Goal: Book appointment/travel/reservation

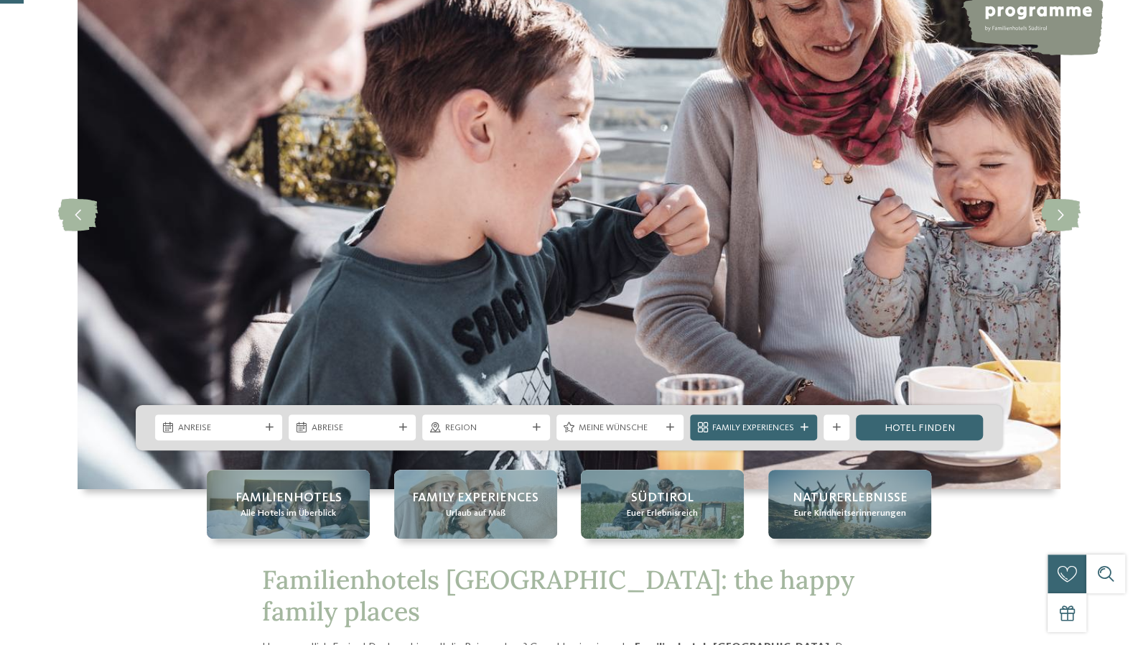
scroll to position [144, 0]
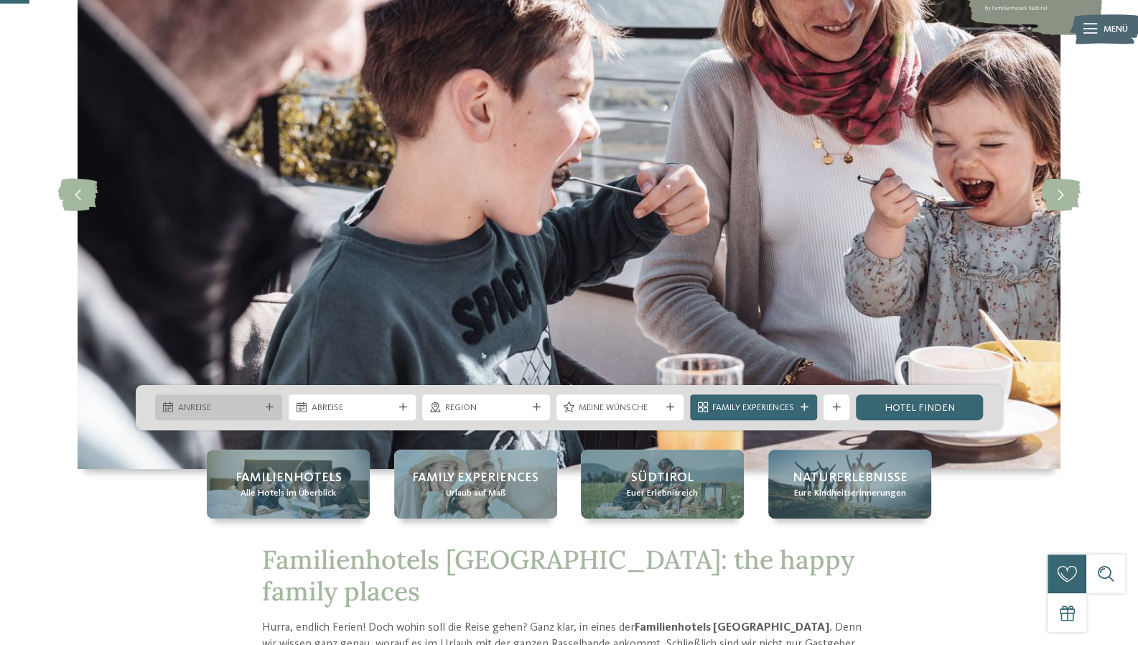
click at [238, 398] on div "Anreise" at bounding box center [218, 407] width 127 height 26
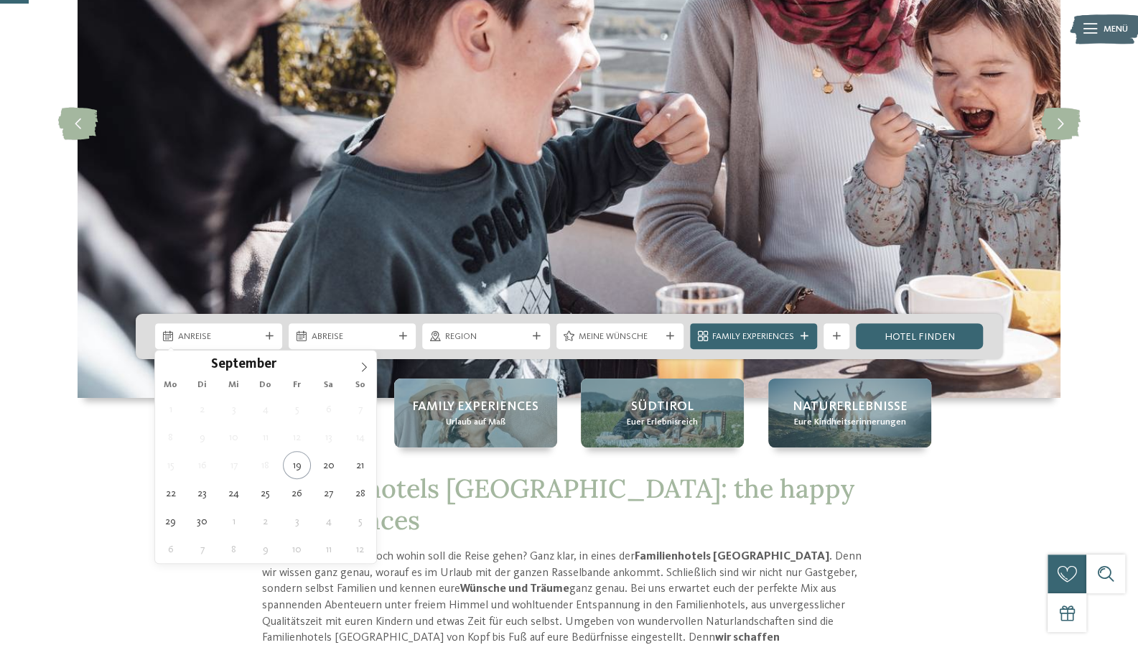
scroll to position [215, 0]
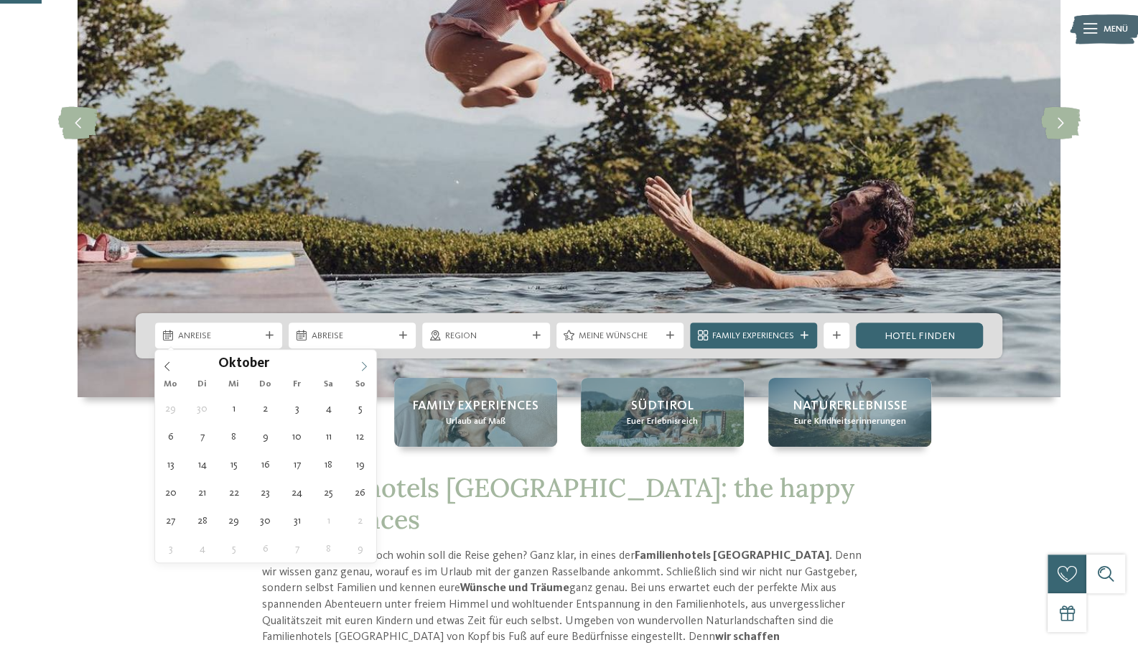
click at [365, 361] on icon at bounding box center [364, 366] width 10 height 10
type div "25.10.2025"
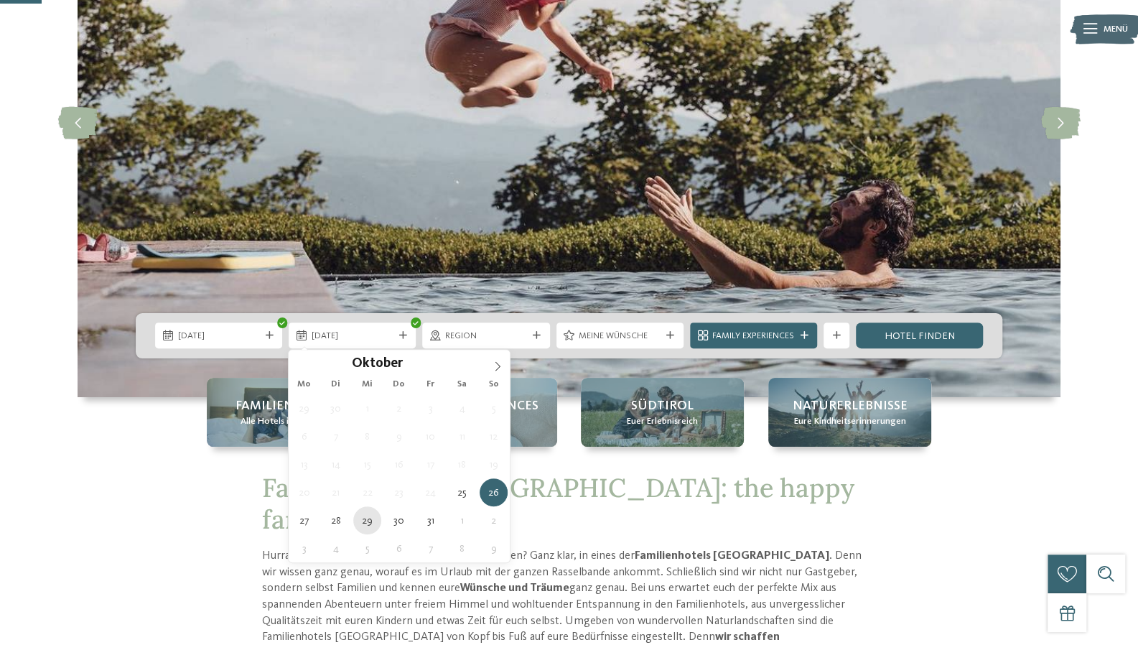
type div "29.10.2025"
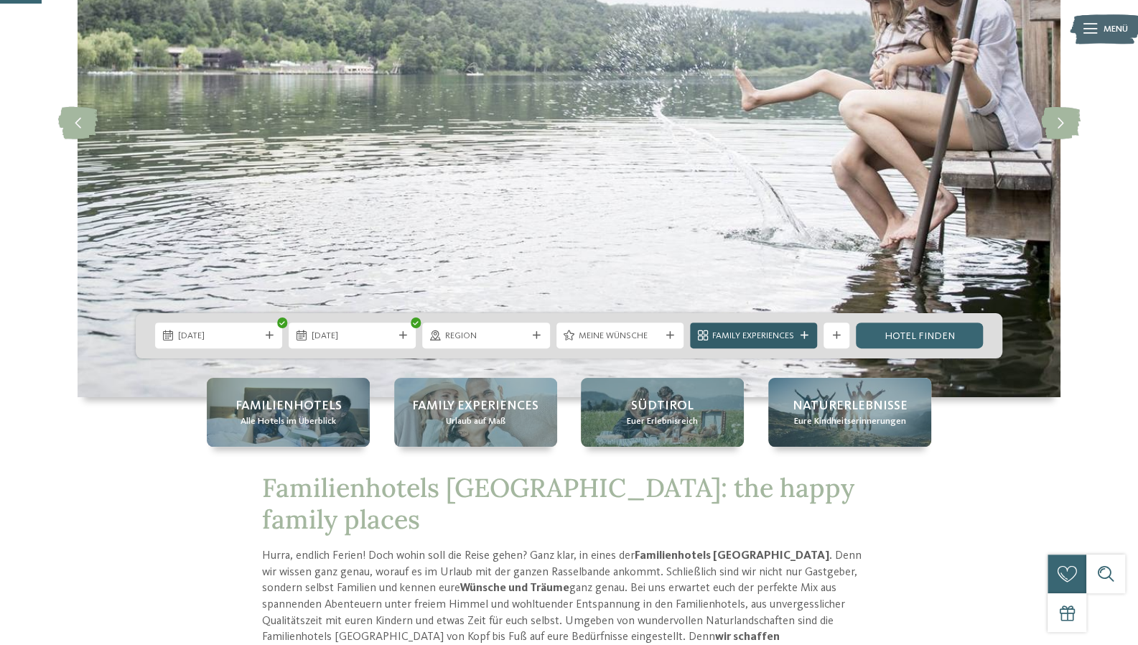
click at [797, 342] on div "Family Experiences" at bounding box center [753, 336] width 88 height 14
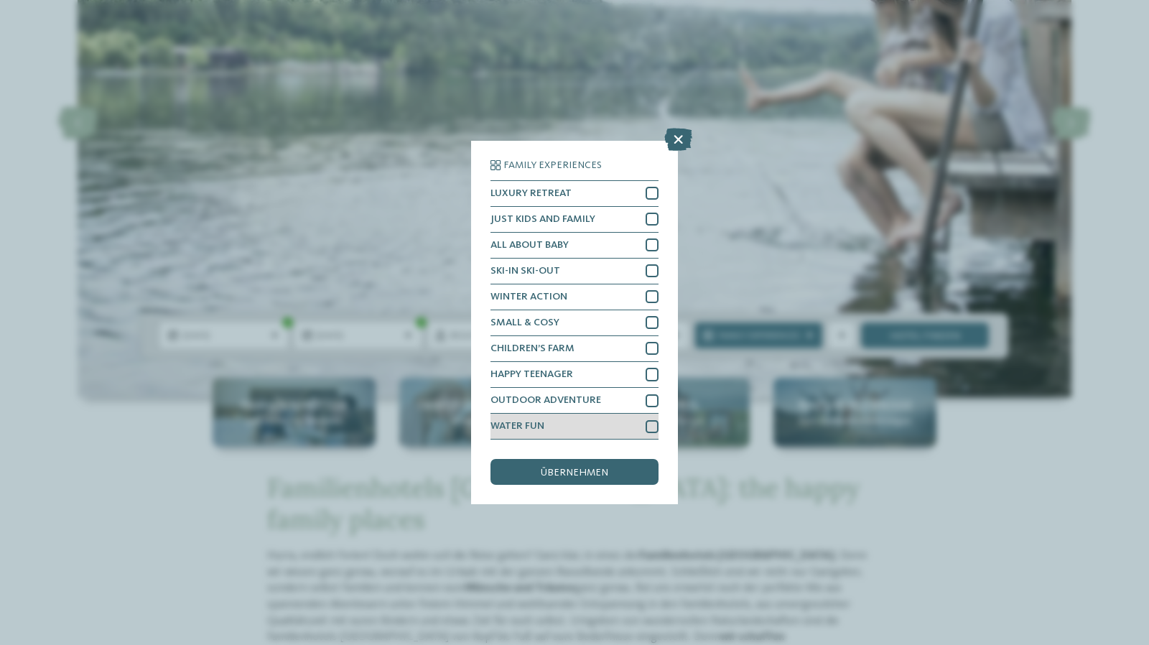
click at [600, 421] on div "WATER FUN" at bounding box center [574, 426] width 168 height 26
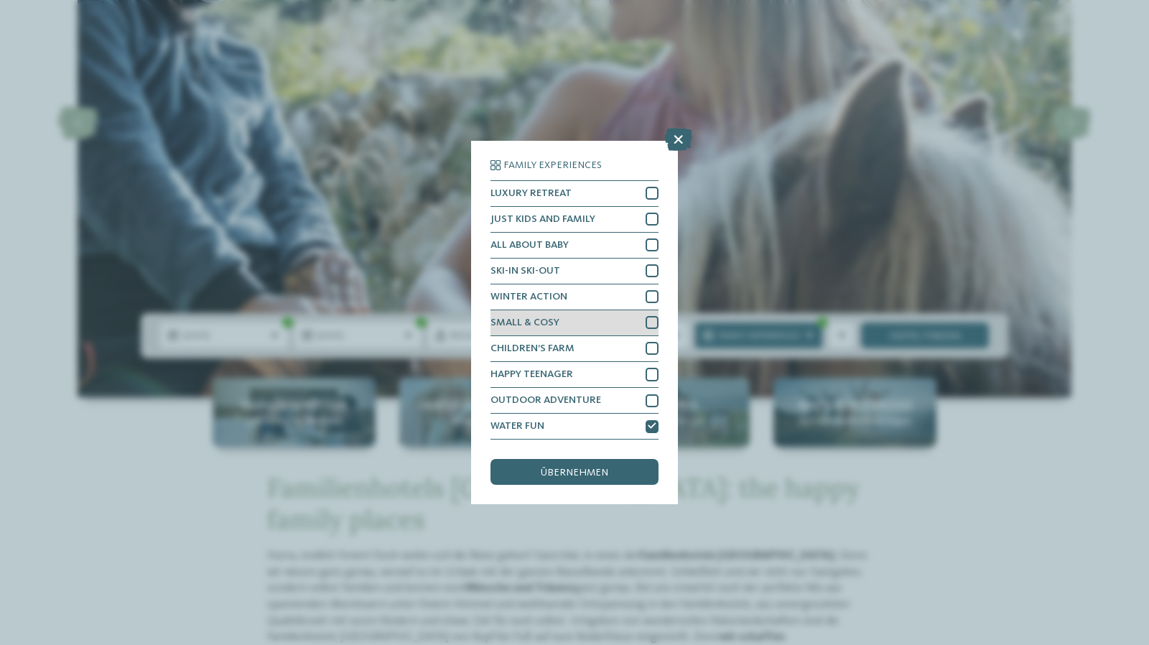
click at [587, 321] on div "SMALL & COSY" at bounding box center [574, 323] width 168 height 26
click at [579, 480] on div "übernehmen" at bounding box center [574, 472] width 168 height 26
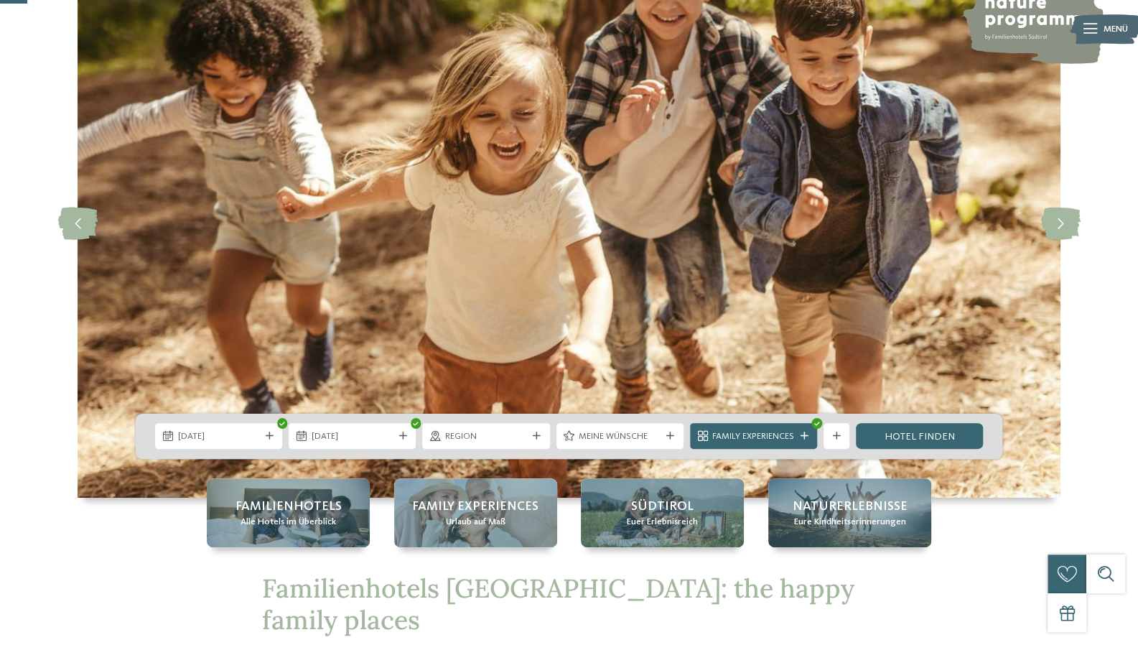
scroll to position [72, 0]
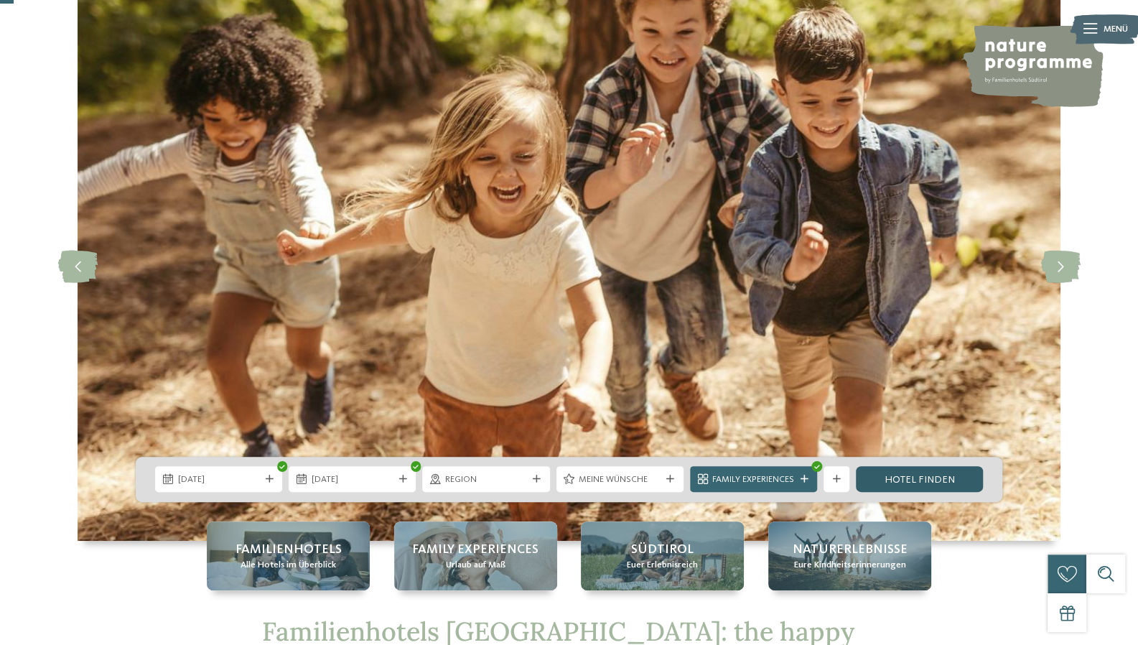
click at [931, 477] on link "Hotel finden" at bounding box center [919, 479] width 127 height 26
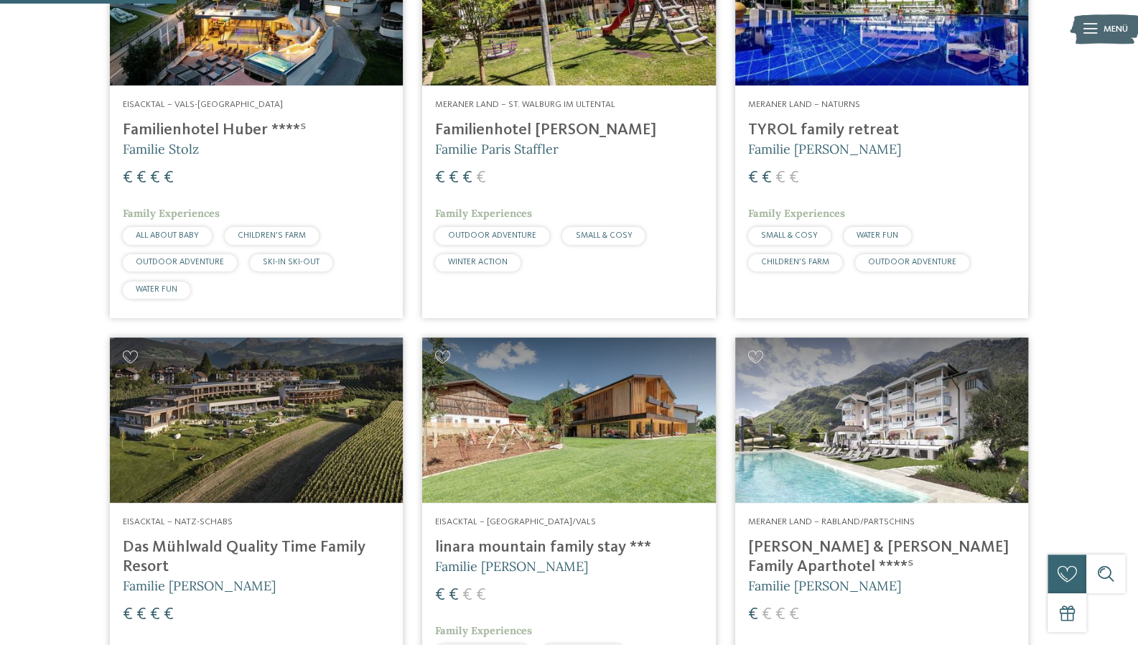
scroll to position [416, 0]
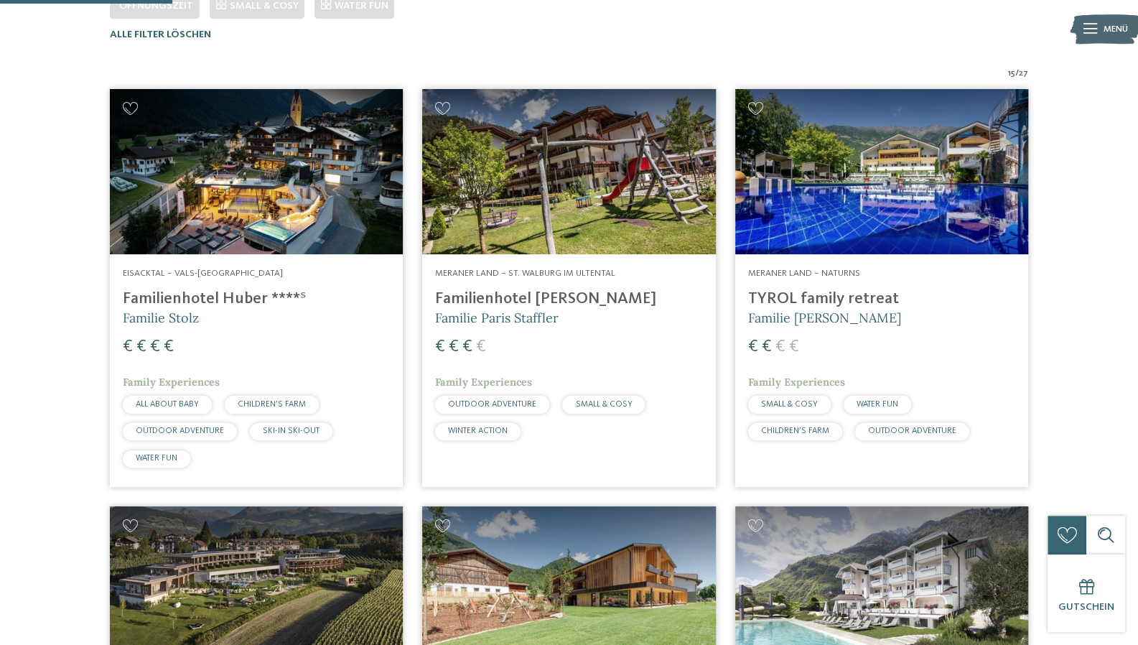
click at [637, 210] on img at bounding box center [568, 171] width 293 height 165
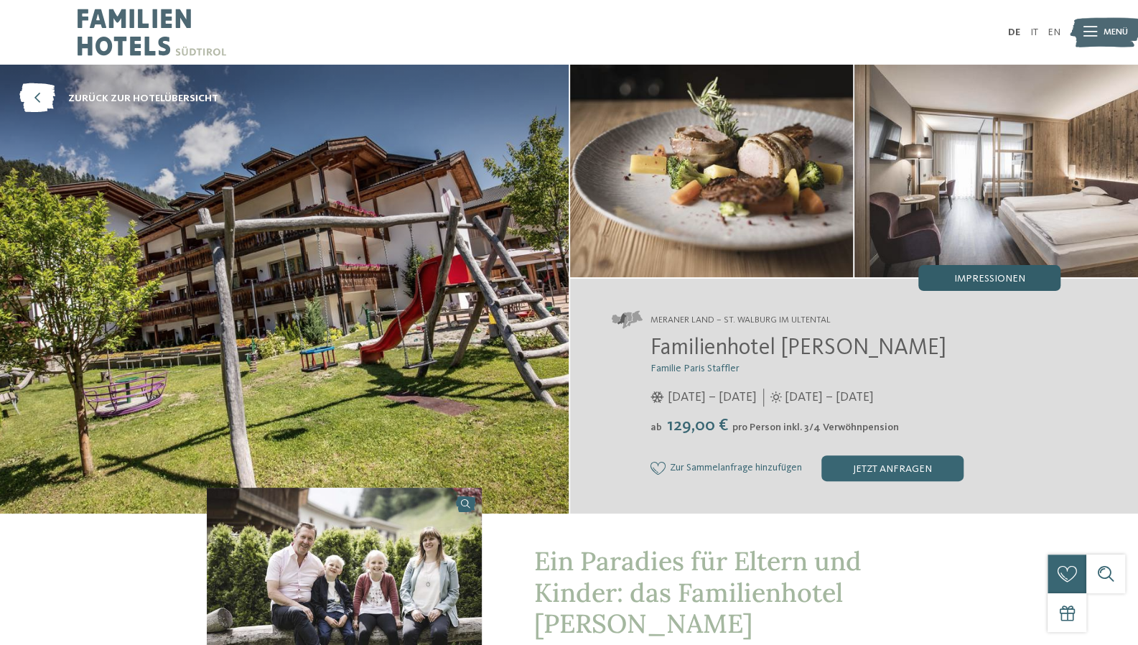
click at [999, 279] on span "Impressionen" at bounding box center [988, 279] width 71 height 10
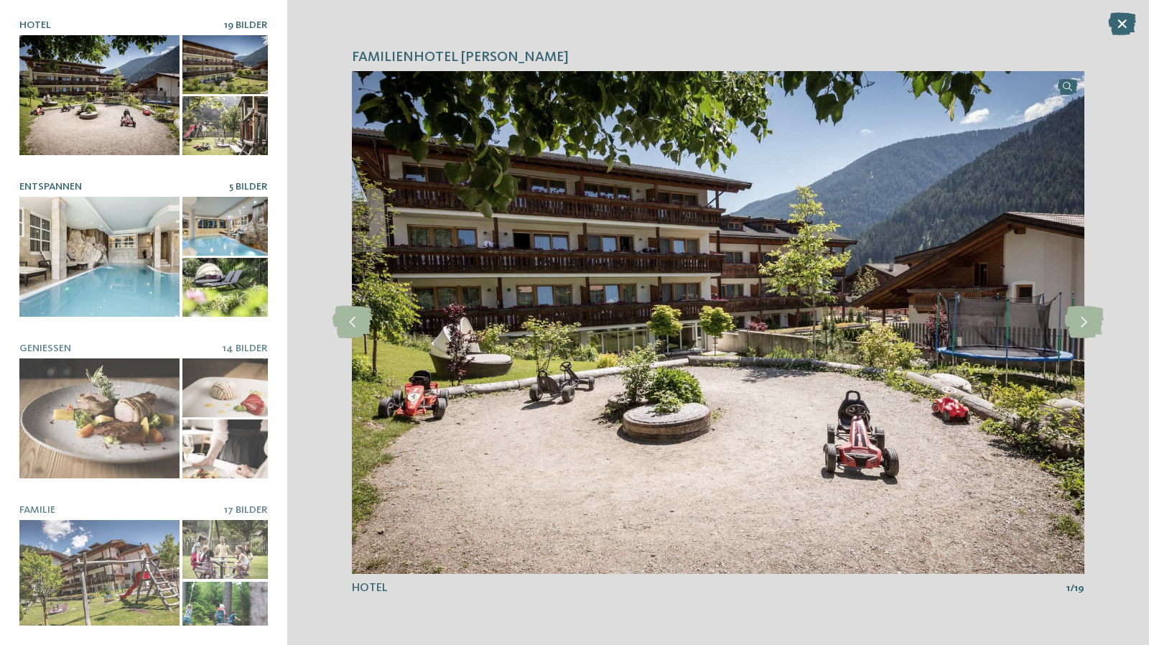
click at [116, 242] on div at bounding box center [99, 257] width 160 height 120
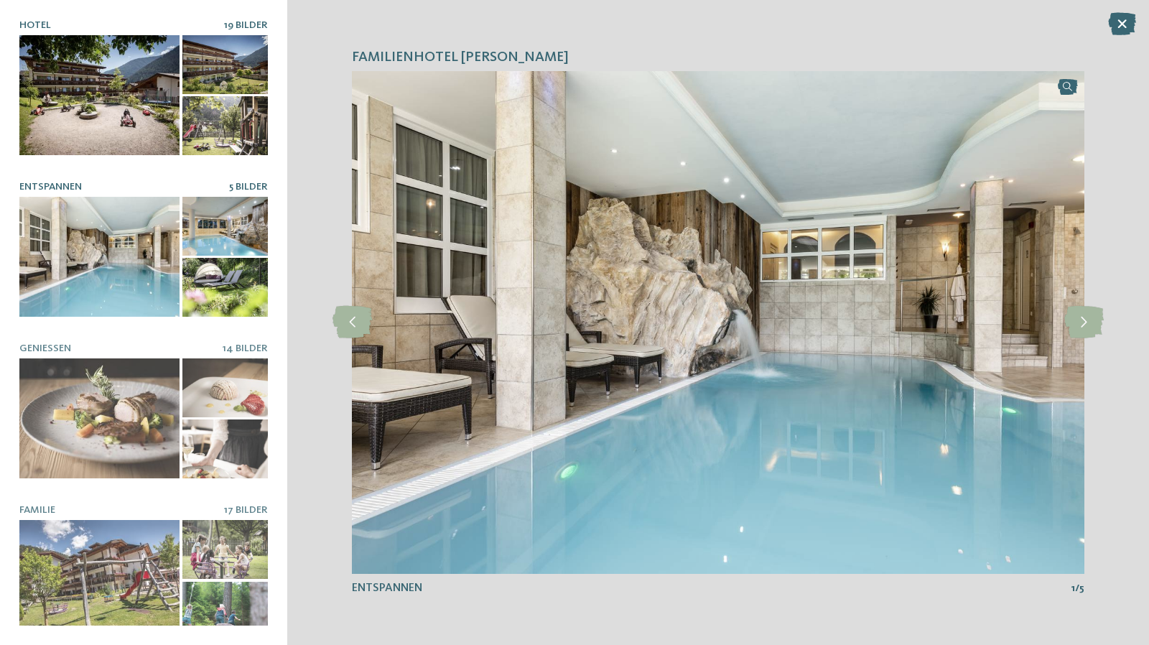
click at [125, 91] on div at bounding box center [99, 95] width 160 height 120
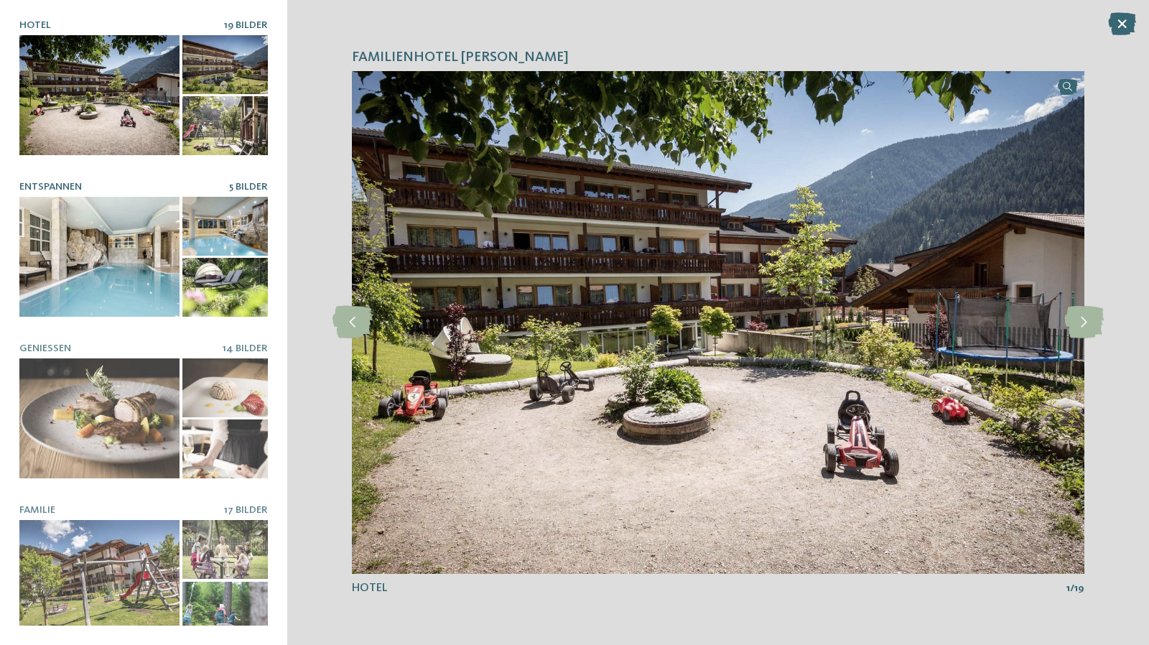
click at [151, 246] on div at bounding box center [99, 257] width 160 height 120
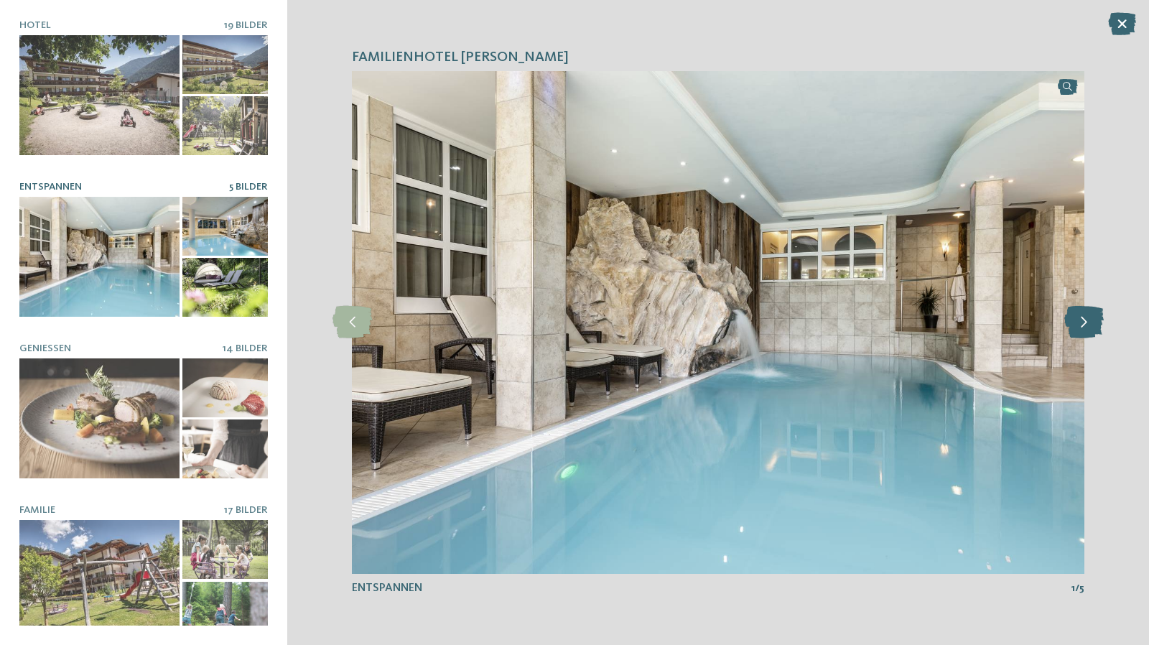
click at [1080, 324] on icon at bounding box center [1083, 322] width 39 height 32
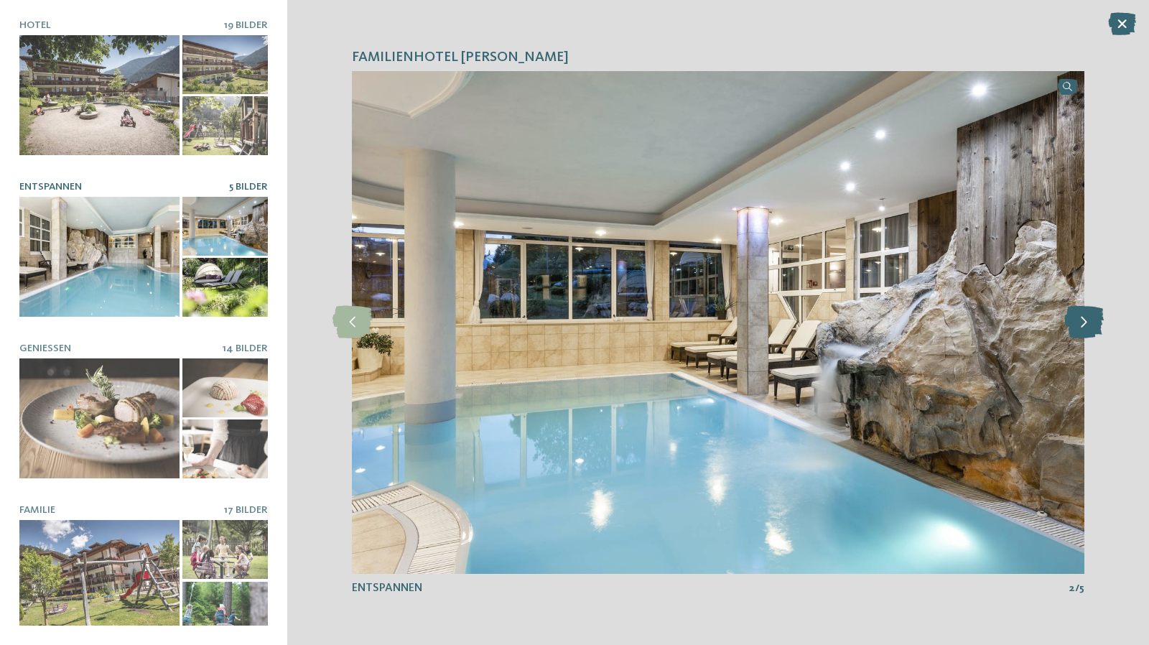
click at [1080, 323] on icon at bounding box center [1083, 322] width 39 height 32
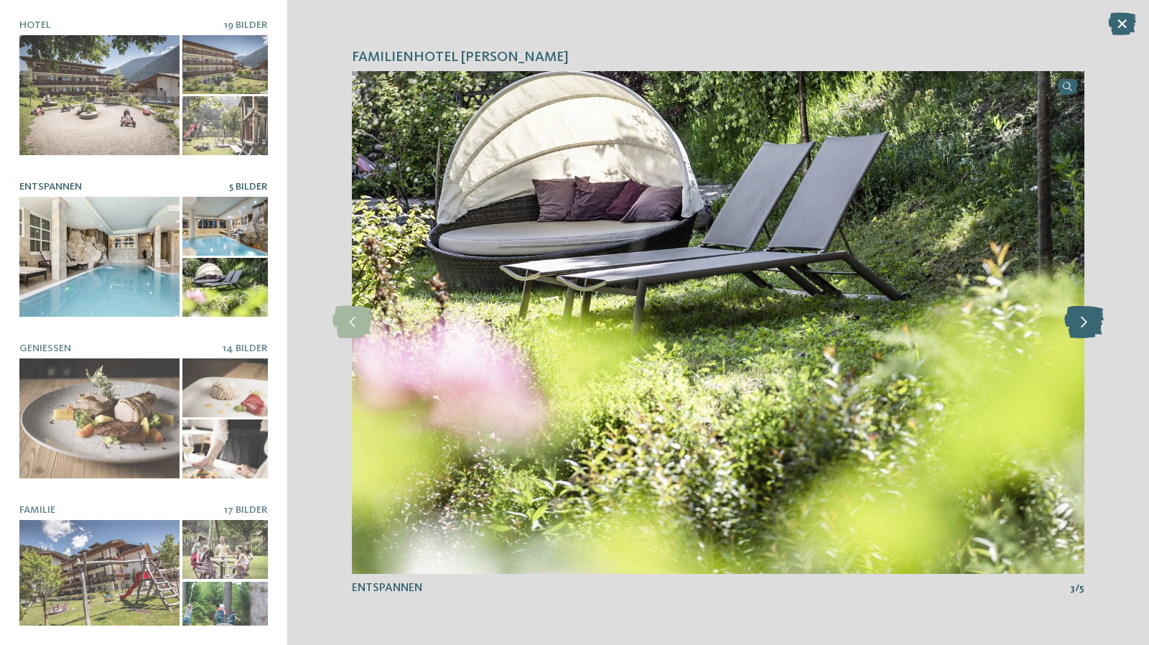
click at [1080, 323] on icon at bounding box center [1083, 322] width 39 height 32
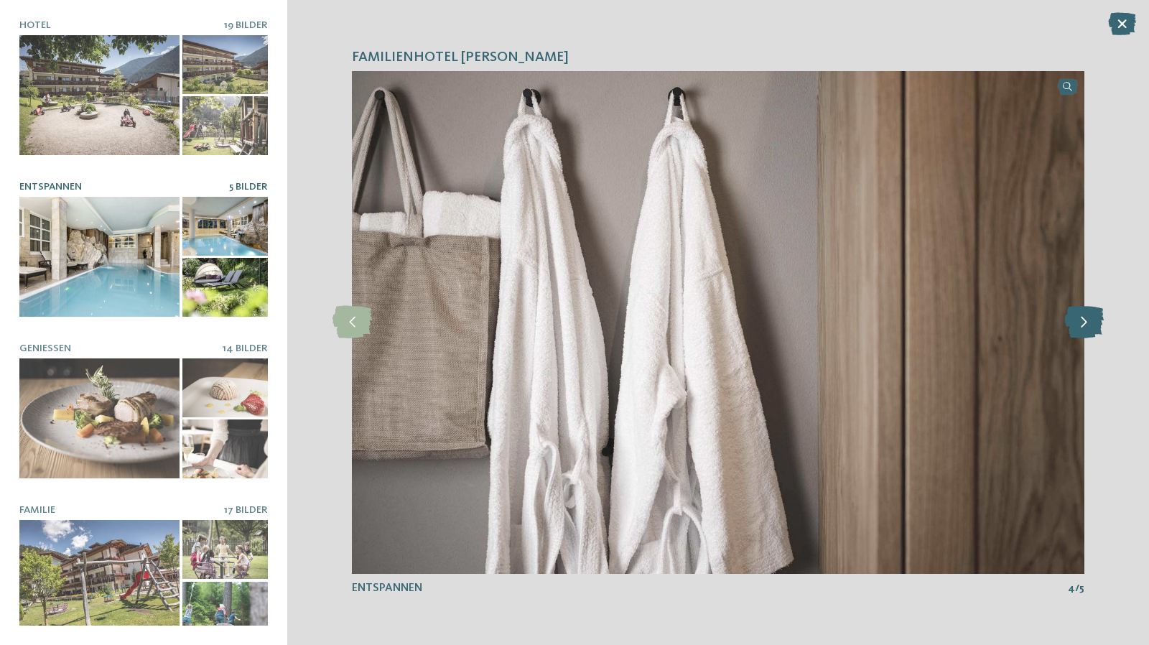
click at [1080, 323] on icon at bounding box center [1083, 322] width 39 height 32
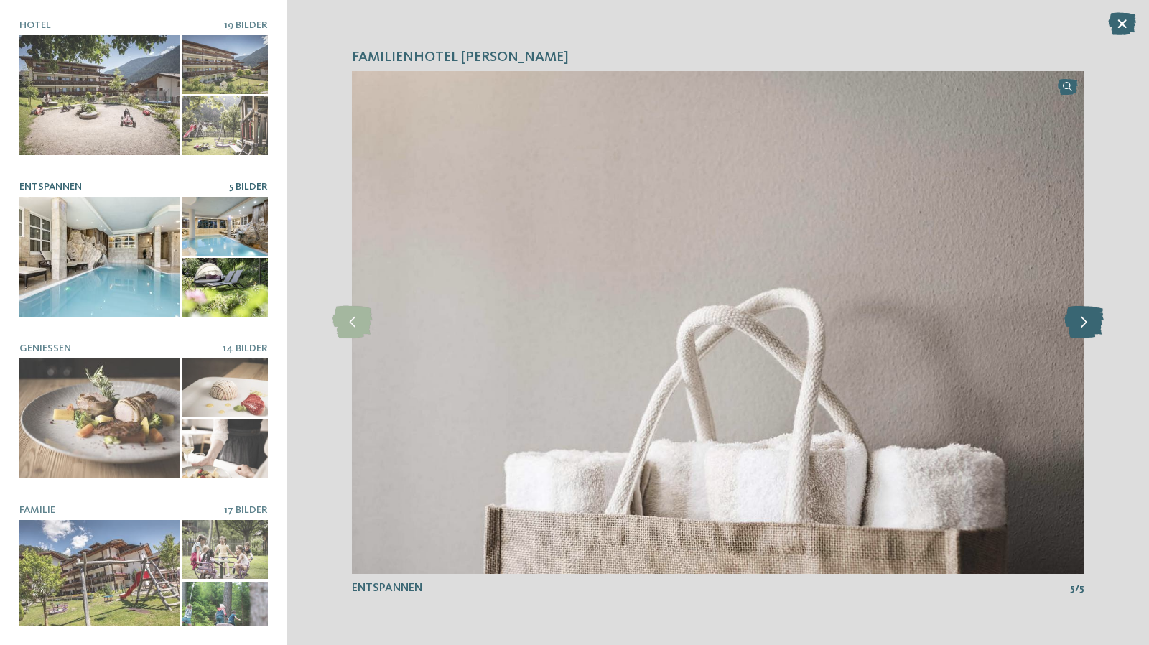
click at [1080, 323] on icon at bounding box center [1083, 322] width 39 height 32
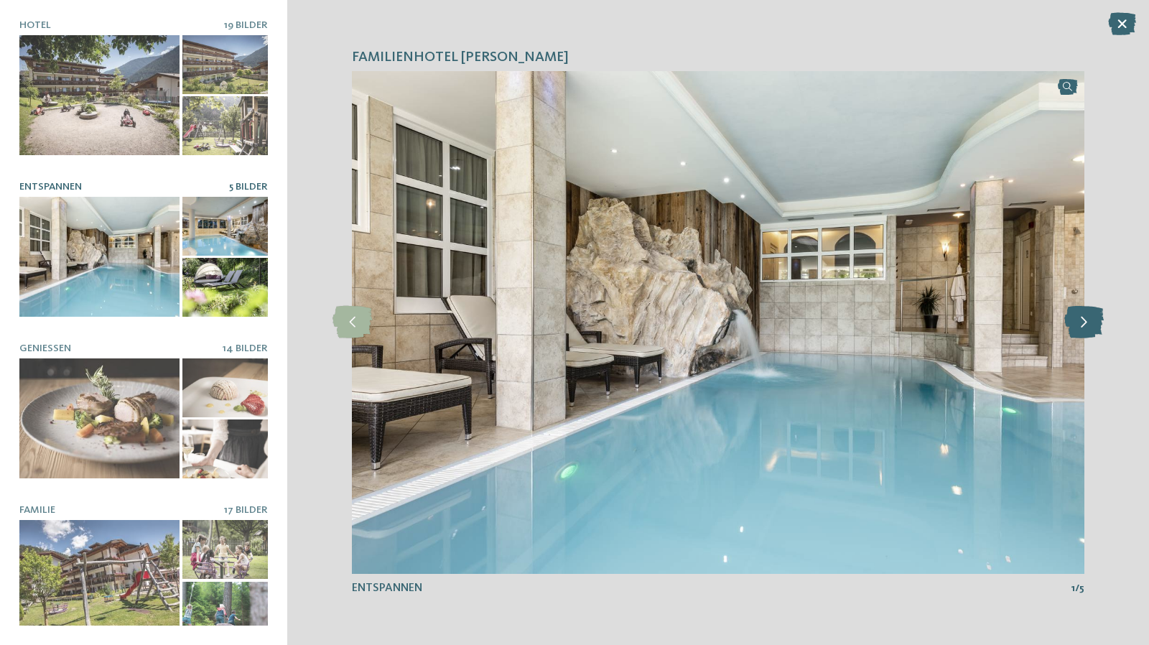
click at [1080, 323] on icon at bounding box center [1083, 322] width 39 height 32
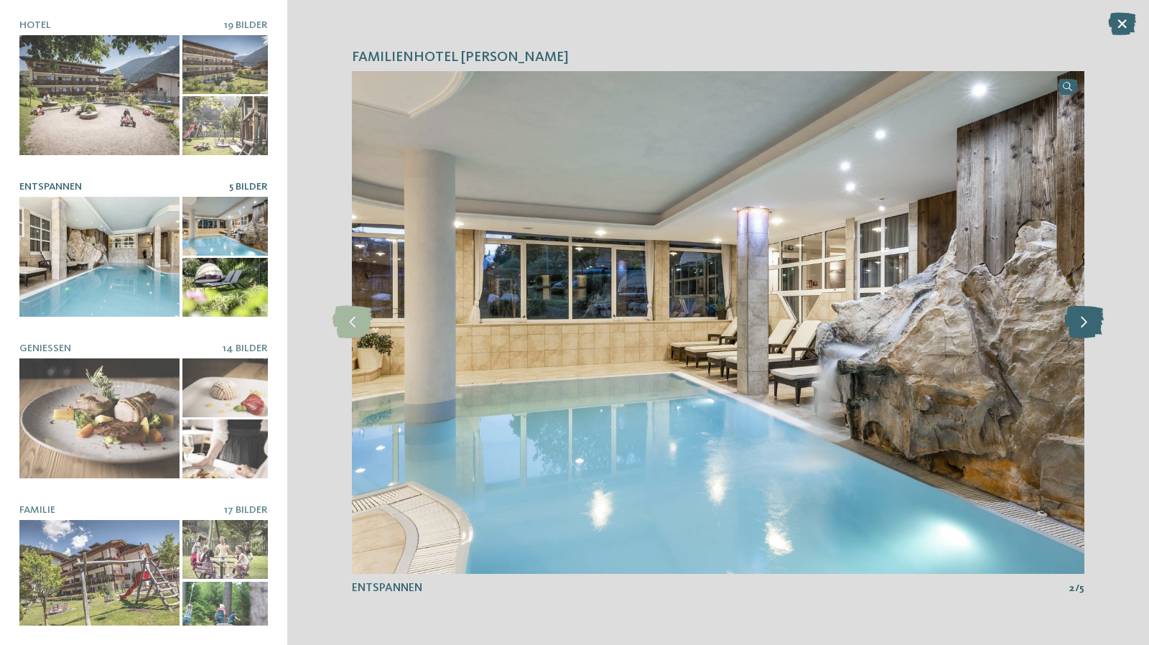
click at [1080, 323] on icon at bounding box center [1083, 322] width 39 height 32
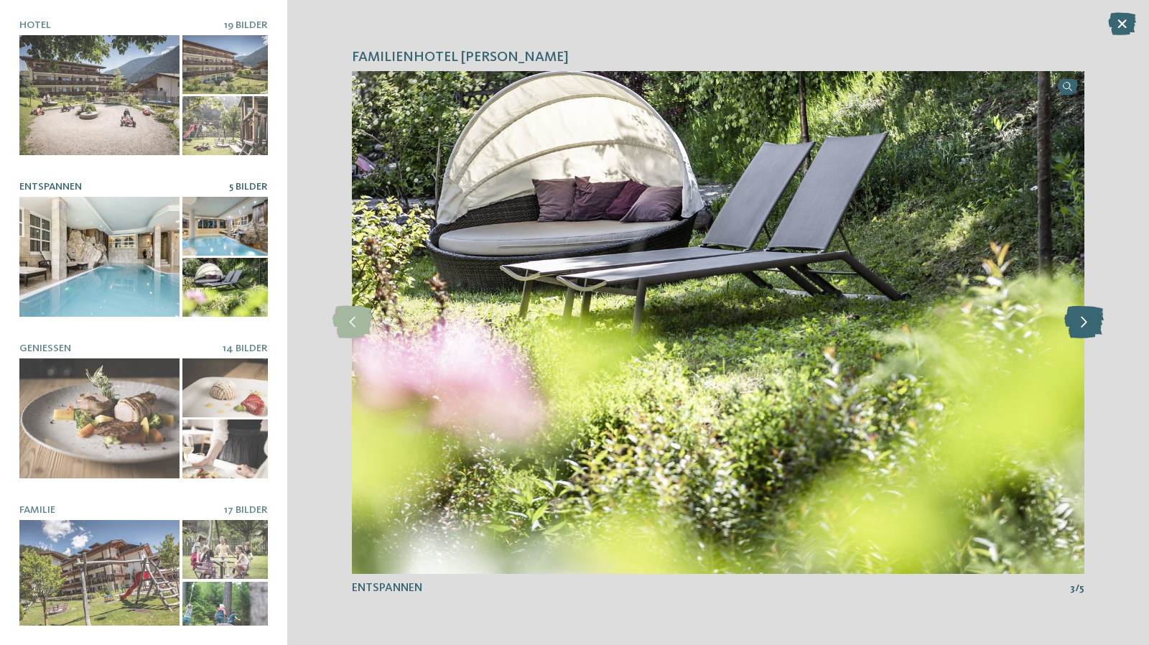
click at [1080, 323] on icon at bounding box center [1083, 322] width 39 height 32
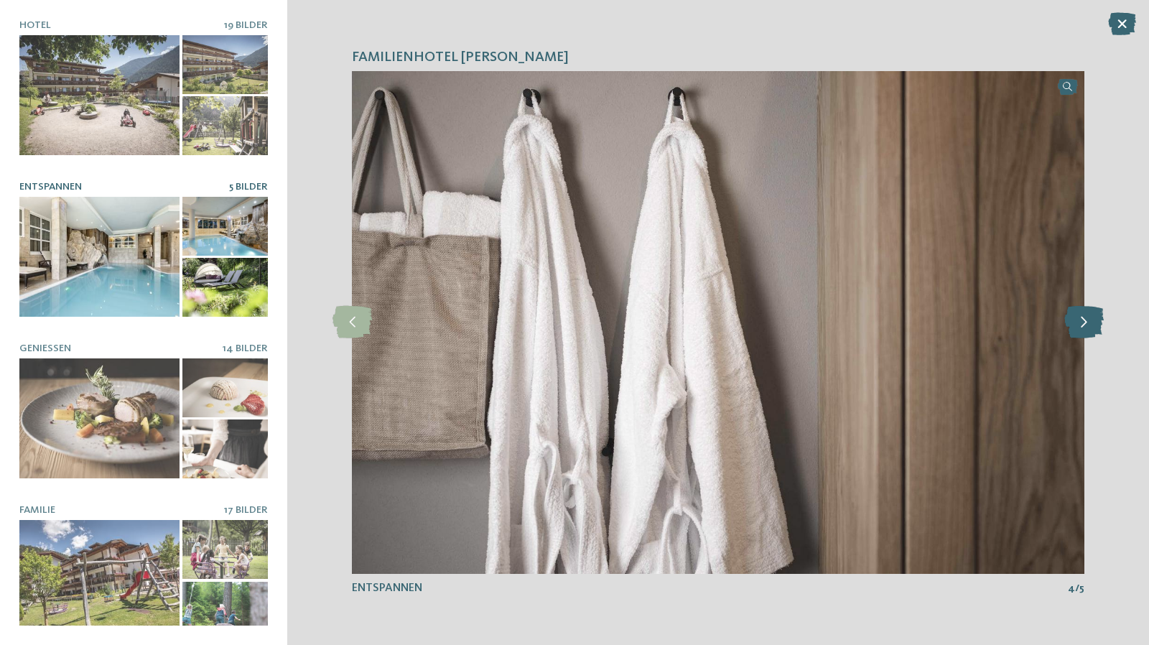
click at [1080, 323] on icon at bounding box center [1083, 322] width 39 height 32
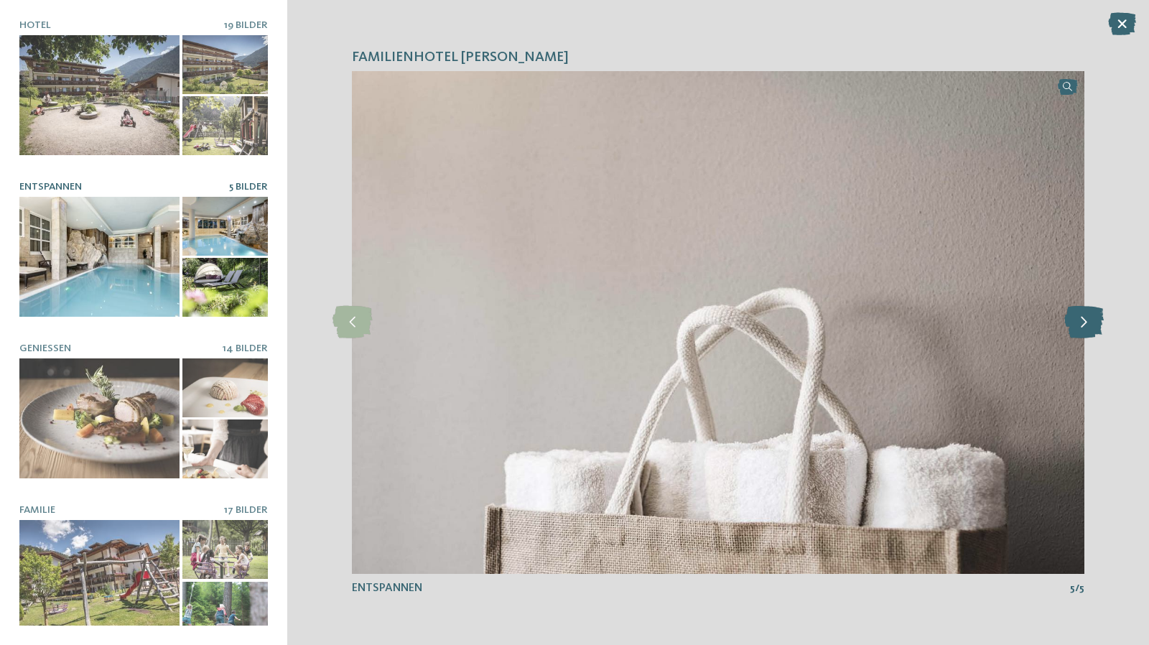
click at [1080, 323] on icon at bounding box center [1083, 322] width 39 height 32
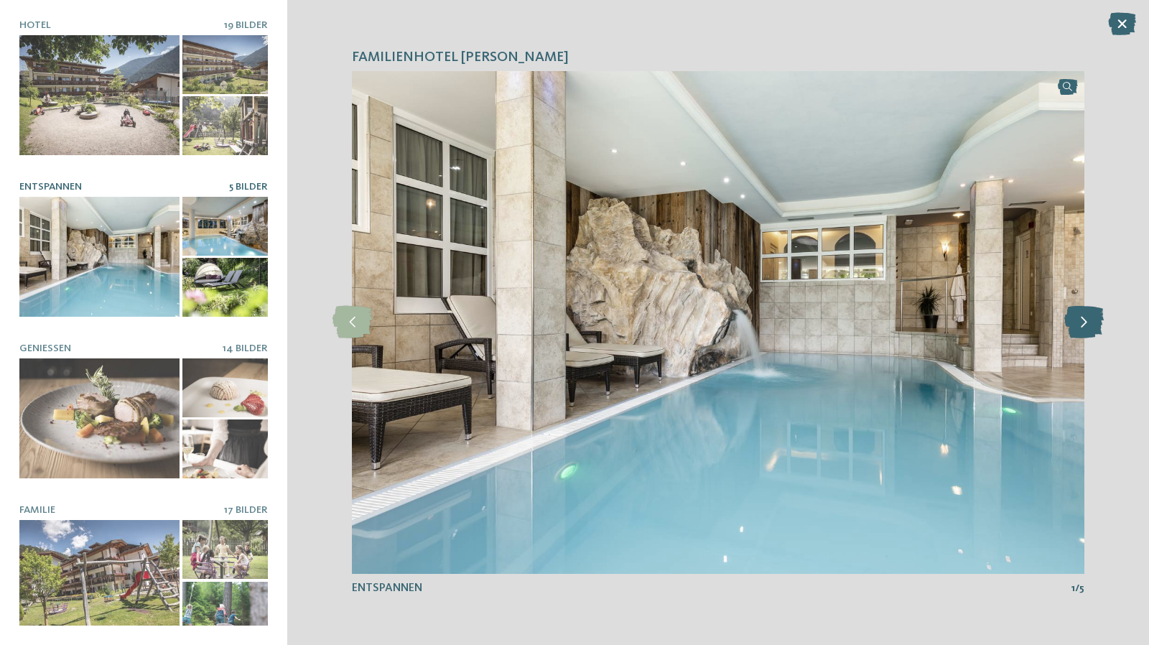
click at [1080, 323] on icon at bounding box center [1083, 322] width 39 height 32
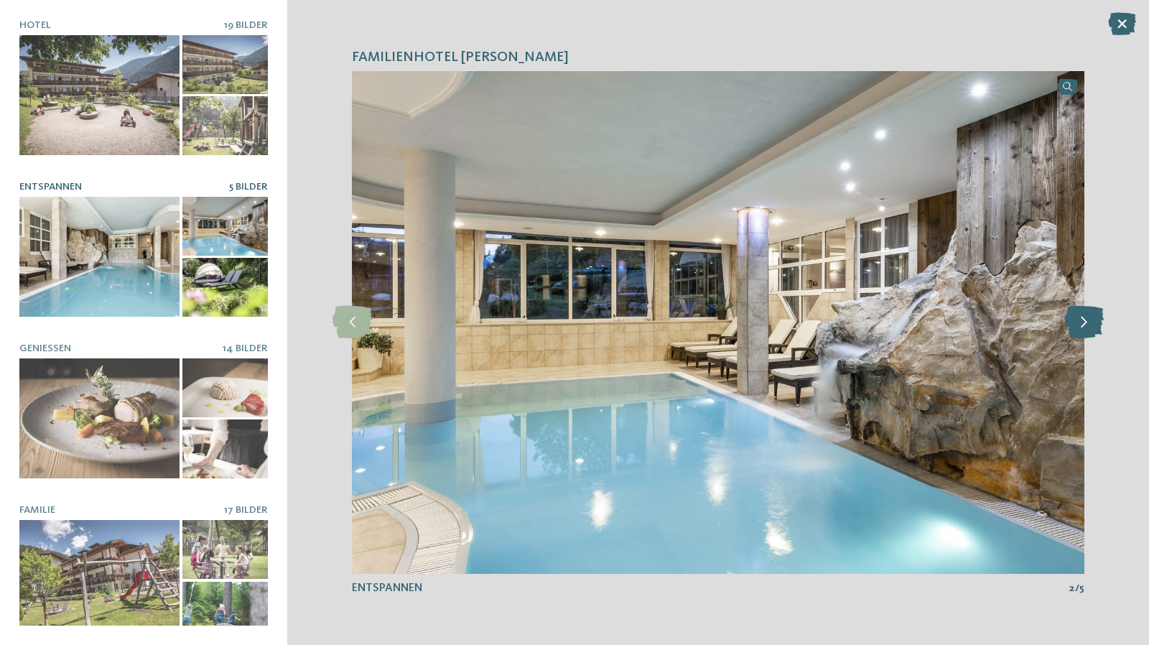
click at [1080, 323] on icon at bounding box center [1083, 322] width 39 height 32
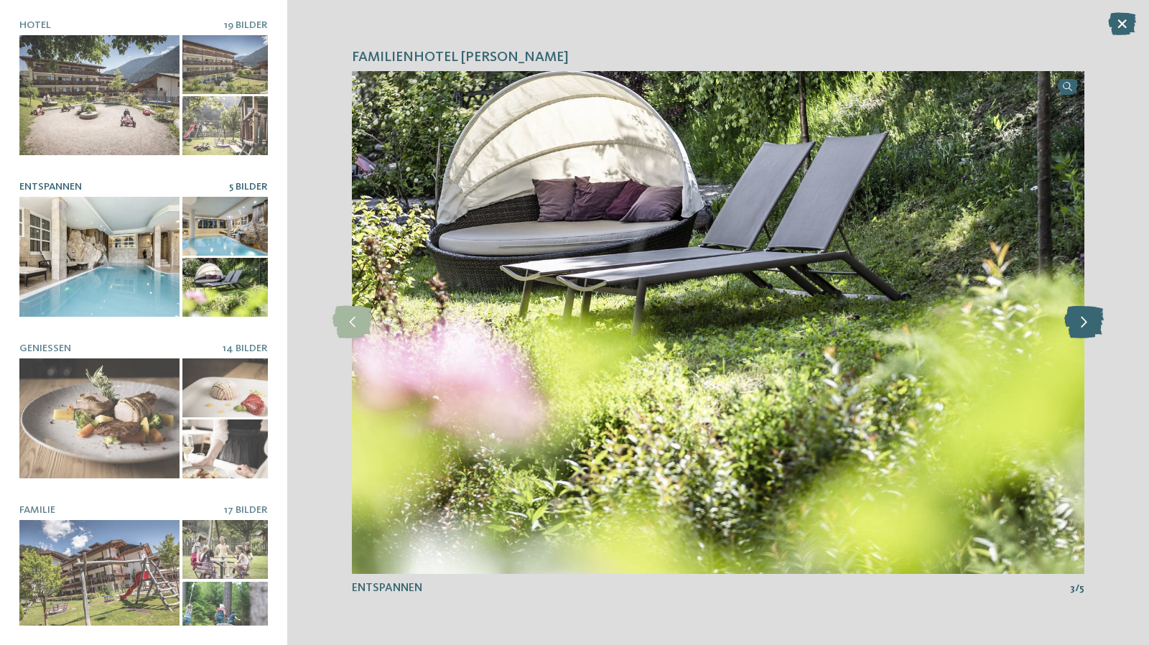
click at [1080, 323] on icon at bounding box center [1083, 322] width 39 height 32
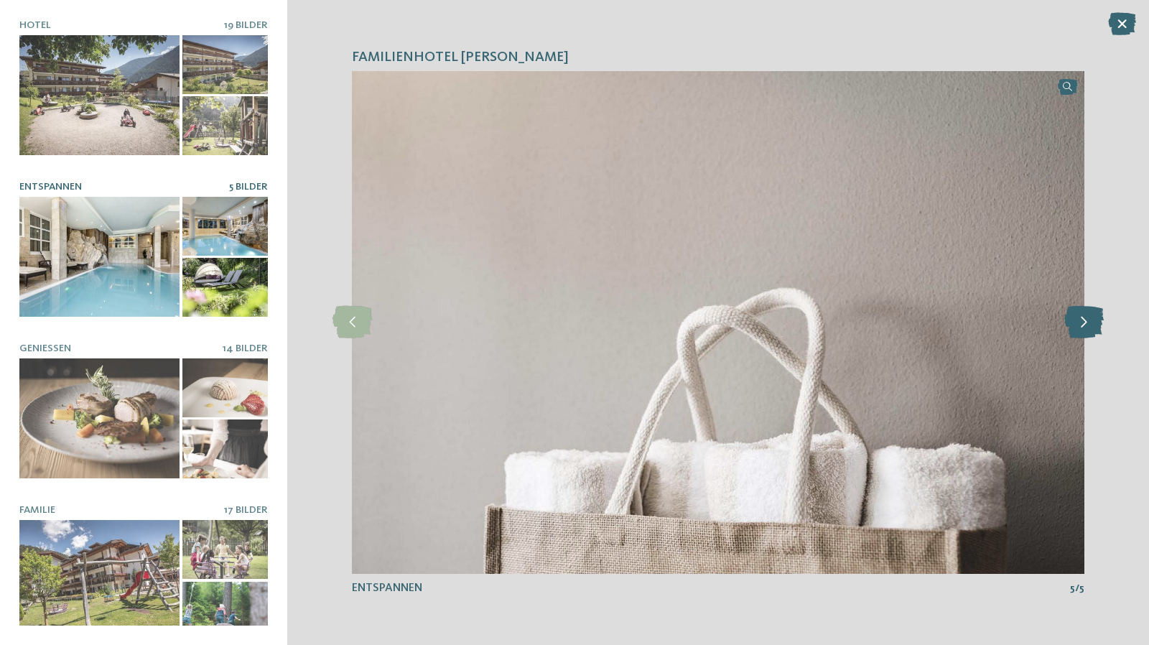
click at [1080, 323] on icon at bounding box center [1083, 322] width 39 height 32
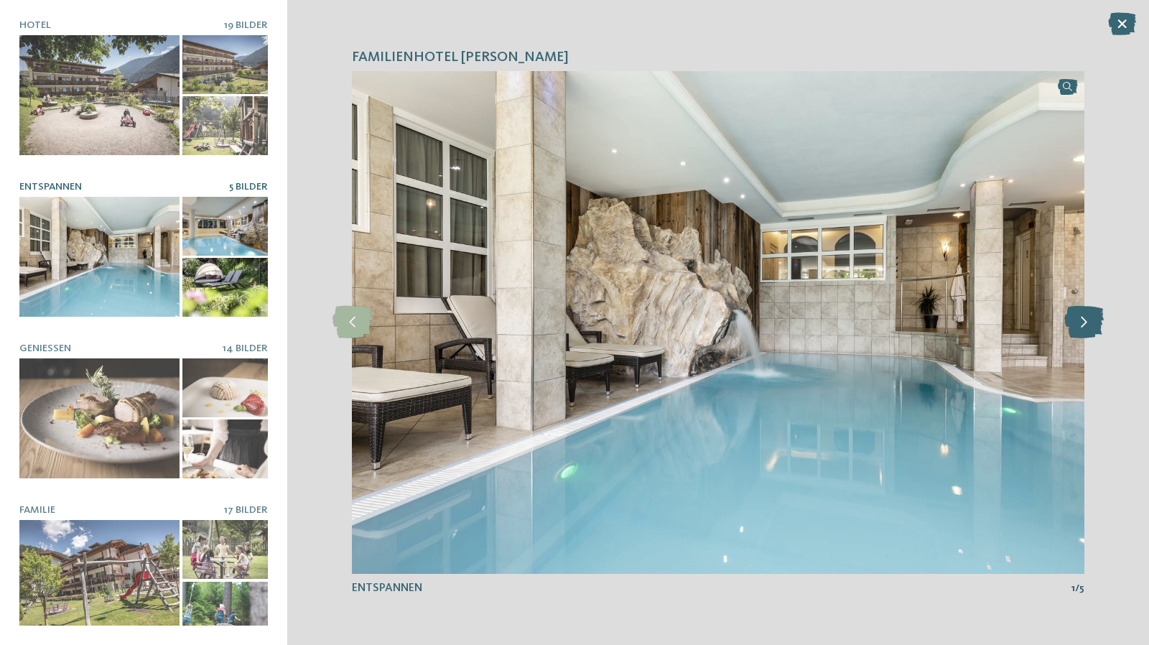
click at [1080, 323] on icon at bounding box center [1083, 322] width 39 height 32
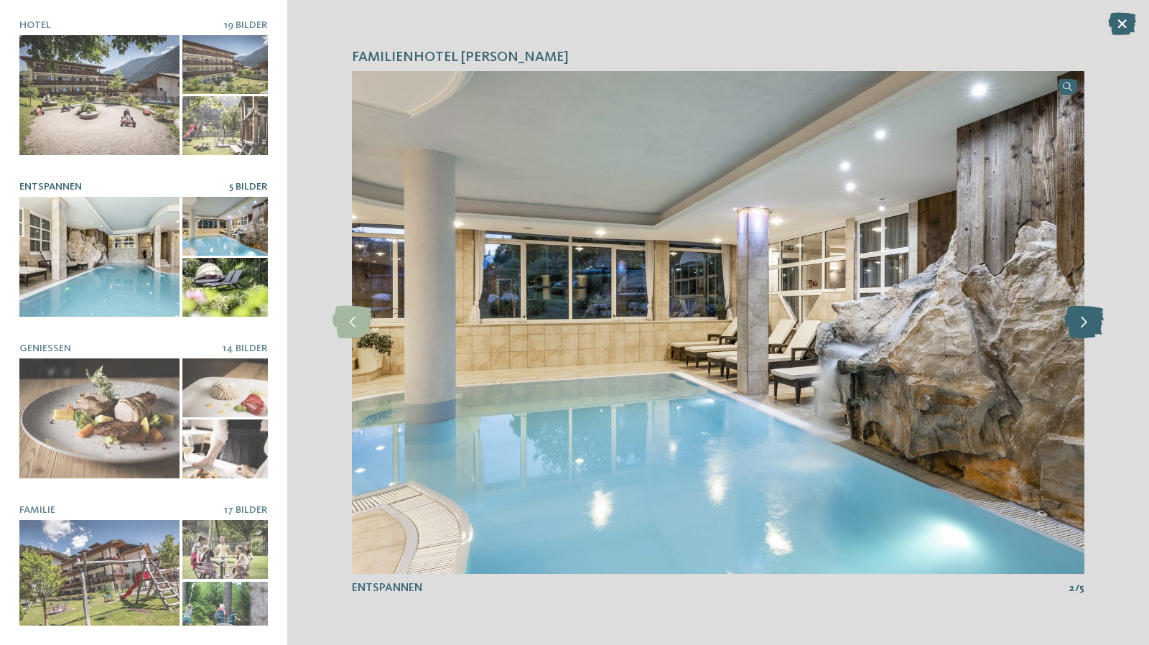
click at [1080, 323] on icon at bounding box center [1083, 322] width 39 height 32
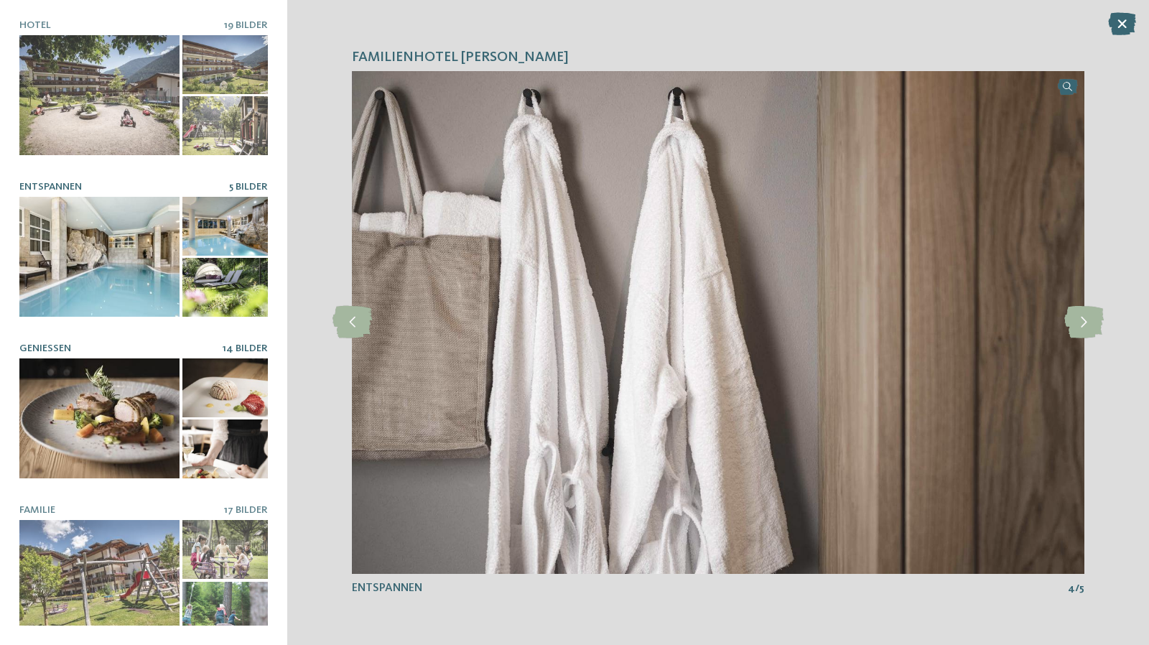
click at [142, 392] on div at bounding box center [99, 418] width 160 height 120
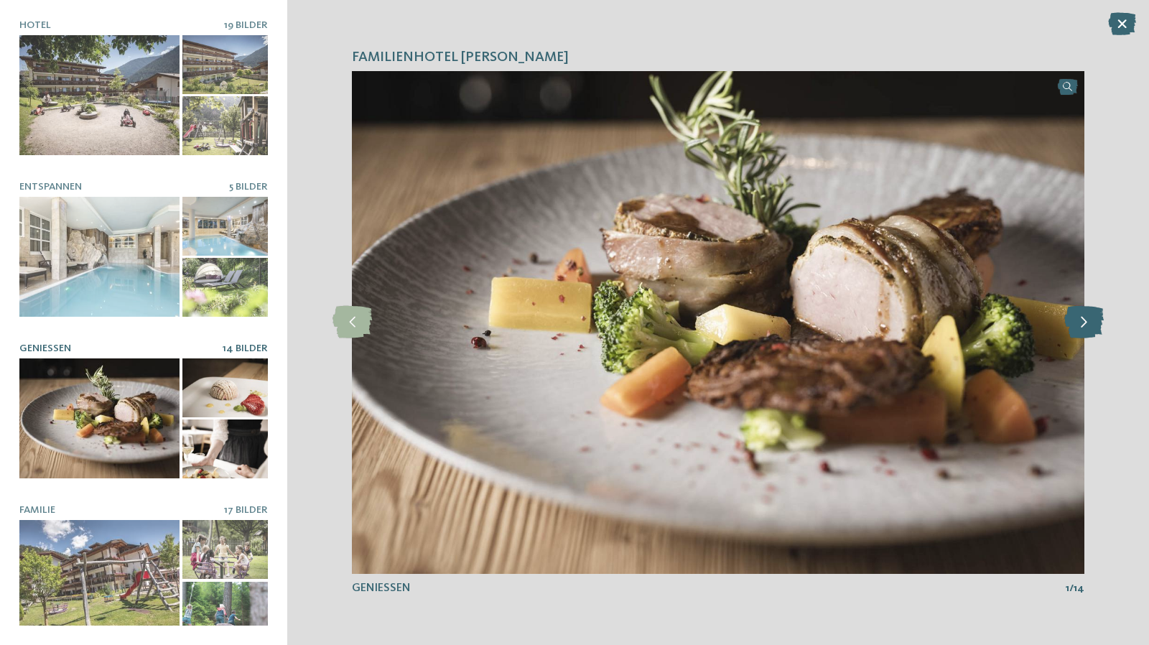
click at [1085, 321] on icon at bounding box center [1083, 322] width 39 height 32
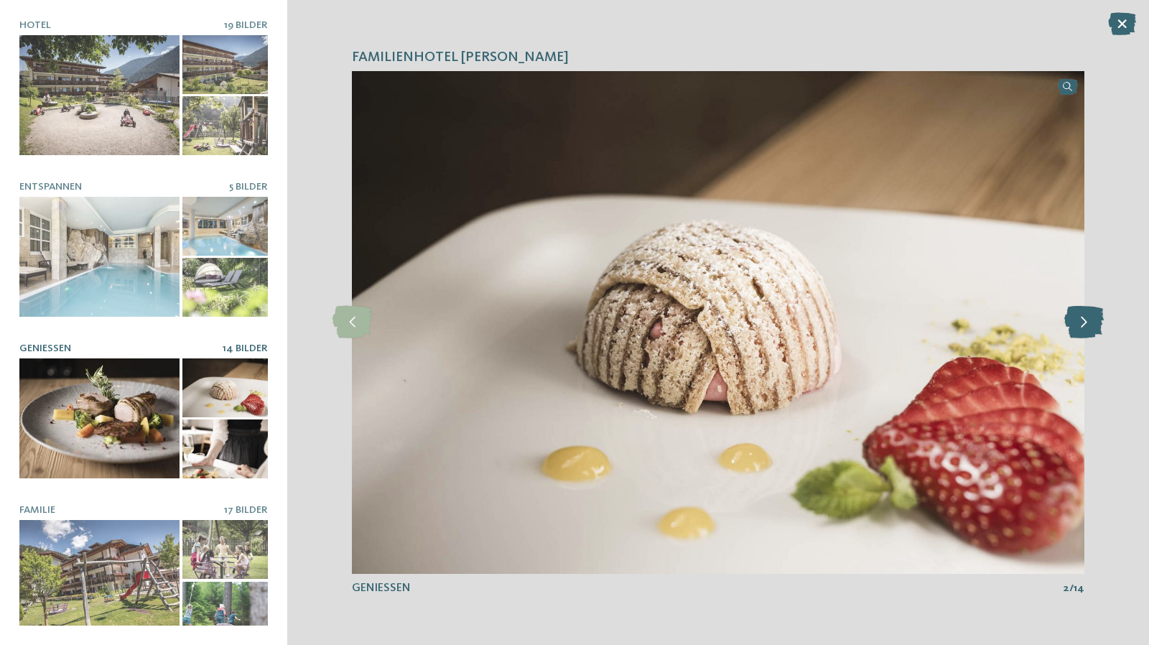
click at [1085, 321] on icon at bounding box center [1083, 322] width 39 height 32
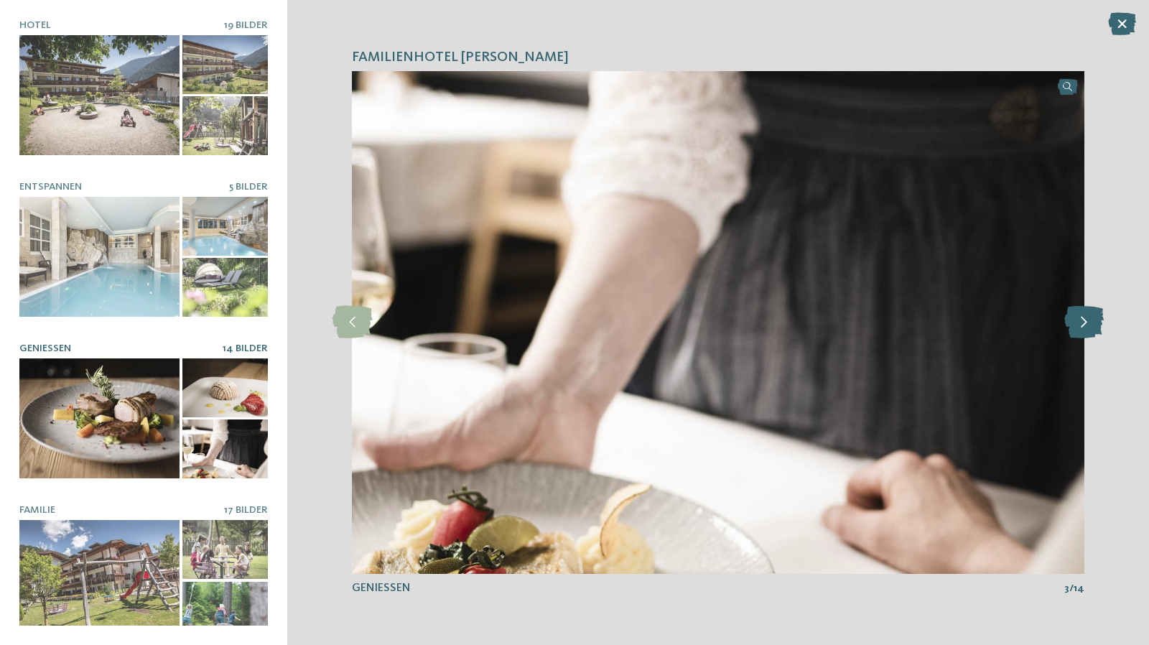
click at [1085, 321] on icon at bounding box center [1083, 322] width 39 height 32
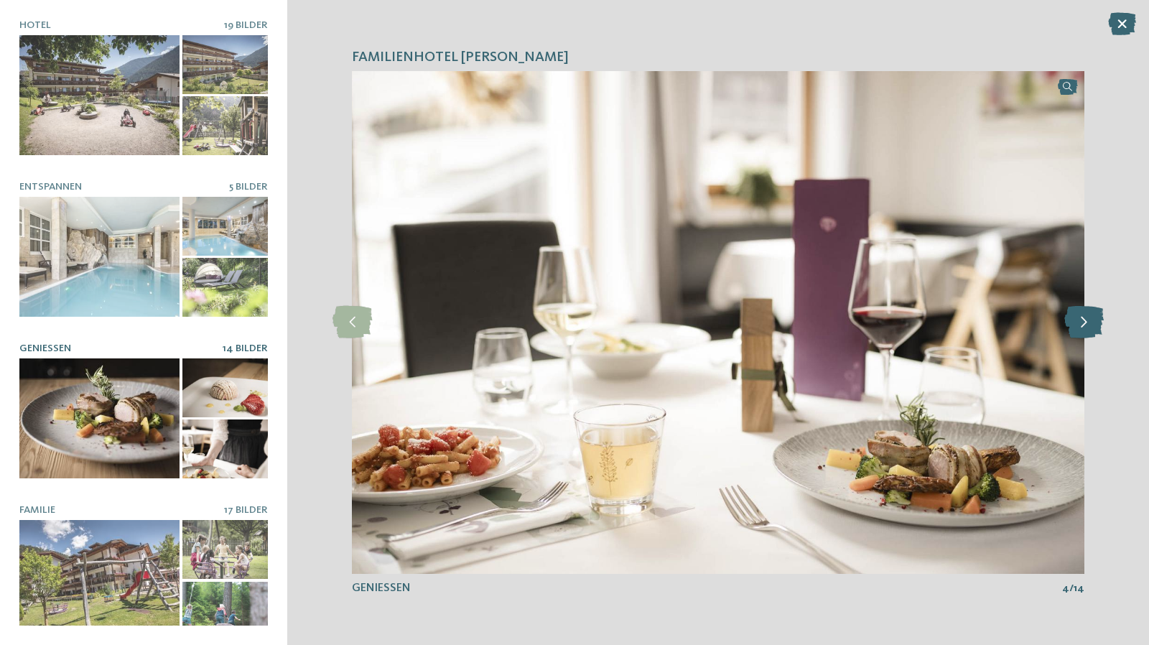
click at [1085, 321] on icon at bounding box center [1083, 322] width 39 height 32
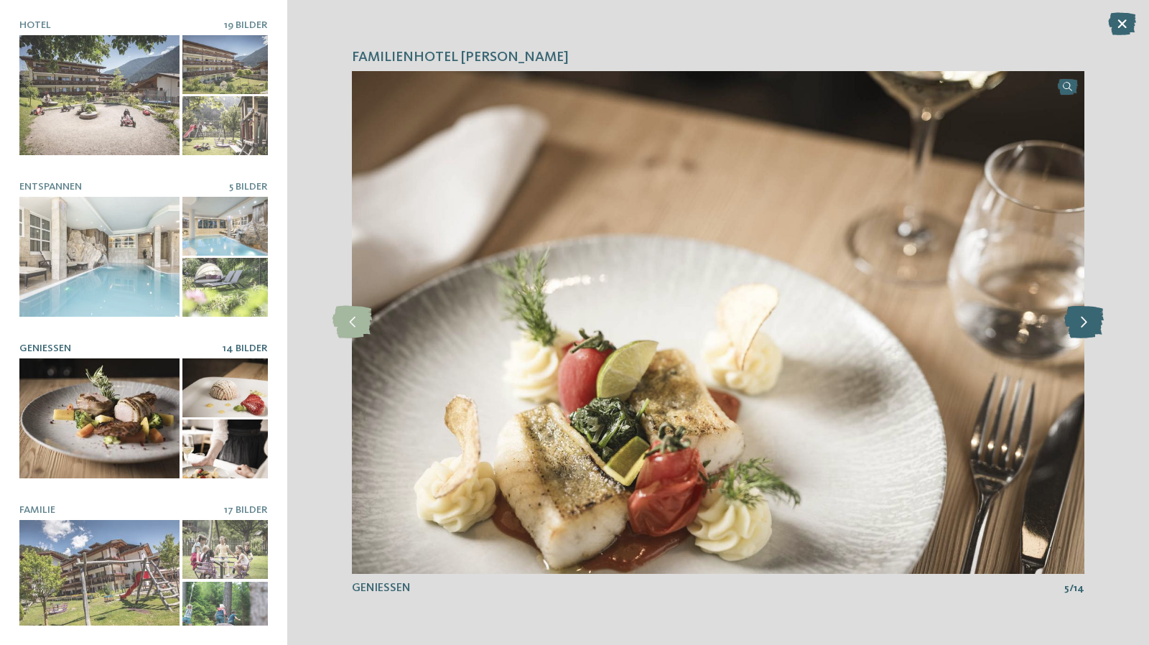
click at [1085, 321] on icon at bounding box center [1083, 322] width 39 height 32
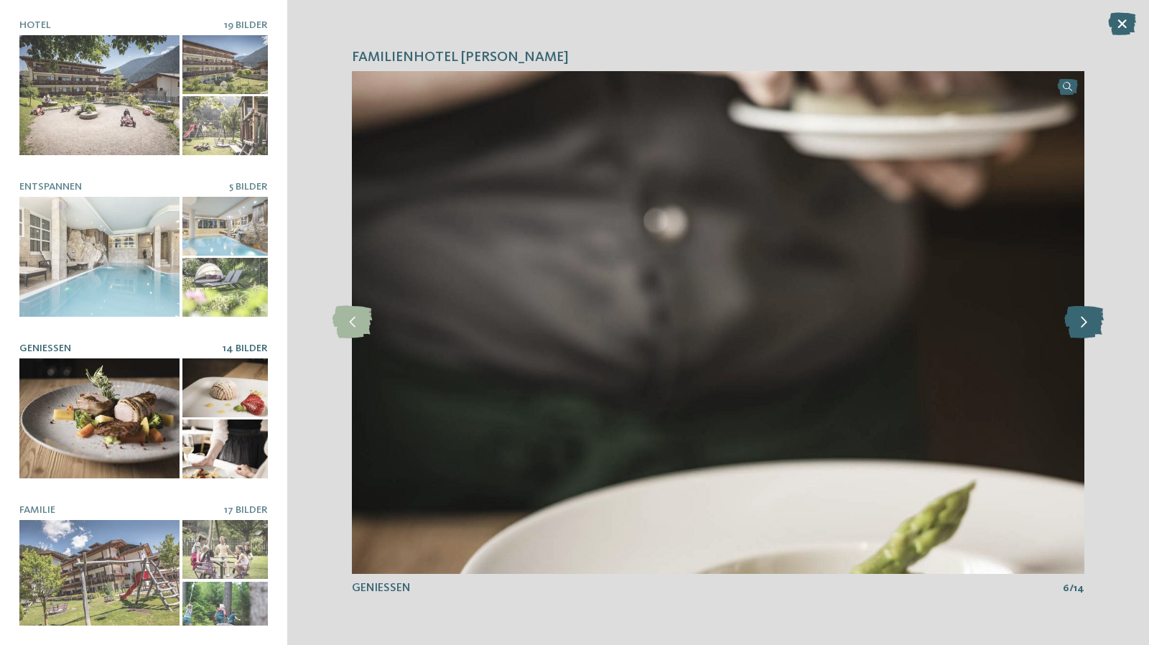
click at [1085, 321] on icon at bounding box center [1083, 322] width 39 height 32
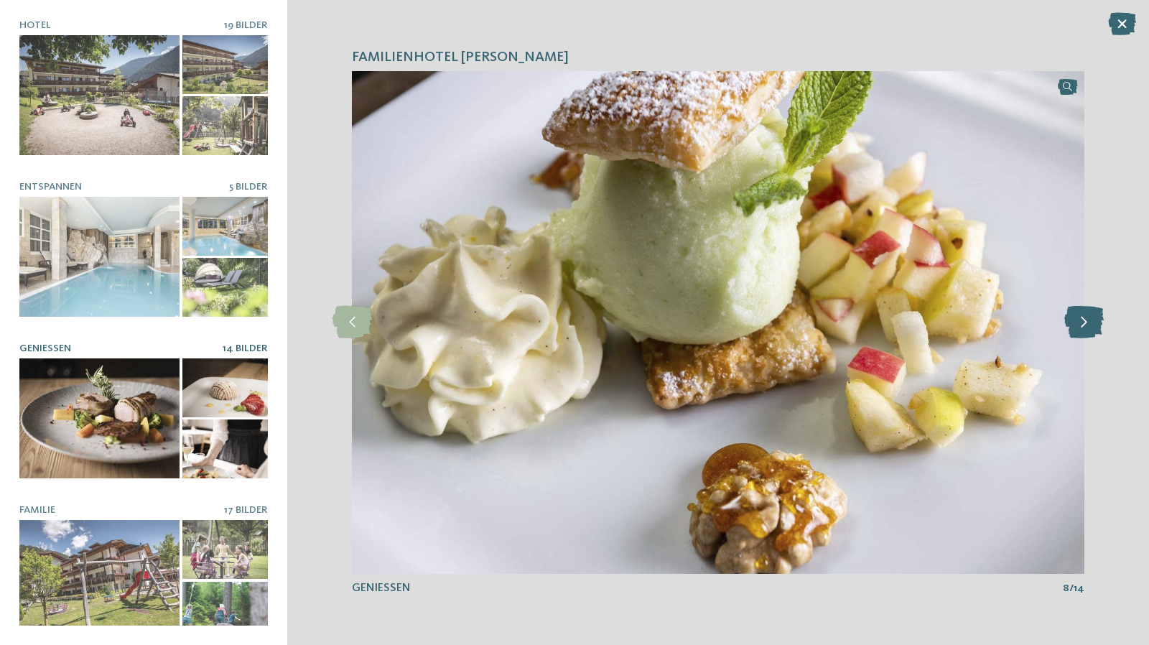
click at [1085, 321] on icon at bounding box center [1083, 322] width 39 height 32
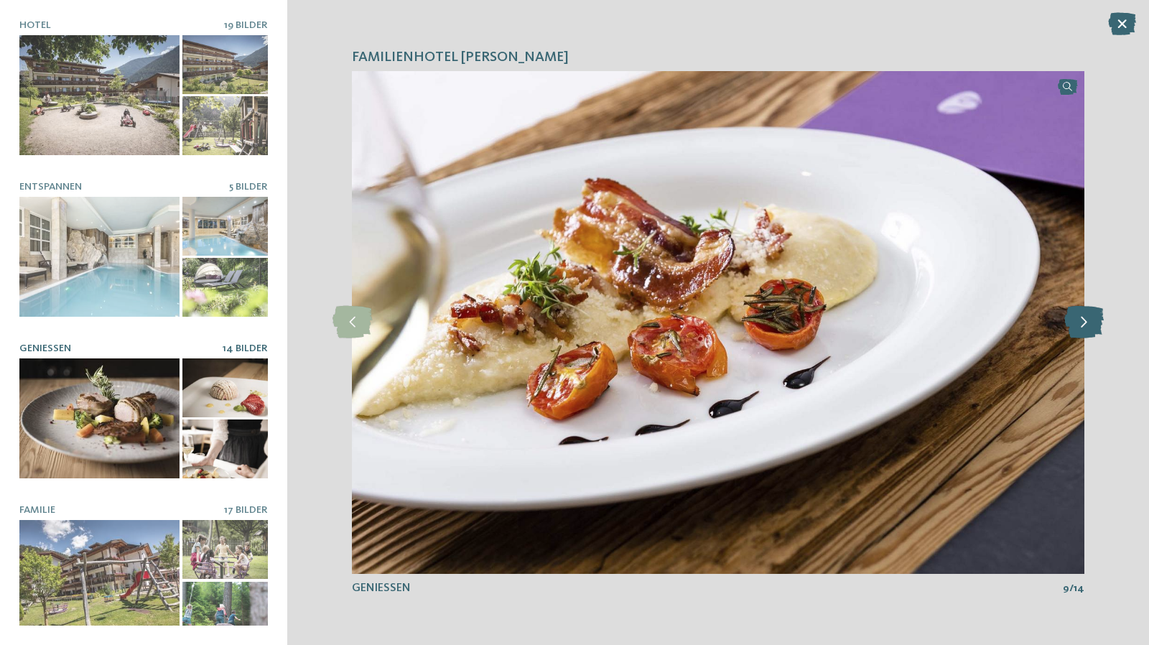
click at [1085, 321] on icon at bounding box center [1083, 322] width 39 height 32
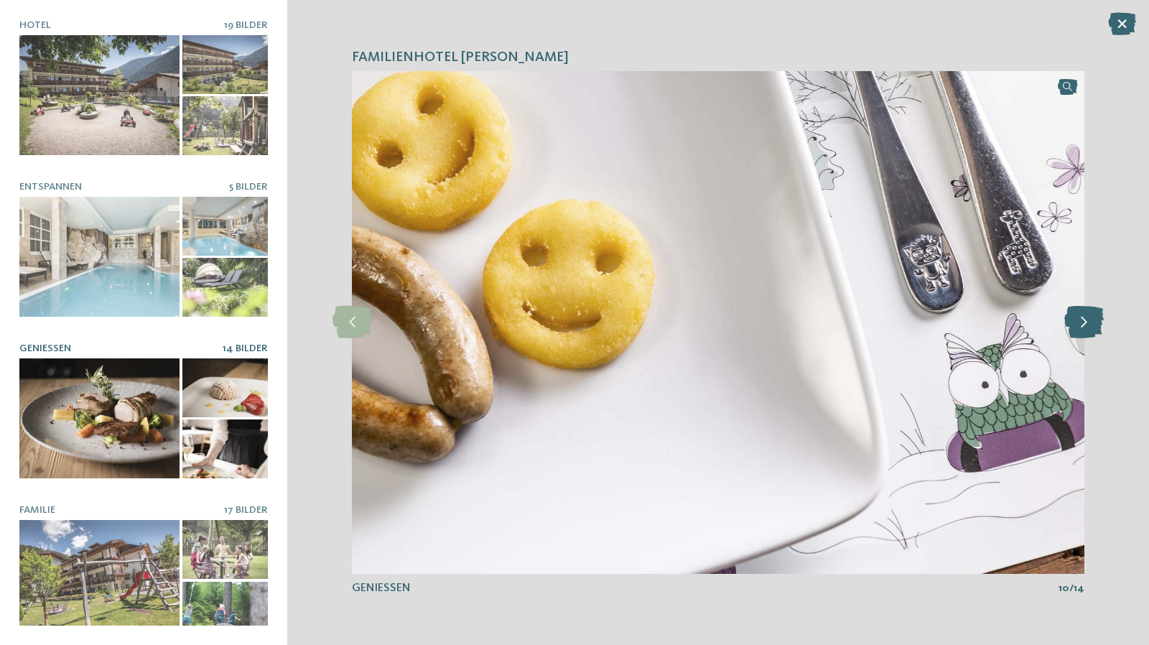
click at [1085, 321] on icon at bounding box center [1083, 322] width 39 height 32
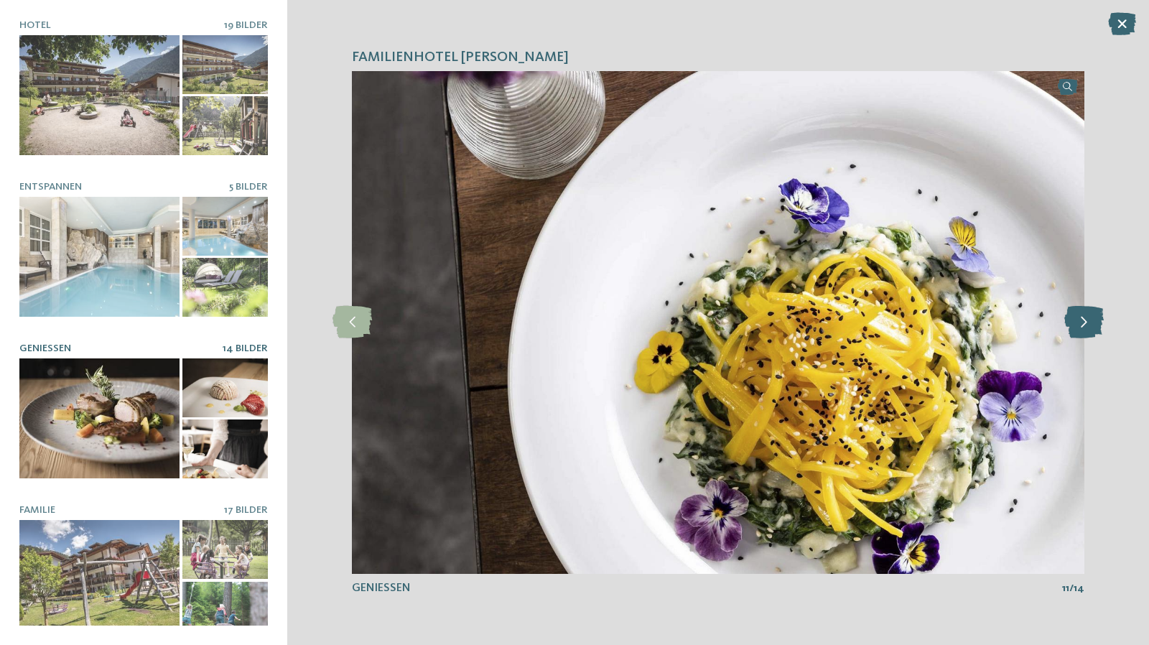
click at [1085, 321] on icon at bounding box center [1083, 322] width 39 height 32
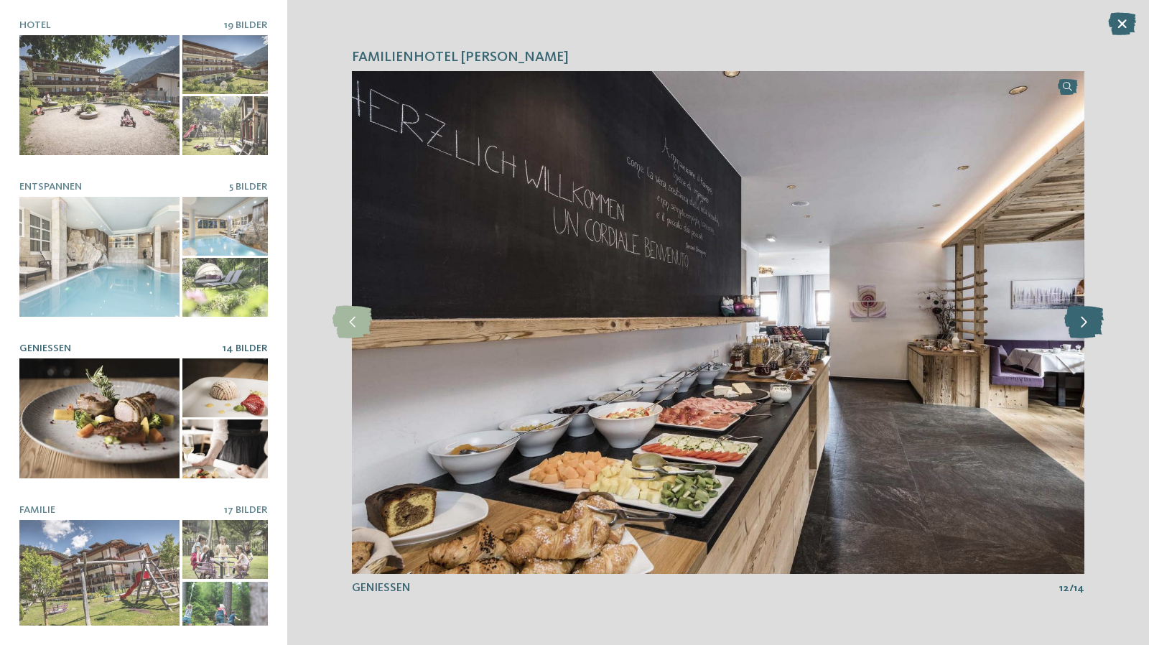
click at [1085, 321] on icon at bounding box center [1083, 322] width 39 height 32
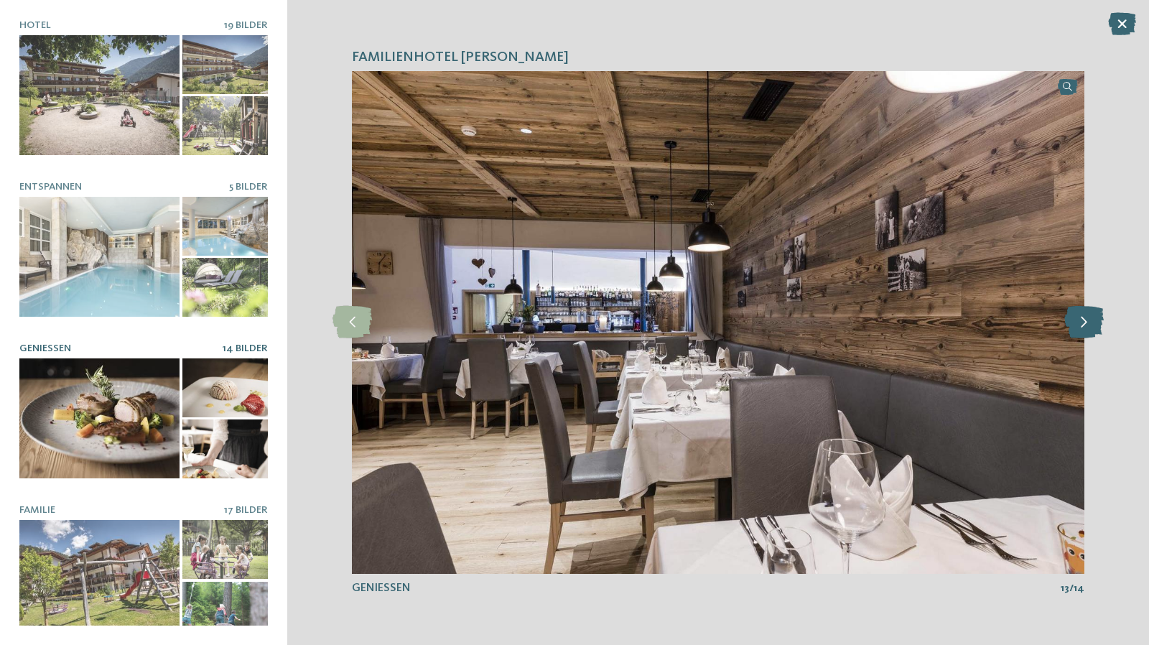
click at [1085, 321] on icon at bounding box center [1083, 322] width 39 height 32
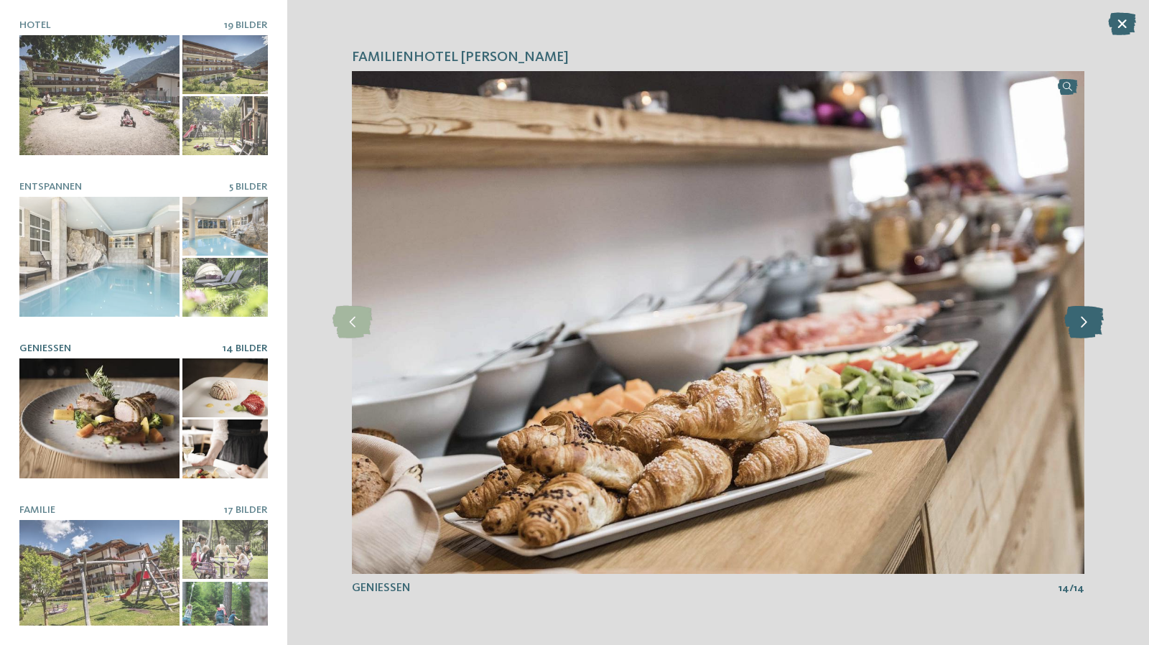
click at [1085, 321] on icon at bounding box center [1083, 322] width 39 height 32
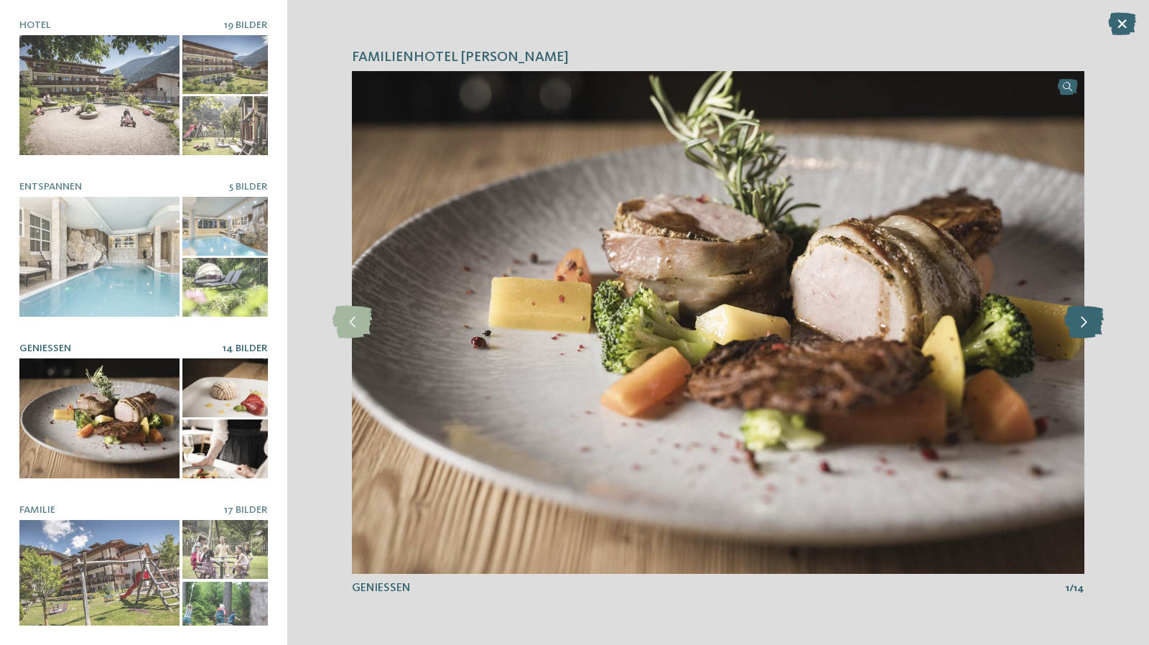
click at [1085, 321] on icon at bounding box center [1083, 322] width 39 height 32
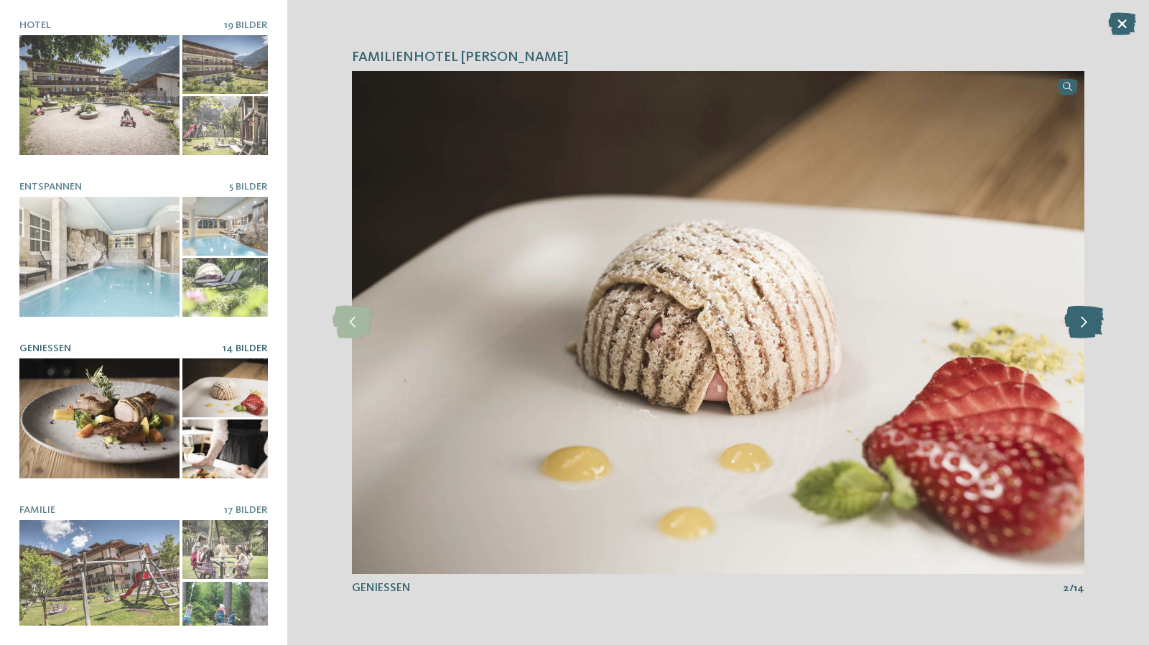
click at [1085, 321] on icon at bounding box center [1083, 322] width 39 height 32
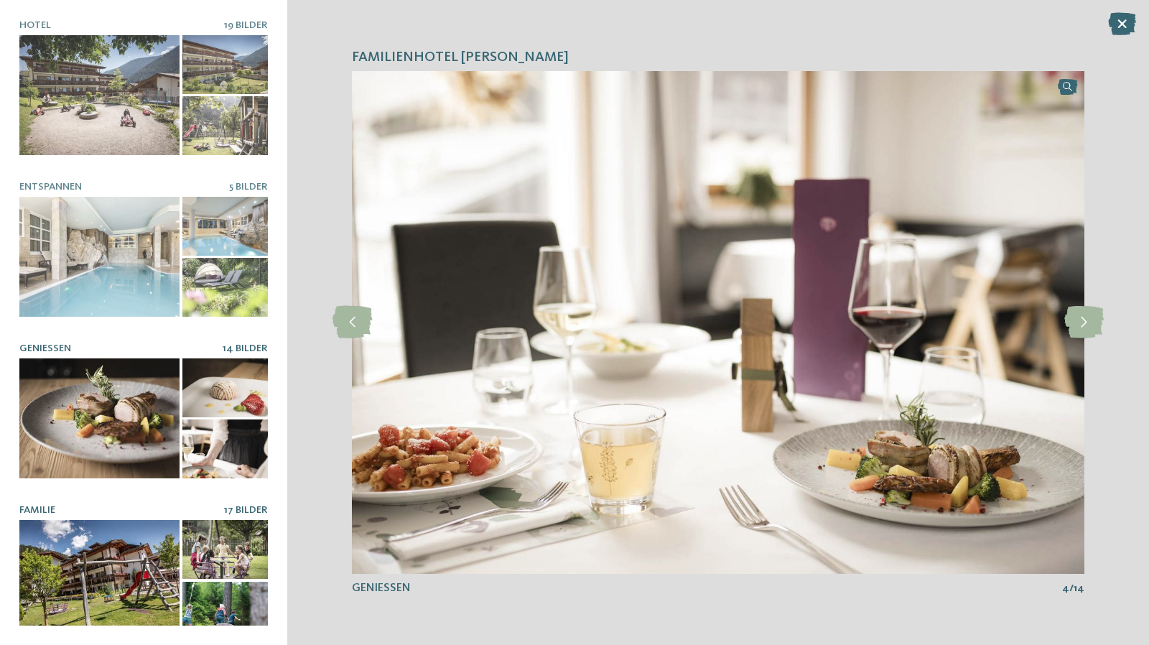
click at [129, 520] on div at bounding box center [99, 580] width 160 height 120
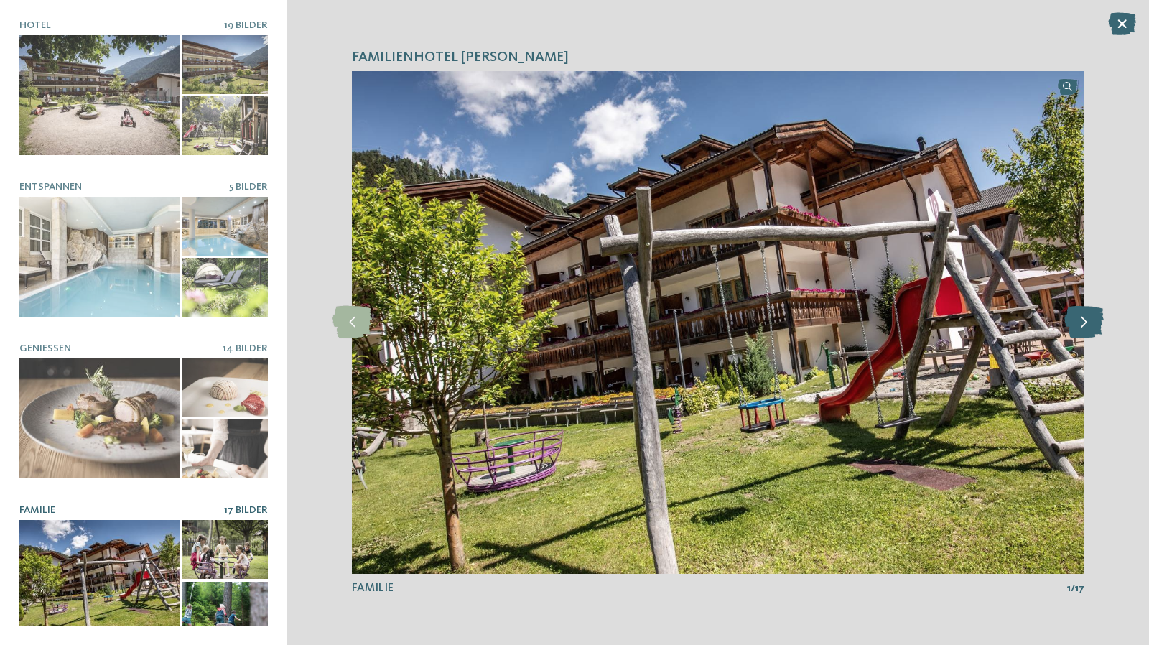
click at [1075, 324] on icon at bounding box center [1083, 322] width 39 height 32
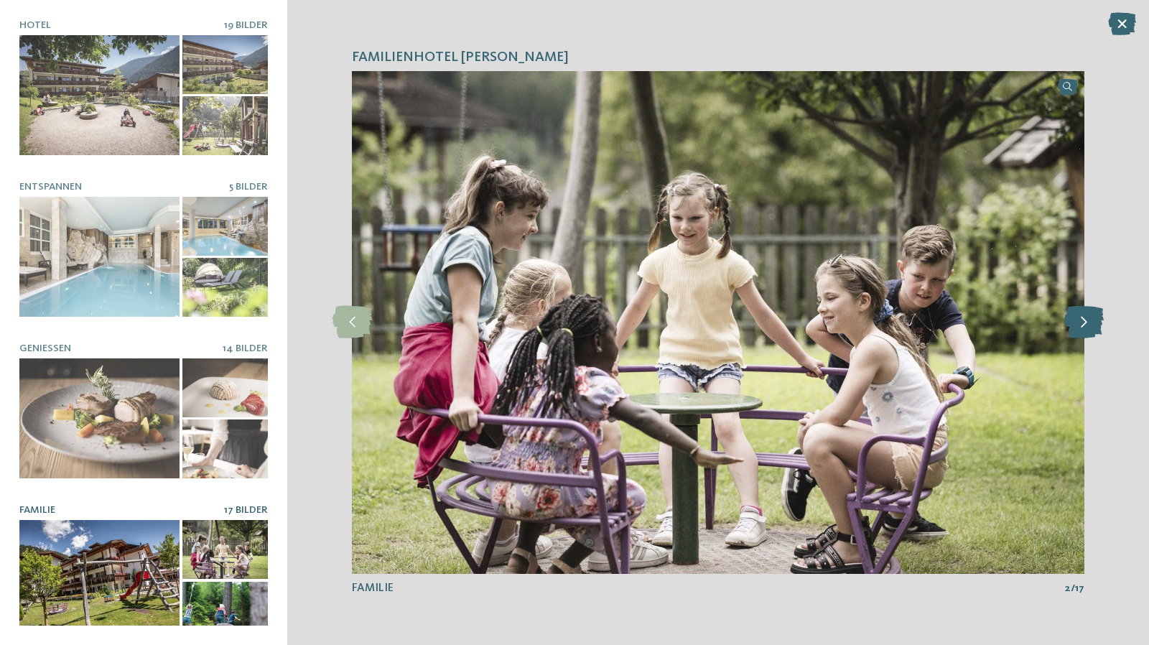
click at [1075, 324] on icon at bounding box center [1083, 322] width 39 height 32
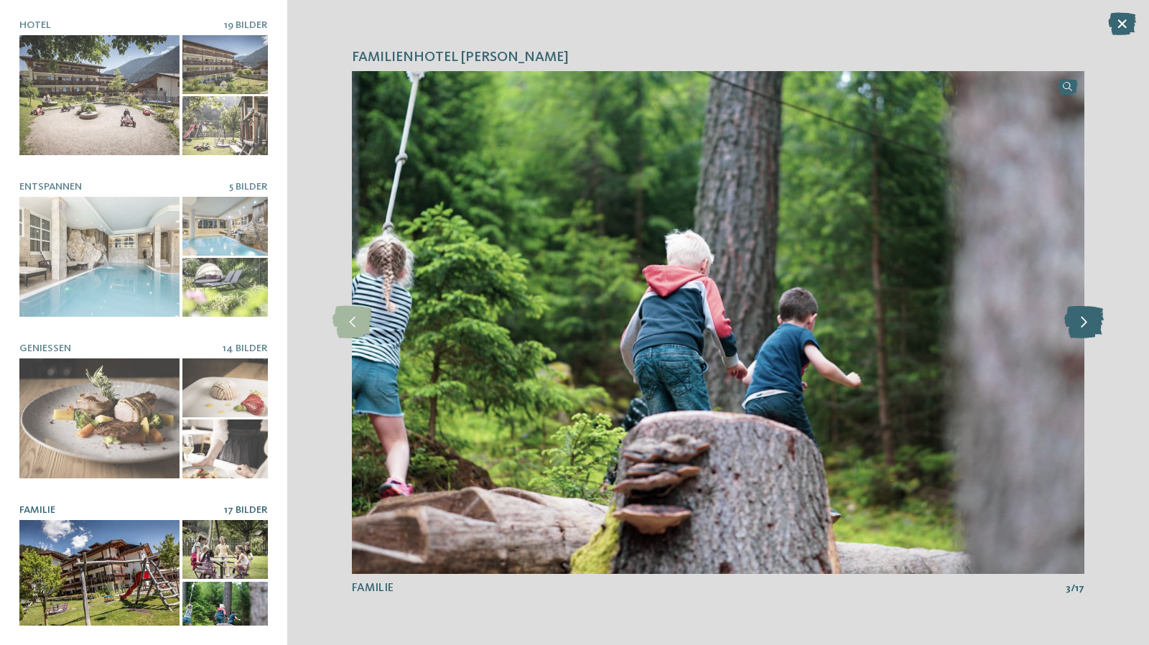
click at [1075, 324] on icon at bounding box center [1083, 322] width 39 height 32
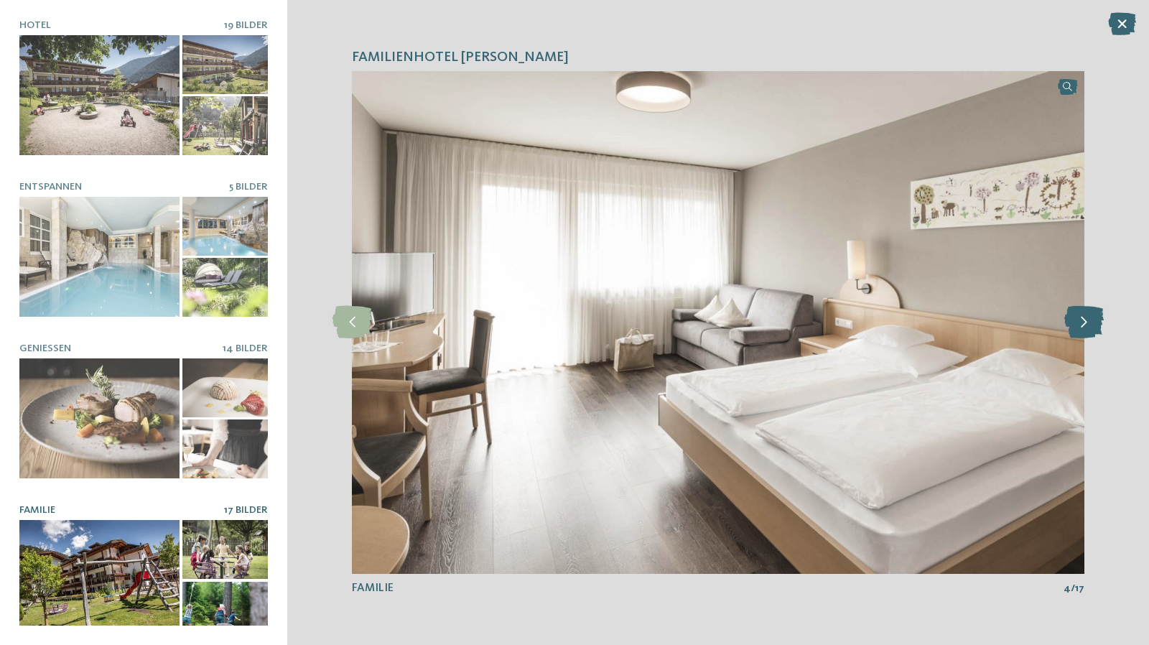
click at [1075, 324] on icon at bounding box center [1083, 322] width 39 height 32
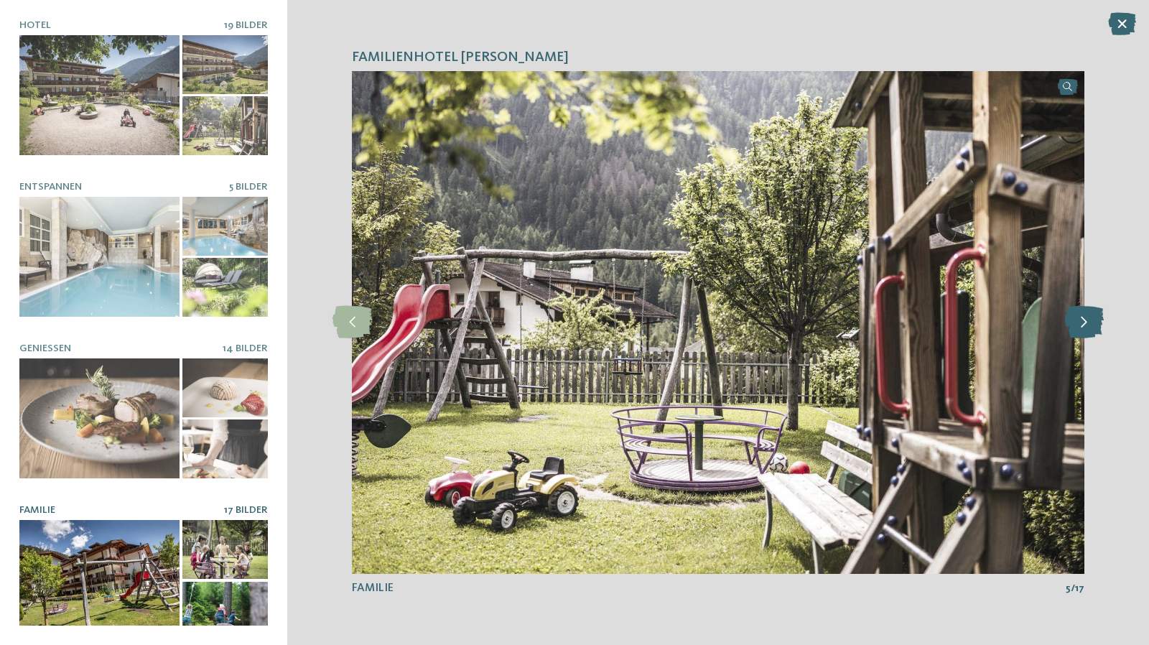
click at [1075, 324] on icon at bounding box center [1083, 322] width 39 height 32
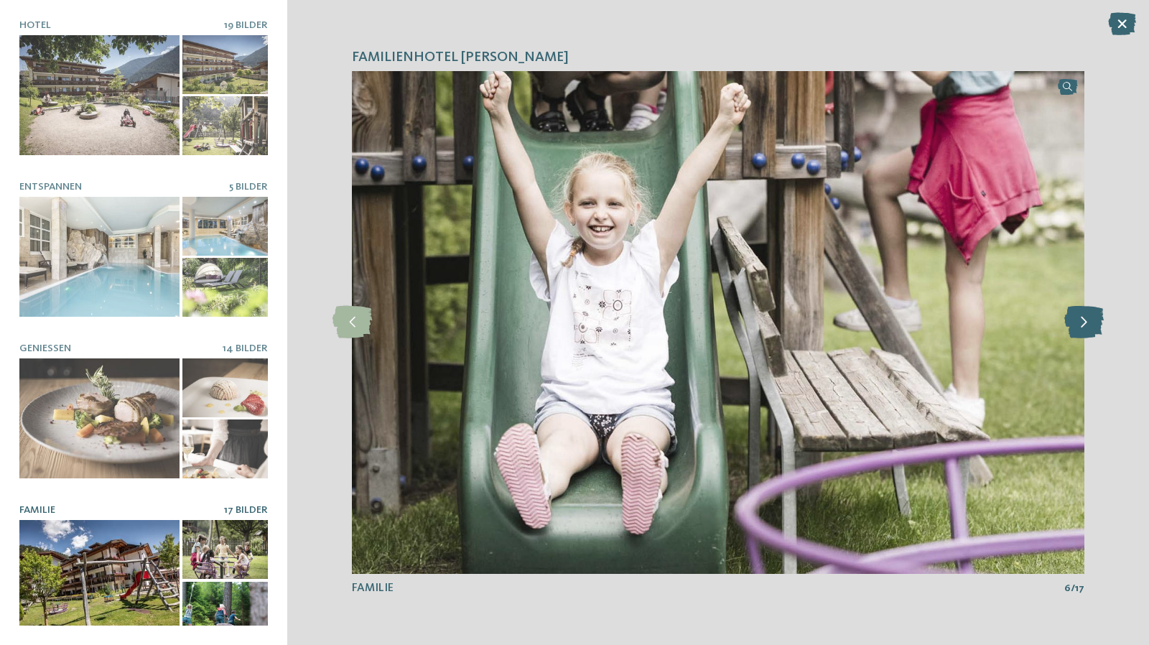
click at [1075, 324] on icon at bounding box center [1083, 322] width 39 height 32
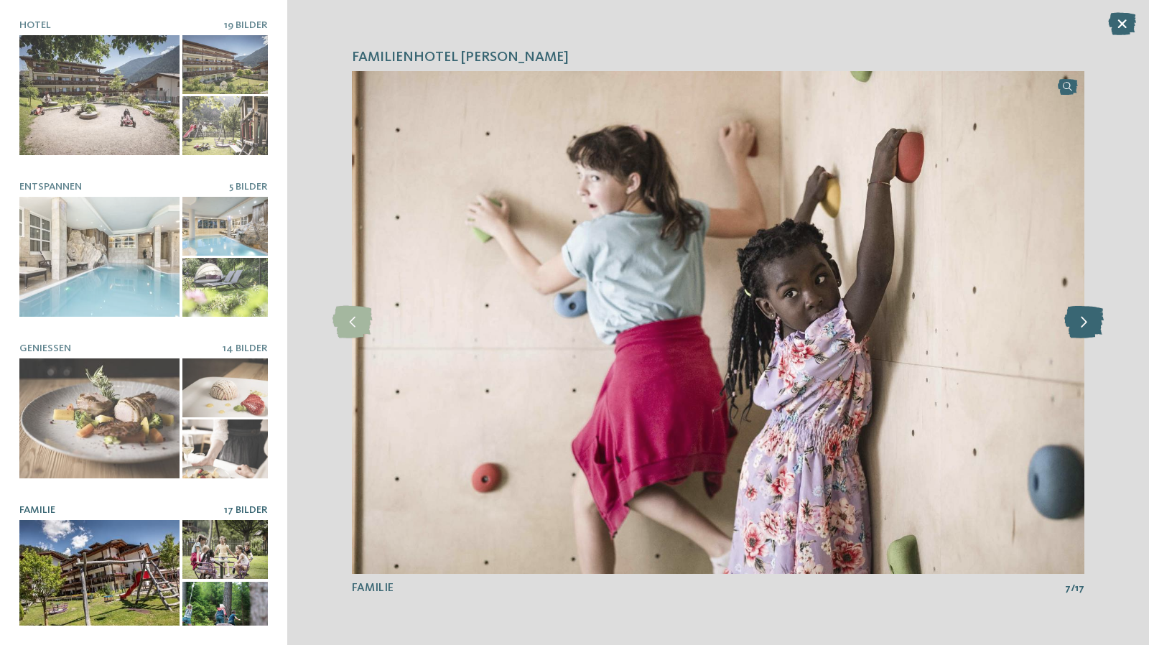
click at [1075, 324] on icon at bounding box center [1083, 322] width 39 height 32
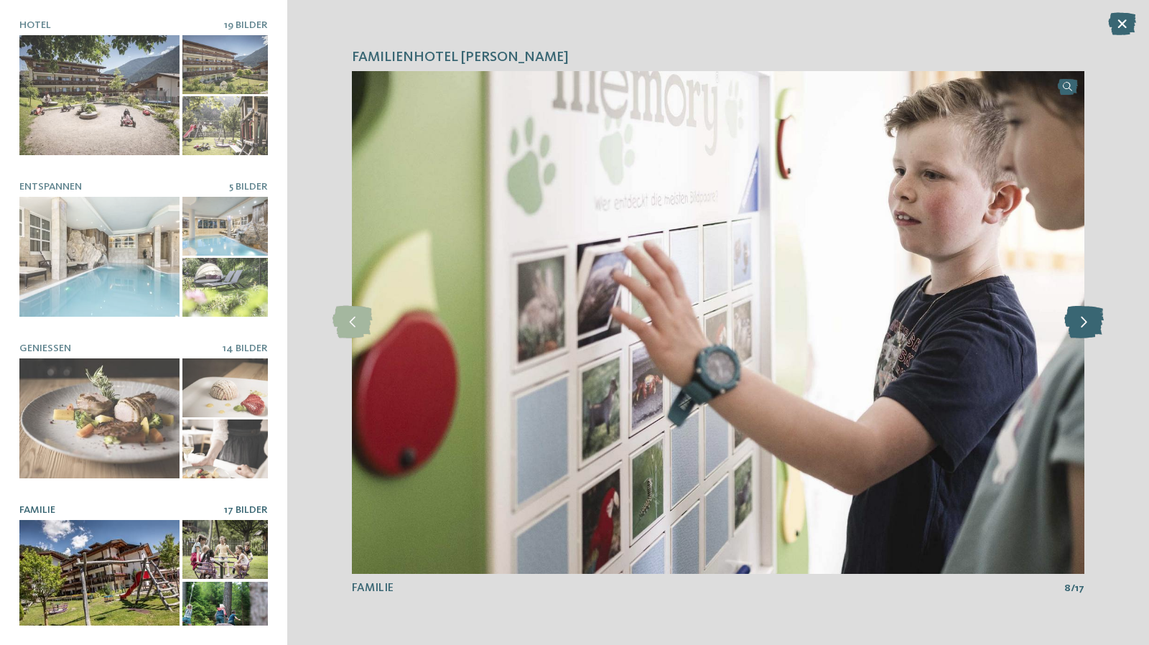
click at [1075, 324] on icon at bounding box center [1083, 322] width 39 height 32
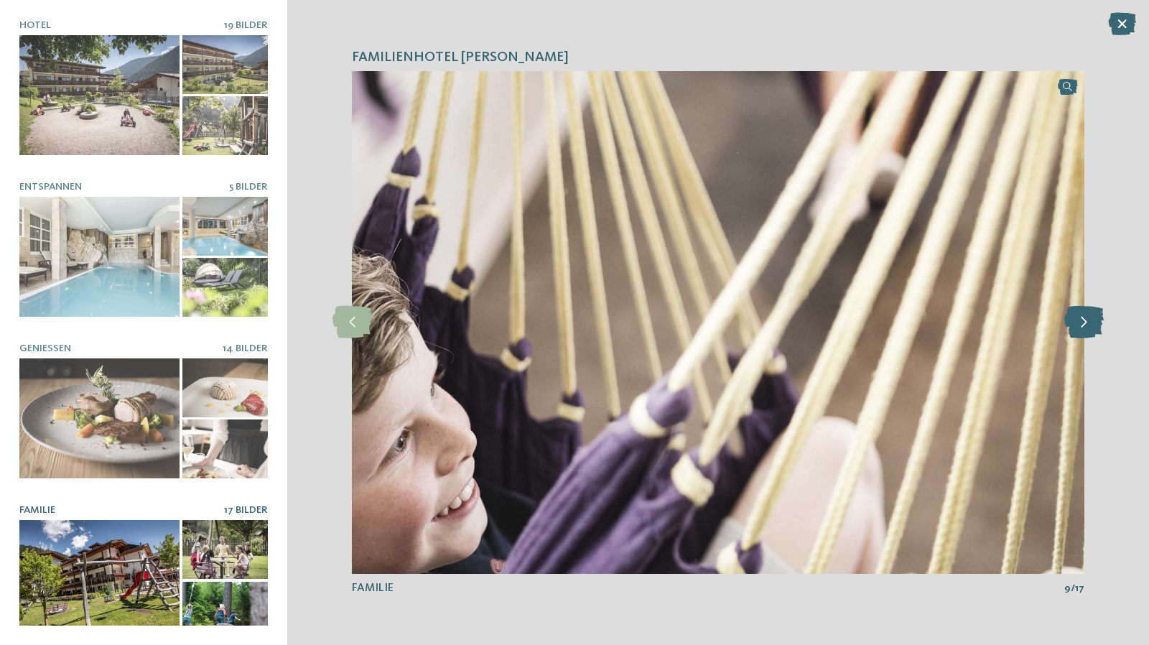
click at [1075, 324] on icon at bounding box center [1083, 322] width 39 height 32
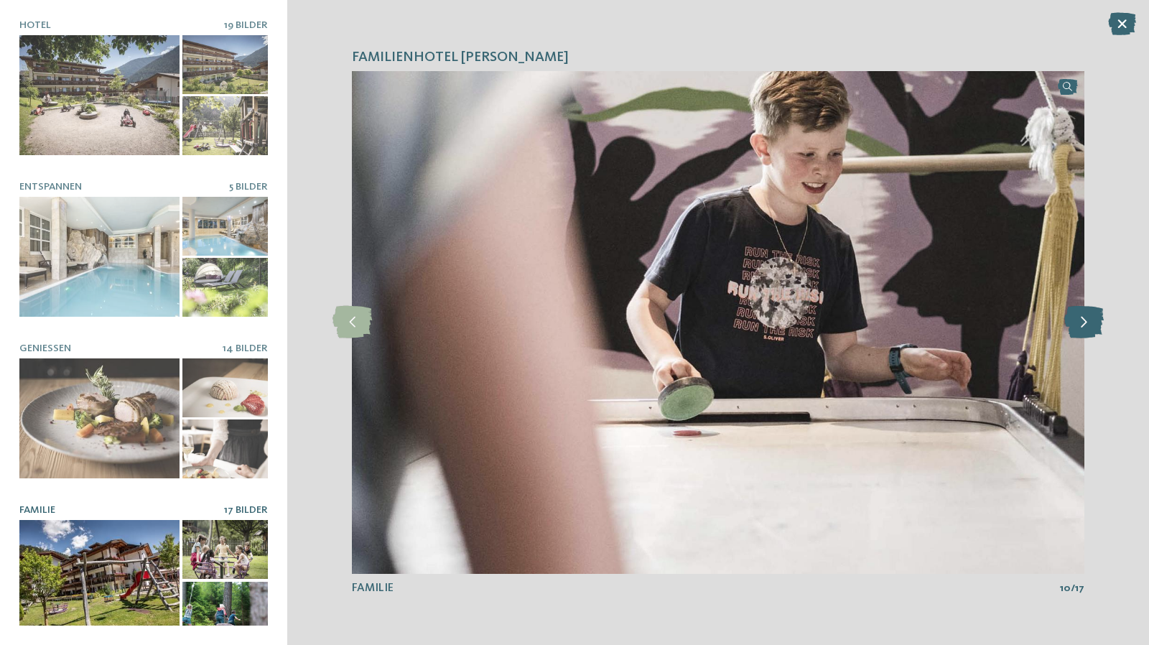
click at [1075, 324] on icon at bounding box center [1083, 322] width 39 height 32
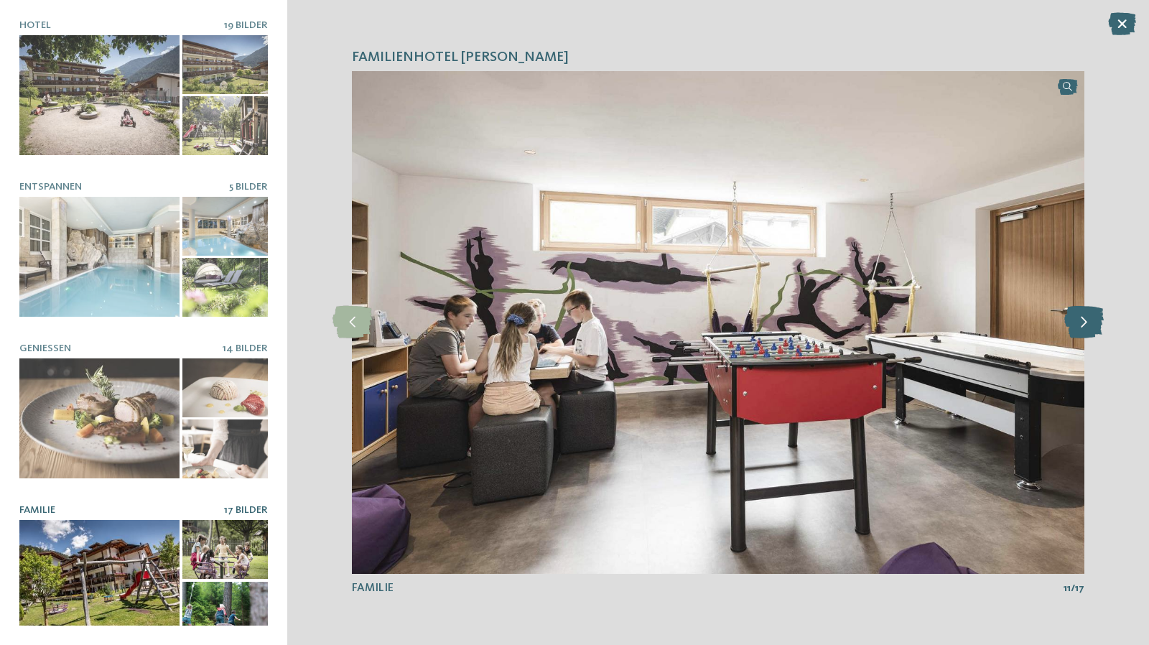
click at [1075, 324] on icon at bounding box center [1083, 322] width 39 height 32
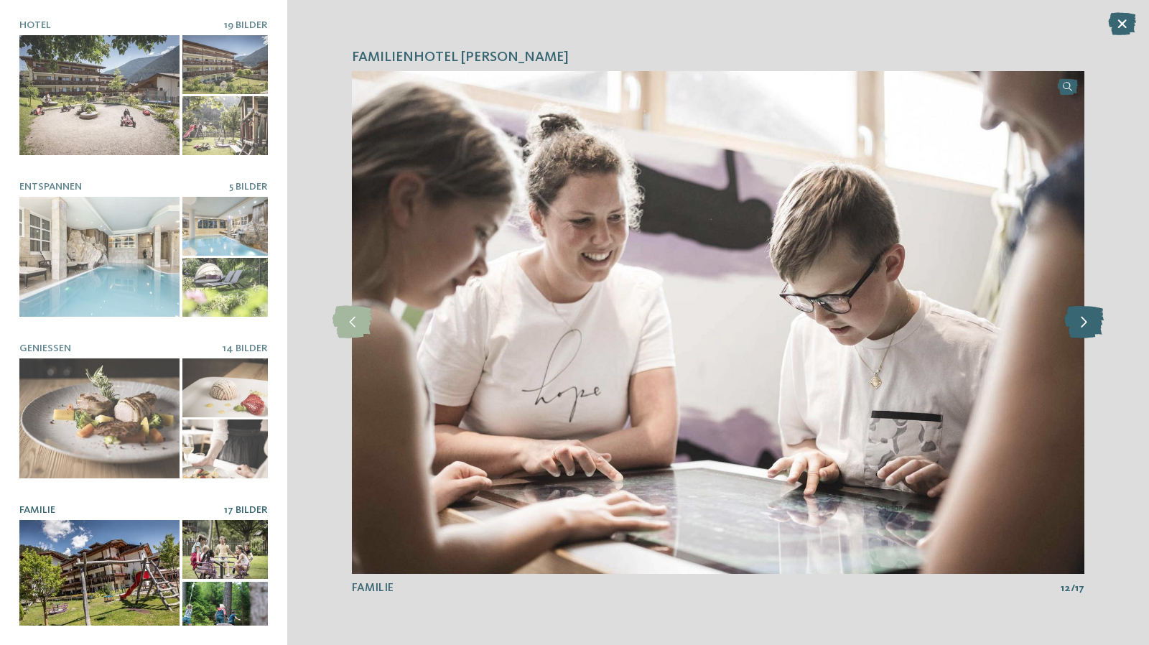
click at [1075, 324] on icon at bounding box center [1083, 322] width 39 height 32
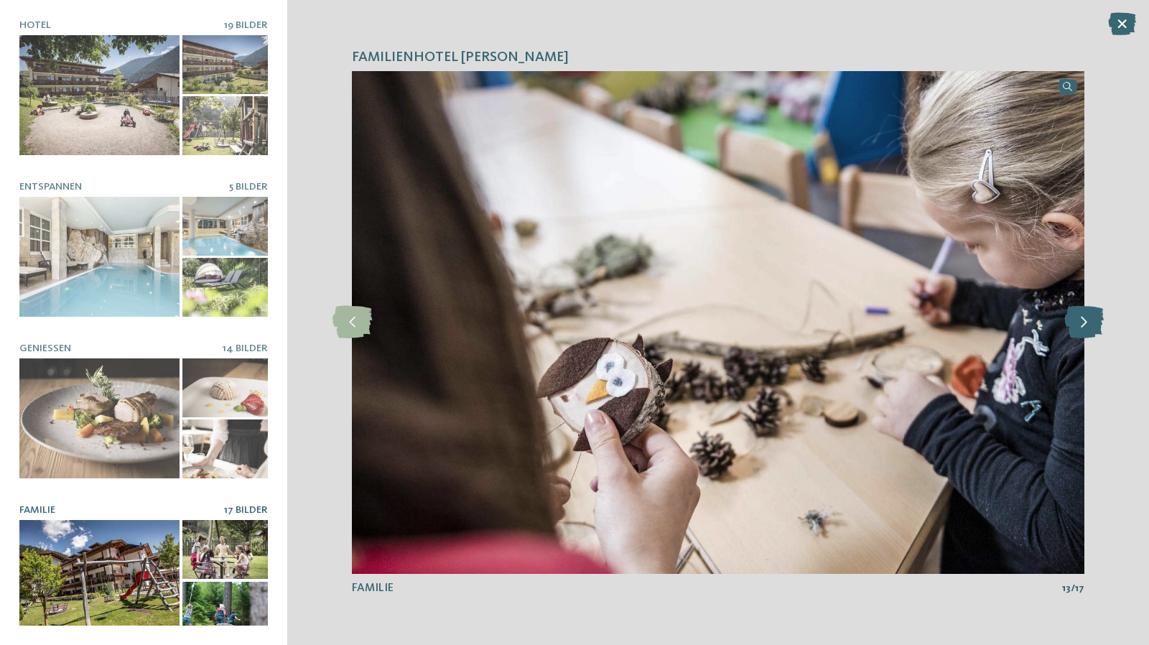
click at [1075, 324] on icon at bounding box center [1083, 322] width 39 height 32
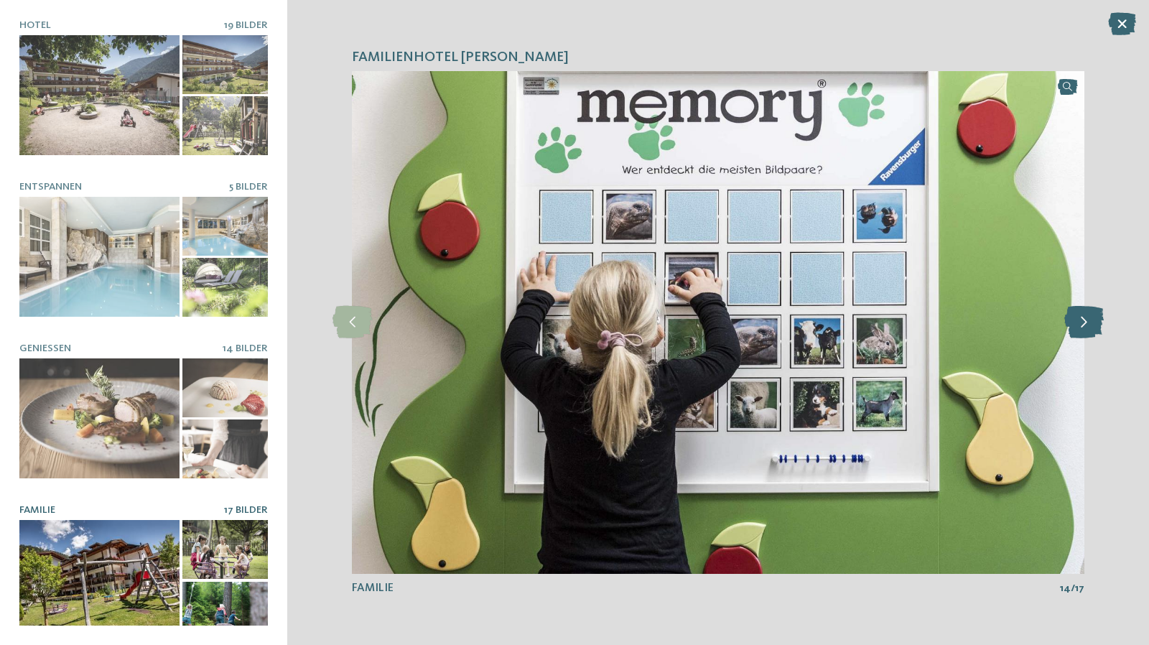
click at [1075, 324] on icon at bounding box center [1083, 322] width 39 height 32
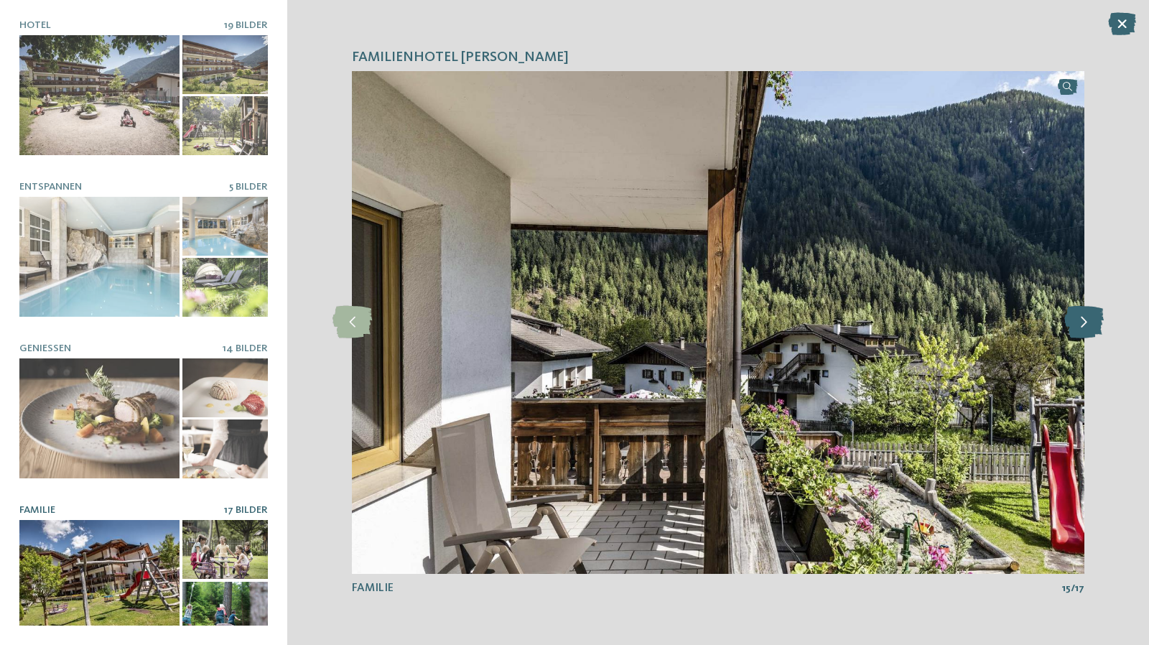
click at [1075, 324] on icon at bounding box center [1083, 322] width 39 height 32
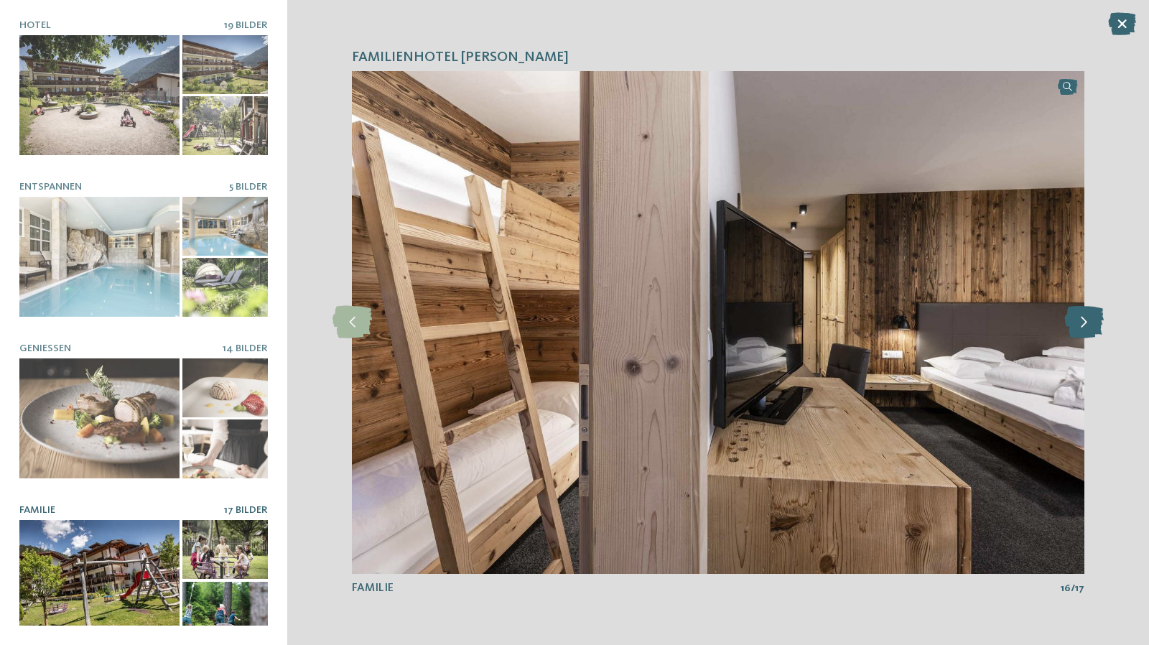
click at [1075, 324] on icon at bounding box center [1083, 322] width 39 height 32
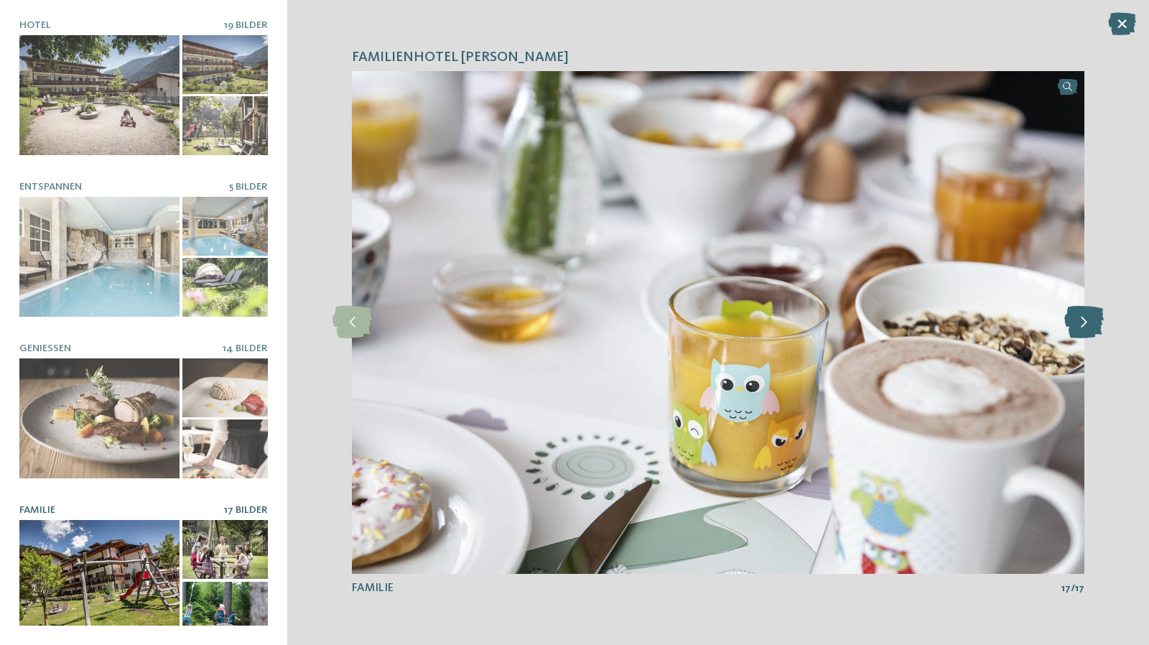
click at [1075, 324] on icon at bounding box center [1083, 322] width 39 height 32
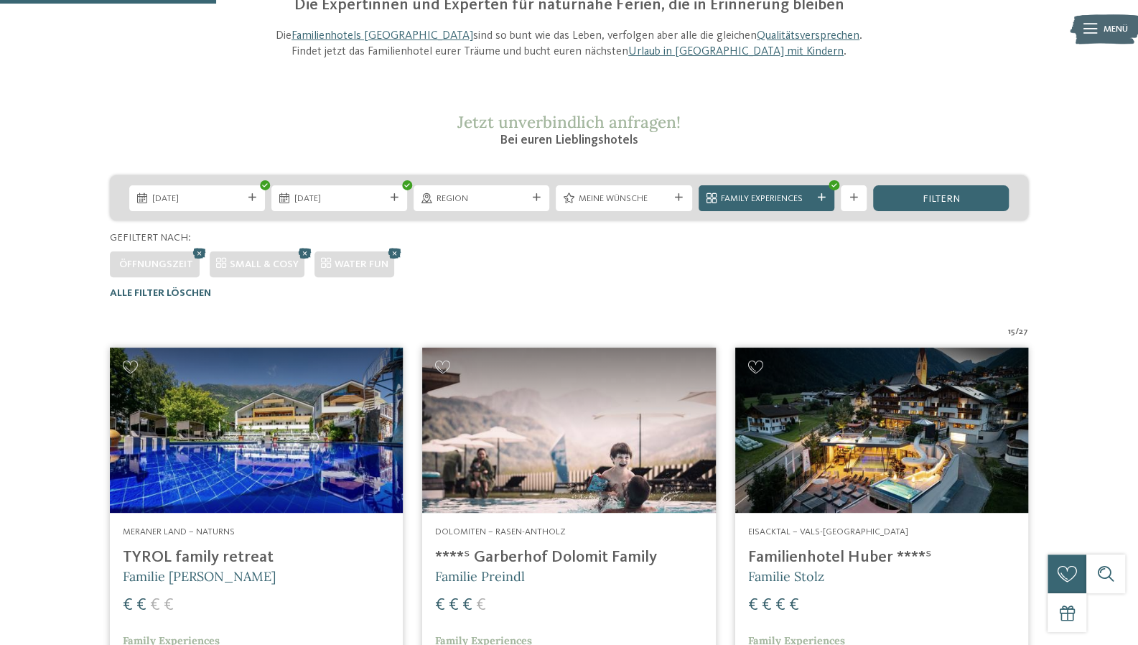
scroll to position [128, 0]
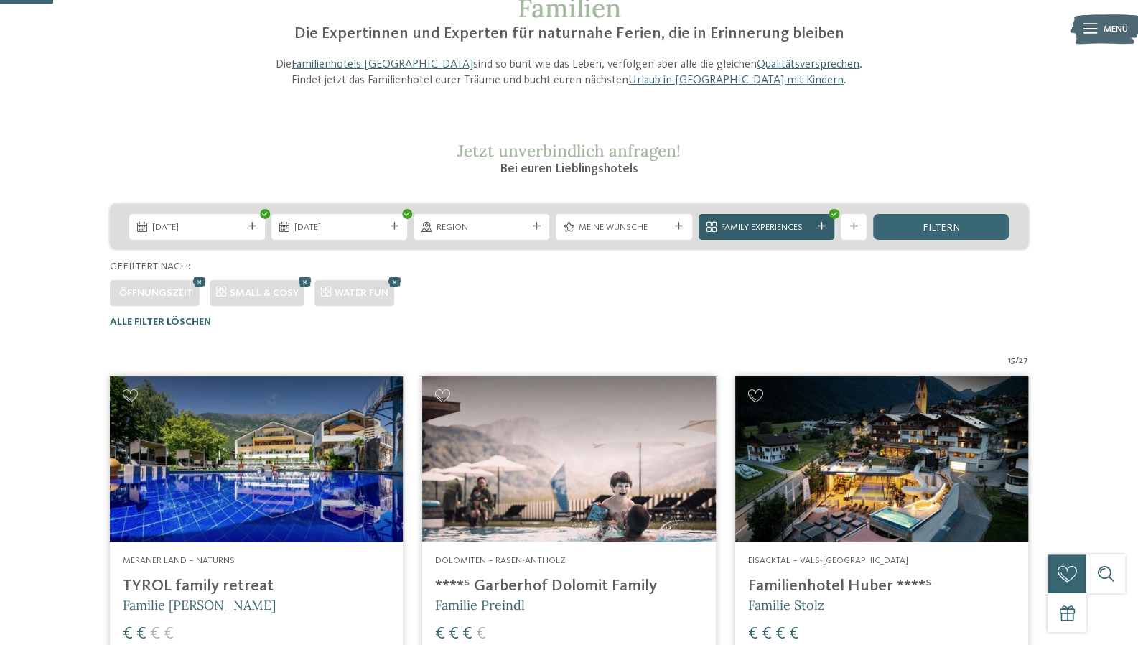
click at [764, 225] on span "Family Experiences" at bounding box center [766, 227] width 90 height 13
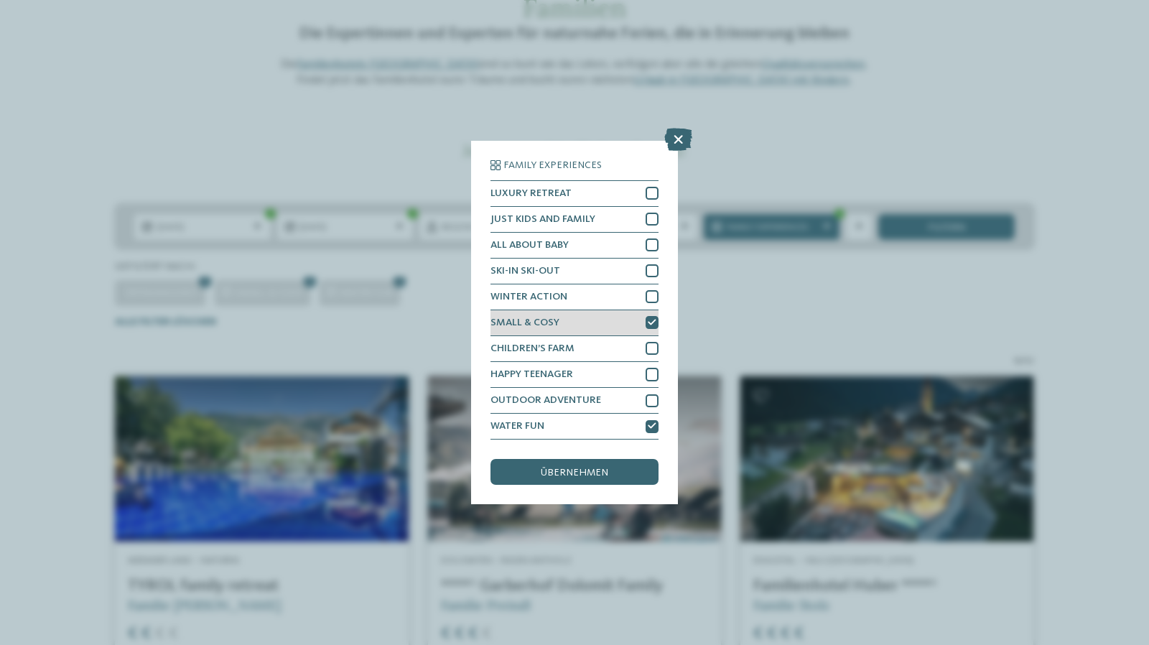
click at [650, 319] on icon at bounding box center [652, 323] width 9 height 8
click at [596, 476] on span "übernehmen" at bounding box center [574, 472] width 67 height 10
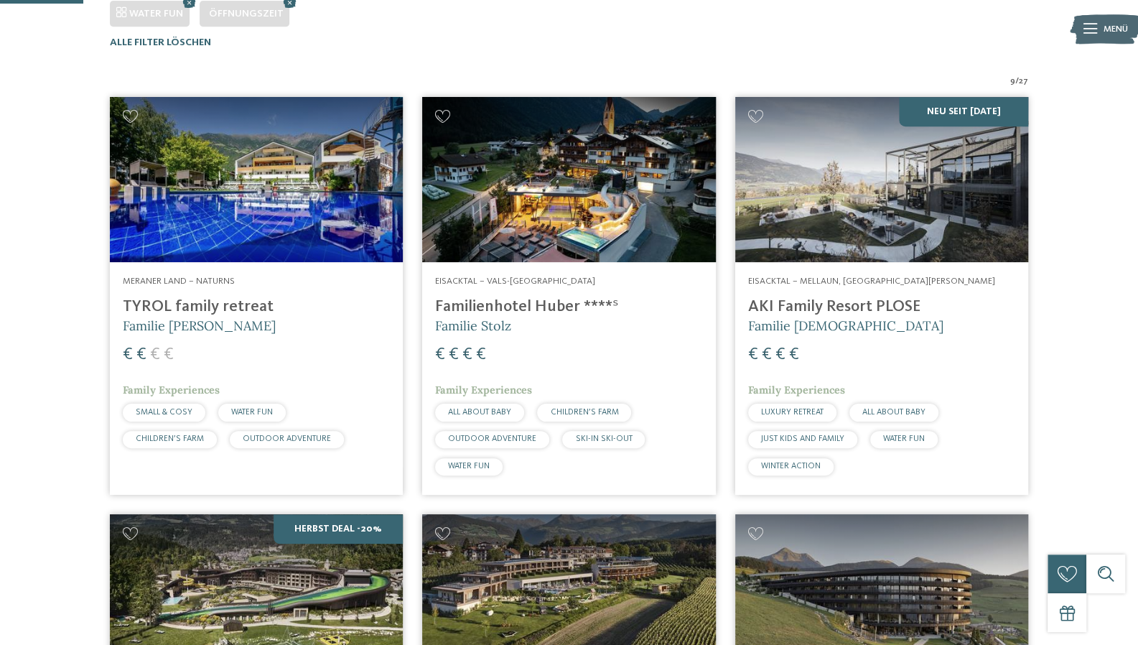
scroll to position [416, 0]
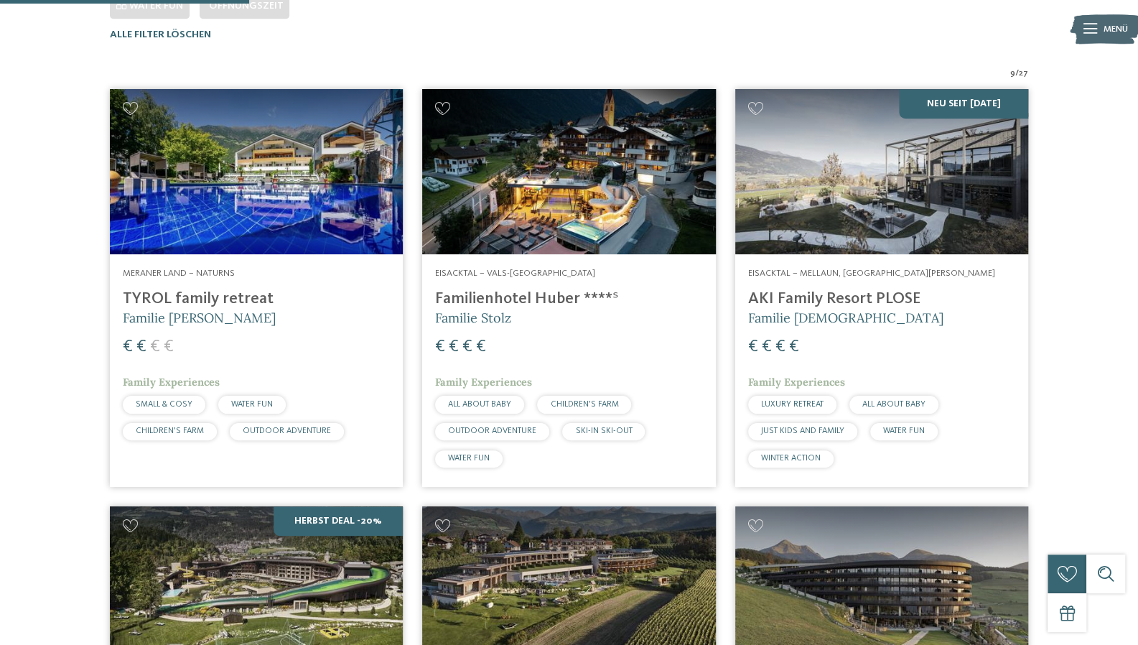
click at [851, 296] on h4 "AKI Family Resort PLOSE" at bounding box center [881, 298] width 267 height 19
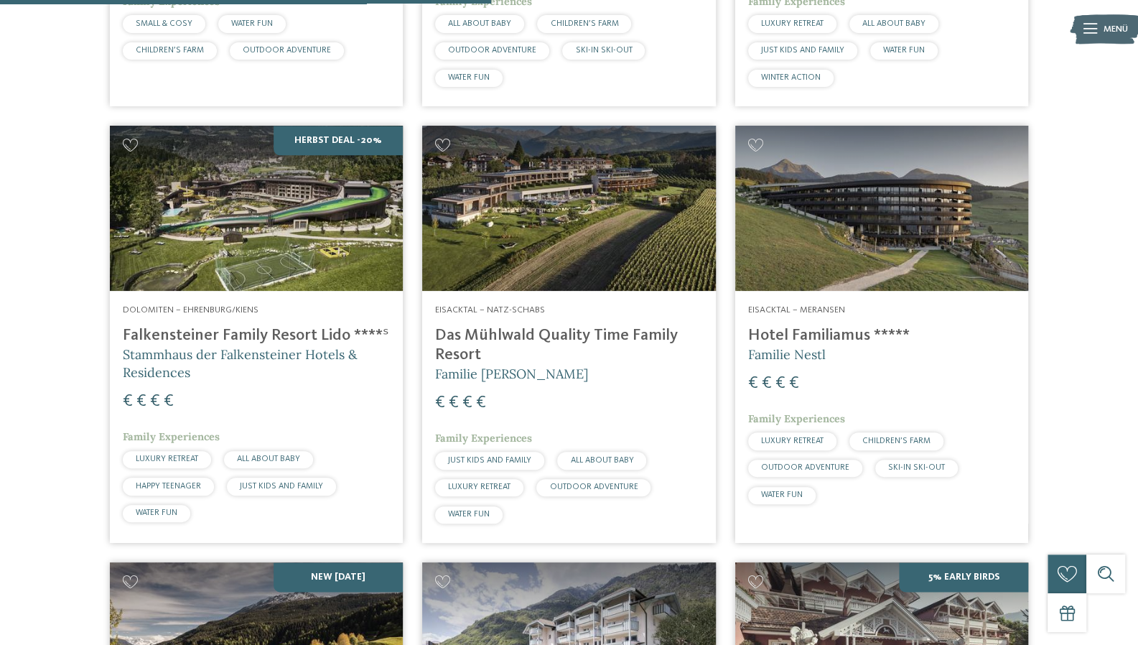
scroll to position [846, 0]
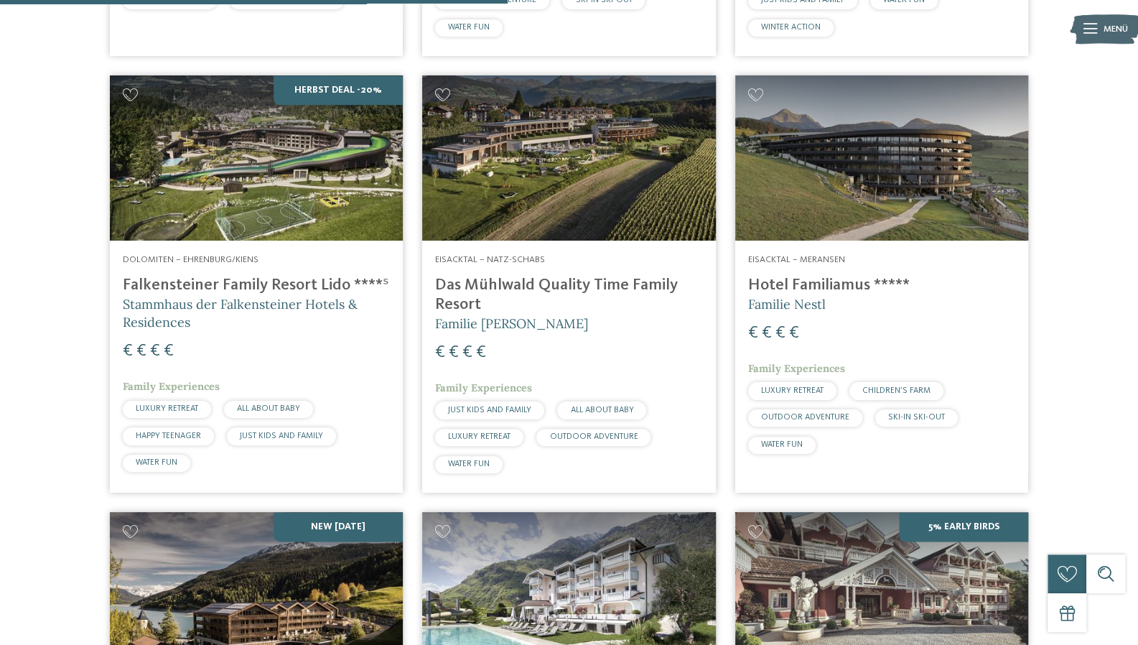
click at [562, 180] on img at bounding box center [568, 157] width 293 height 165
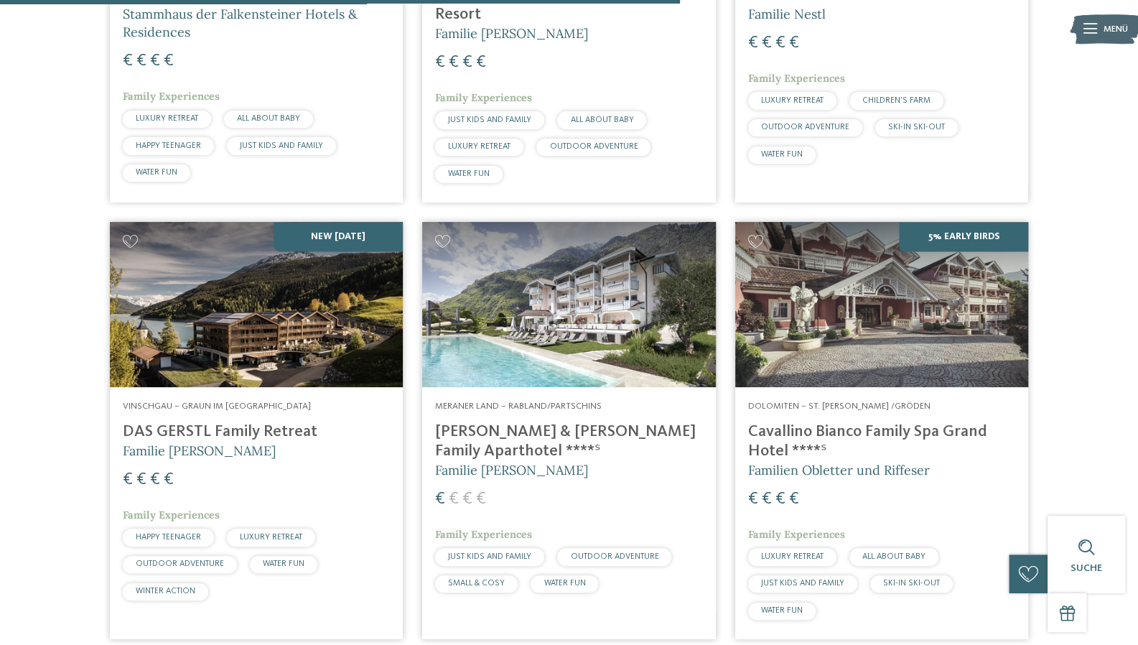
scroll to position [1205, 0]
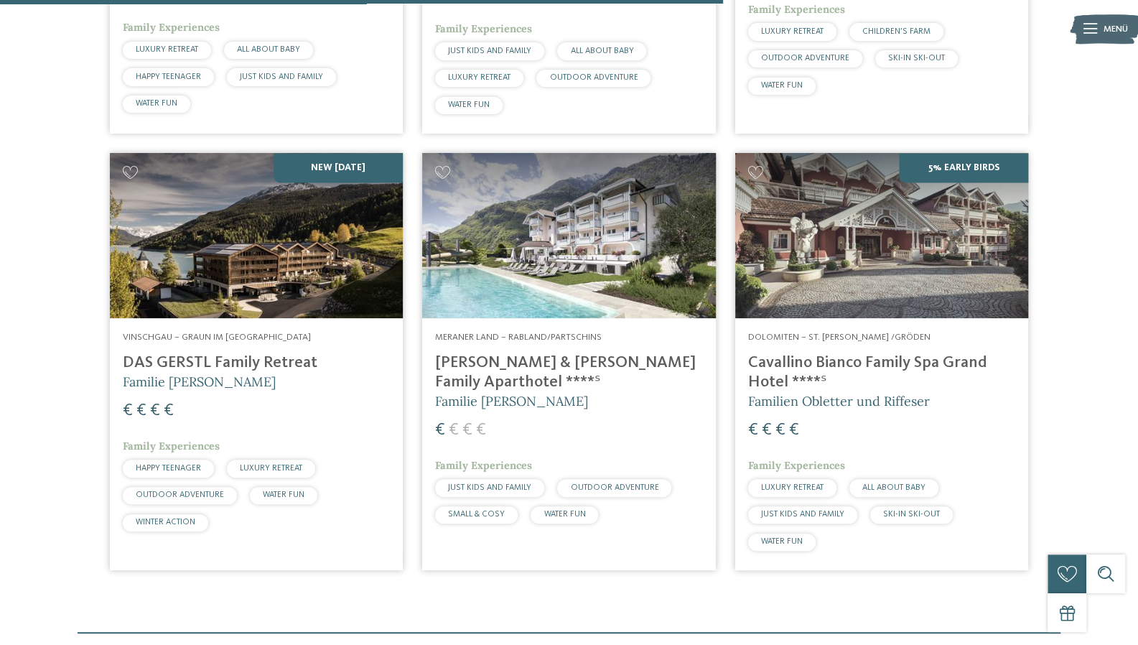
click at [177, 363] on h4 "DAS GERSTL Family Retreat" at bounding box center [256, 362] width 267 height 19
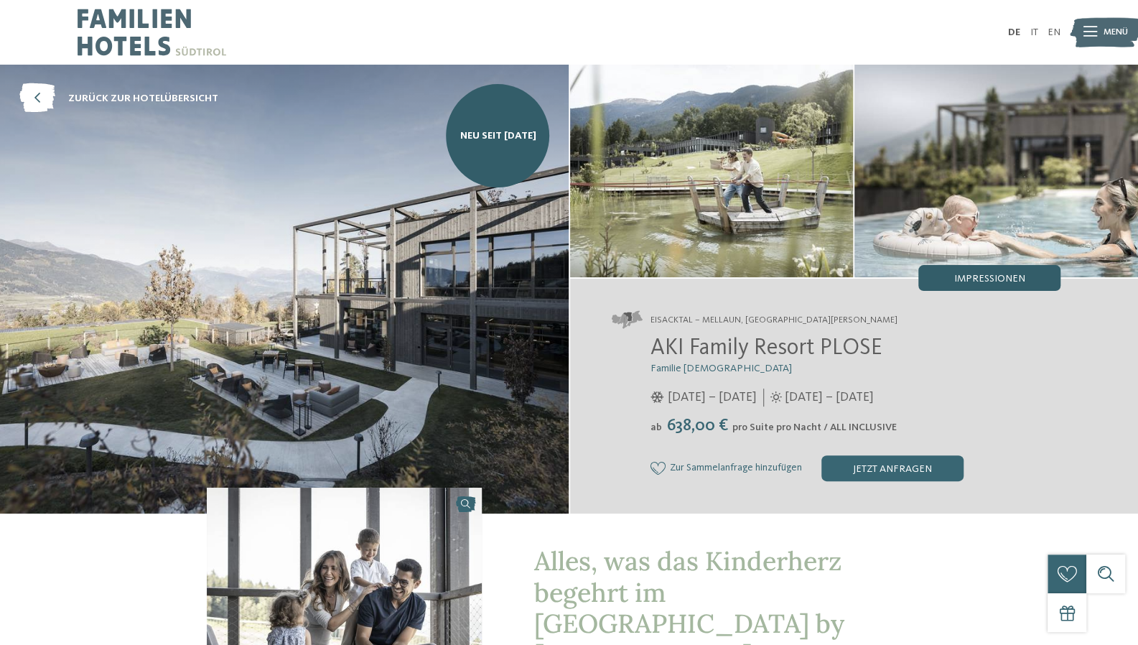
click at [993, 286] on div "Impressionen" at bounding box center [989, 278] width 142 height 26
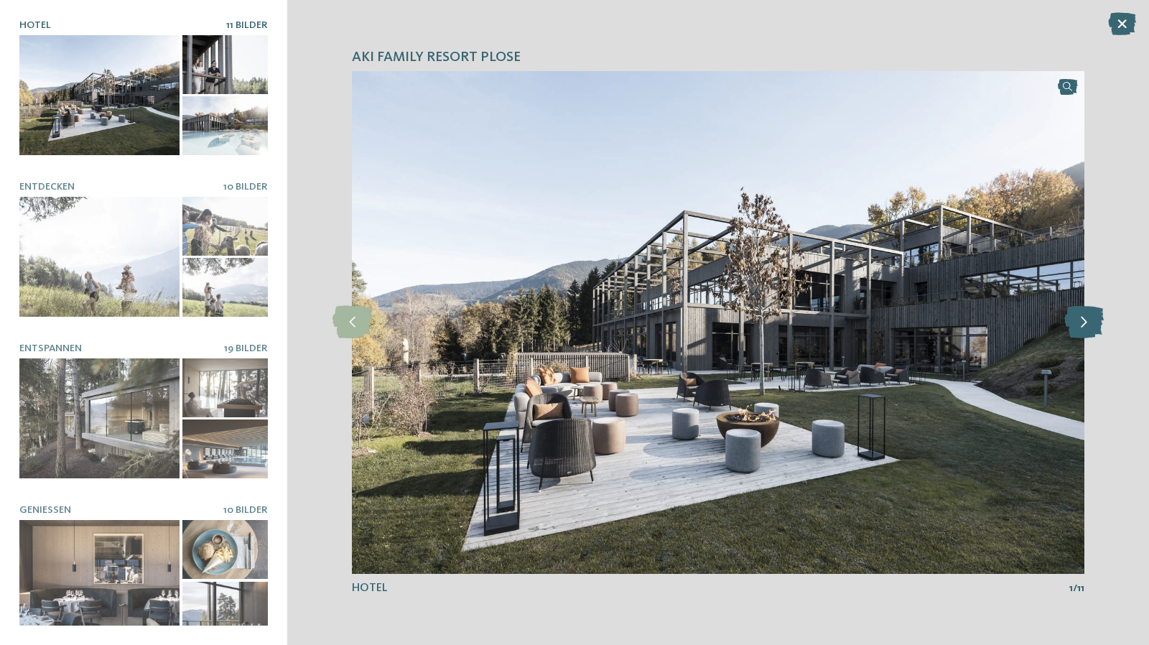
click at [1083, 338] on div at bounding box center [1084, 322] width 36 height 36
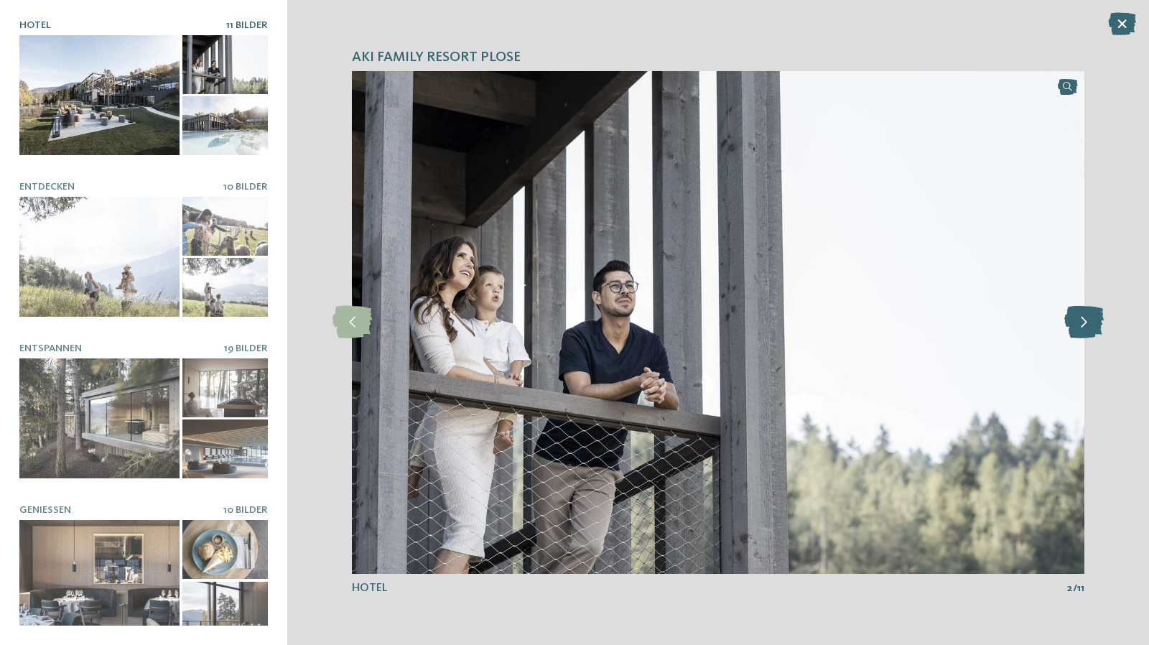
click at [1085, 332] on icon at bounding box center [1083, 322] width 39 height 32
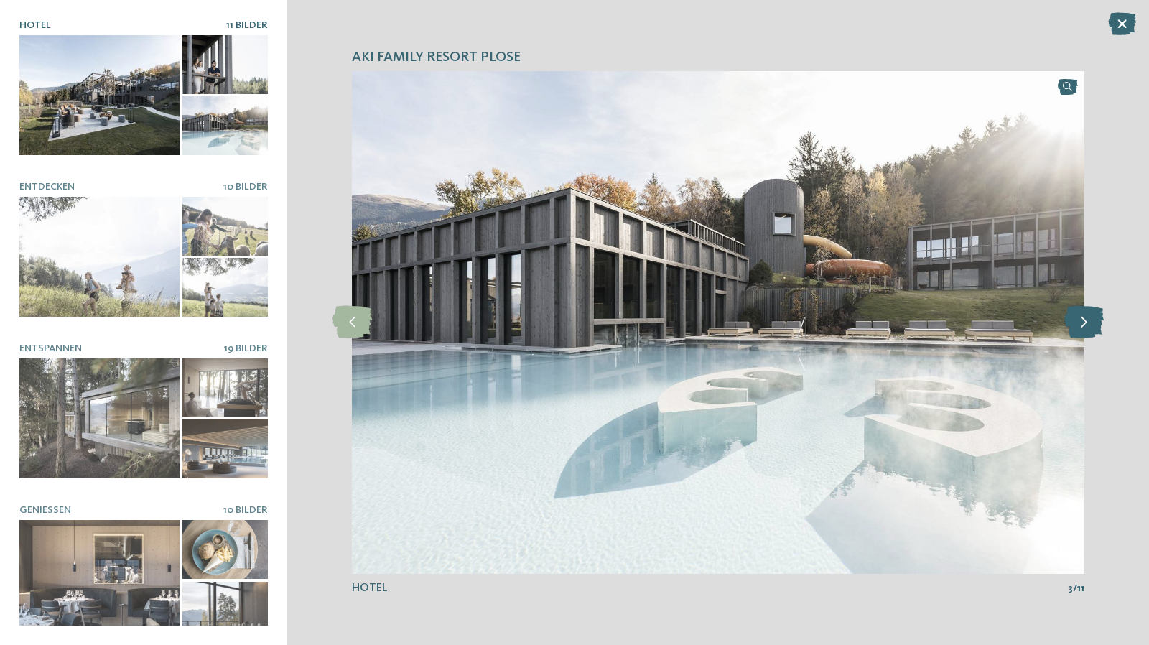
click at [1085, 332] on icon at bounding box center [1083, 322] width 39 height 32
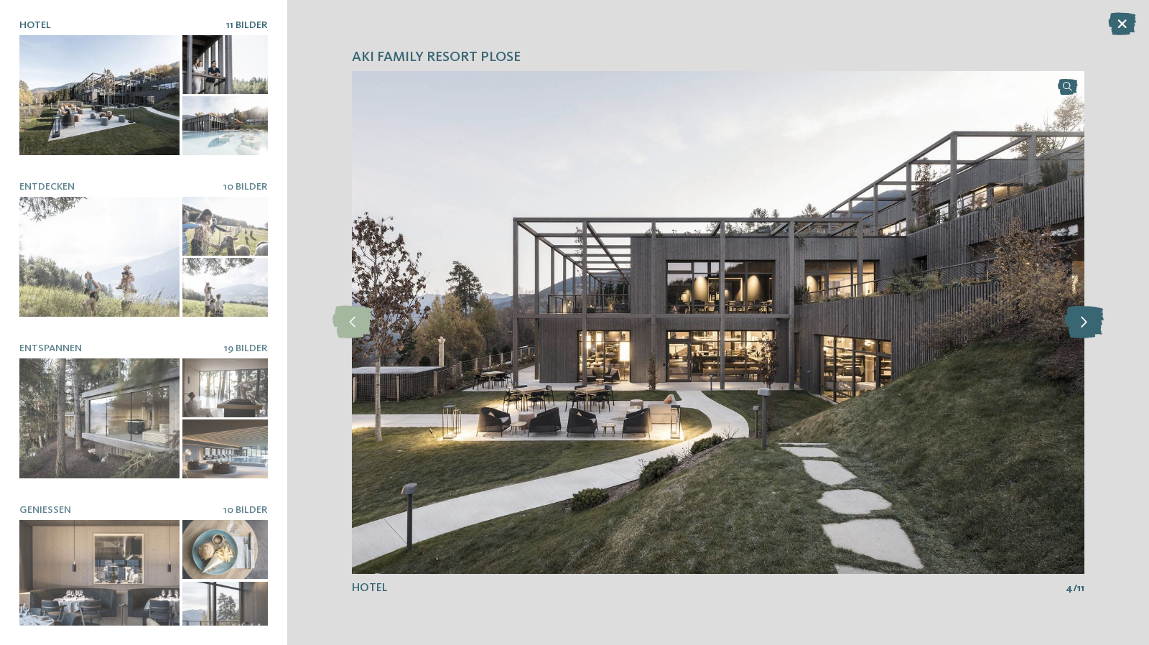
click at [1085, 332] on icon at bounding box center [1083, 322] width 39 height 32
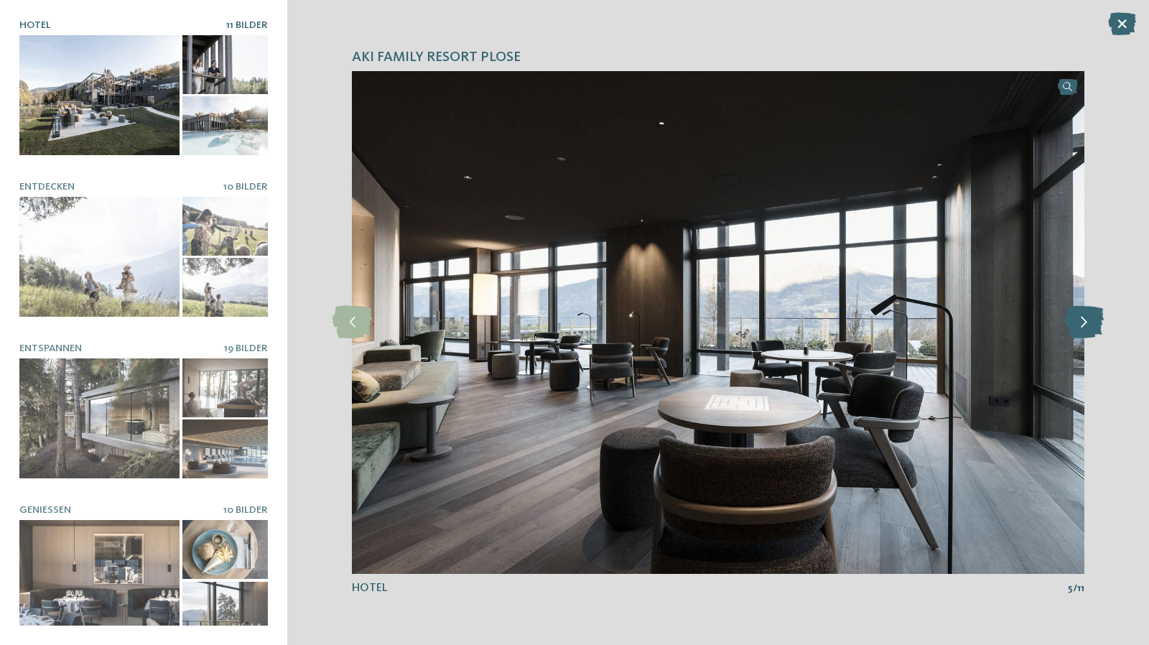
click at [1085, 332] on icon at bounding box center [1083, 322] width 39 height 32
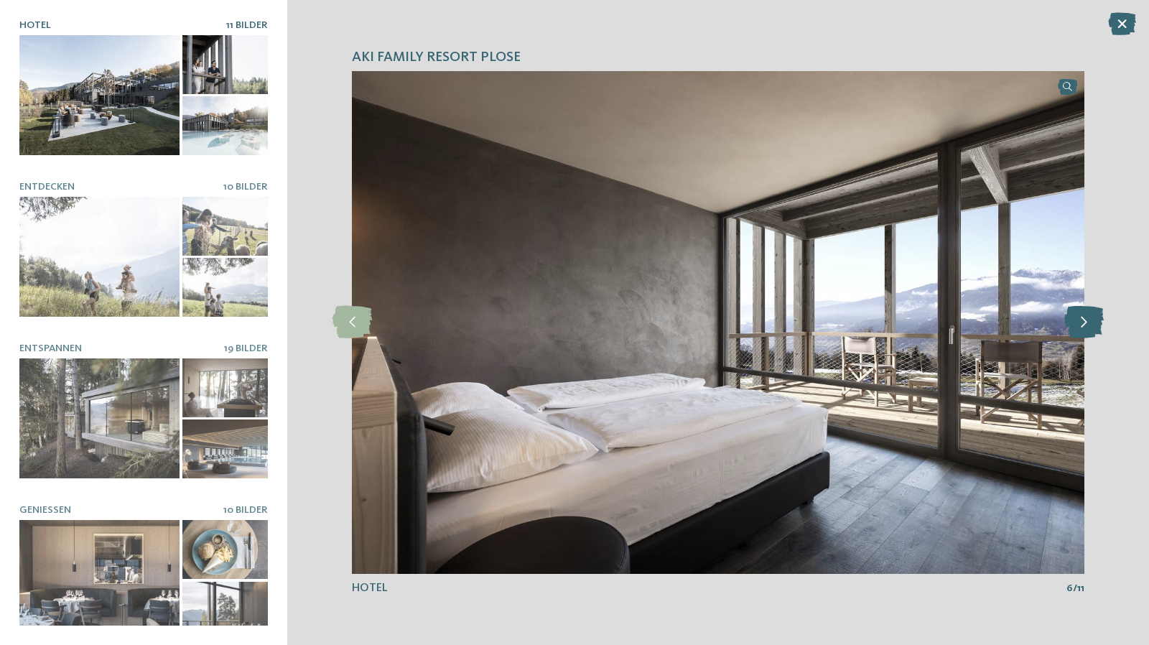
click at [1085, 332] on icon at bounding box center [1083, 322] width 39 height 32
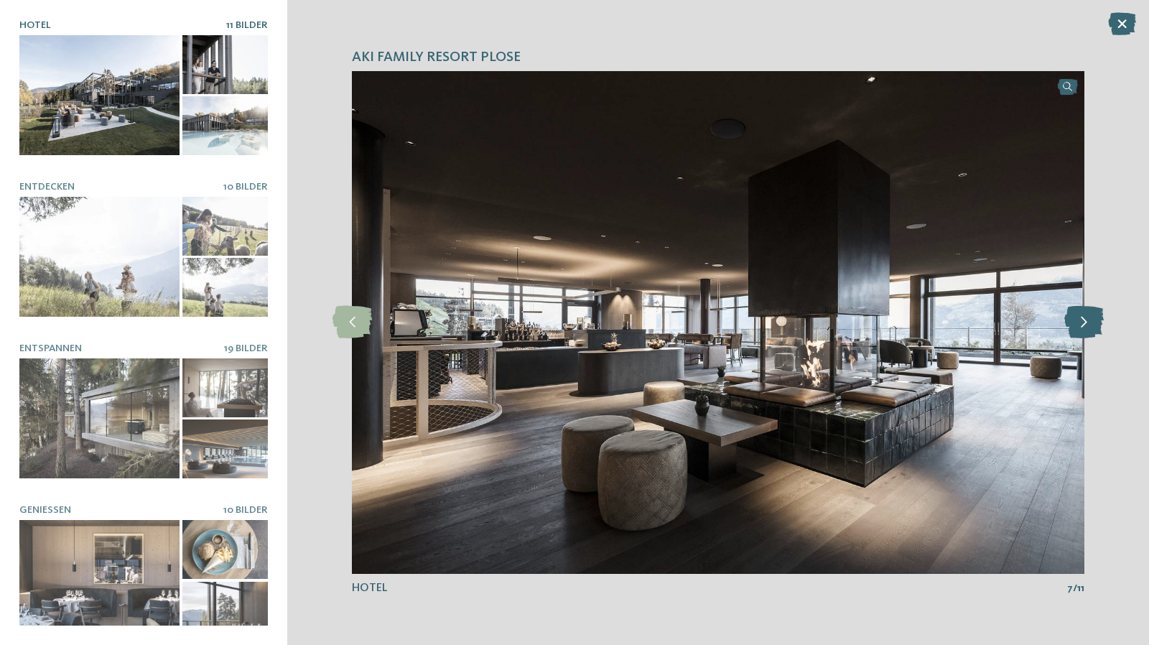
click at [1085, 332] on icon at bounding box center [1083, 322] width 39 height 32
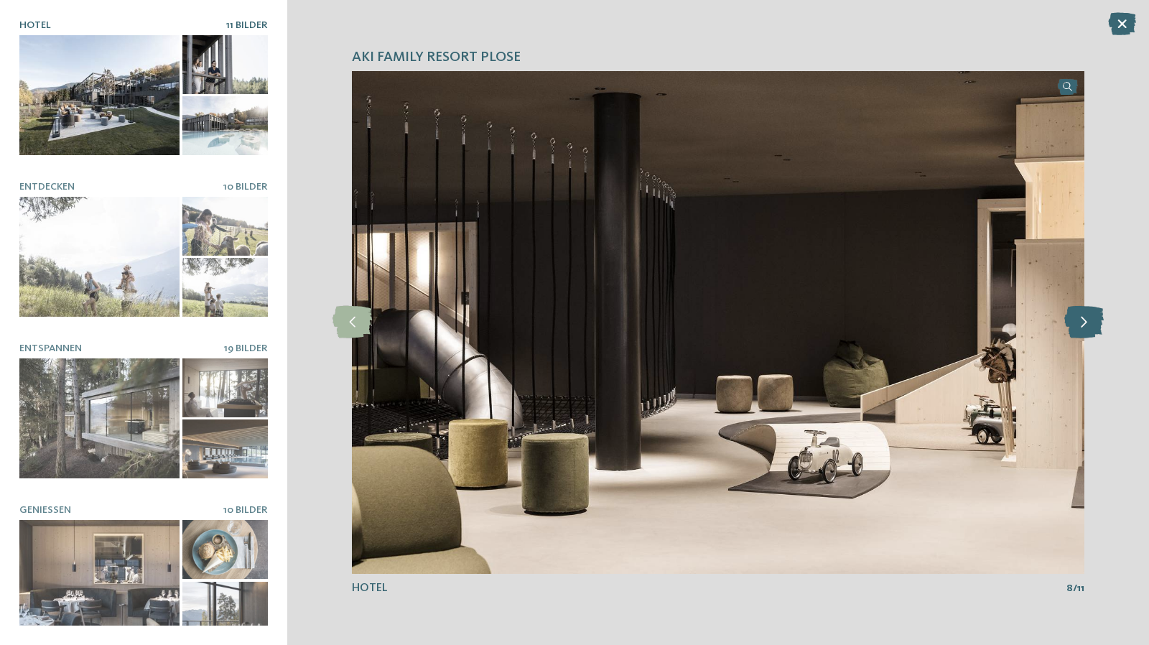
click at [1085, 332] on icon at bounding box center [1083, 322] width 39 height 32
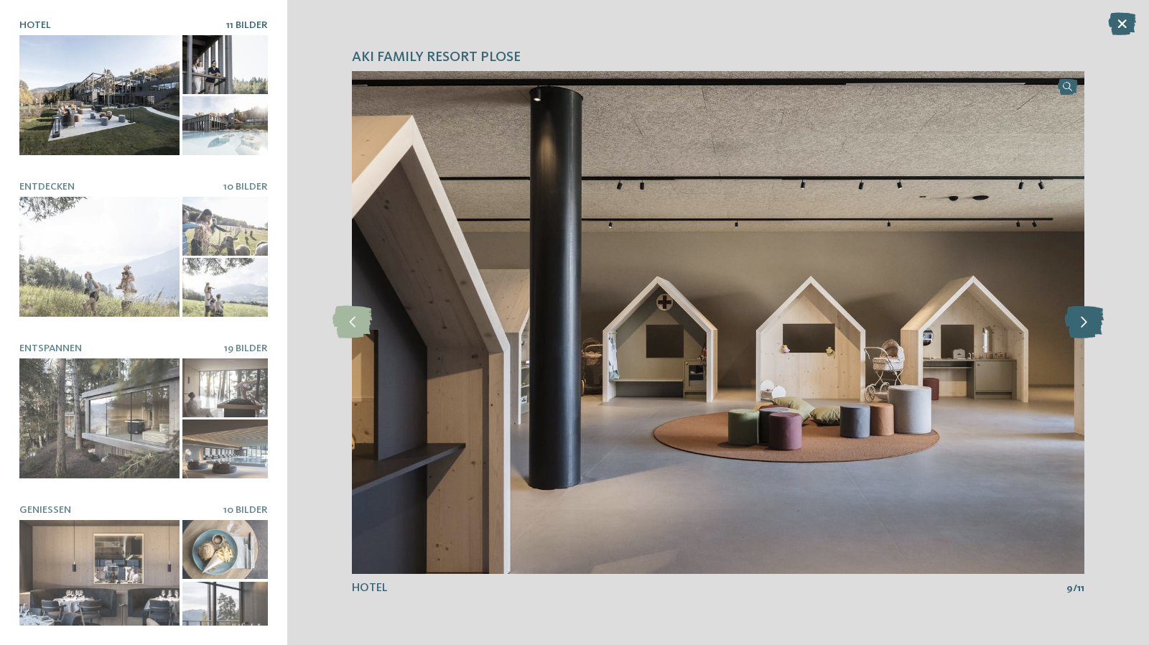
click at [1085, 332] on icon at bounding box center [1083, 322] width 39 height 32
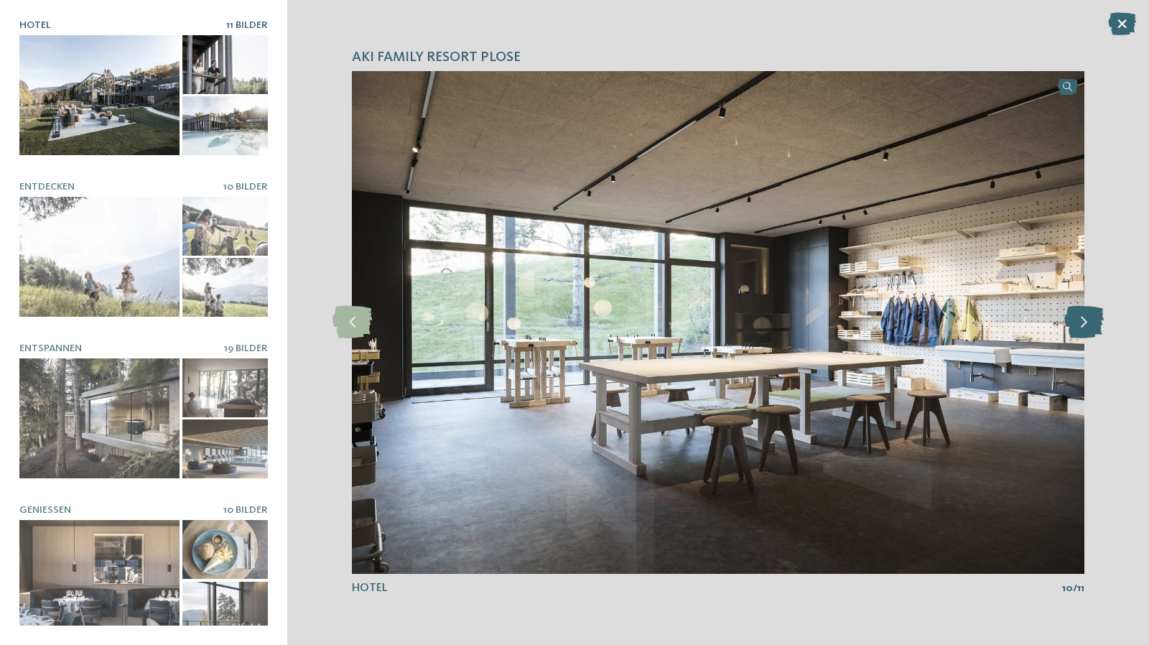
click at [1085, 332] on icon at bounding box center [1083, 322] width 39 height 32
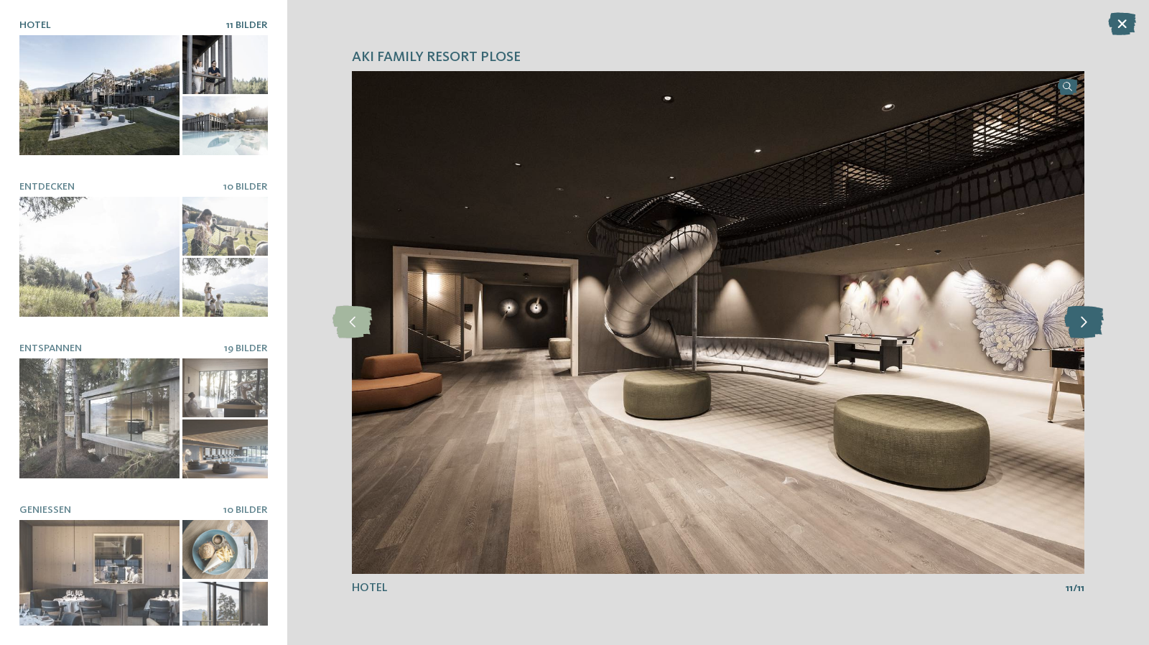
click at [1085, 332] on icon at bounding box center [1083, 322] width 39 height 32
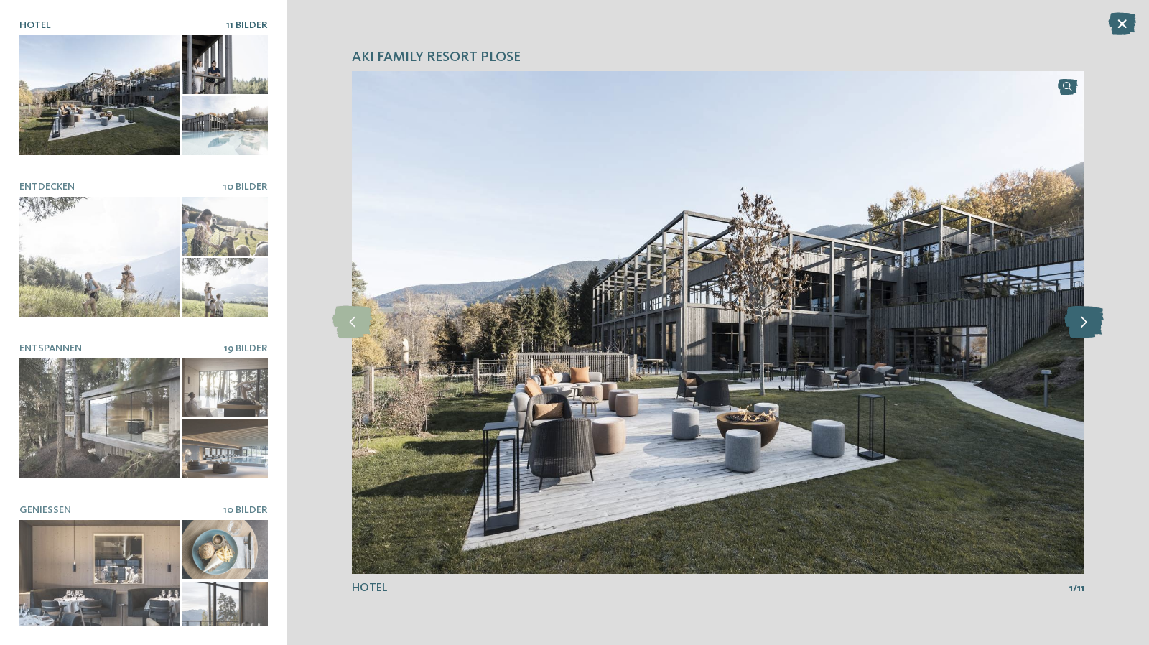
click at [1085, 332] on icon at bounding box center [1083, 322] width 39 height 32
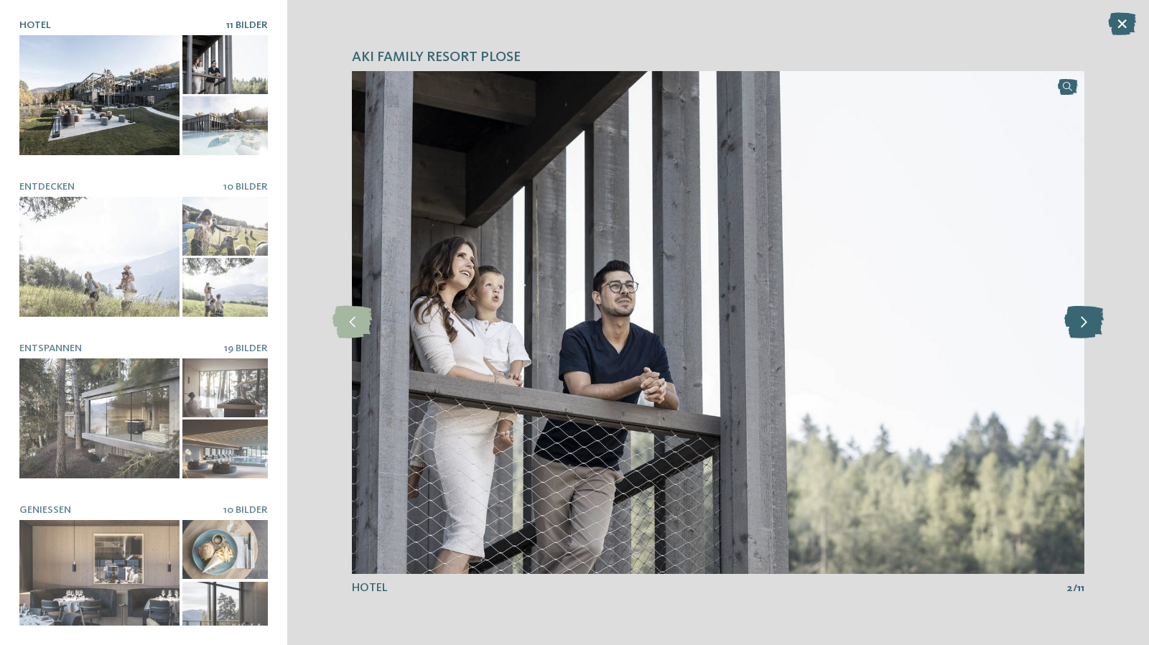
click at [1085, 332] on icon at bounding box center [1083, 322] width 39 height 32
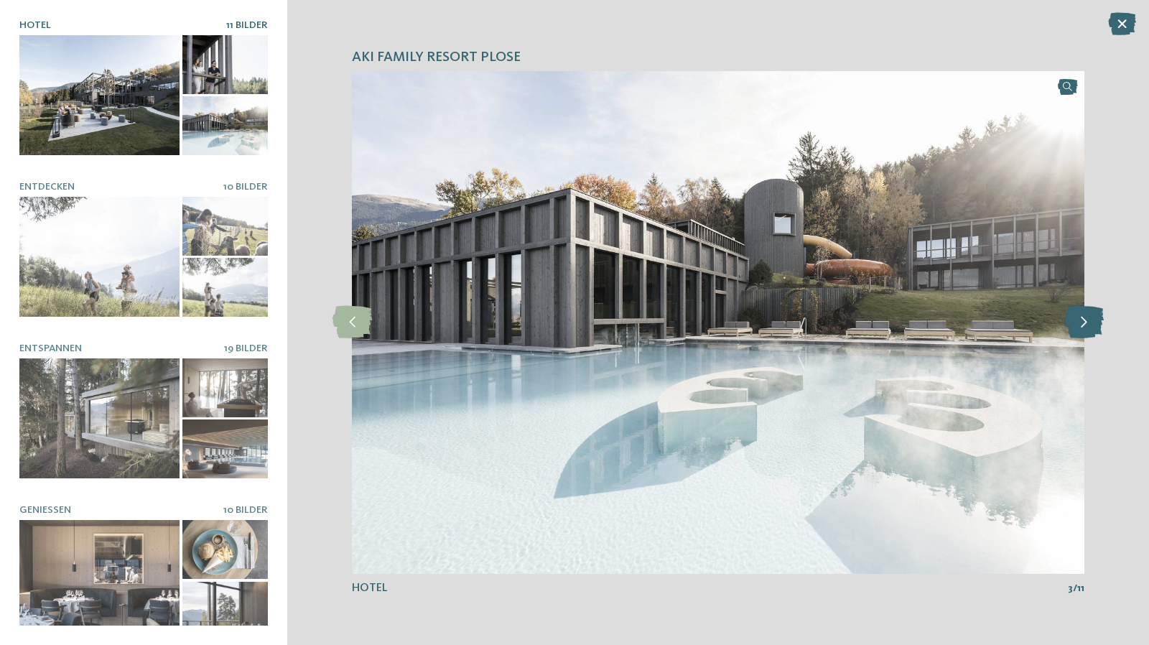
click at [1085, 332] on icon at bounding box center [1083, 322] width 39 height 32
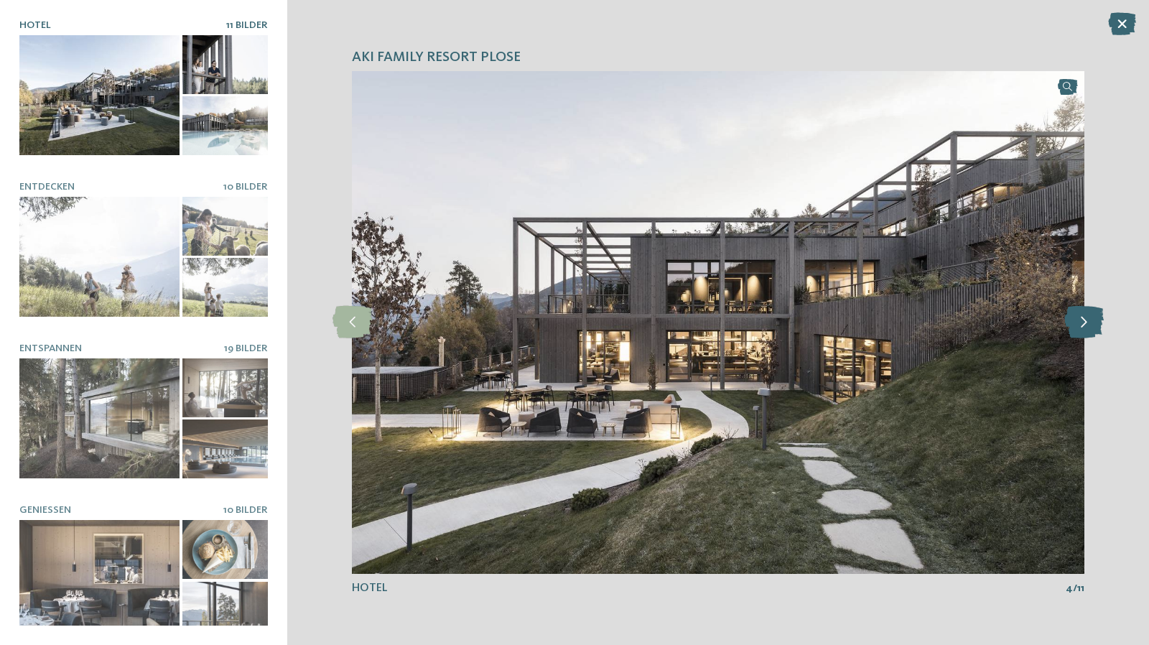
click at [1085, 332] on icon at bounding box center [1083, 322] width 39 height 32
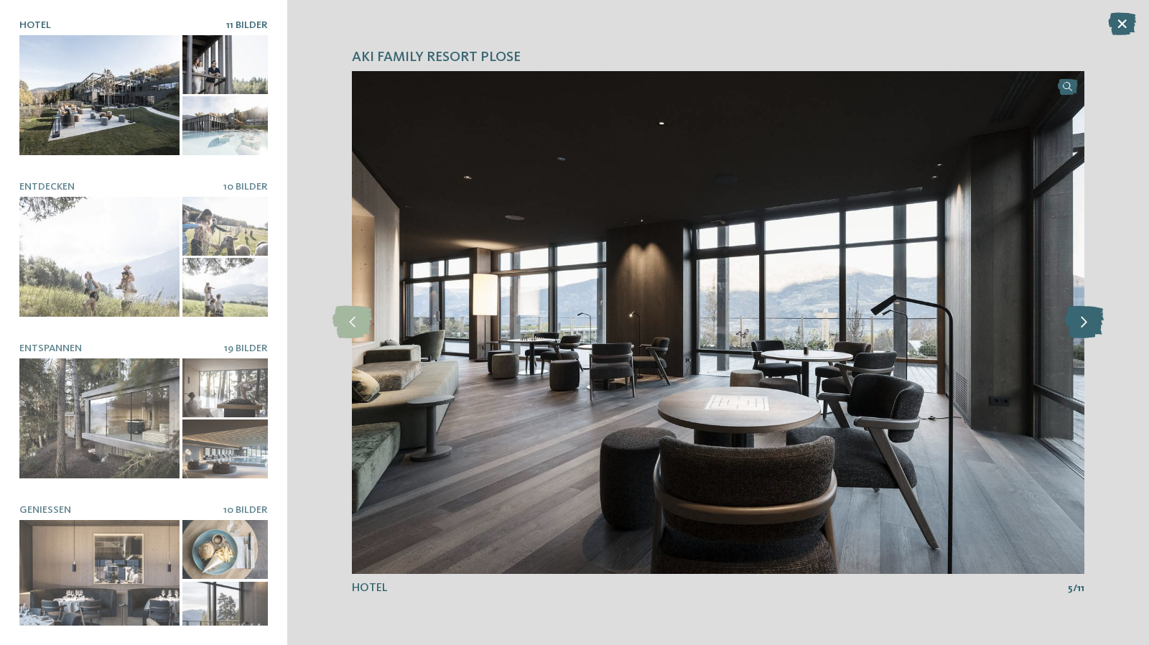
click at [1085, 332] on icon at bounding box center [1083, 322] width 39 height 32
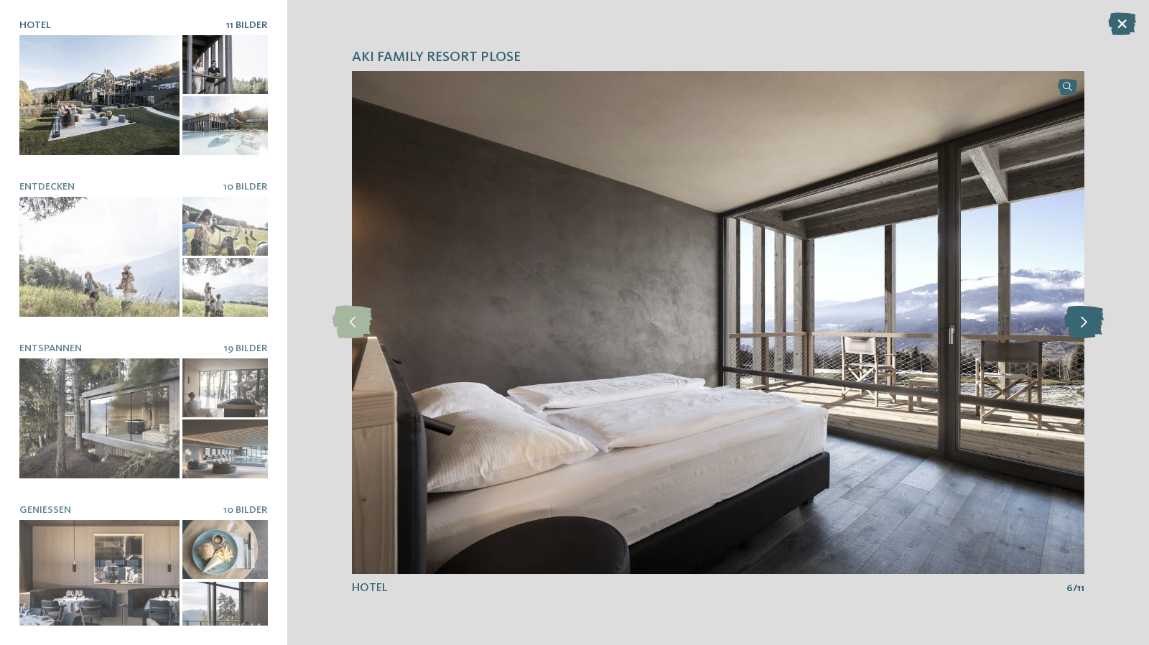
click at [1085, 332] on icon at bounding box center [1083, 322] width 39 height 32
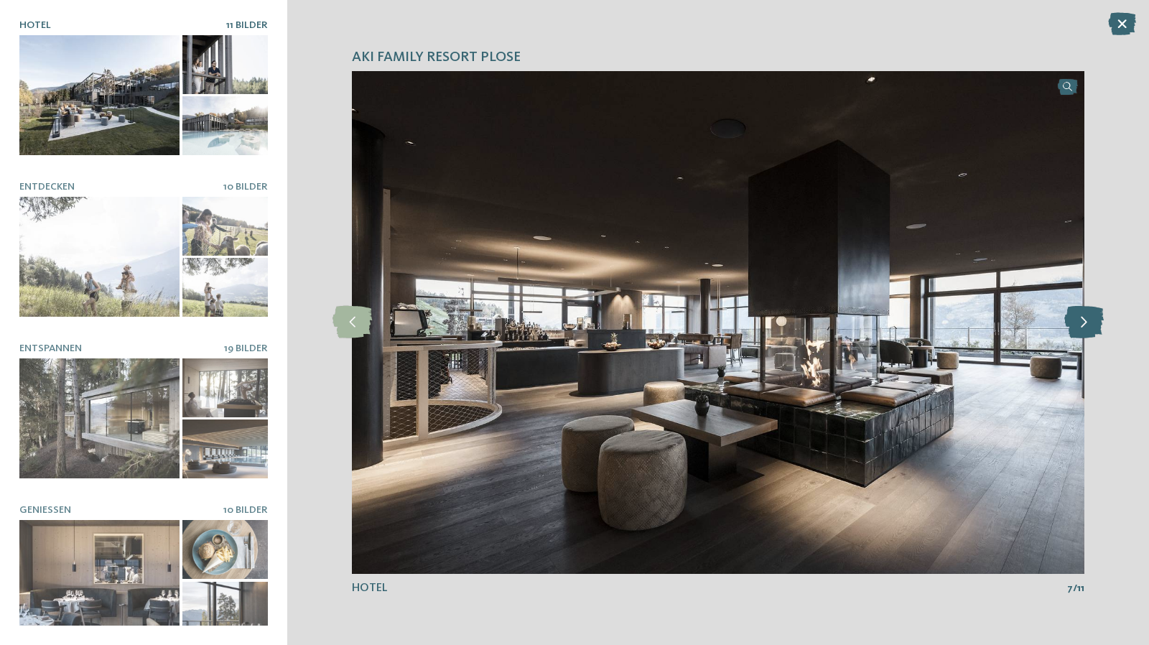
click at [1085, 332] on icon at bounding box center [1083, 322] width 39 height 32
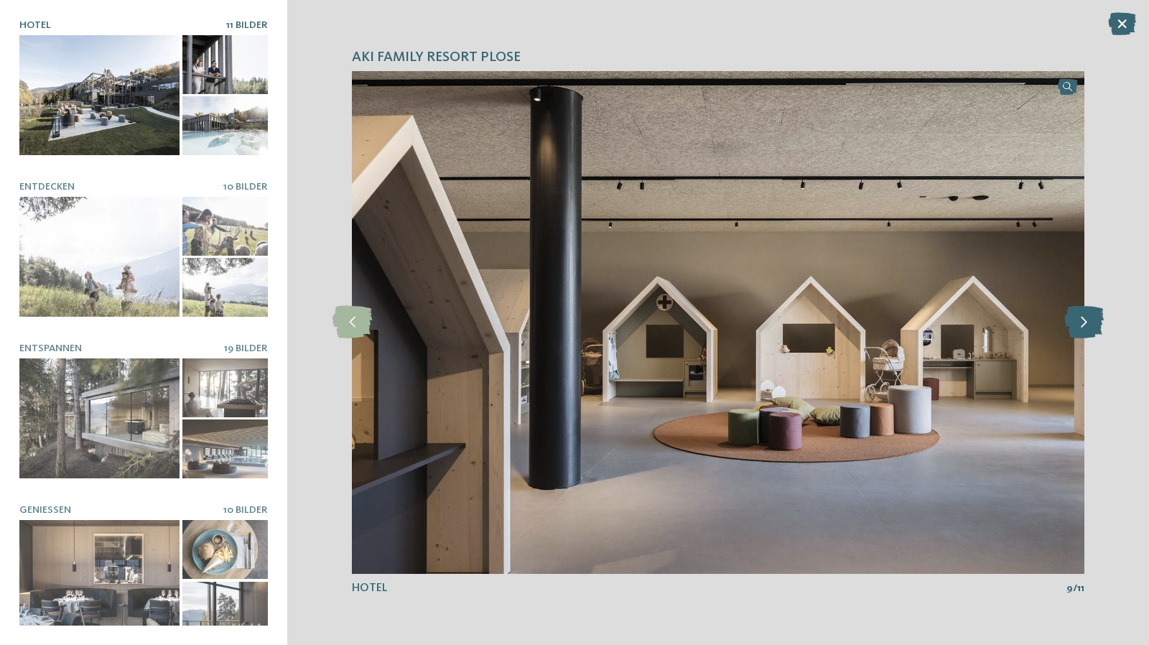
click at [1085, 332] on icon at bounding box center [1083, 322] width 39 height 32
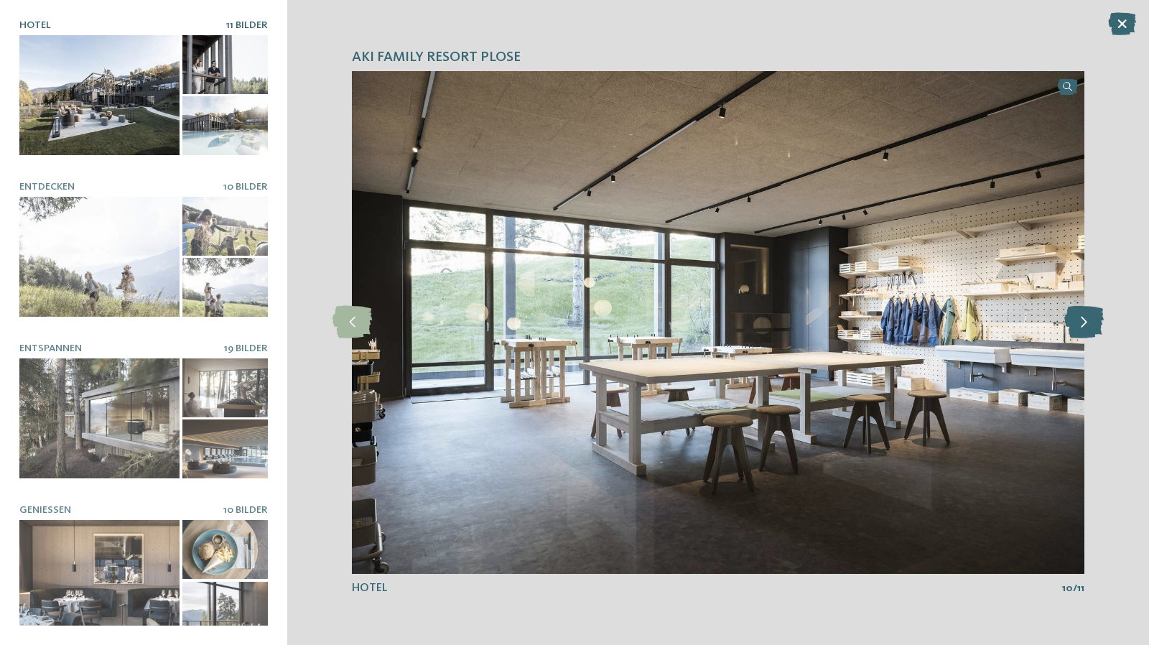
click at [1085, 332] on icon at bounding box center [1083, 322] width 39 height 32
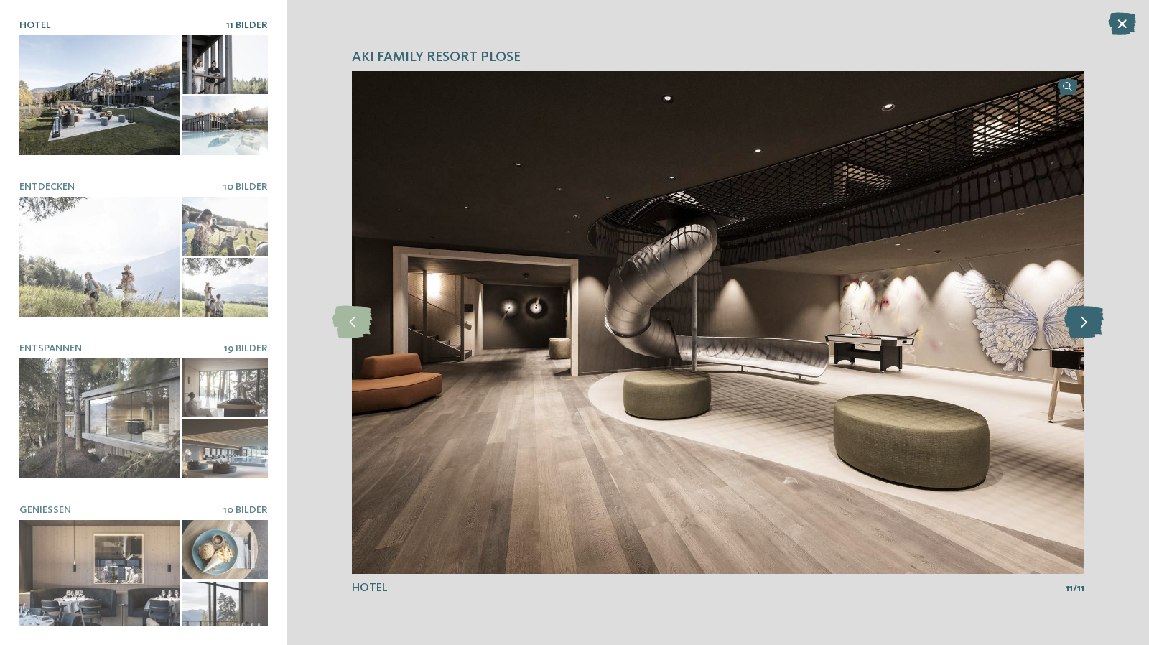
click at [1085, 332] on icon at bounding box center [1083, 322] width 39 height 32
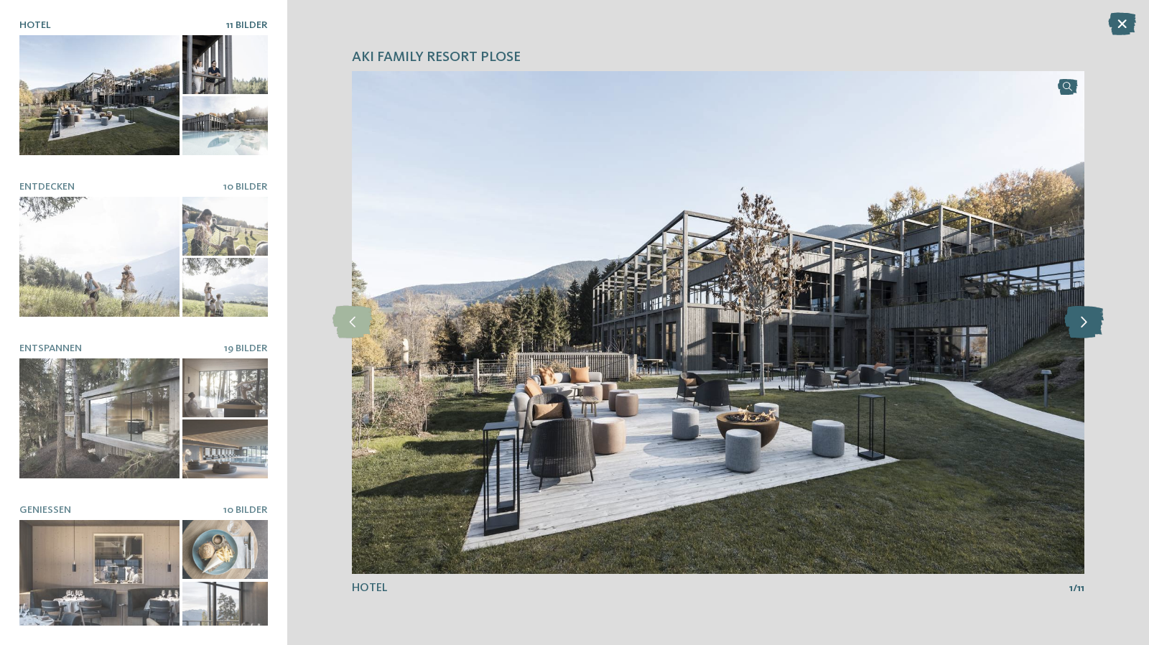
click at [1085, 332] on icon at bounding box center [1083, 322] width 39 height 32
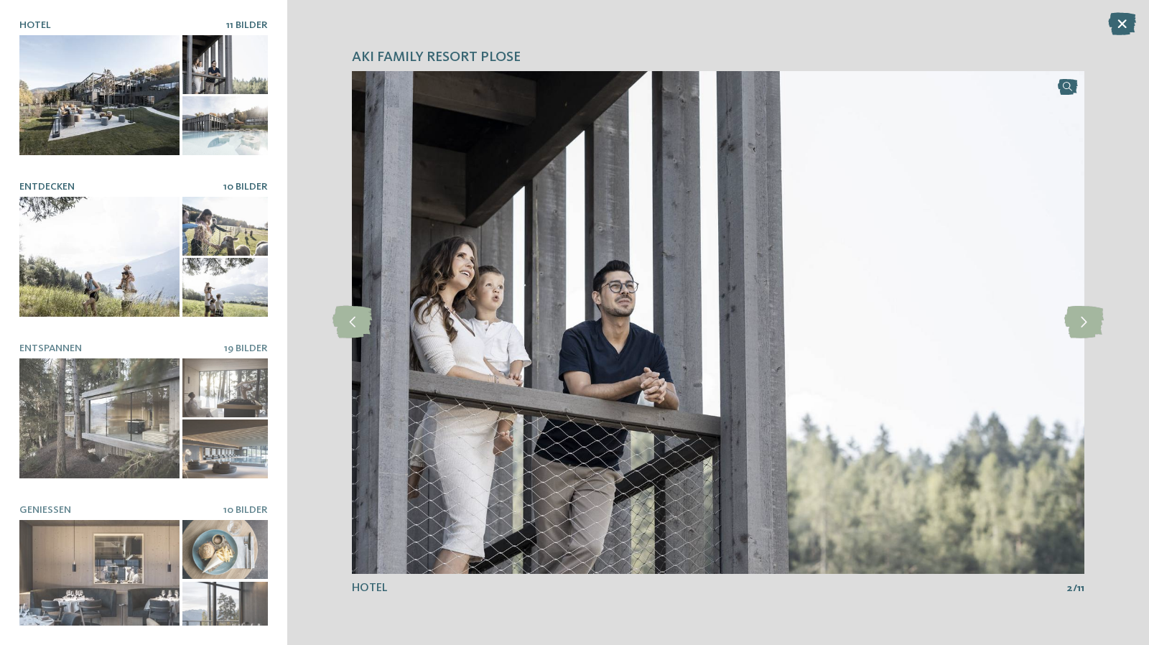
click at [82, 228] on div at bounding box center [99, 257] width 160 height 120
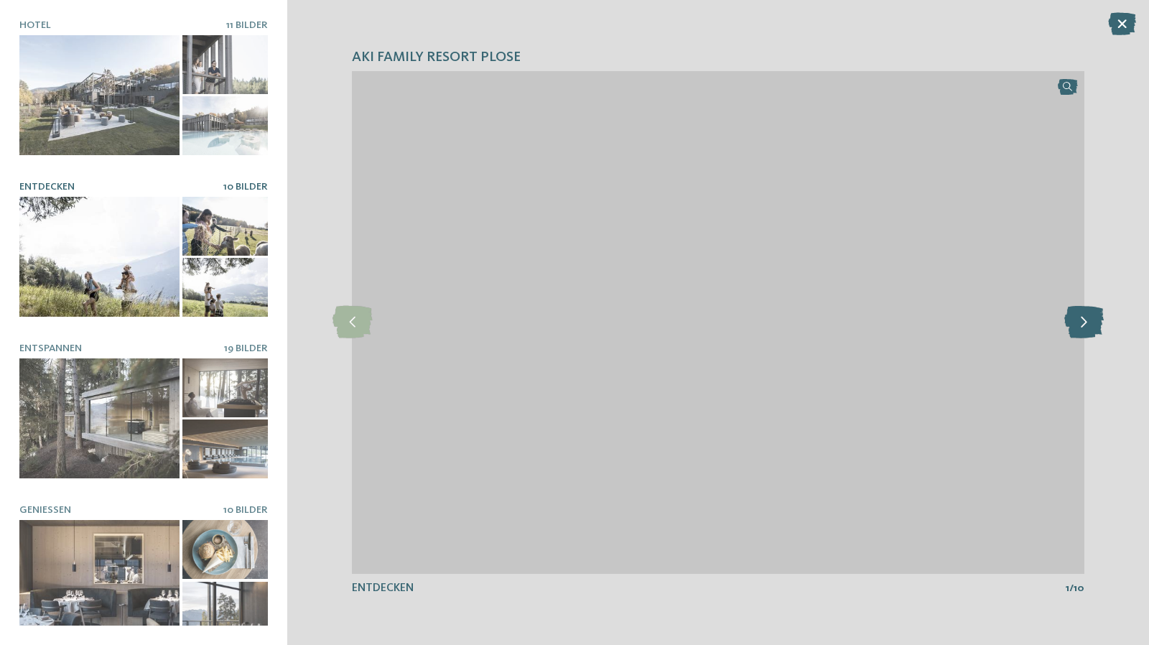
drag, startPoint x: 1108, startPoint y: 327, endPoint x: 1098, endPoint y: 324, distance: 10.5
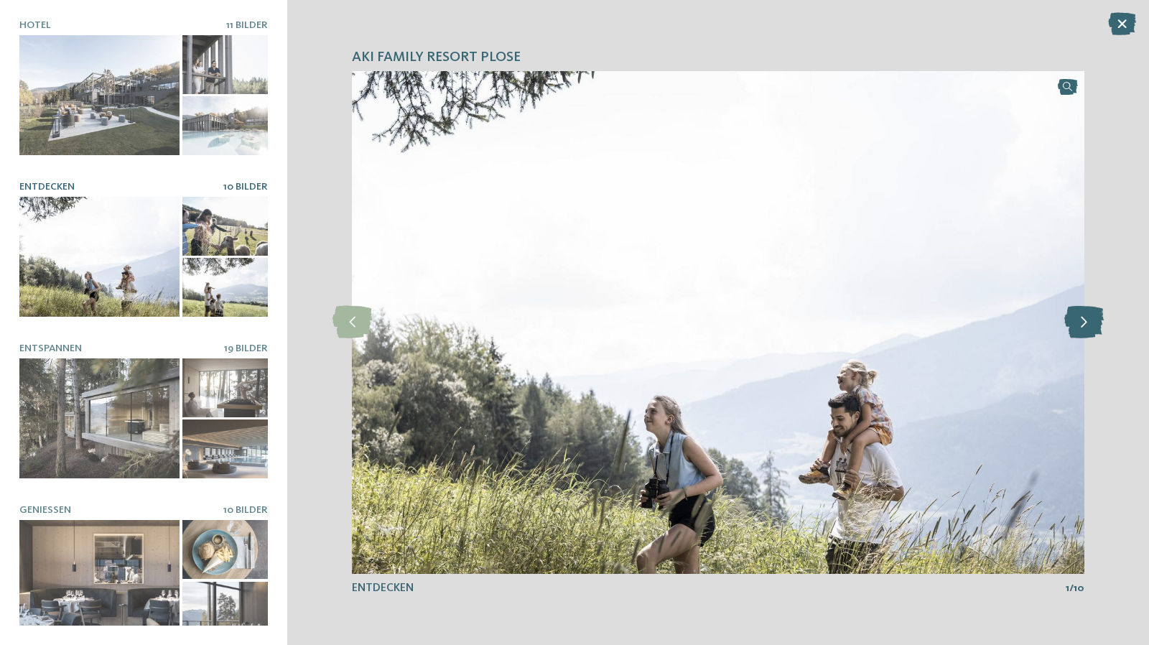
click at [1103, 325] on div "AKI Family Resort PLOSE slide 2 of 11 2" at bounding box center [717, 322] width 861 height 645
click at [1098, 324] on icon at bounding box center [1083, 322] width 39 height 32
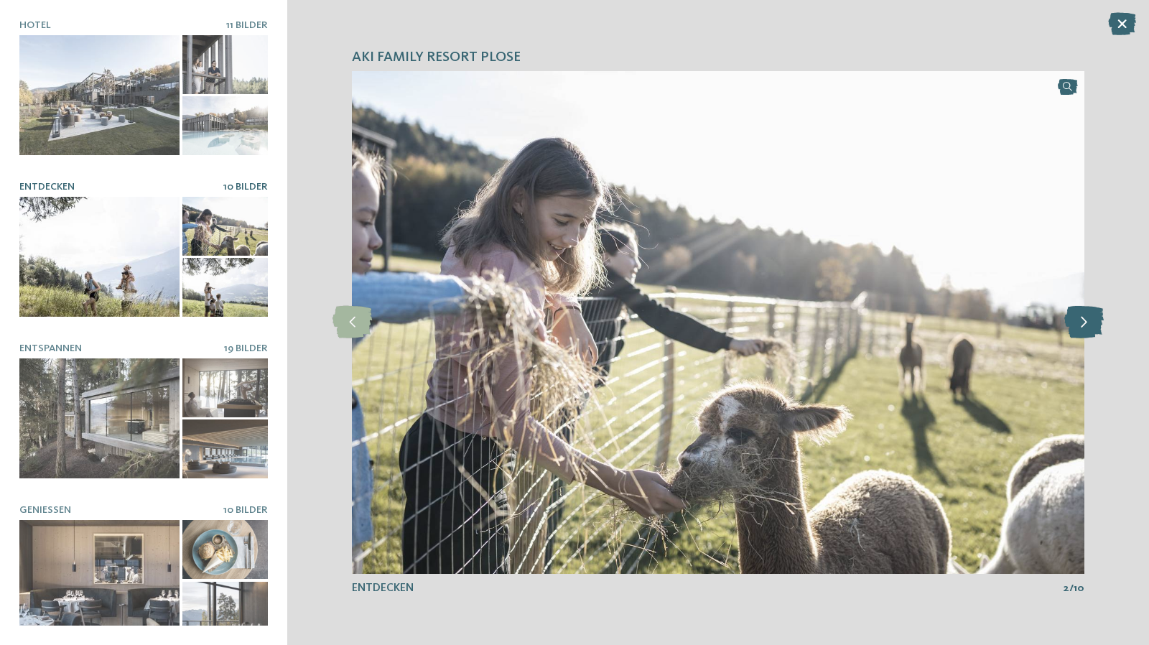
click at [1098, 324] on icon at bounding box center [1083, 322] width 39 height 32
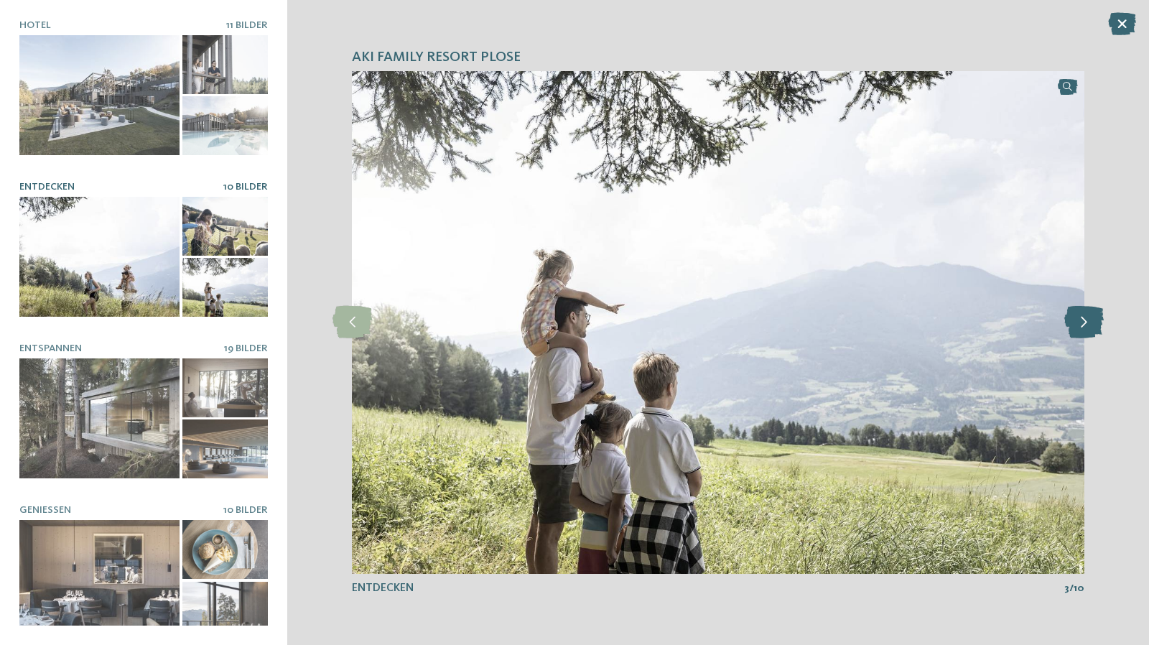
click at [1099, 324] on icon at bounding box center [1083, 322] width 39 height 32
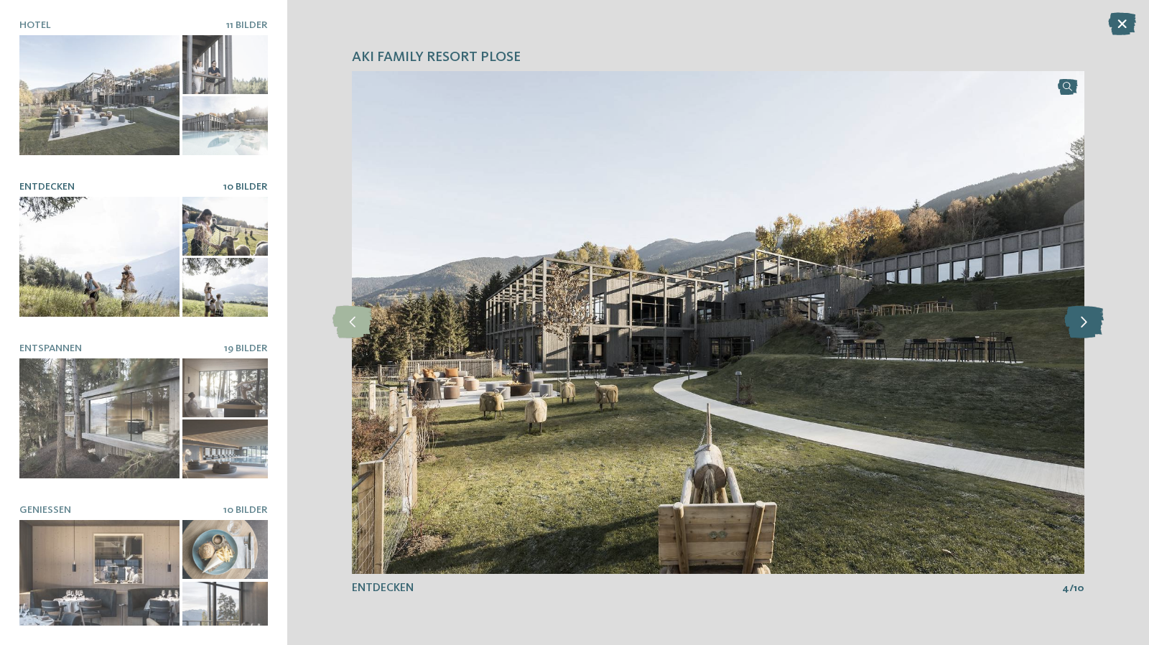
click at [1099, 324] on icon at bounding box center [1083, 322] width 39 height 32
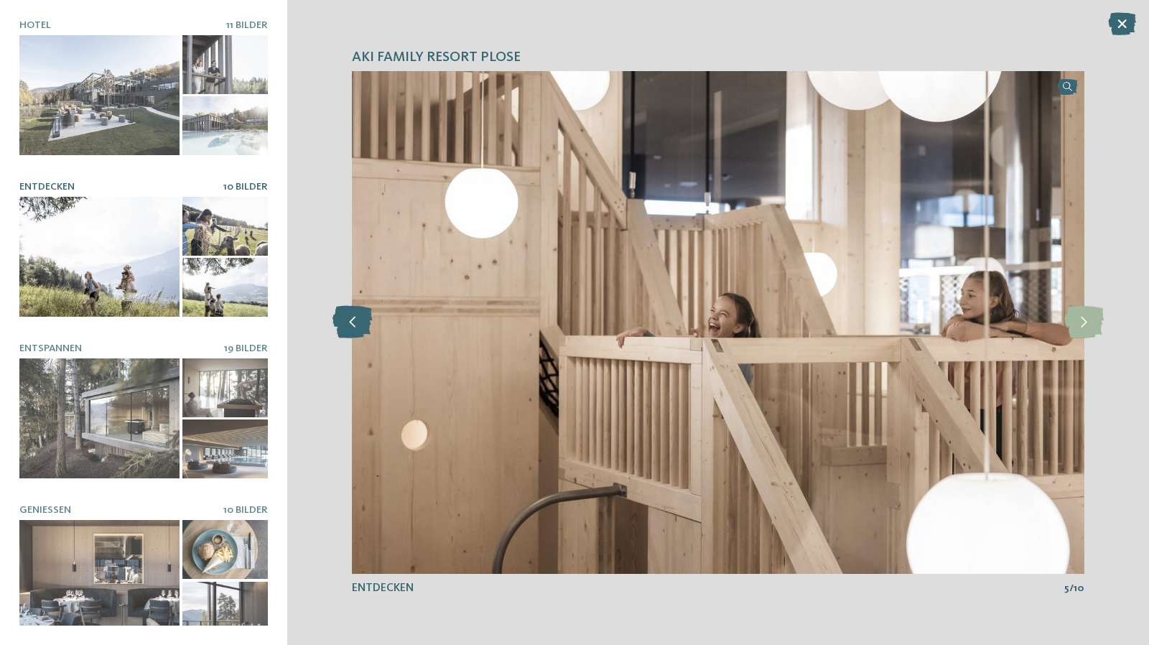
click at [344, 327] on icon at bounding box center [351, 322] width 39 height 32
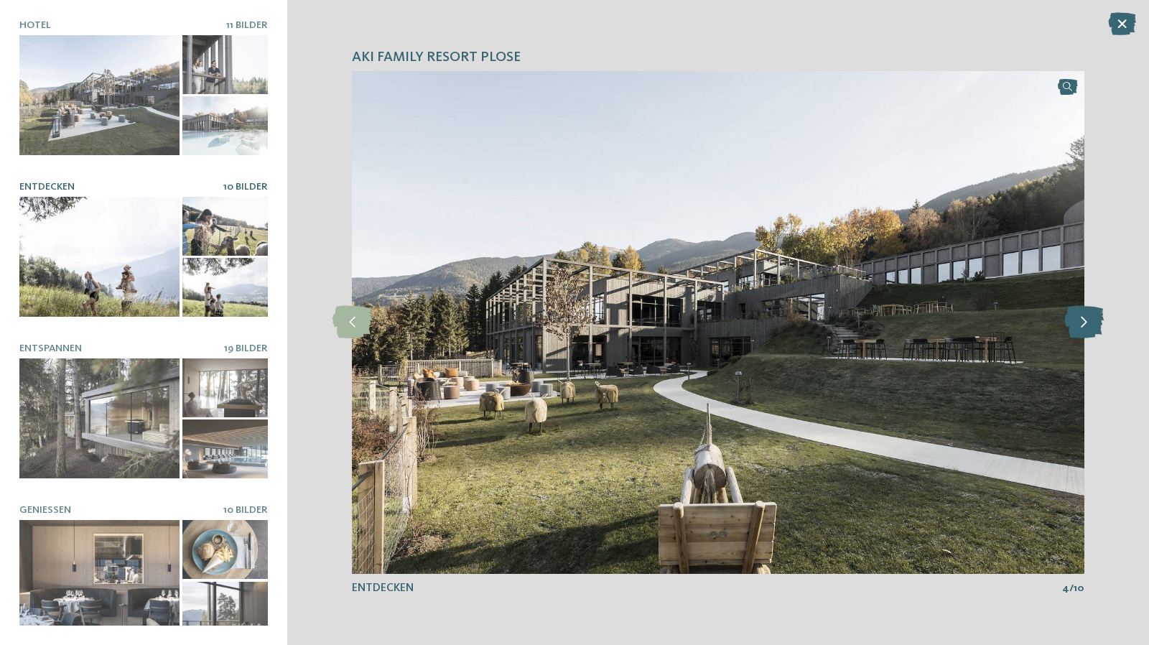
click at [1093, 327] on icon at bounding box center [1083, 322] width 39 height 32
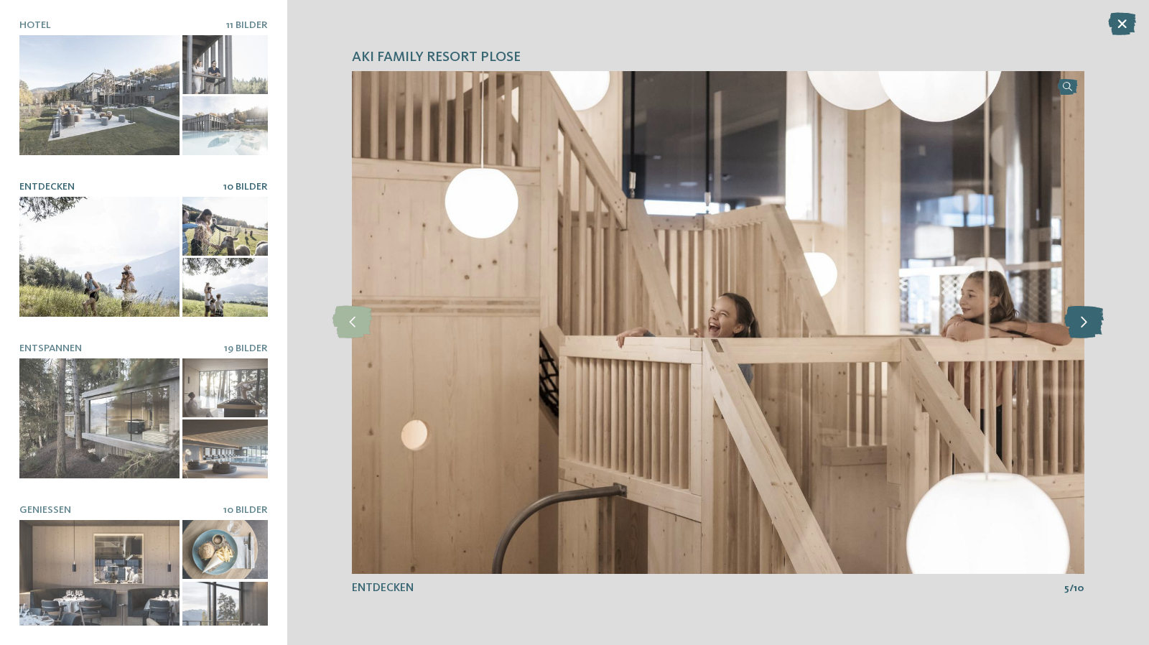
click at [1093, 327] on icon at bounding box center [1083, 322] width 39 height 32
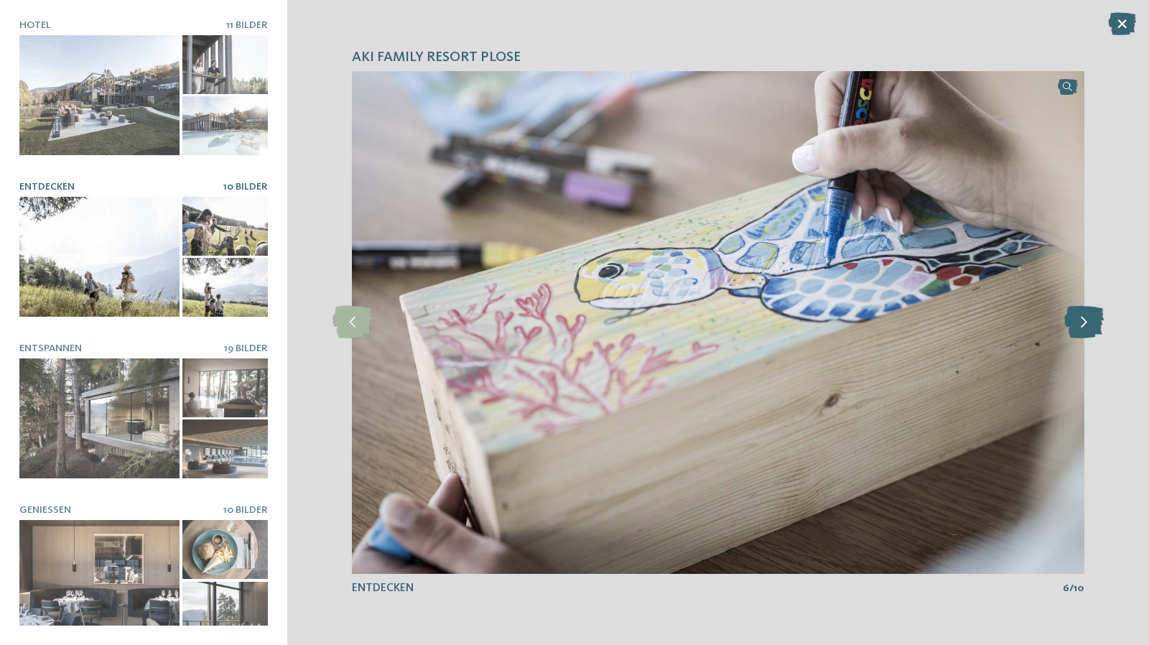
click at [1093, 327] on icon at bounding box center [1083, 322] width 39 height 32
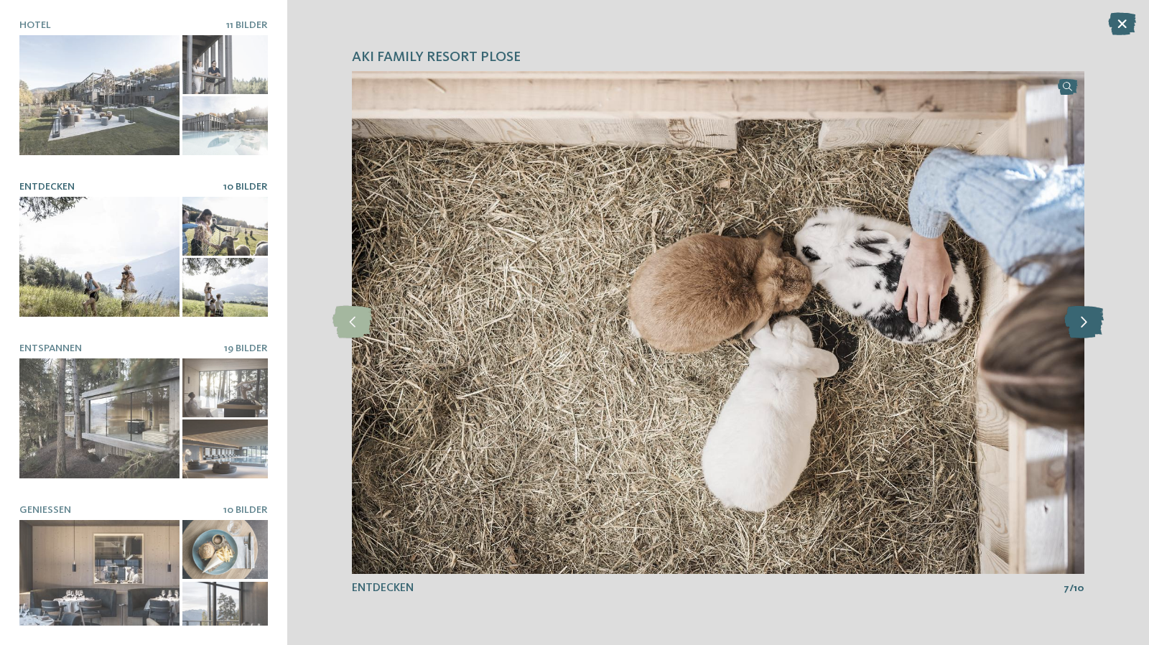
click at [1093, 327] on icon at bounding box center [1083, 322] width 39 height 32
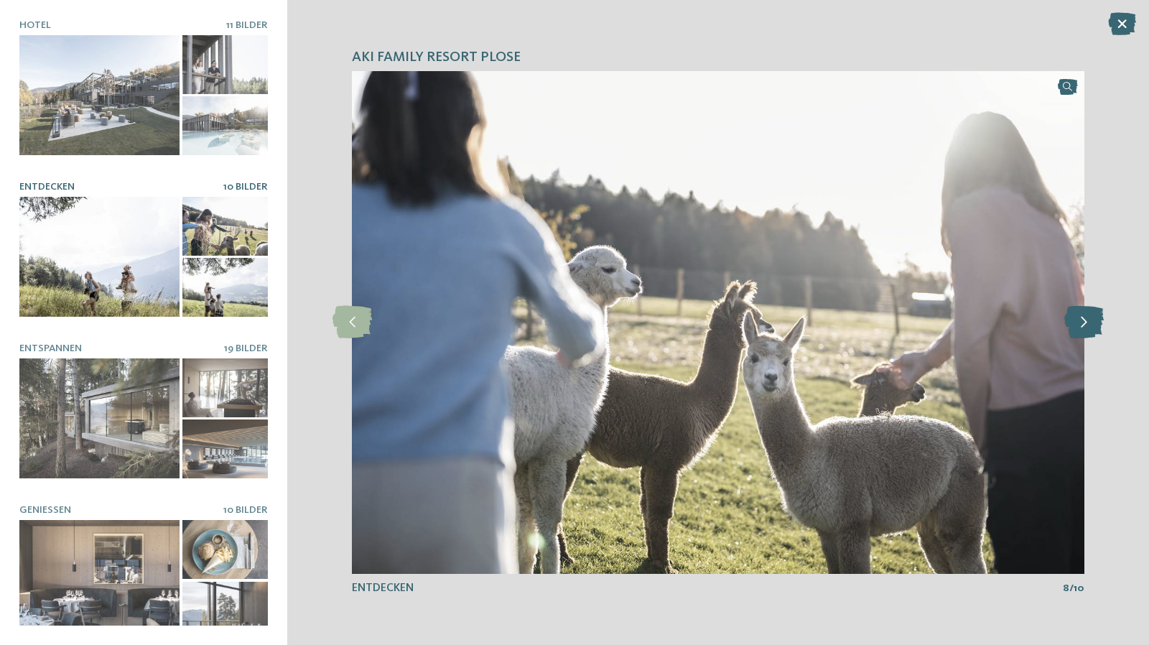
click at [1093, 327] on icon at bounding box center [1083, 322] width 39 height 32
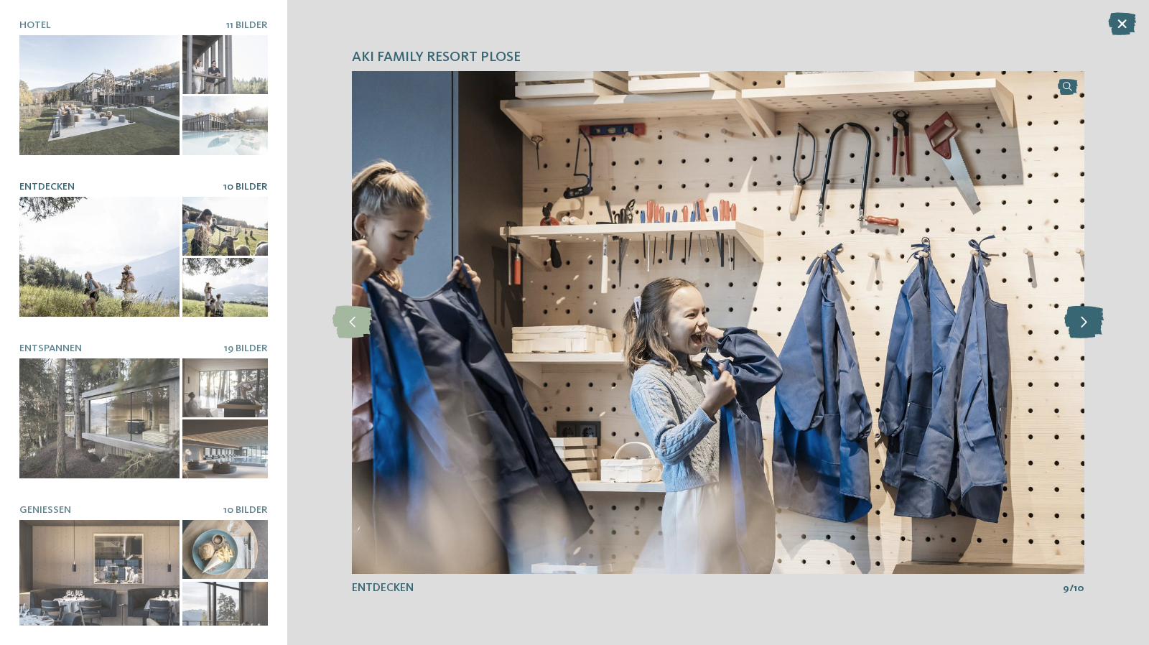
click at [1093, 327] on icon at bounding box center [1083, 322] width 39 height 32
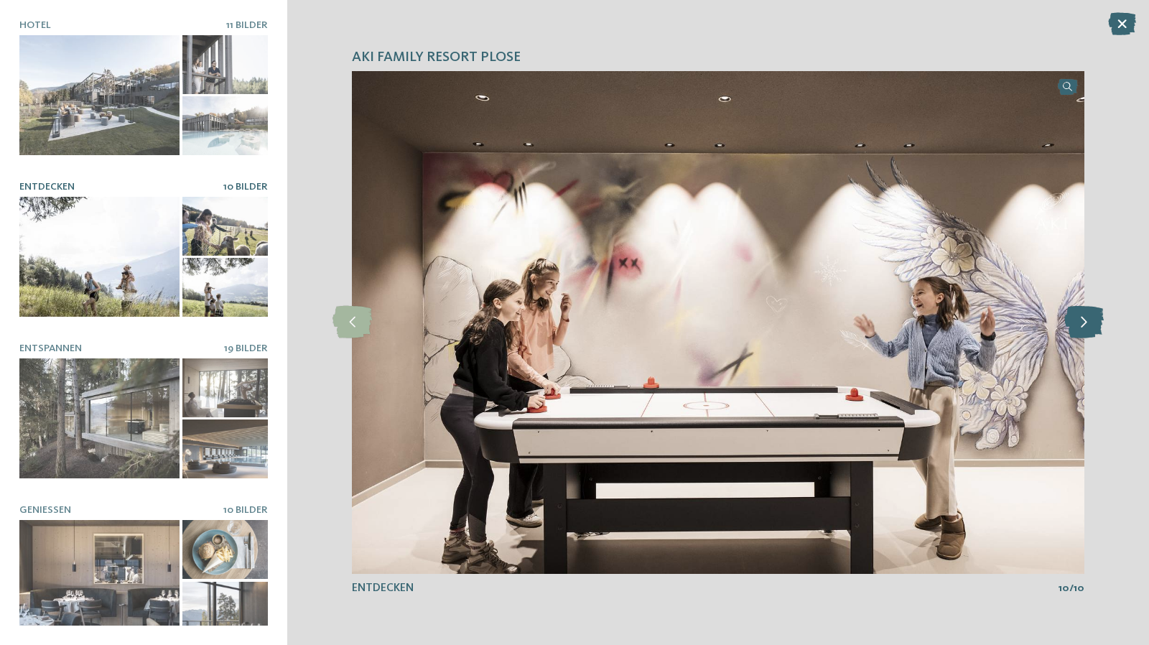
click at [1093, 327] on icon at bounding box center [1083, 322] width 39 height 32
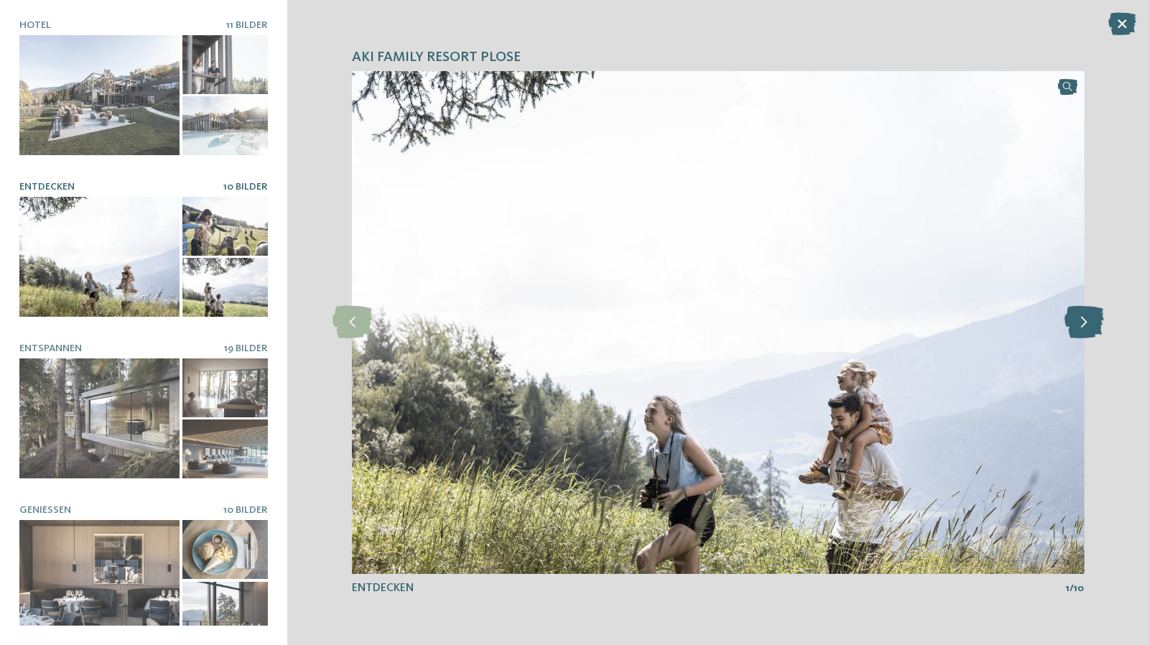
click at [1093, 327] on icon at bounding box center [1083, 322] width 39 height 32
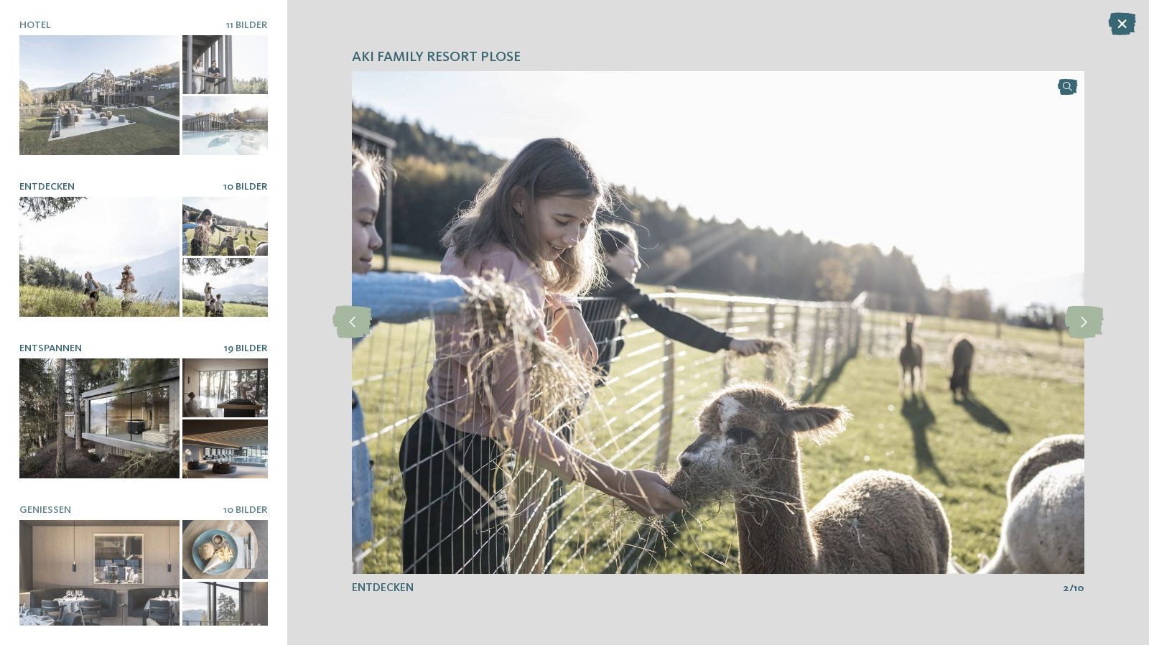
click at [128, 419] on div at bounding box center [99, 418] width 160 height 120
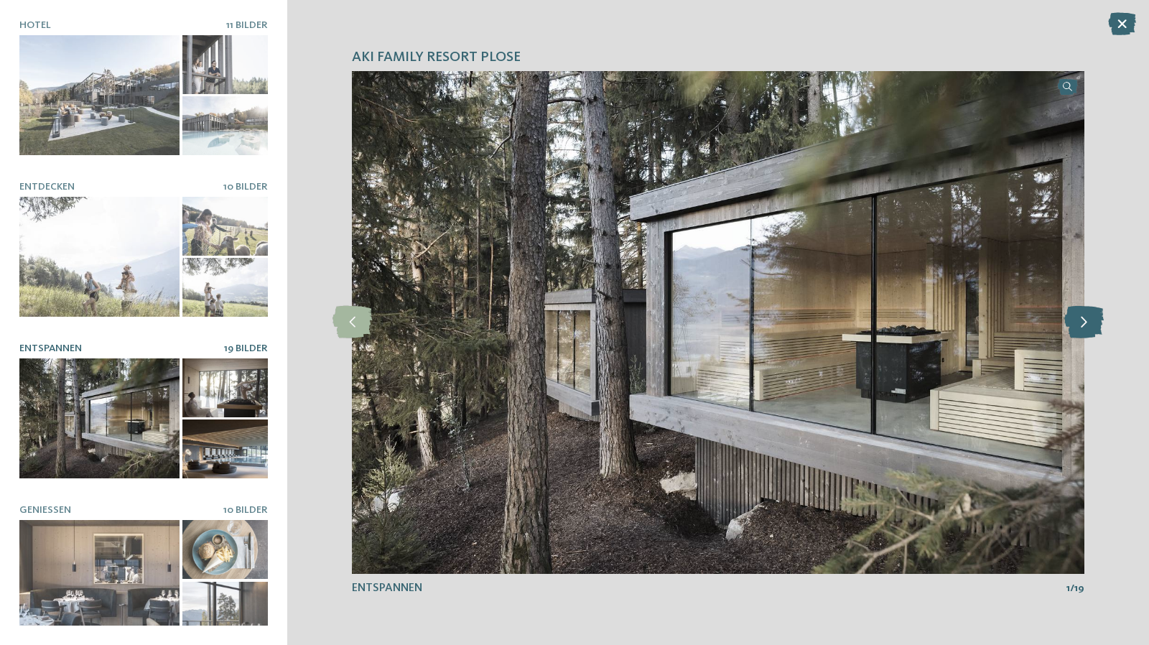
click at [1081, 322] on icon at bounding box center [1083, 322] width 39 height 32
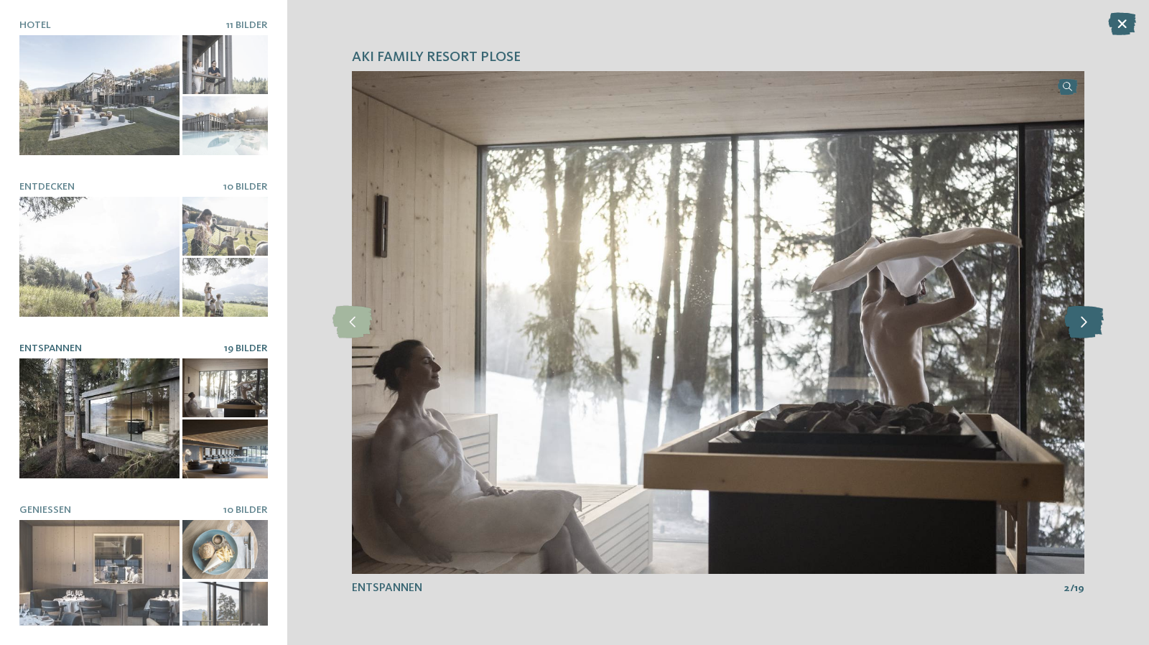
click at [1081, 322] on icon at bounding box center [1083, 322] width 39 height 32
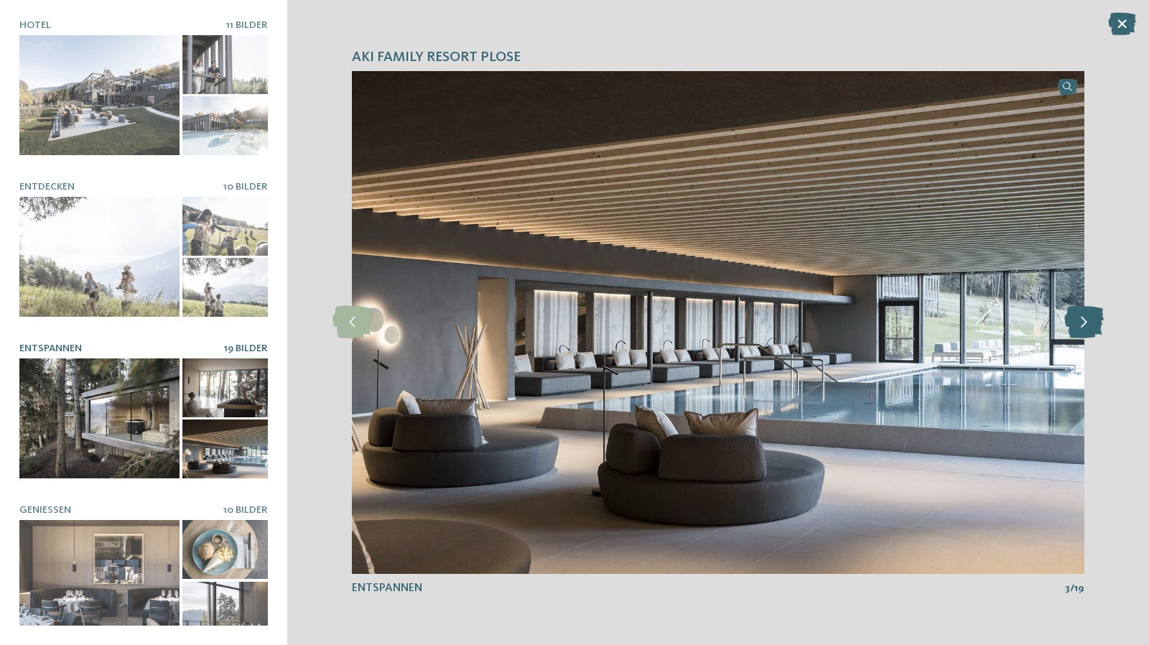
click at [1081, 322] on icon at bounding box center [1083, 322] width 39 height 32
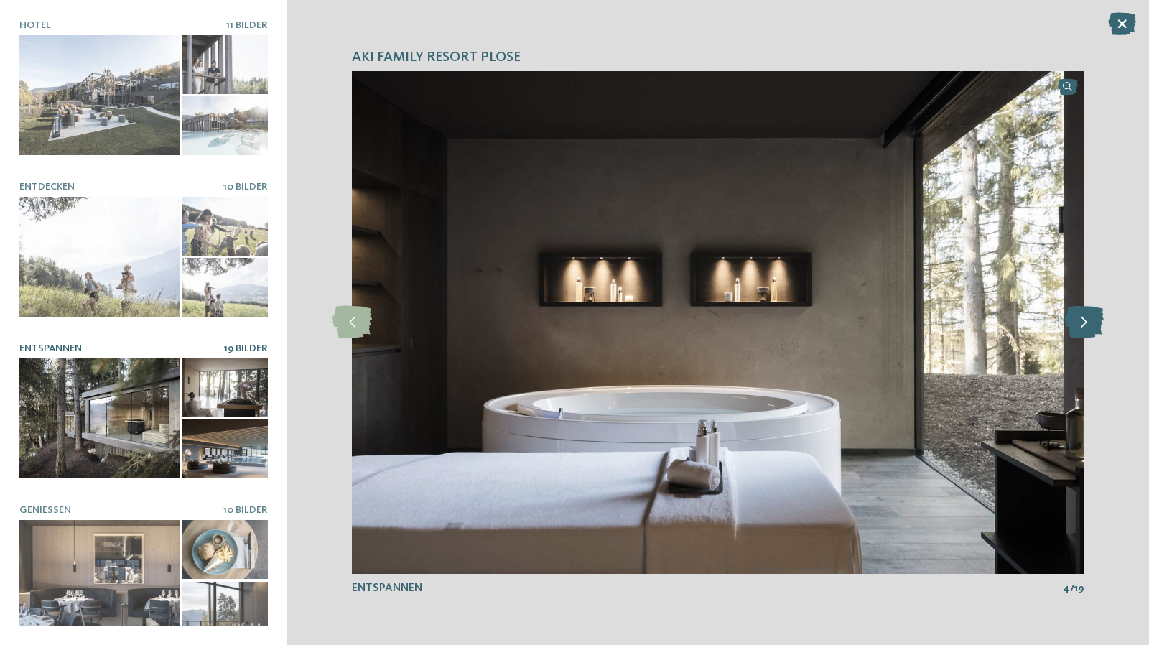
click at [1081, 322] on icon at bounding box center [1083, 322] width 39 height 32
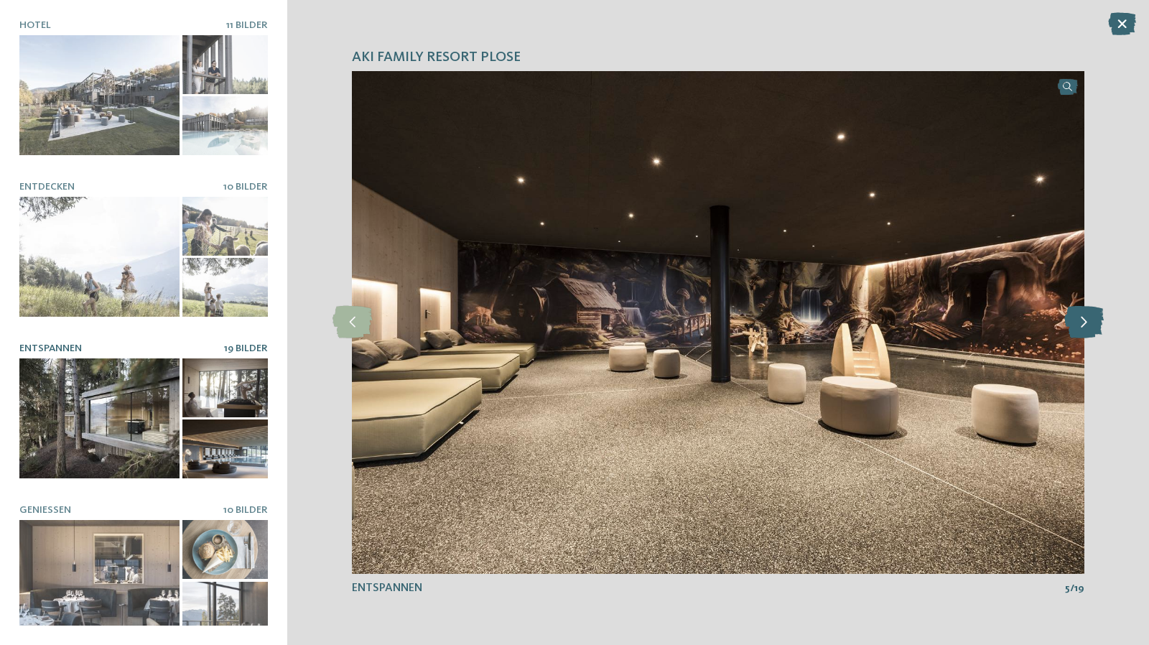
click at [1081, 322] on icon at bounding box center [1083, 322] width 39 height 32
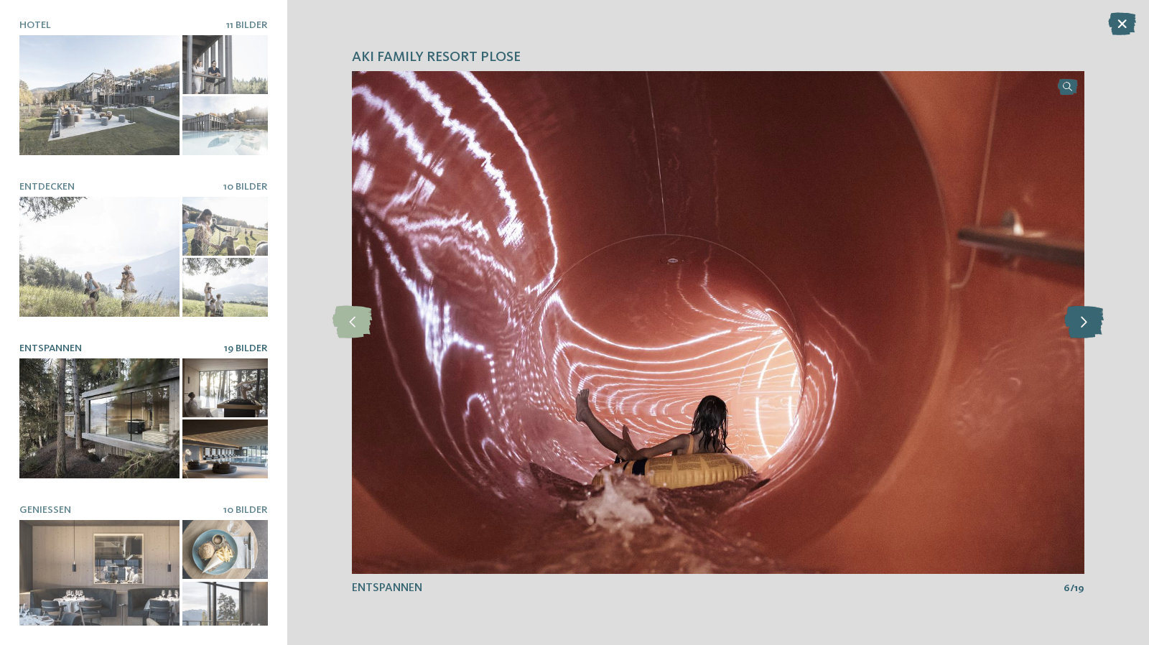
click at [1081, 322] on icon at bounding box center [1083, 322] width 39 height 32
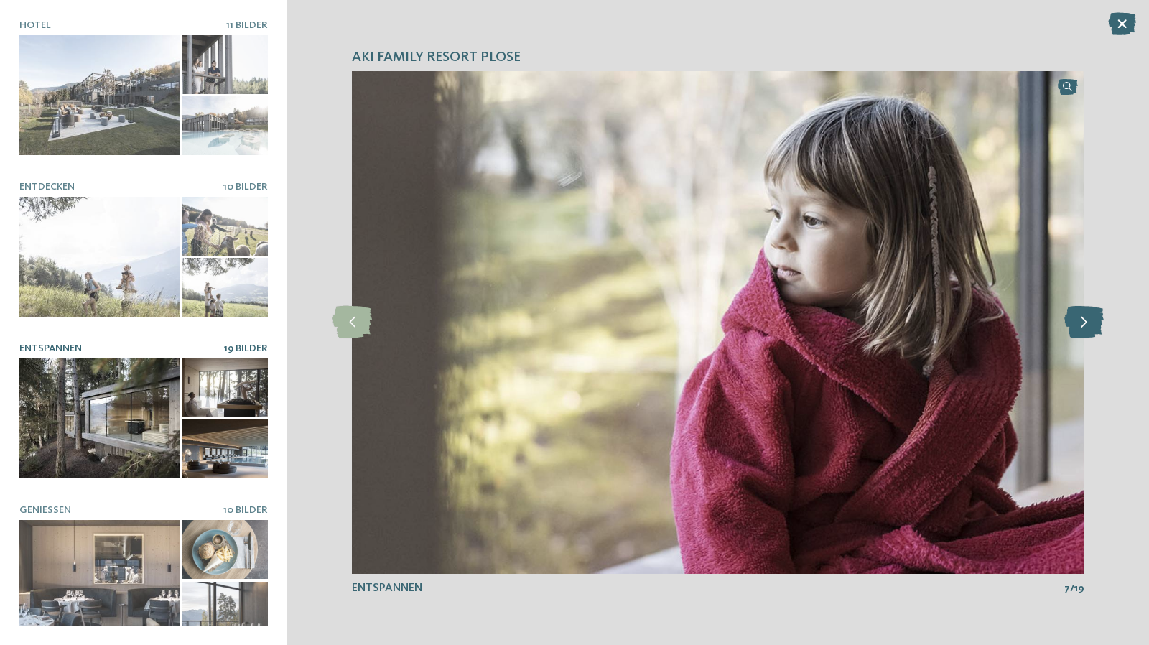
click at [1081, 322] on icon at bounding box center [1083, 322] width 39 height 32
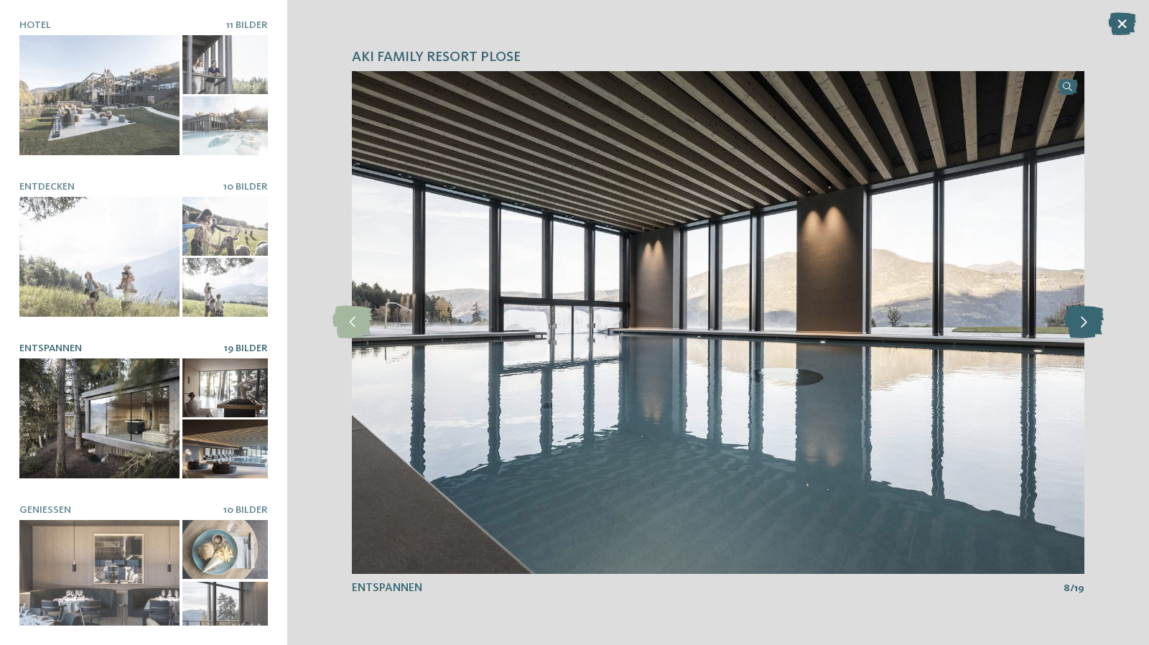
click at [1081, 322] on icon at bounding box center [1083, 322] width 39 height 32
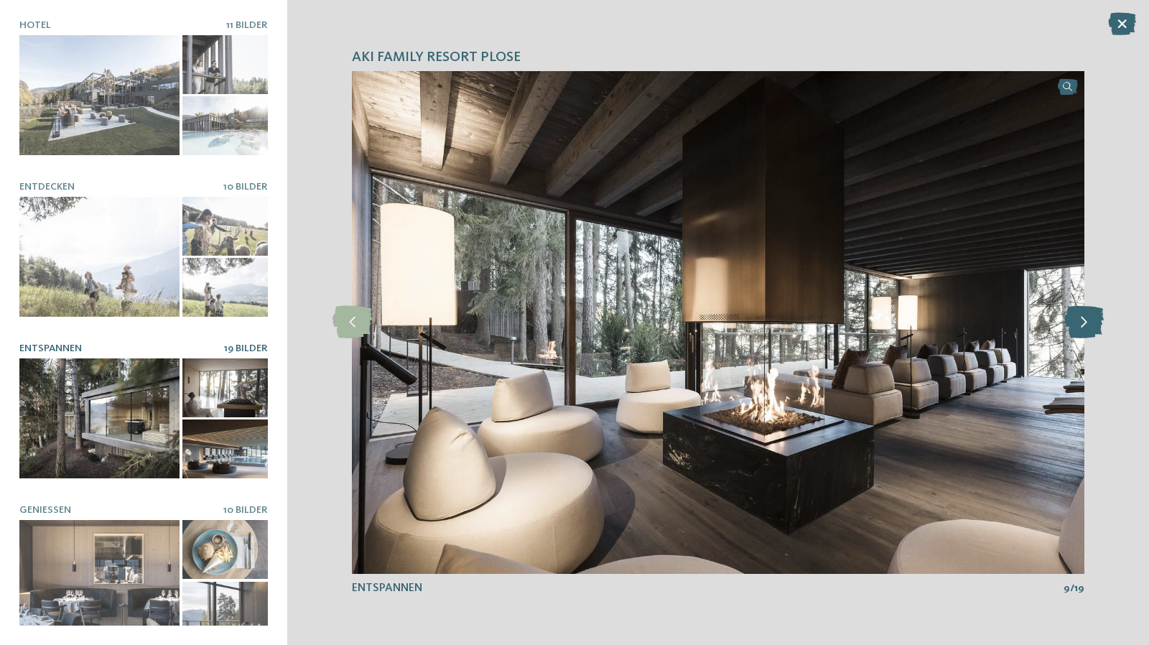
click at [1081, 322] on icon at bounding box center [1083, 322] width 39 height 32
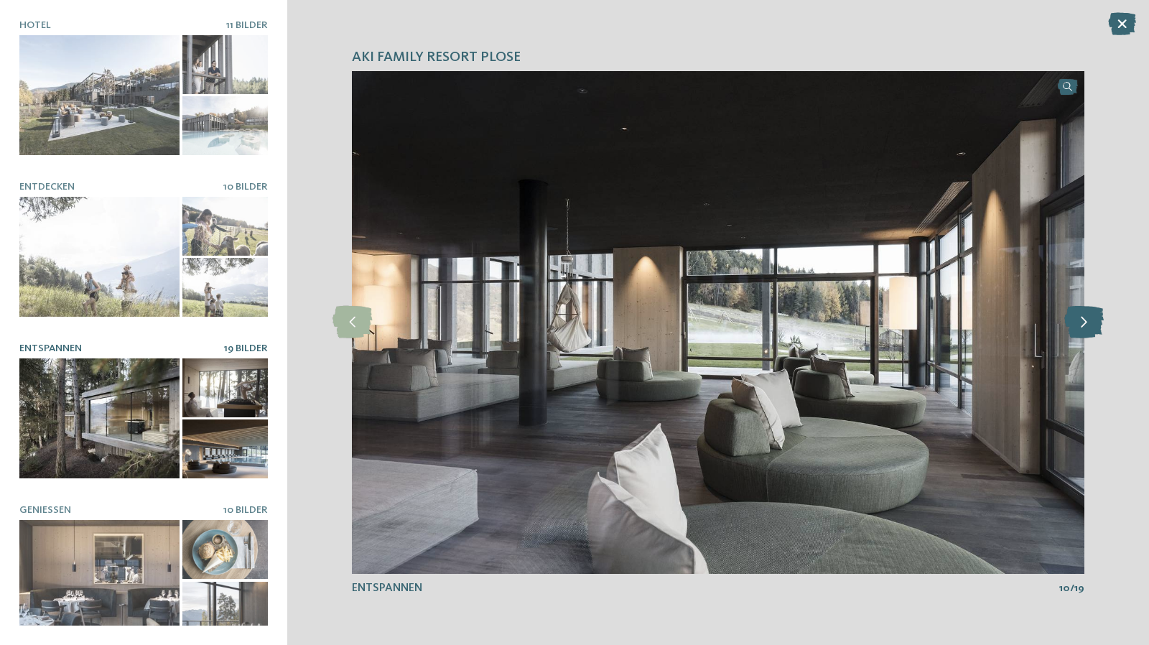
click at [1081, 322] on icon at bounding box center [1083, 322] width 39 height 32
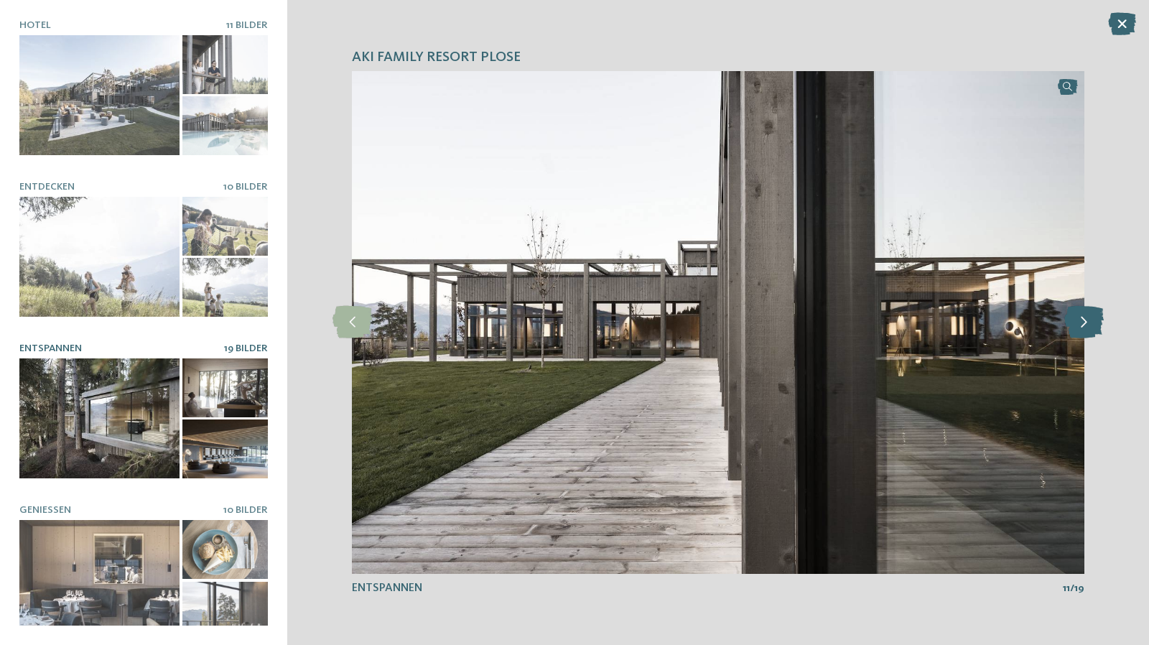
click at [1081, 322] on icon at bounding box center [1083, 322] width 39 height 32
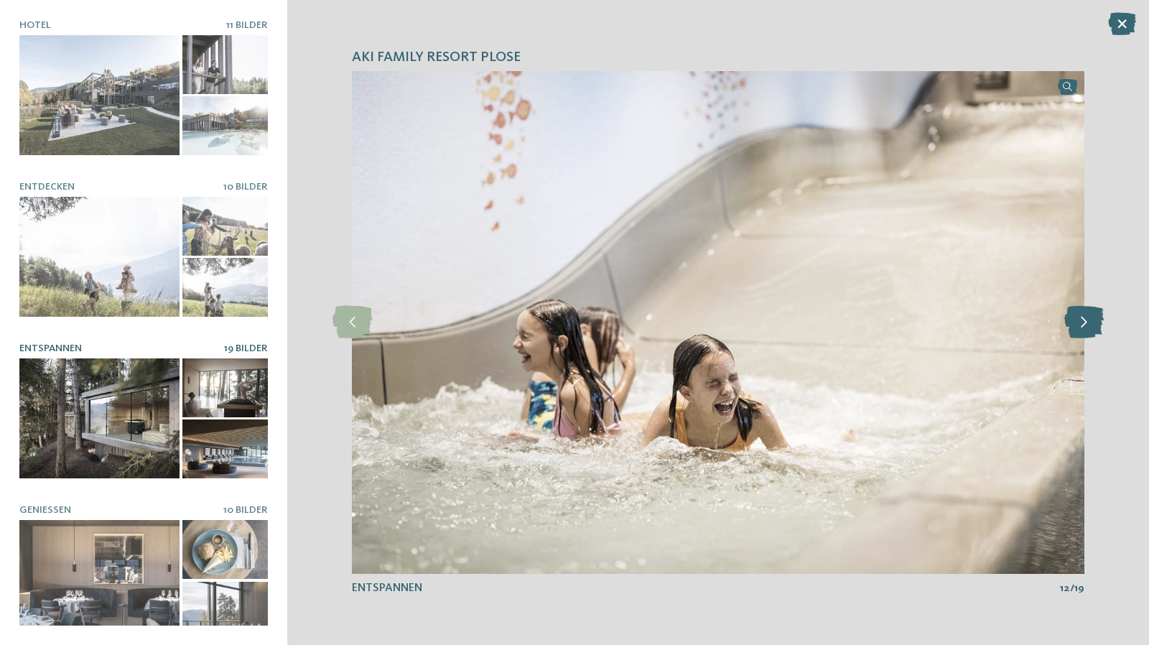
click at [1081, 322] on icon at bounding box center [1083, 322] width 39 height 32
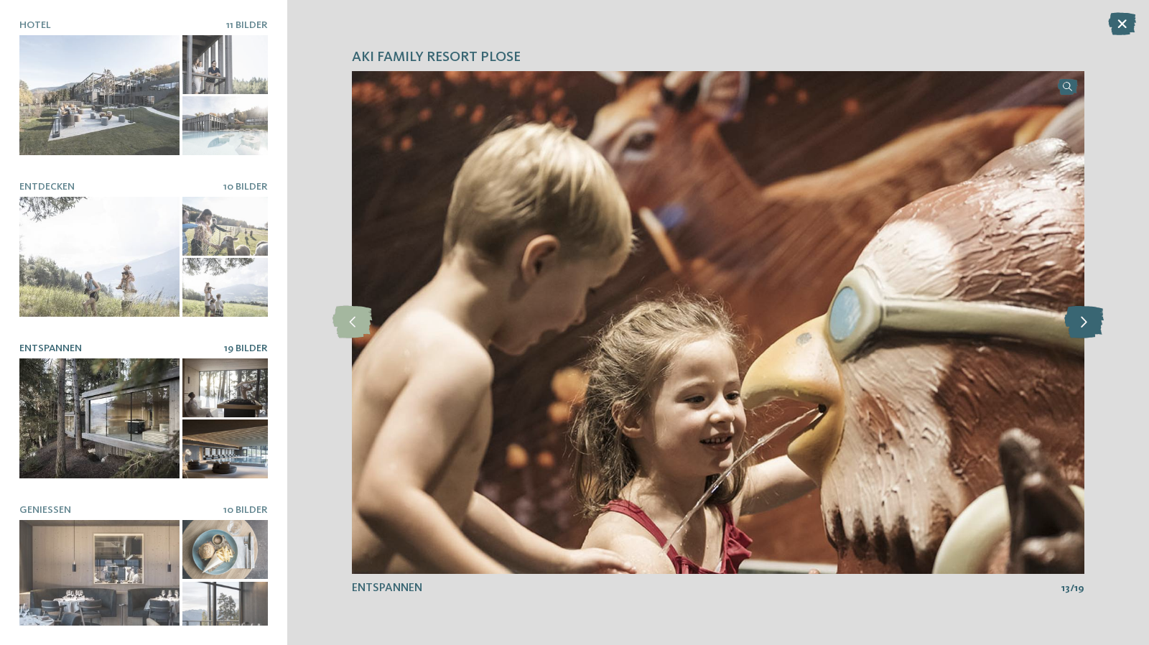
click at [1081, 322] on icon at bounding box center [1083, 322] width 39 height 32
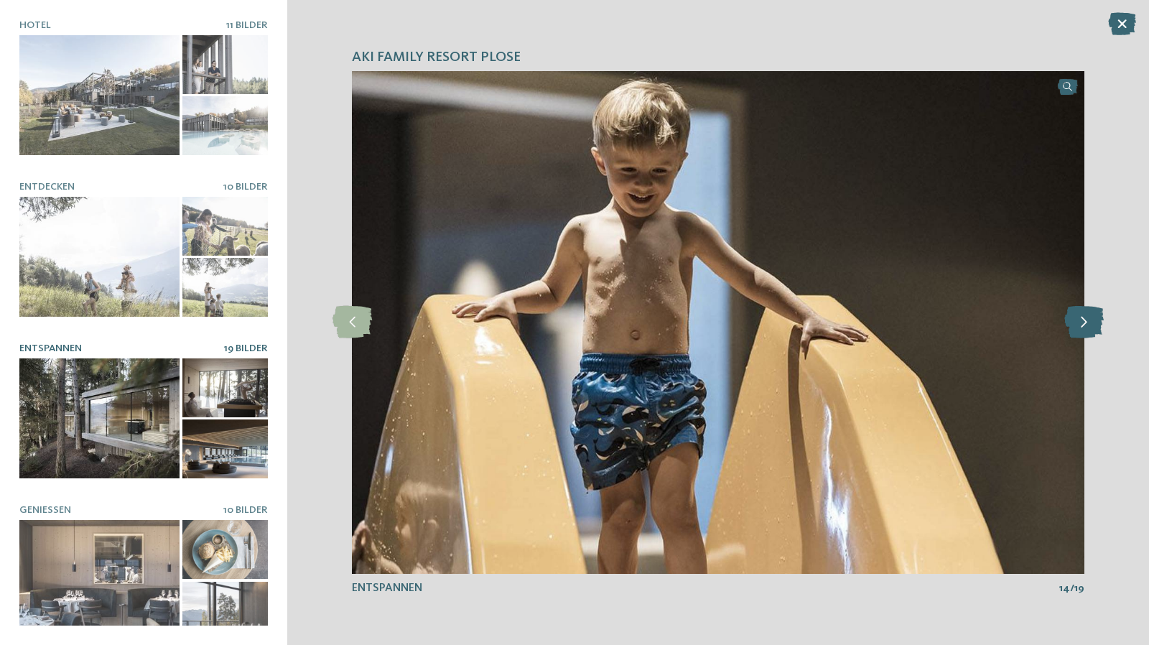
click at [1081, 322] on icon at bounding box center [1083, 322] width 39 height 32
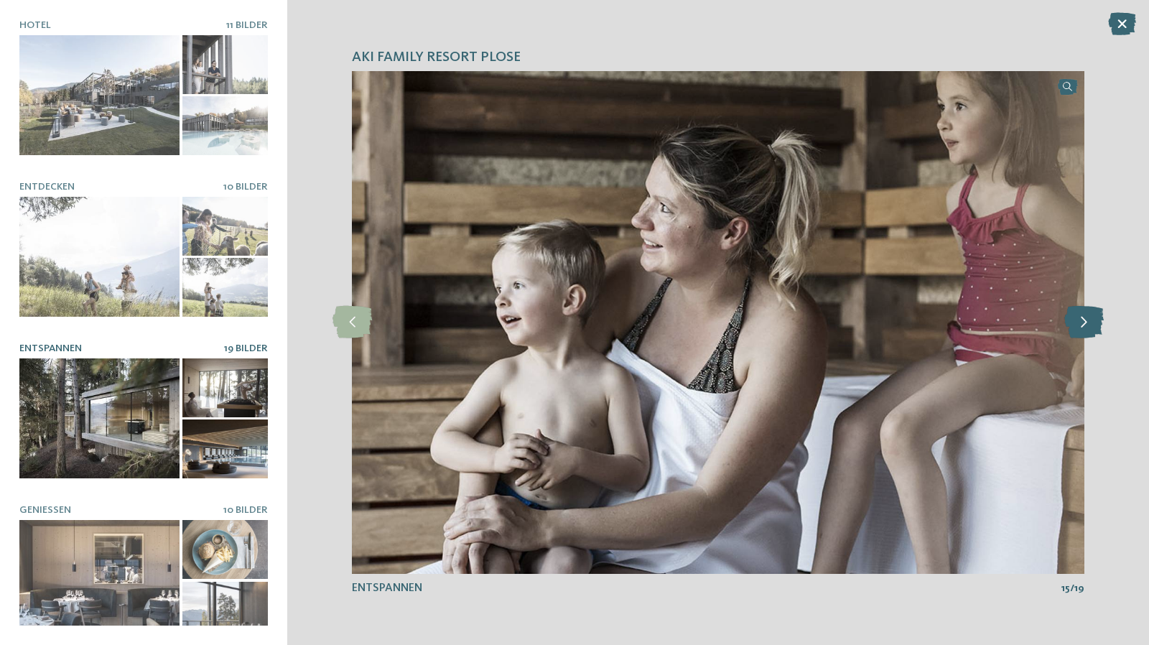
click at [1081, 322] on icon at bounding box center [1083, 322] width 39 height 32
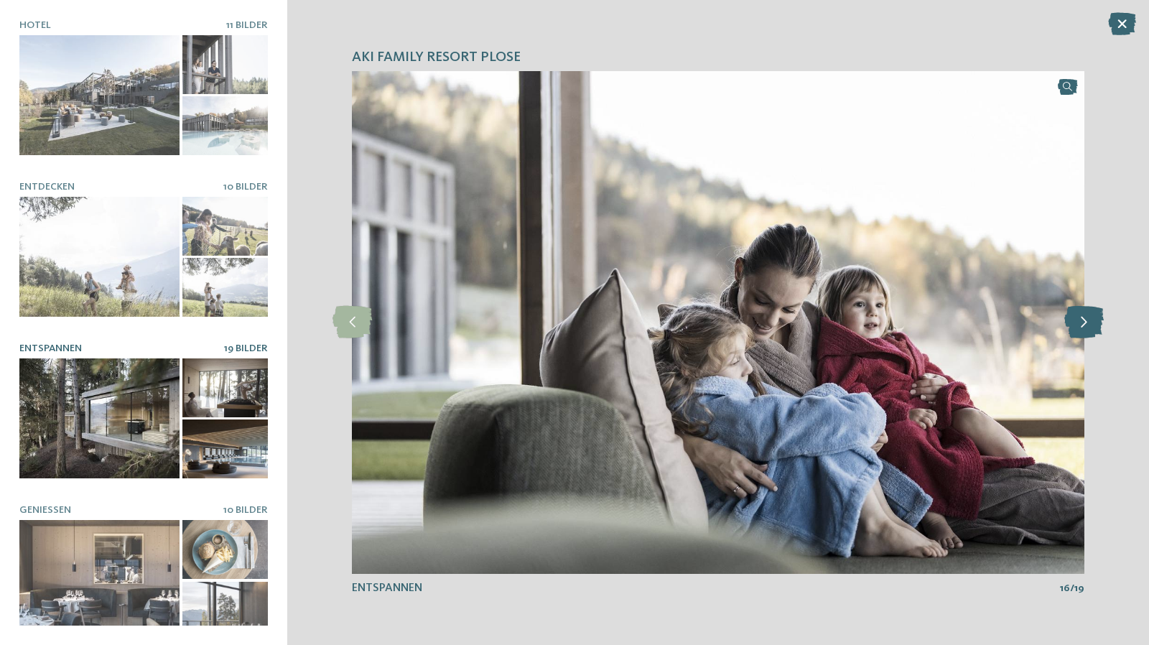
click at [1081, 322] on icon at bounding box center [1083, 322] width 39 height 32
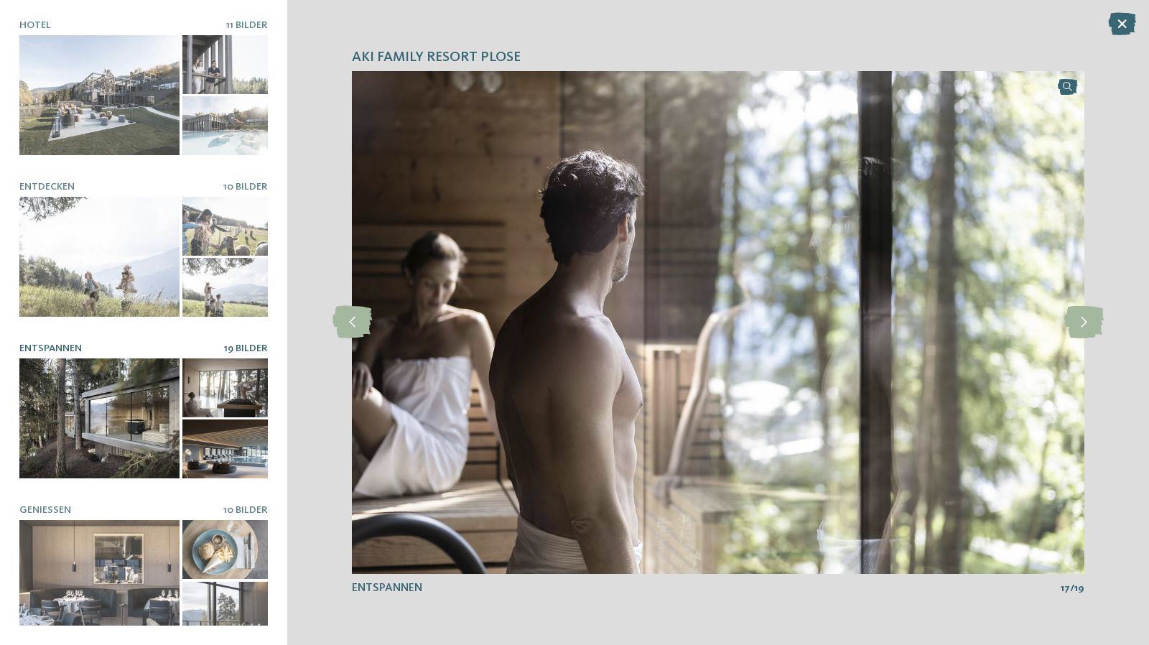
click at [115, 485] on div "Hotel 11 Bilder" at bounding box center [143, 322] width 248 height 606
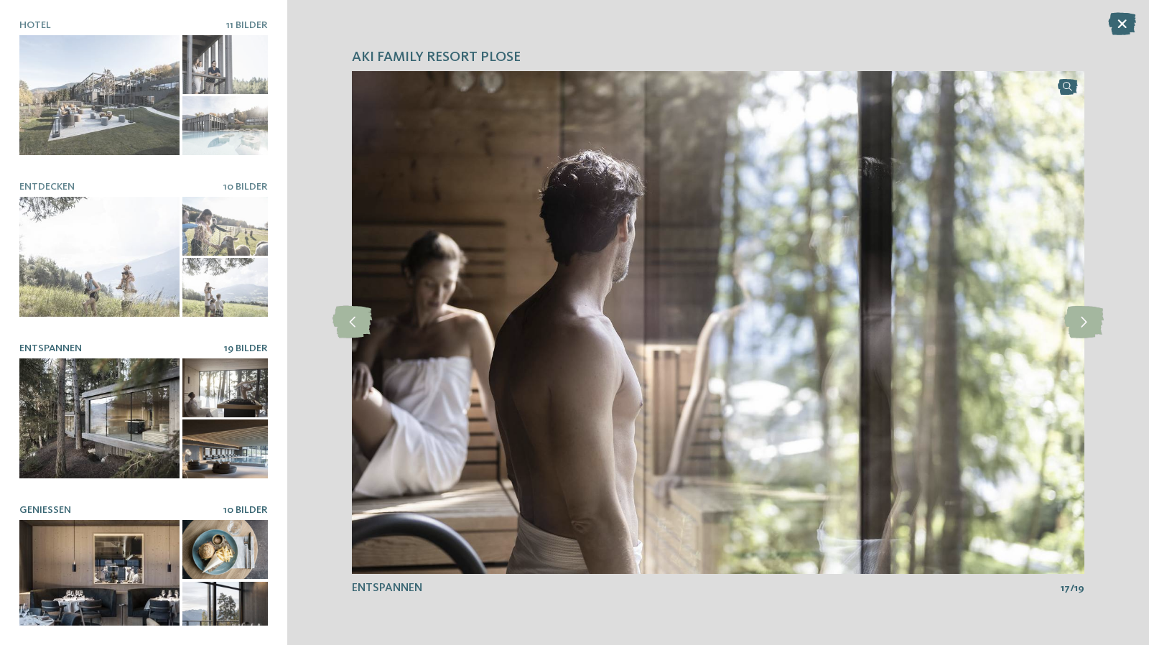
click at [158, 557] on div at bounding box center [99, 580] width 160 height 120
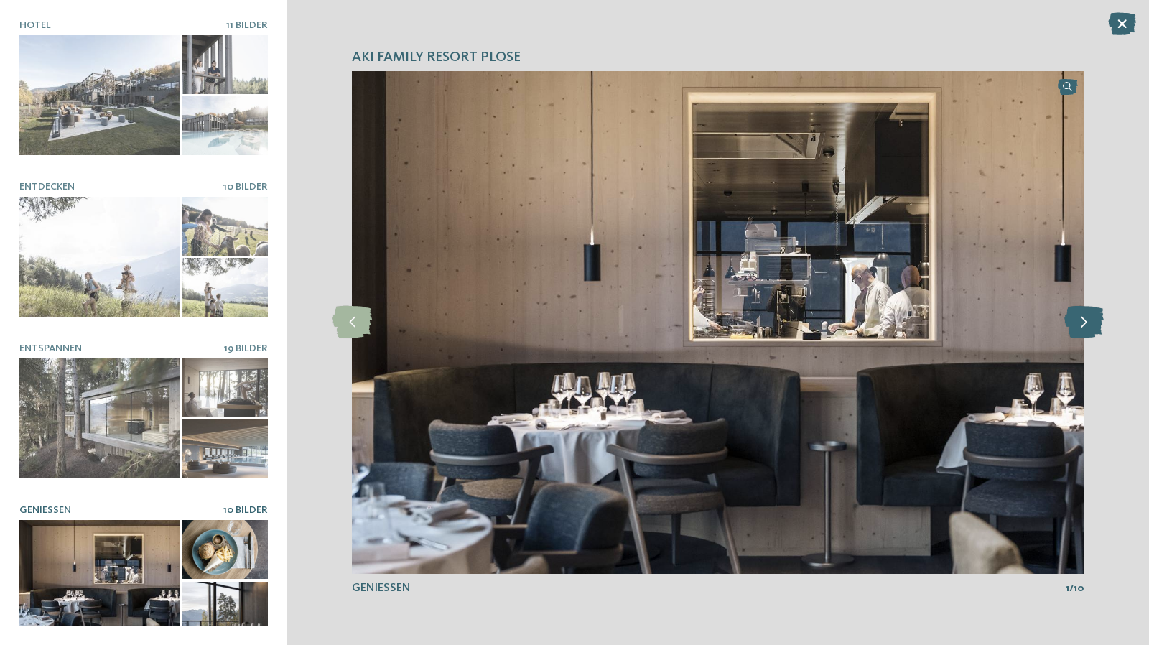
click at [1101, 325] on icon at bounding box center [1083, 322] width 39 height 32
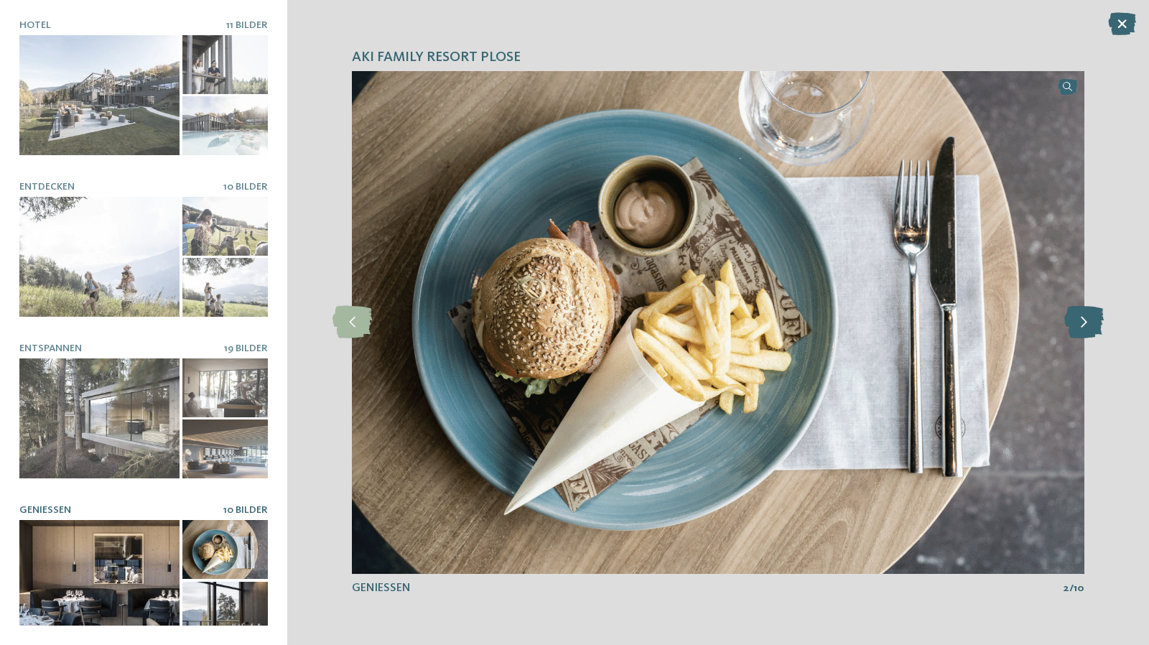
click at [1101, 325] on icon at bounding box center [1083, 322] width 39 height 32
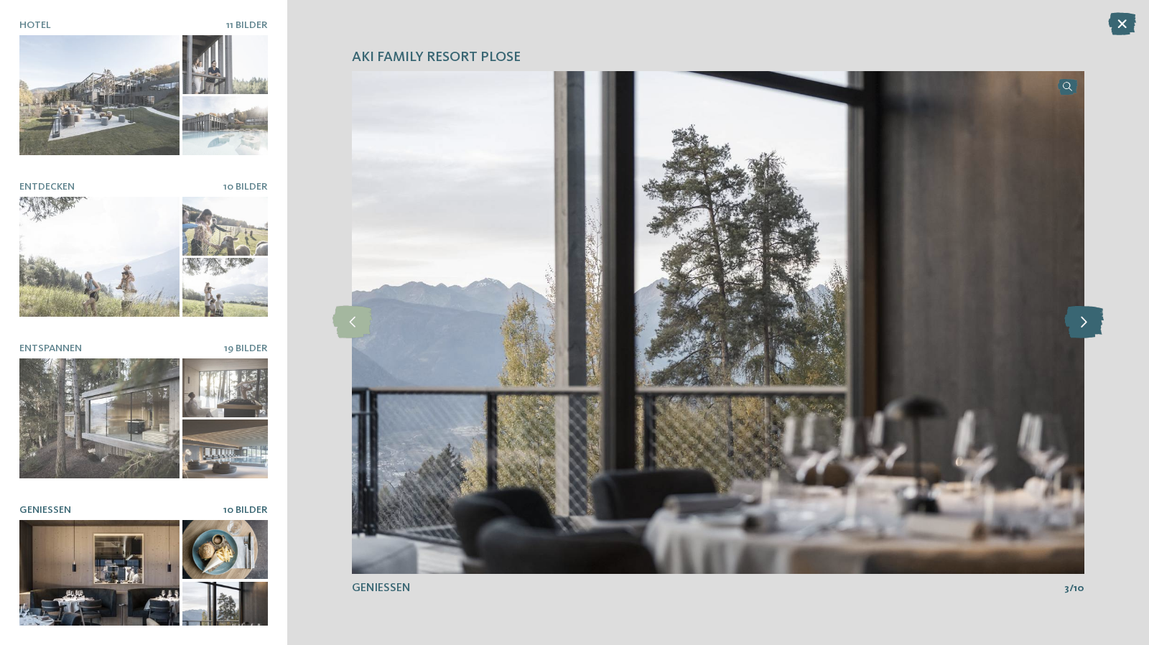
click at [1101, 325] on icon at bounding box center [1083, 322] width 39 height 32
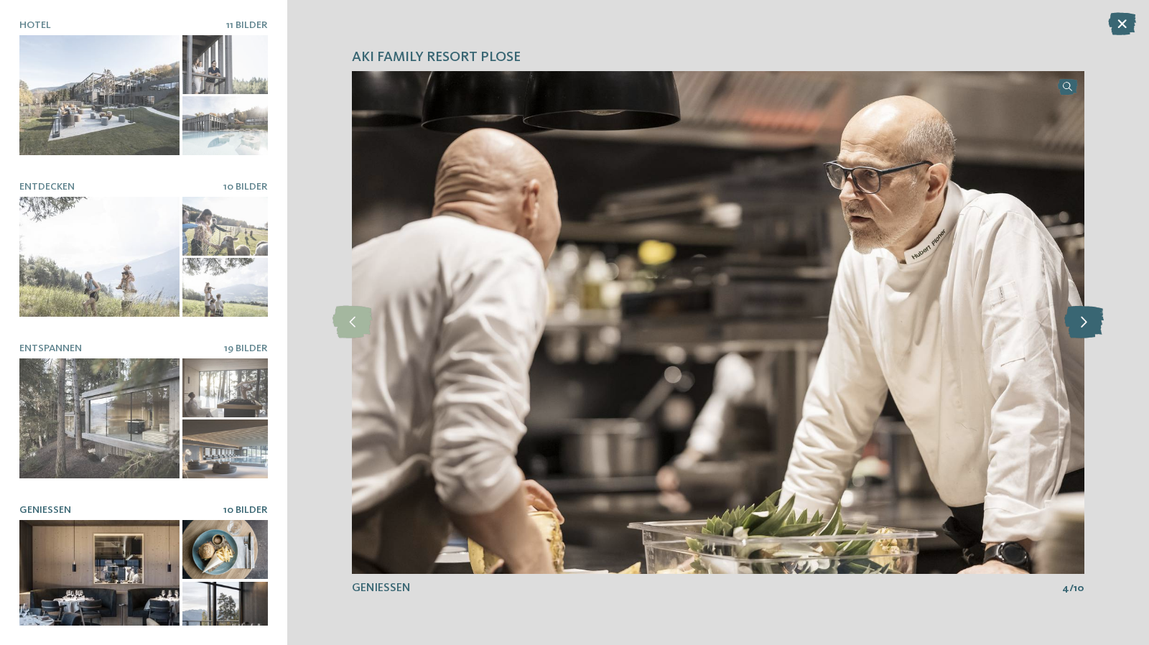
click at [1101, 325] on icon at bounding box center [1083, 322] width 39 height 32
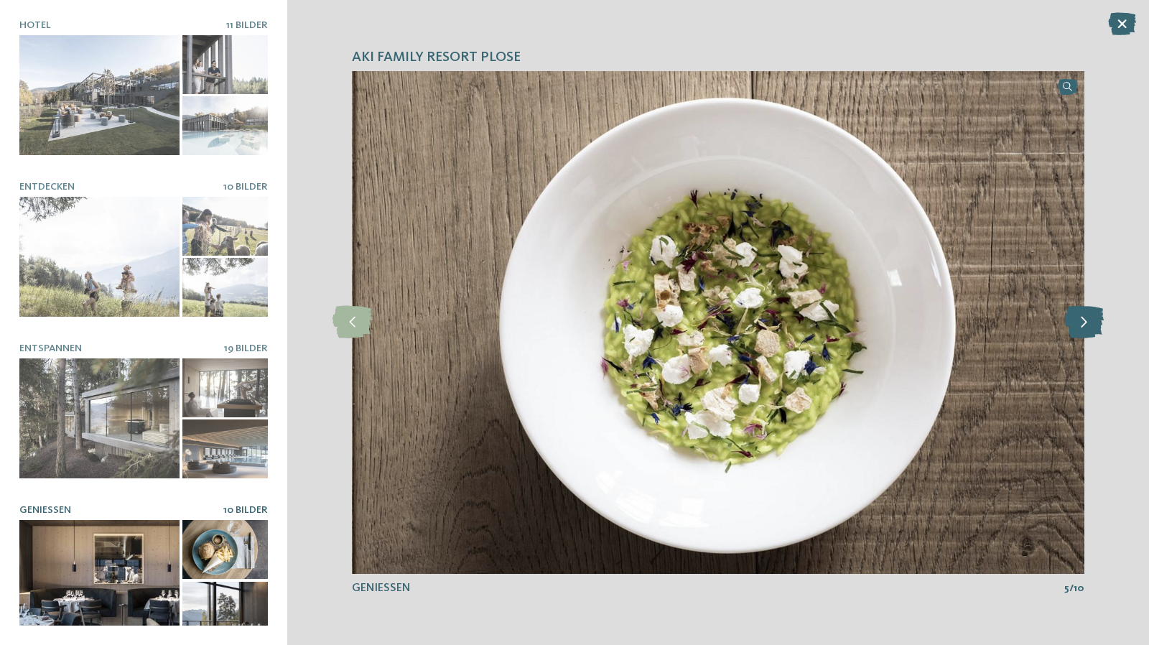
click at [1101, 325] on icon at bounding box center [1083, 322] width 39 height 32
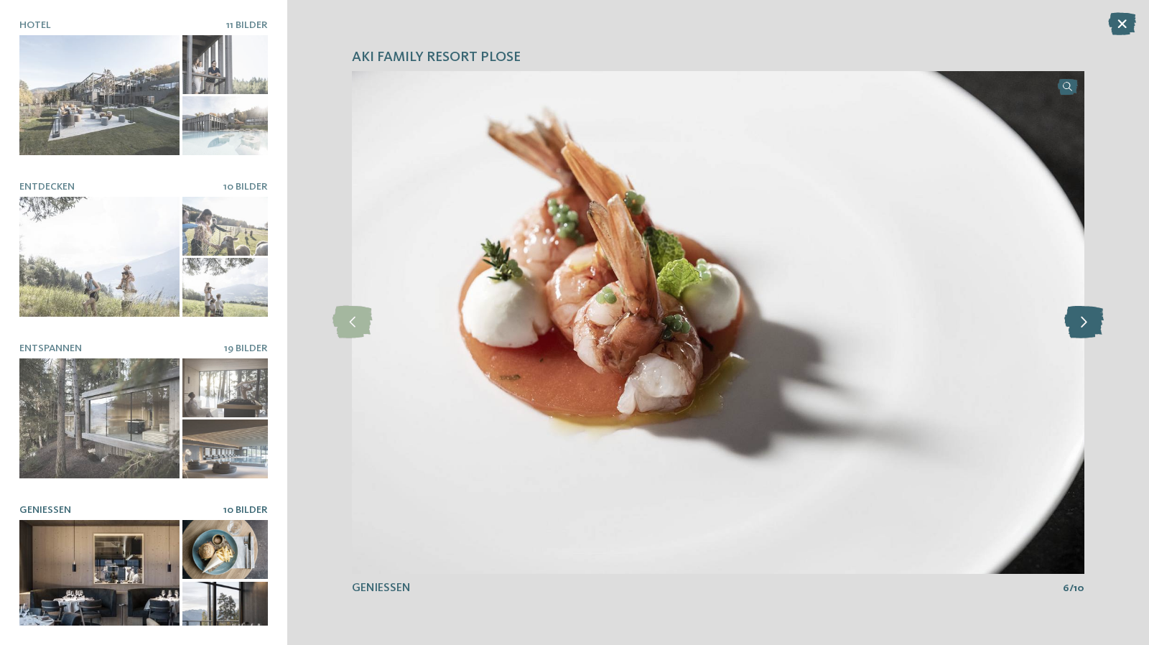
click at [1101, 325] on icon at bounding box center [1083, 322] width 39 height 32
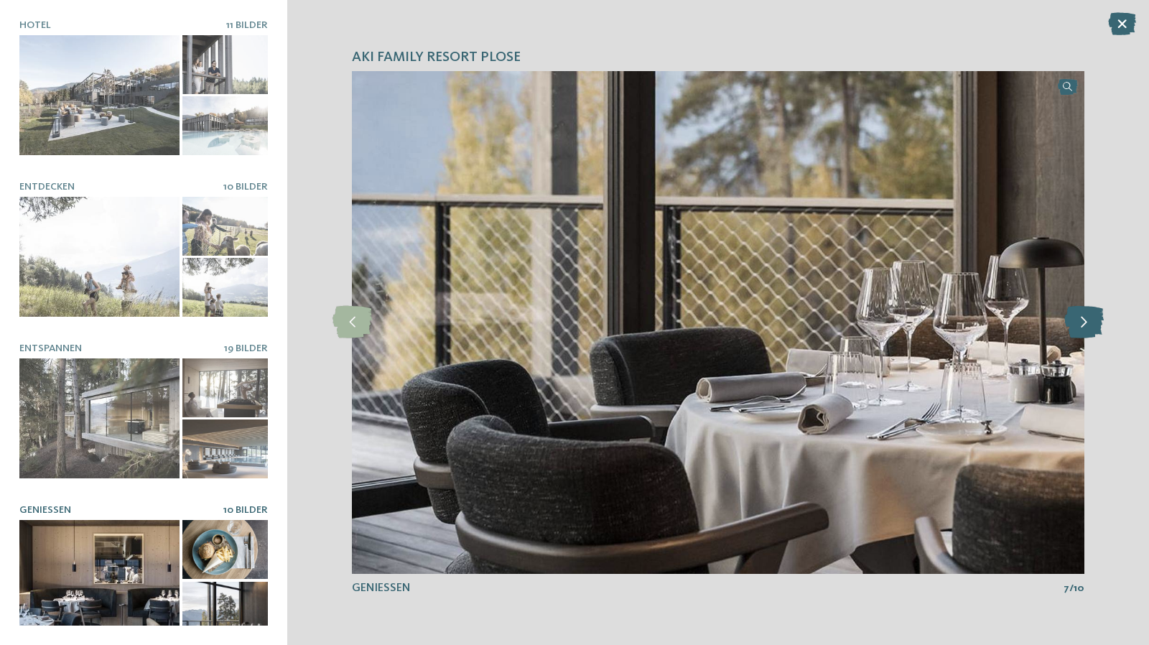
click at [1101, 325] on icon at bounding box center [1083, 322] width 39 height 32
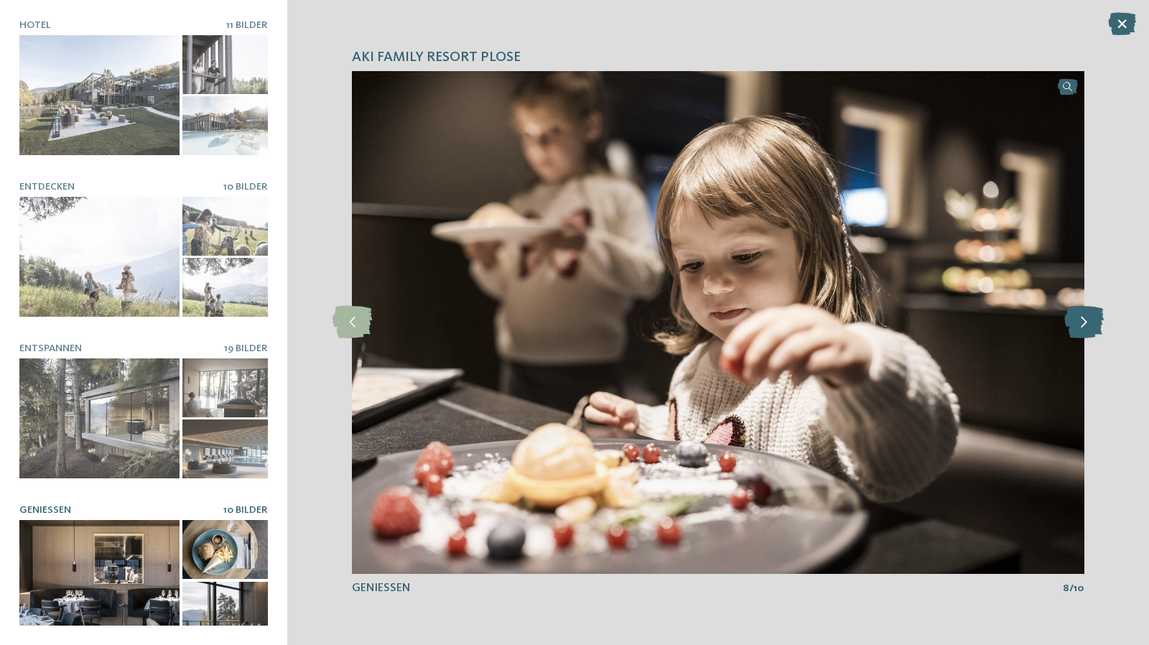
click at [1101, 325] on icon at bounding box center [1083, 322] width 39 height 32
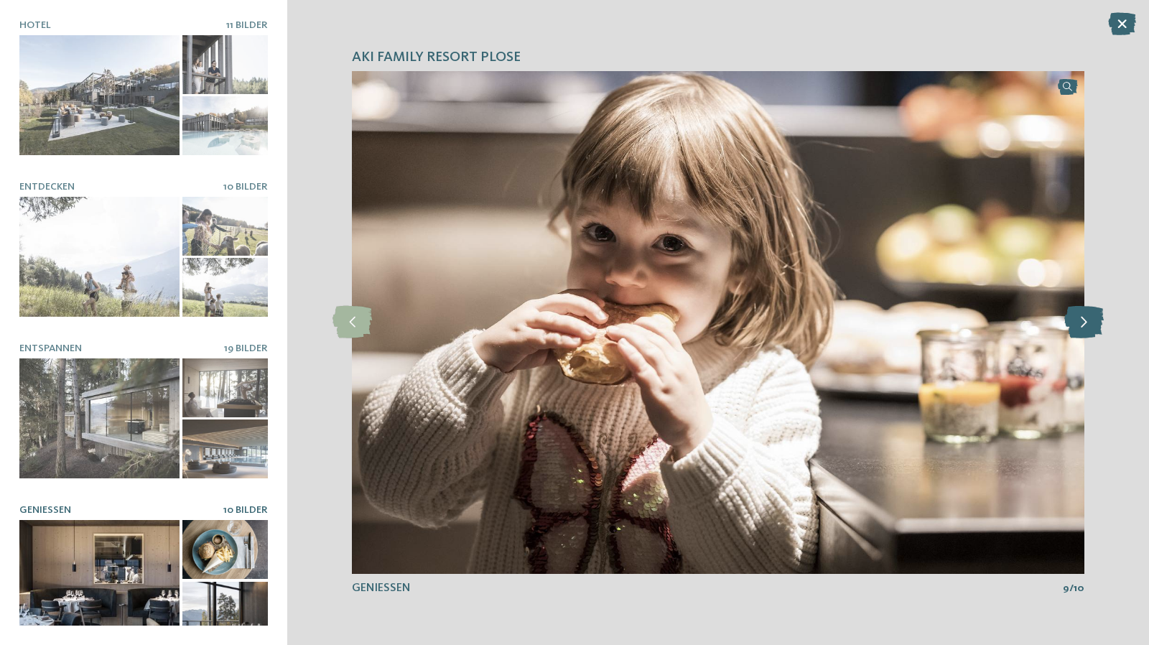
click at [1101, 325] on icon at bounding box center [1083, 322] width 39 height 32
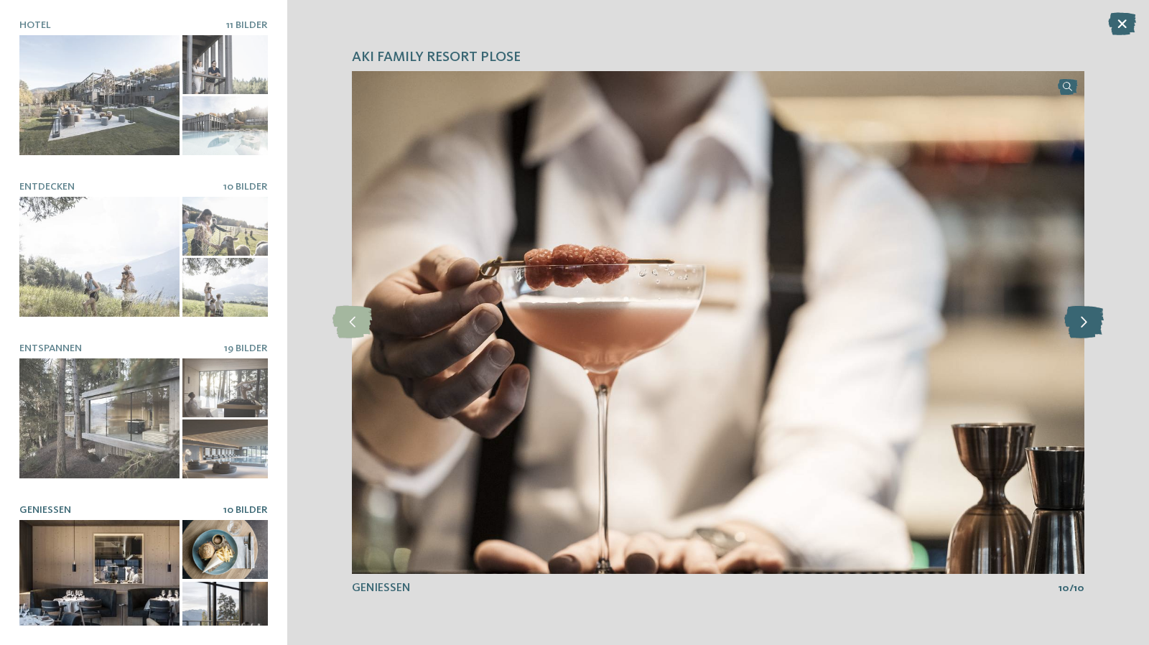
click at [1101, 325] on icon at bounding box center [1083, 322] width 39 height 32
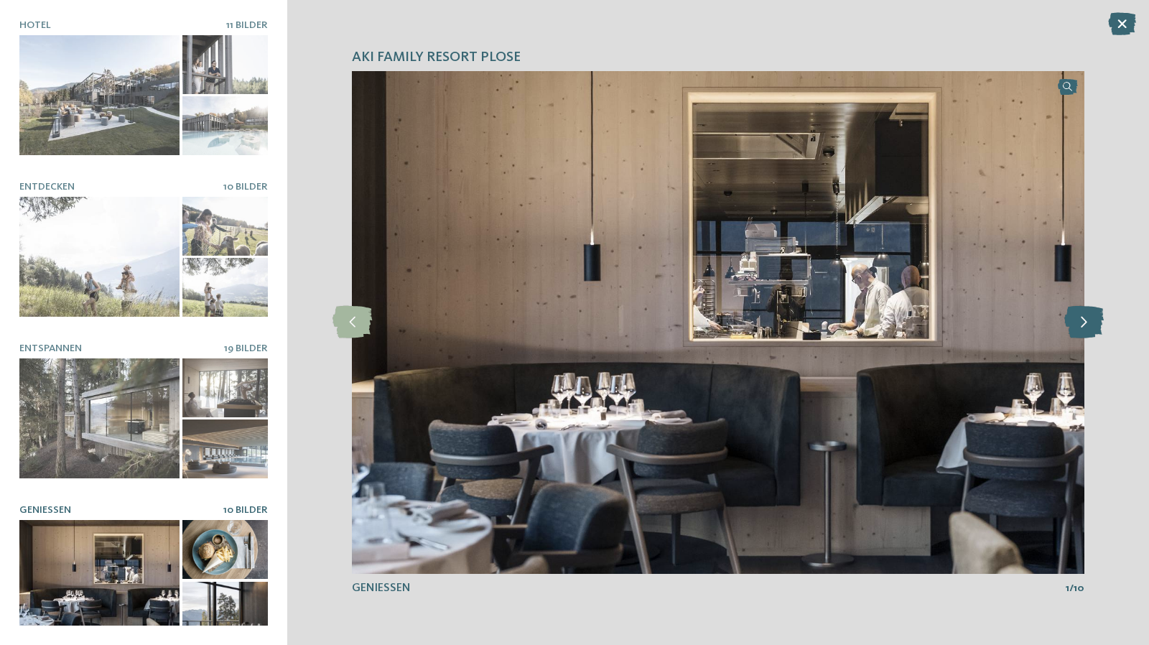
click at [1101, 325] on icon at bounding box center [1083, 322] width 39 height 32
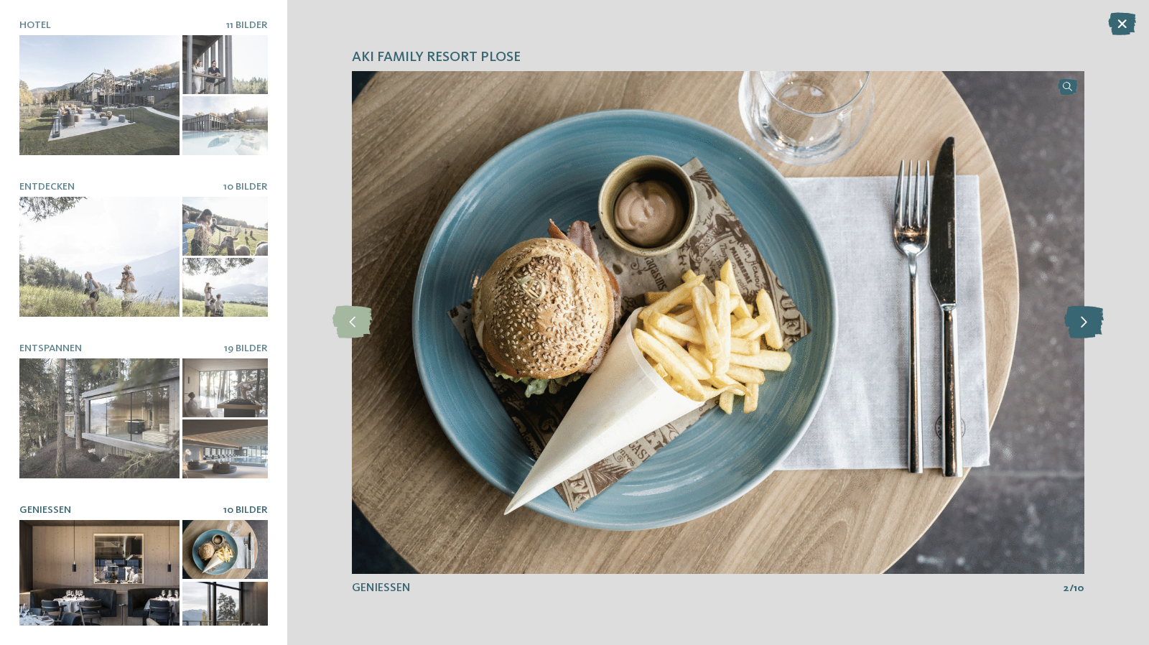
click at [1101, 325] on icon at bounding box center [1083, 322] width 39 height 32
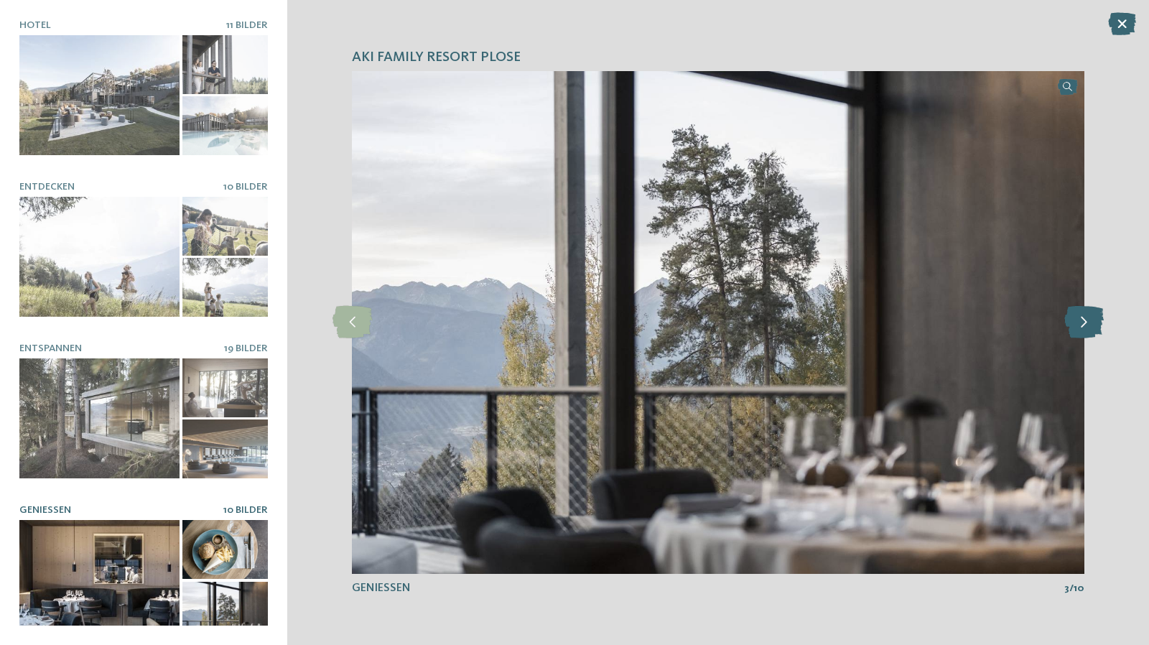
click at [1101, 325] on icon at bounding box center [1083, 322] width 39 height 32
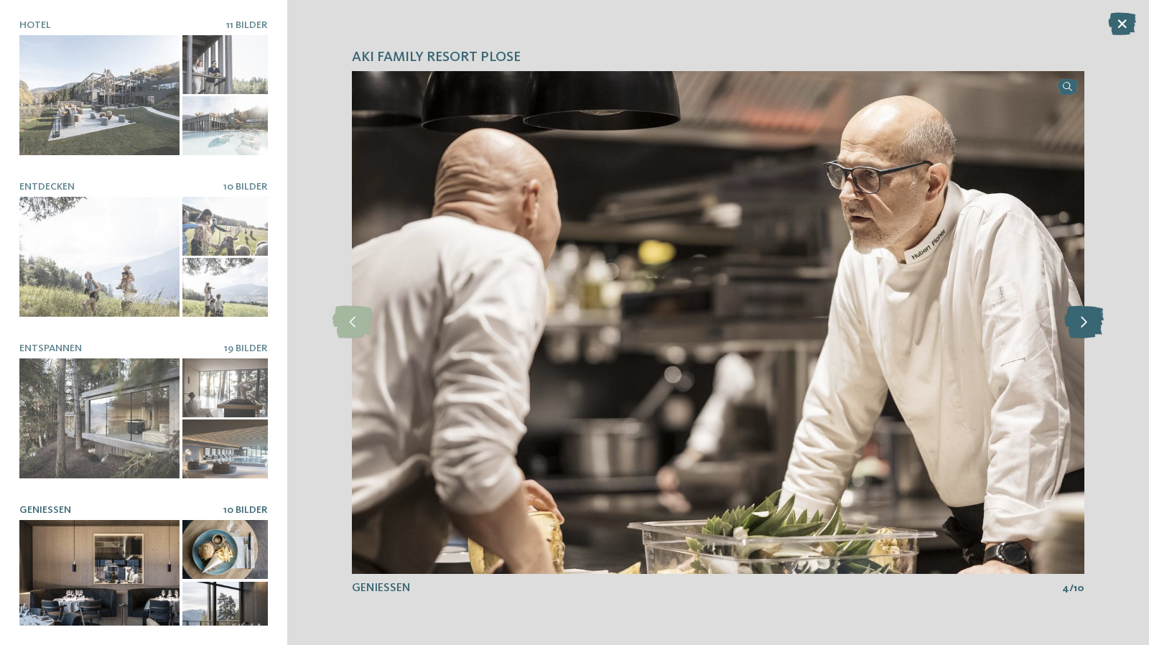
click at [1101, 325] on icon at bounding box center [1083, 322] width 39 height 32
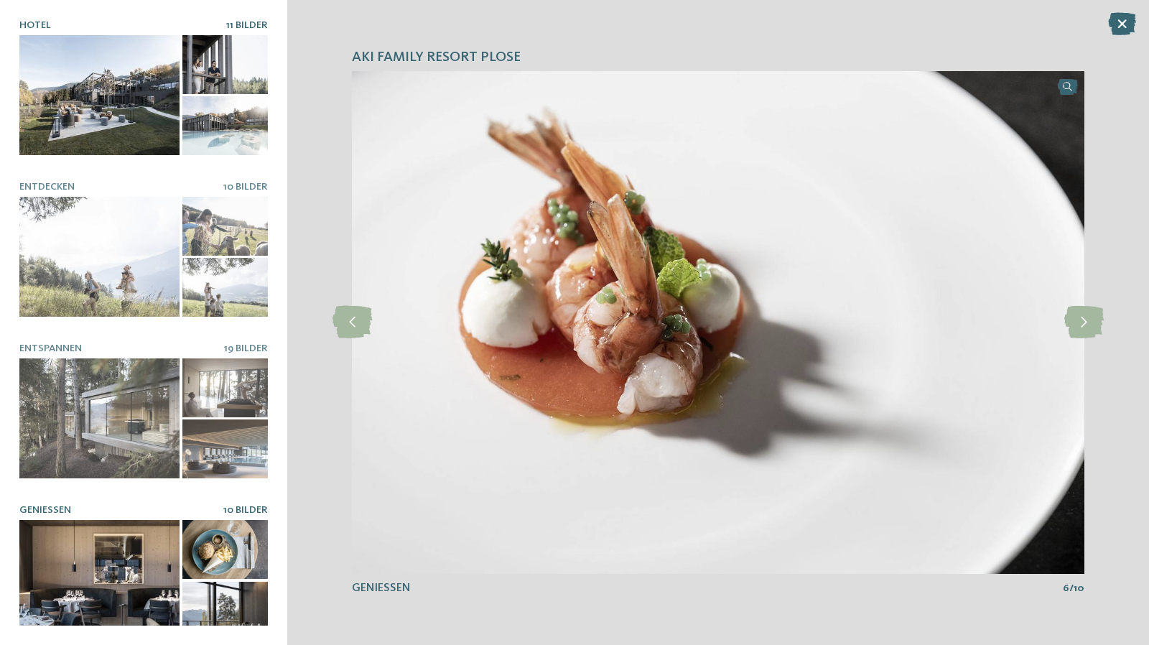
click at [76, 90] on div at bounding box center [99, 95] width 160 height 120
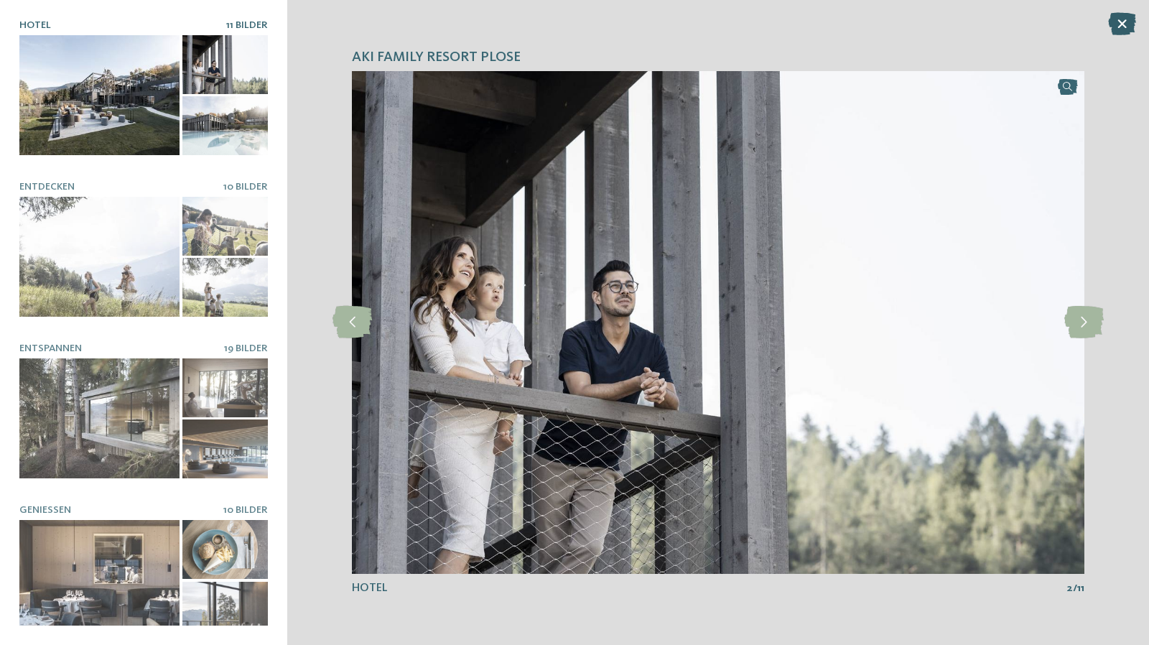
click at [1120, 23] on icon at bounding box center [1122, 23] width 28 height 23
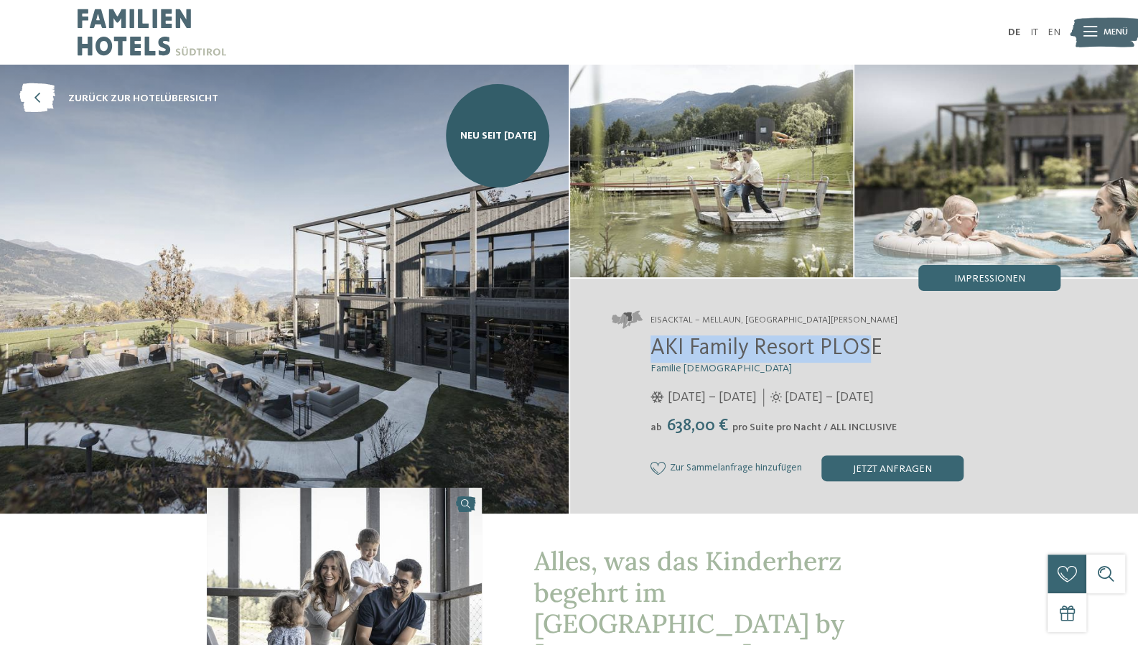
drag, startPoint x: 656, startPoint y: 349, endPoint x: 879, endPoint y: 354, distance: 222.6
click at [871, 353] on span "AKI Family Resort PLOSE" at bounding box center [766, 348] width 232 height 23
click at [879, 354] on span "AKI Family Resort PLOSE" at bounding box center [766, 348] width 232 height 23
drag, startPoint x: 881, startPoint y: 350, endPoint x: 648, endPoint y: 347, distance: 232.6
click at [648, 347] on div "AKI Family Resort PLOSE Familie Sanoner 01.12.2025 – 12.04.2026 29.05. – 30.11.…" at bounding box center [836, 408] width 449 height 146
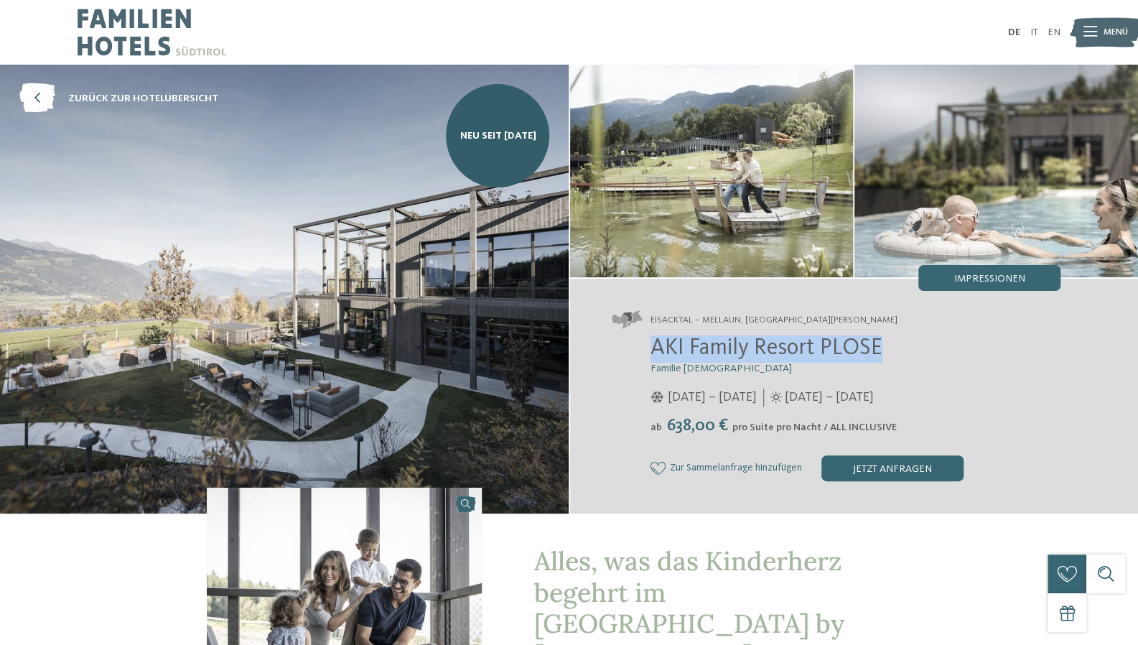
copy span "AKI Family Resort PLOSE"
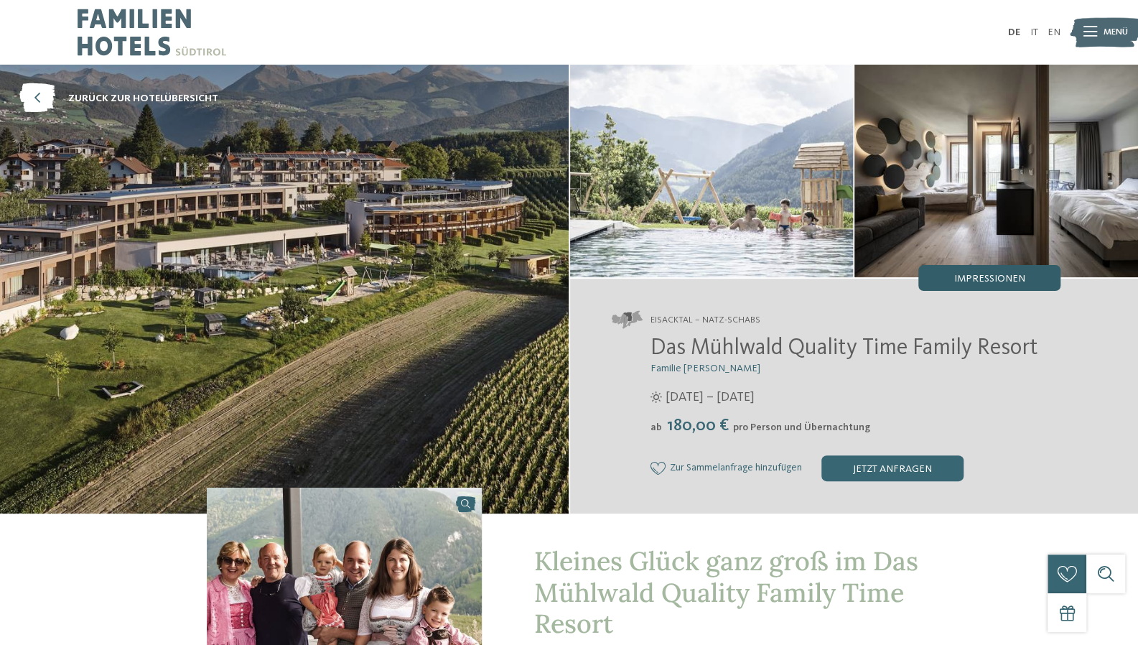
click at [979, 274] on span "Impressionen" at bounding box center [988, 279] width 71 height 10
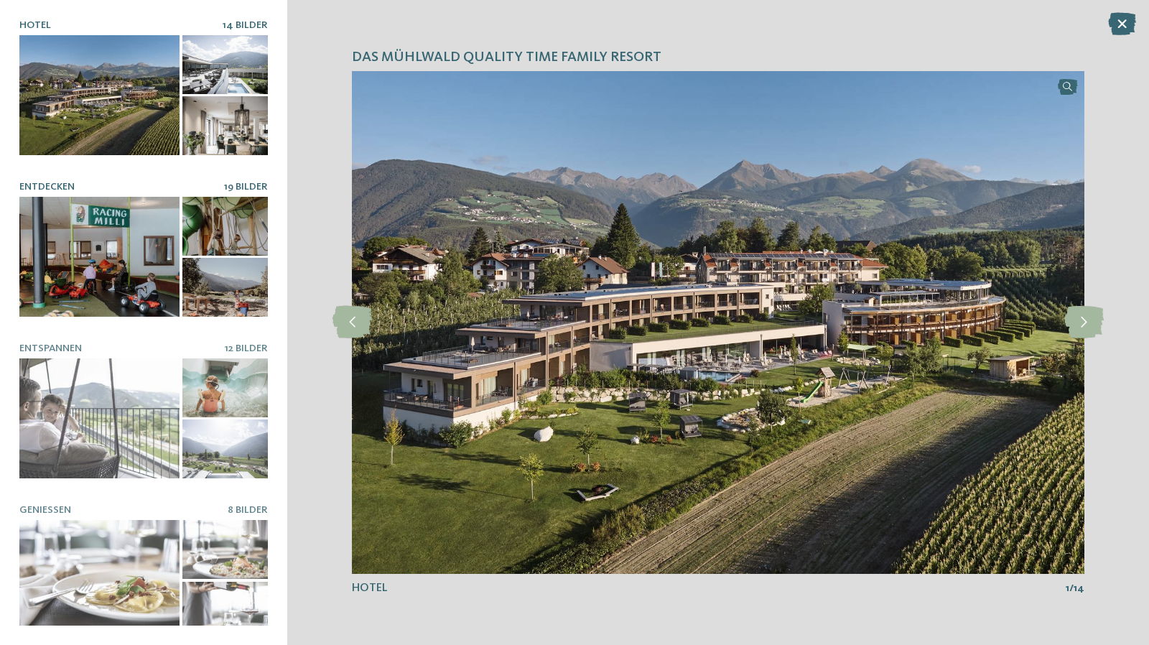
click at [145, 255] on div at bounding box center [99, 257] width 160 height 120
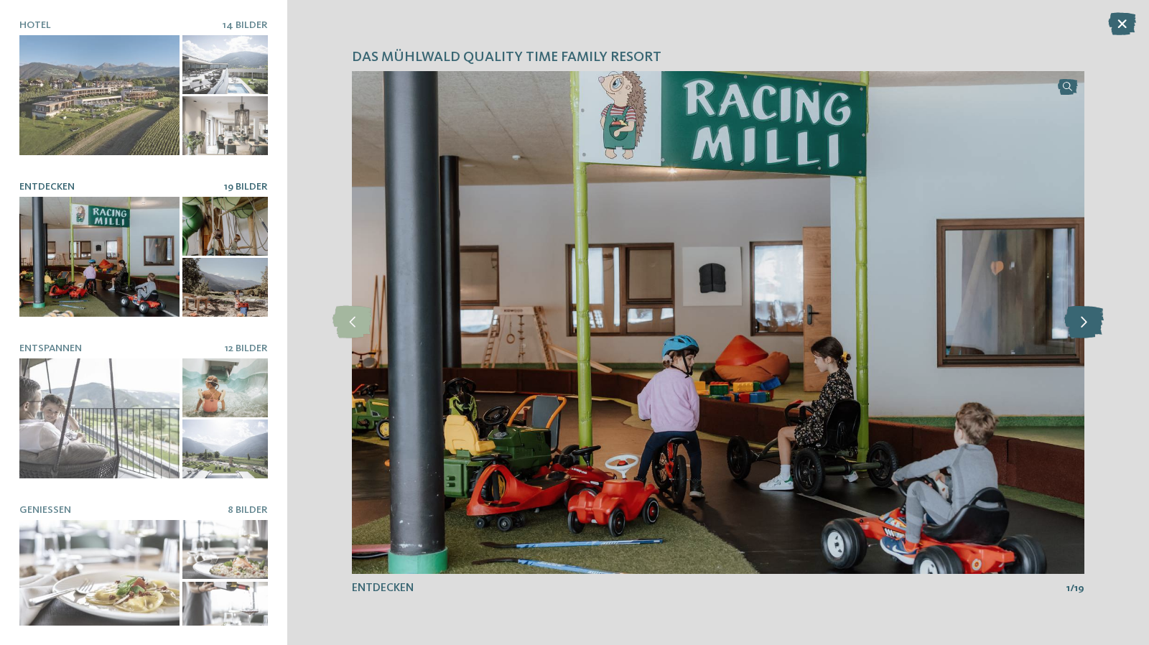
click at [1088, 326] on icon at bounding box center [1083, 322] width 39 height 32
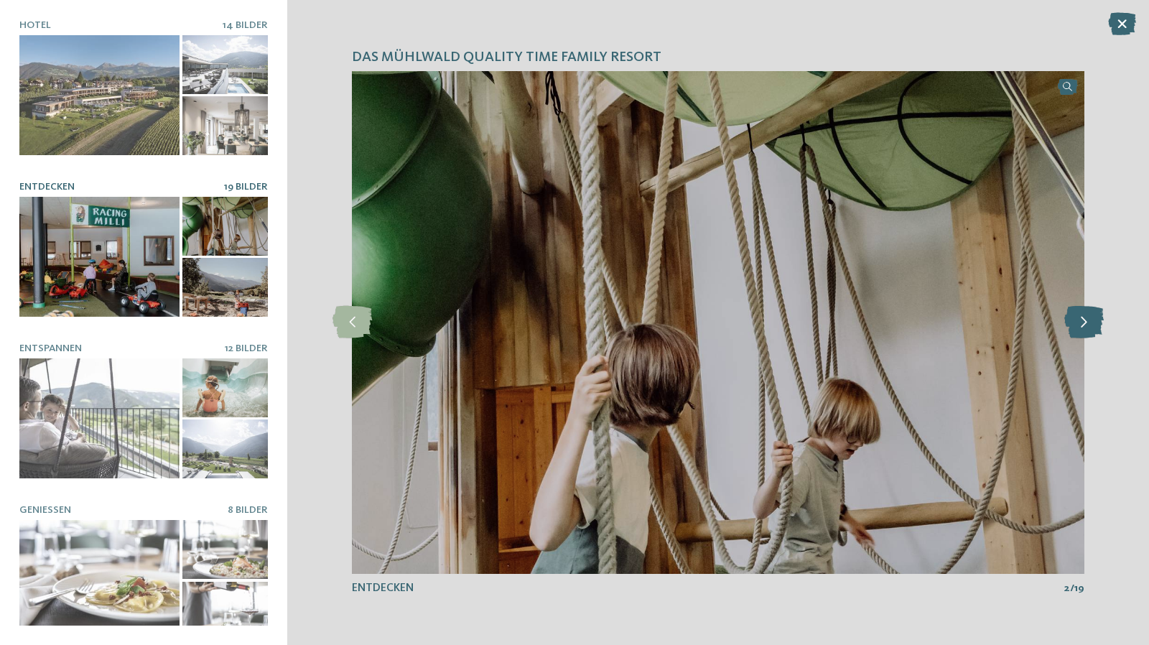
click at [1088, 326] on icon at bounding box center [1083, 322] width 39 height 32
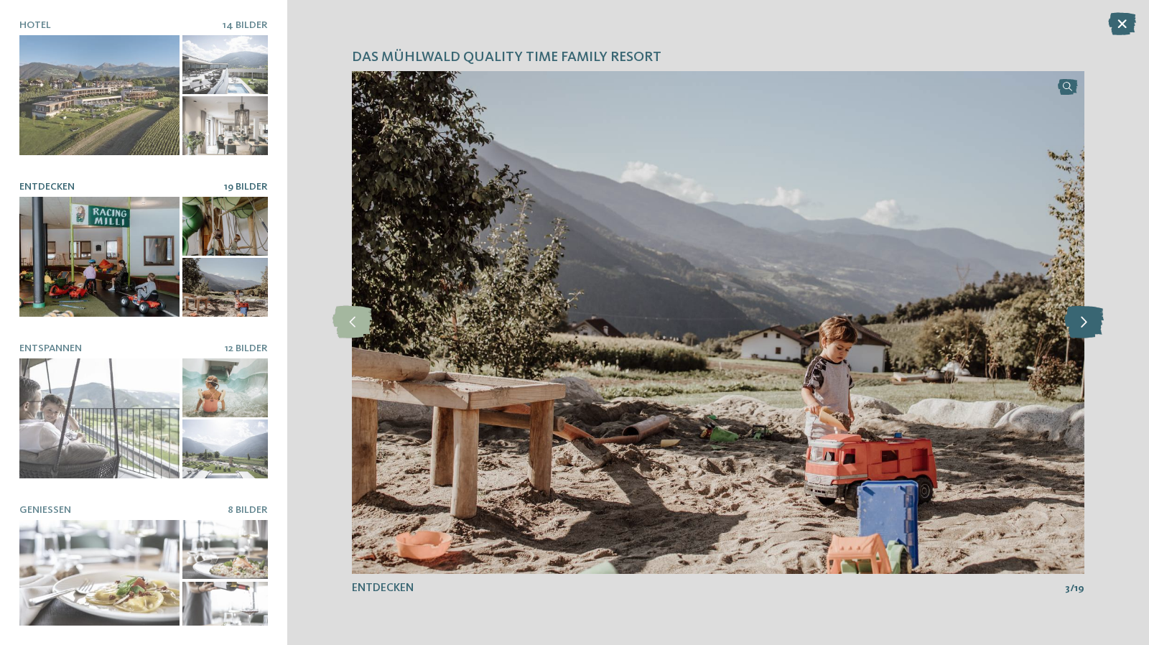
click at [1088, 326] on icon at bounding box center [1083, 322] width 39 height 32
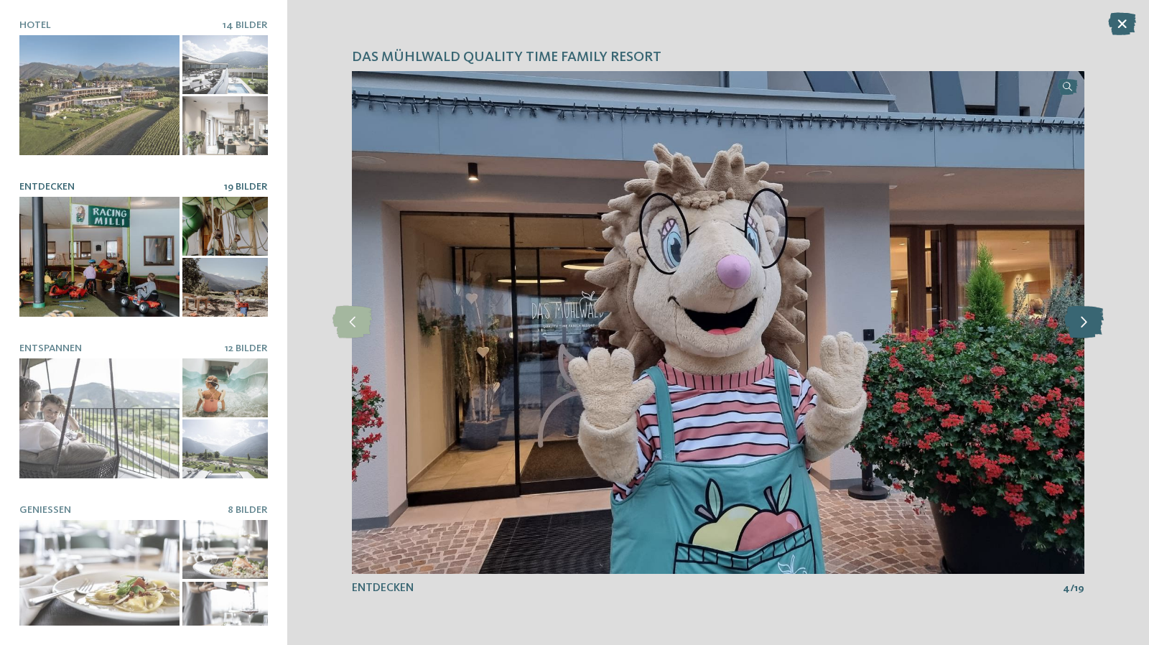
click at [1088, 326] on icon at bounding box center [1083, 322] width 39 height 32
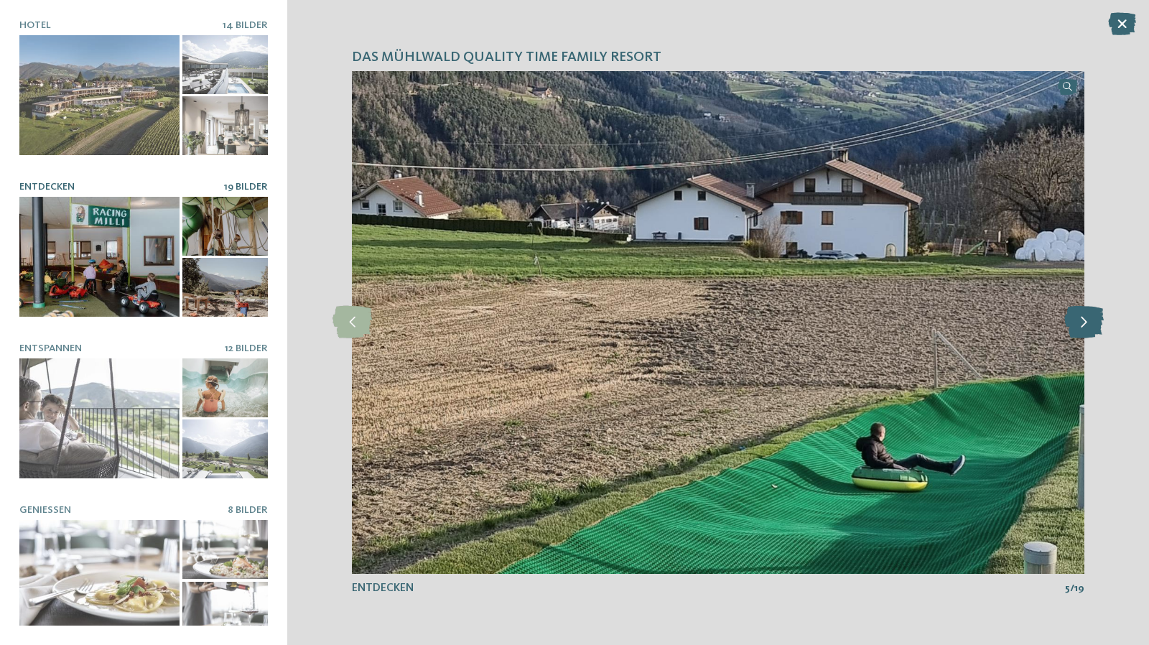
click at [1088, 326] on icon at bounding box center [1083, 322] width 39 height 32
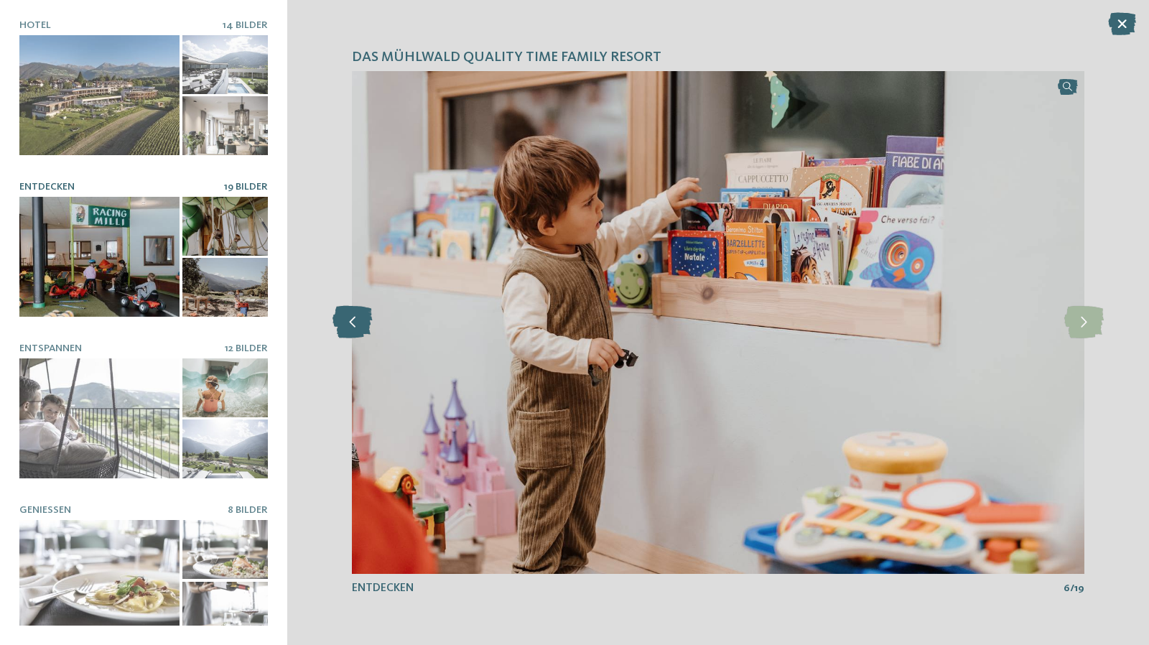
click at [351, 319] on icon at bounding box center [351, 322] width 39 height 32
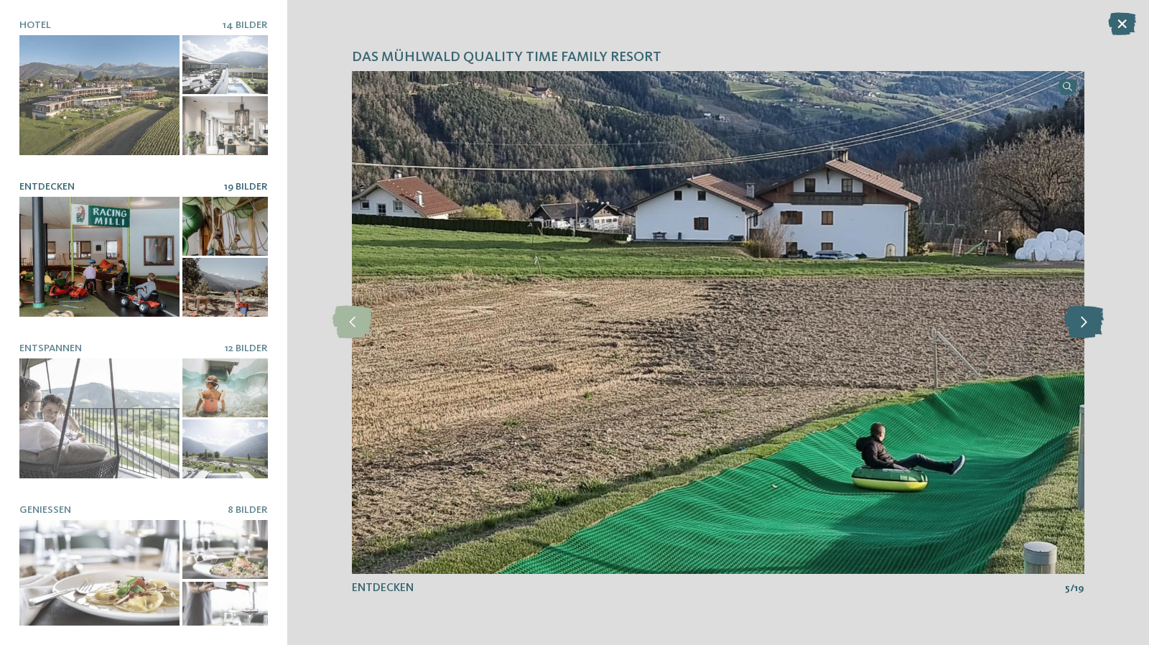
click at [1087, 338] on div at bounding box center [1084, 322] width 36 height 36
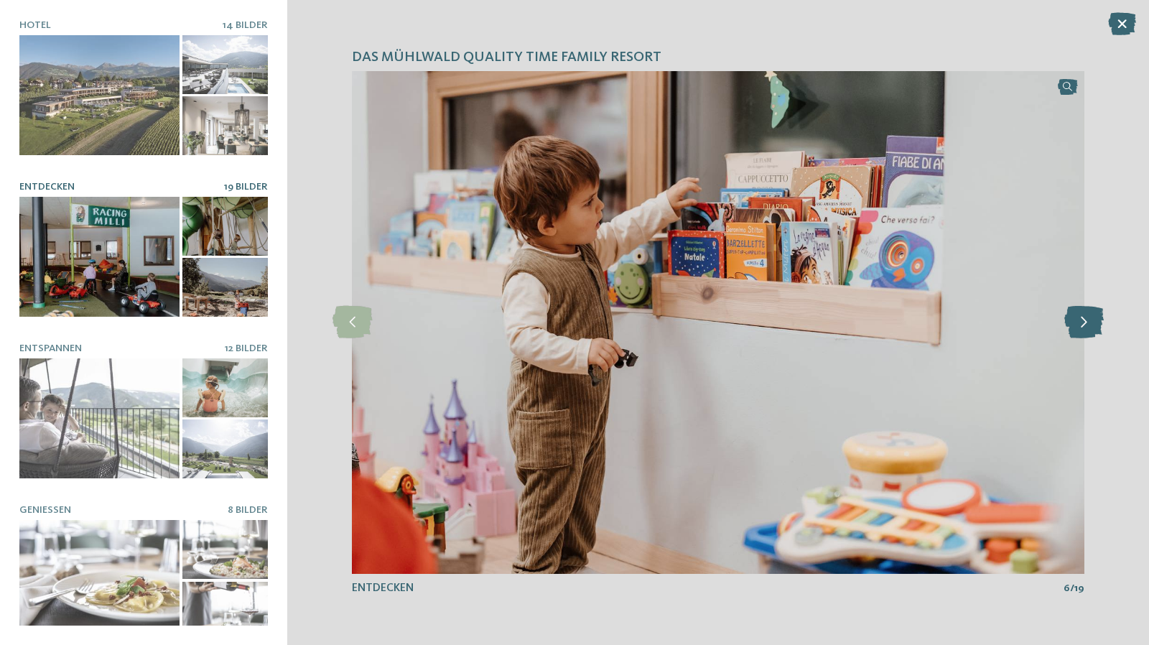
click at [1085, 330] on icon at bounding box center [1083, 322] width 39 height 32
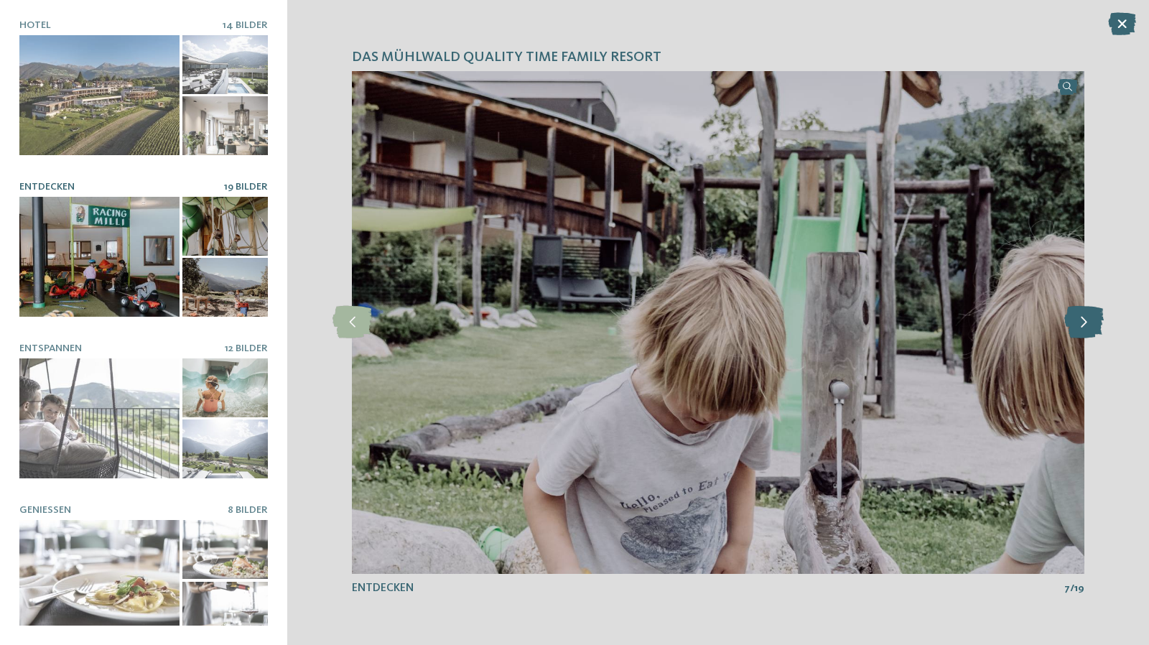
click at [1085, 330] on icon at bounding box center [1083, 322] width 39 height 32
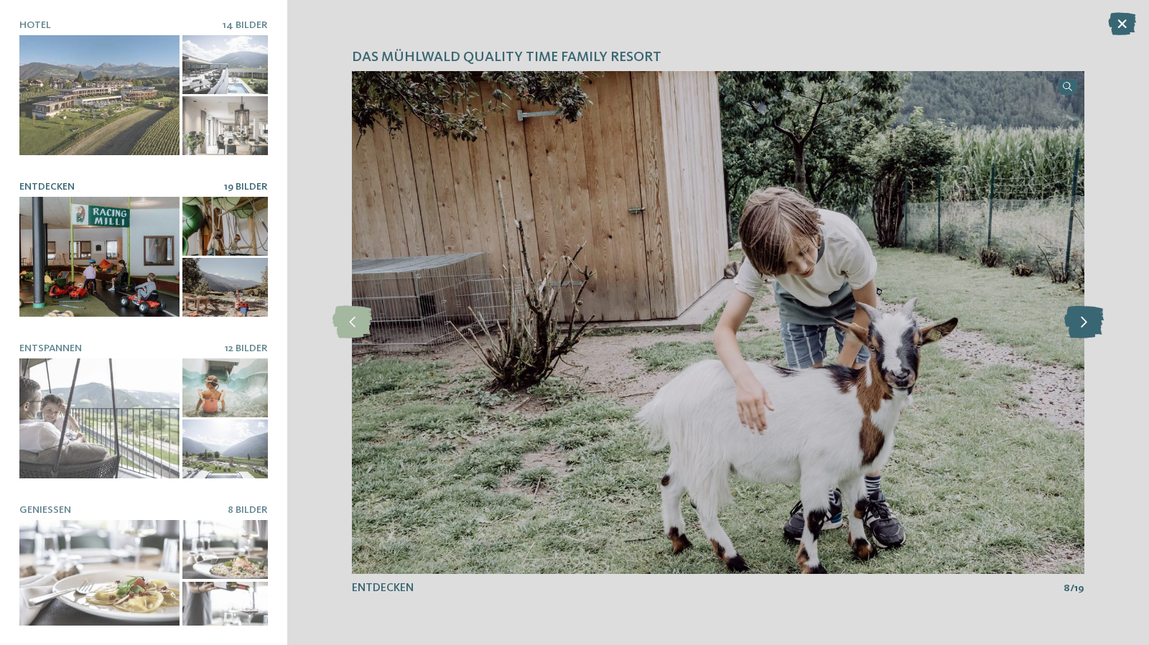
click at [1085, 330] on icon at bounding box center [1083, 322] width 39 height 32
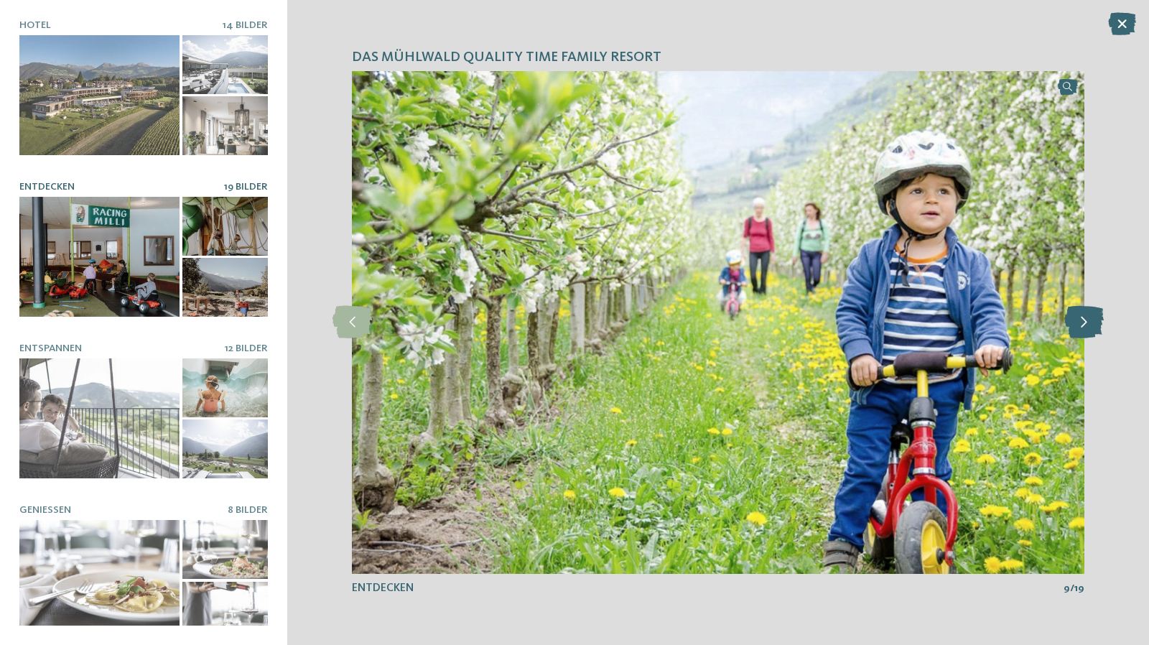
click at [1085, 330] on icon at bounding box center [1083, 322] width 39 height 32
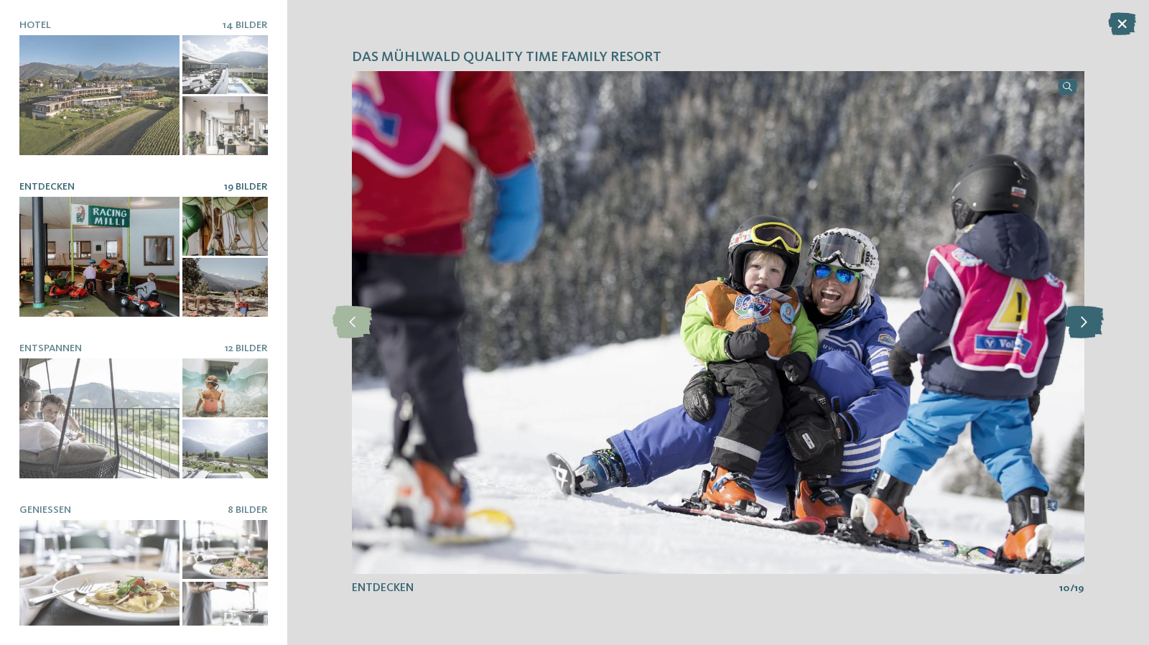
click at [1085, 330] on icon at bounding box center [1083, 322] width 39 height 32
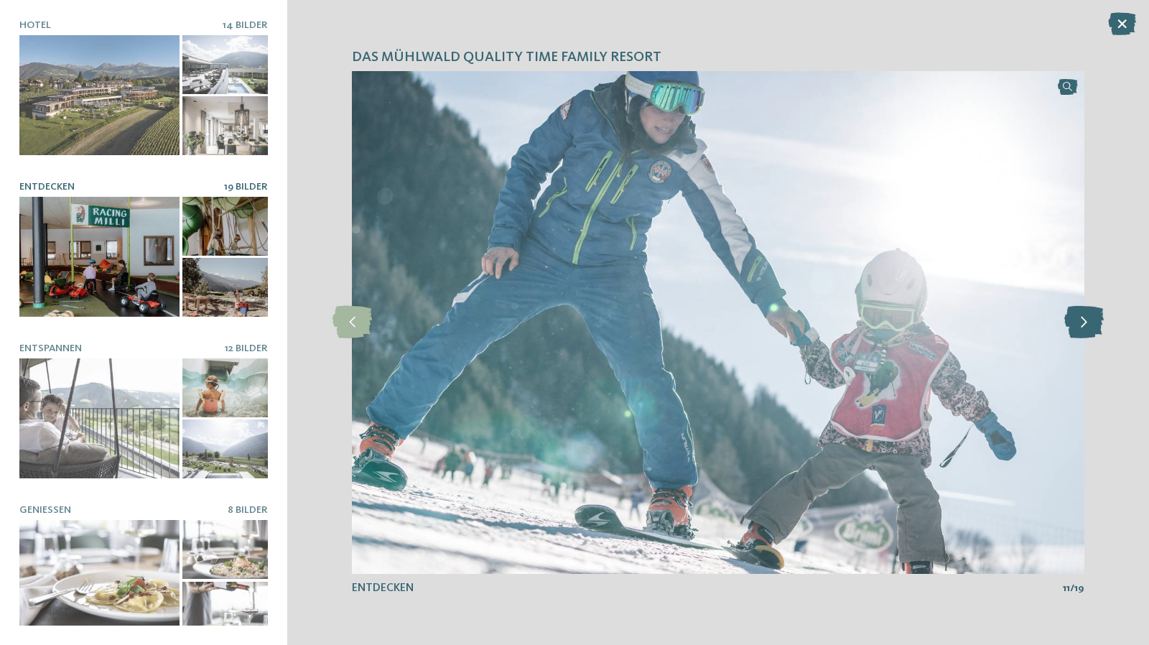
click at [1085, 330] on icon at bounding box center [1083, 322] width 39 height 32
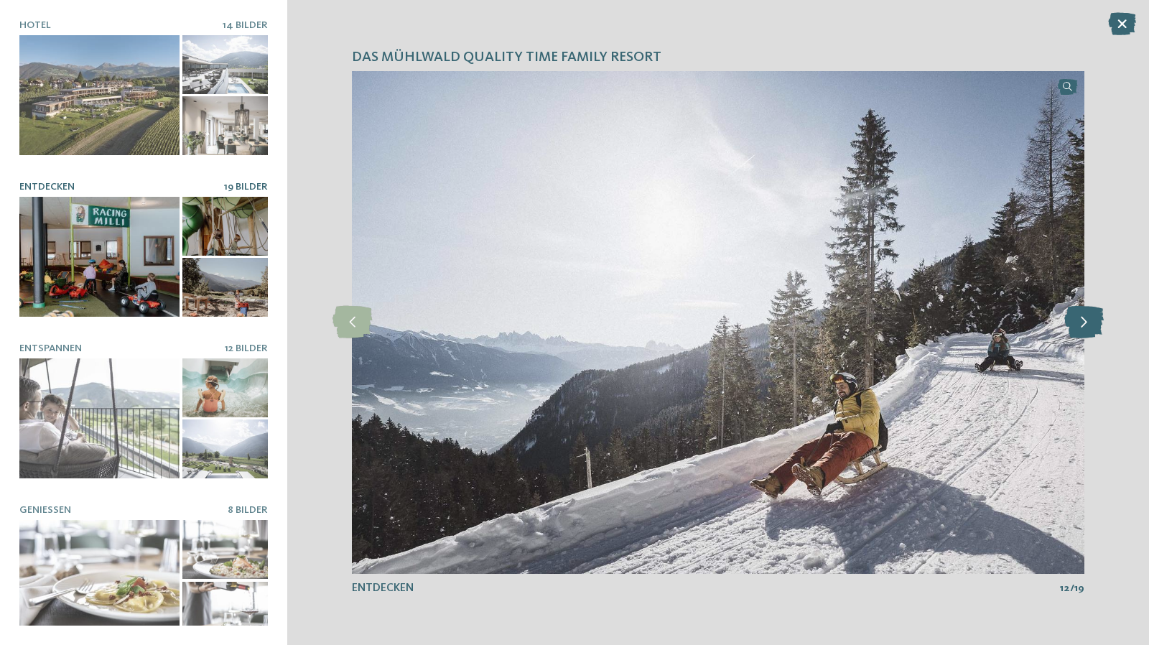
click at [1085, 330] on icon at bounding box center [1083, 322] width 39 height 32
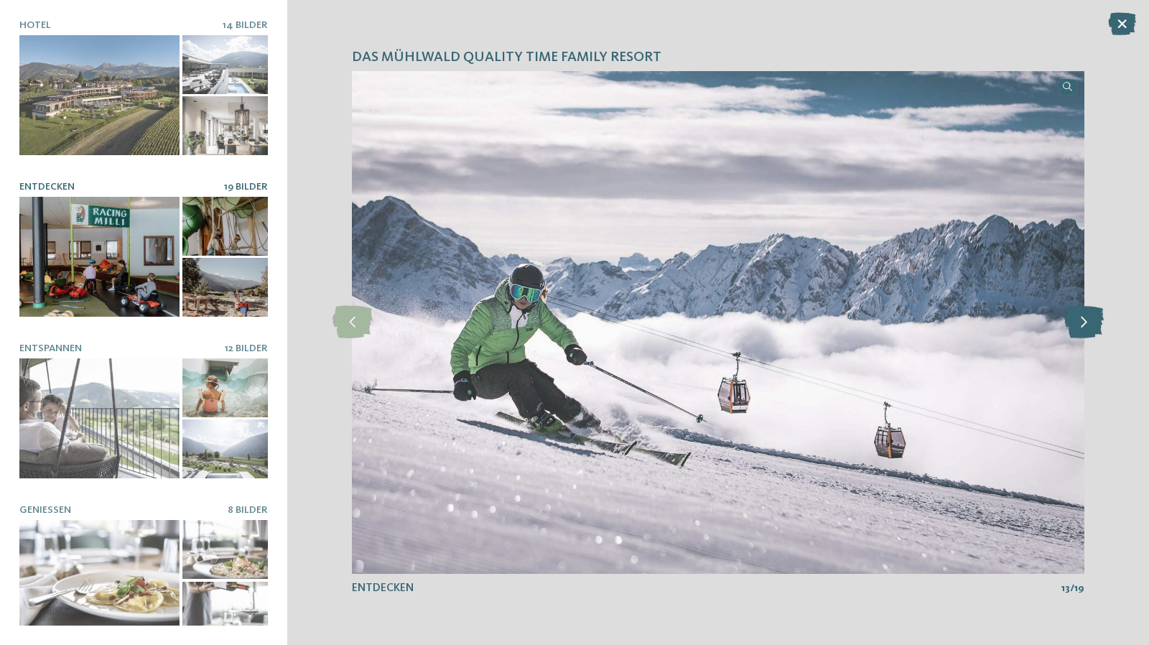
click at [1085, 330] on icon at bounding box center [1083, 322] width 39 height 32
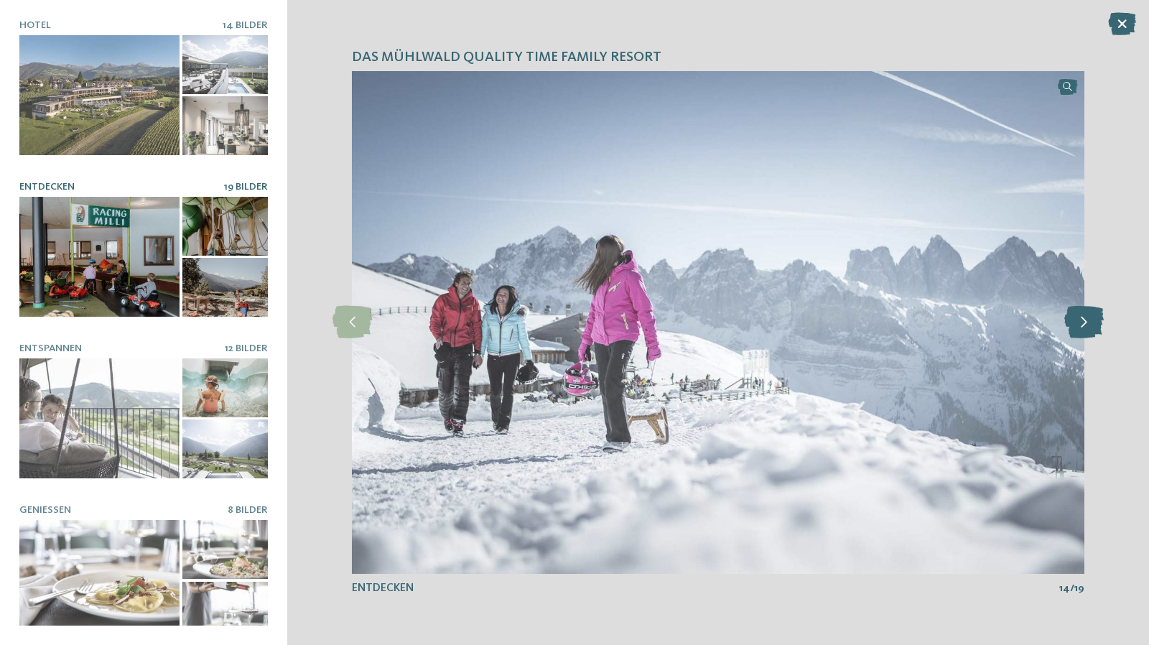
click at [1085, 330] on icon at bounding box center [1083, 322] width 39 height 32
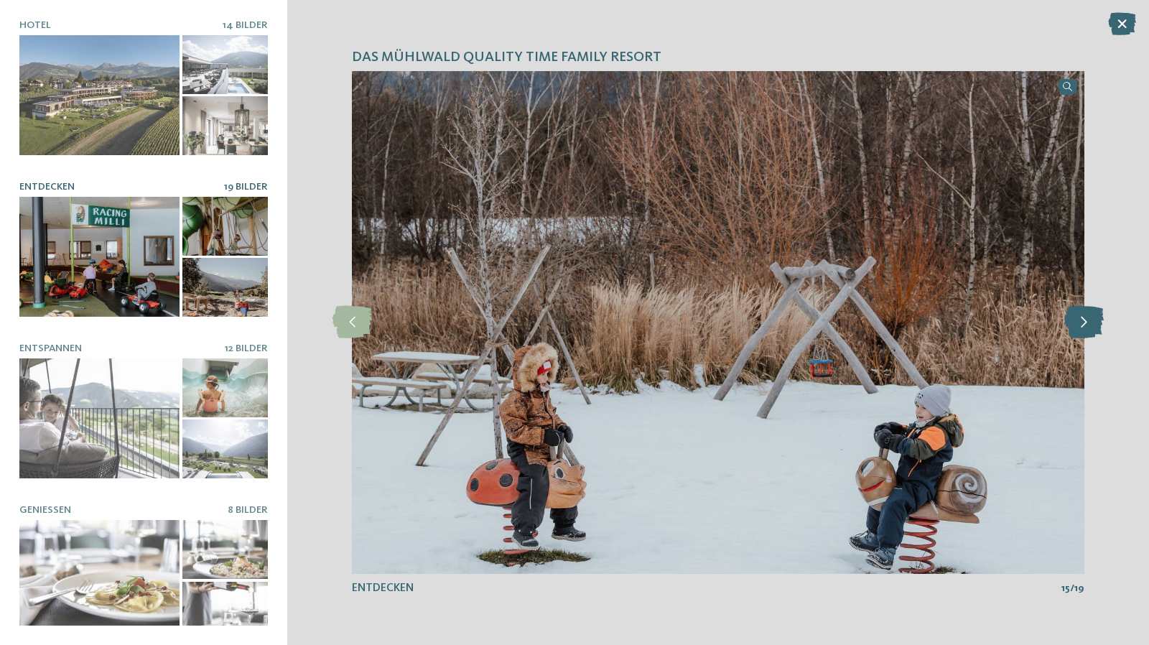
click at [1085, 329] on icon at bounding box center [1083, 322] width 39 height 32
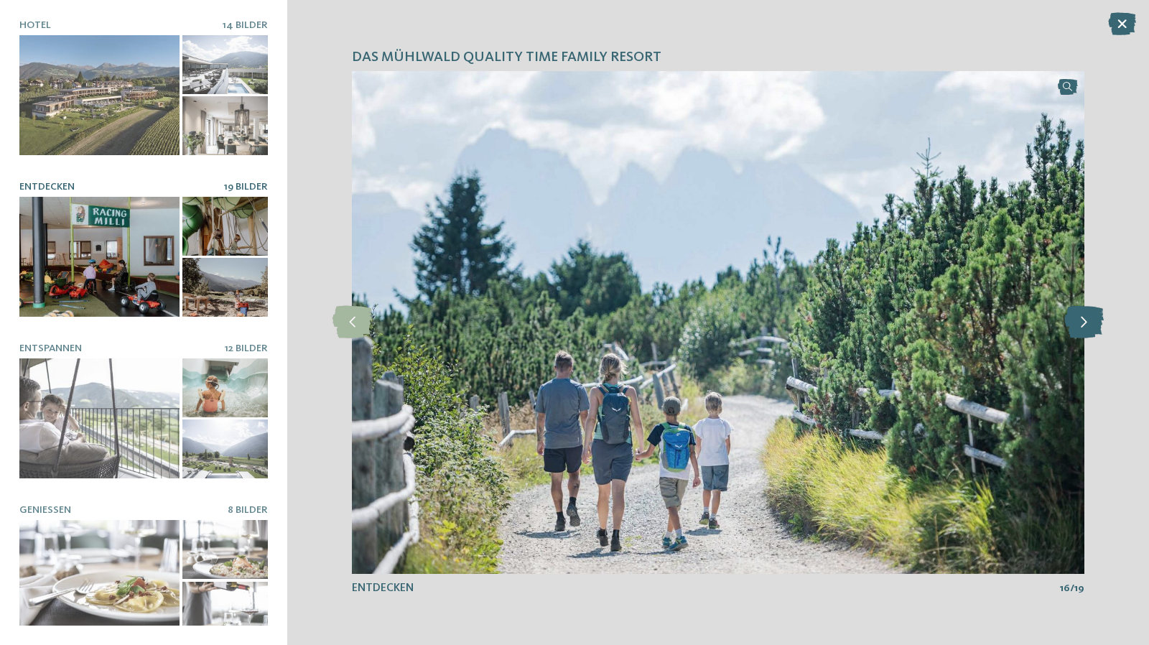
click at [1086, 328] on icon at bounding box center [1083, 322] width 39 height 32
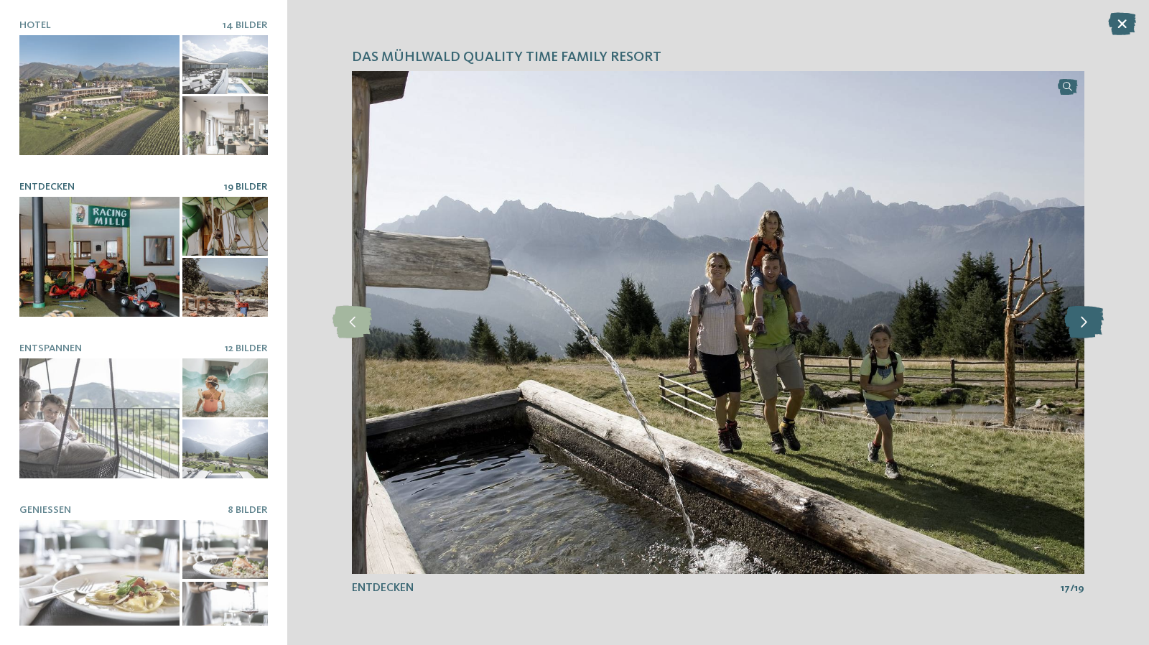
click at [1086, 328] on icon at bounding box center [1083, 322] width 39 height 32
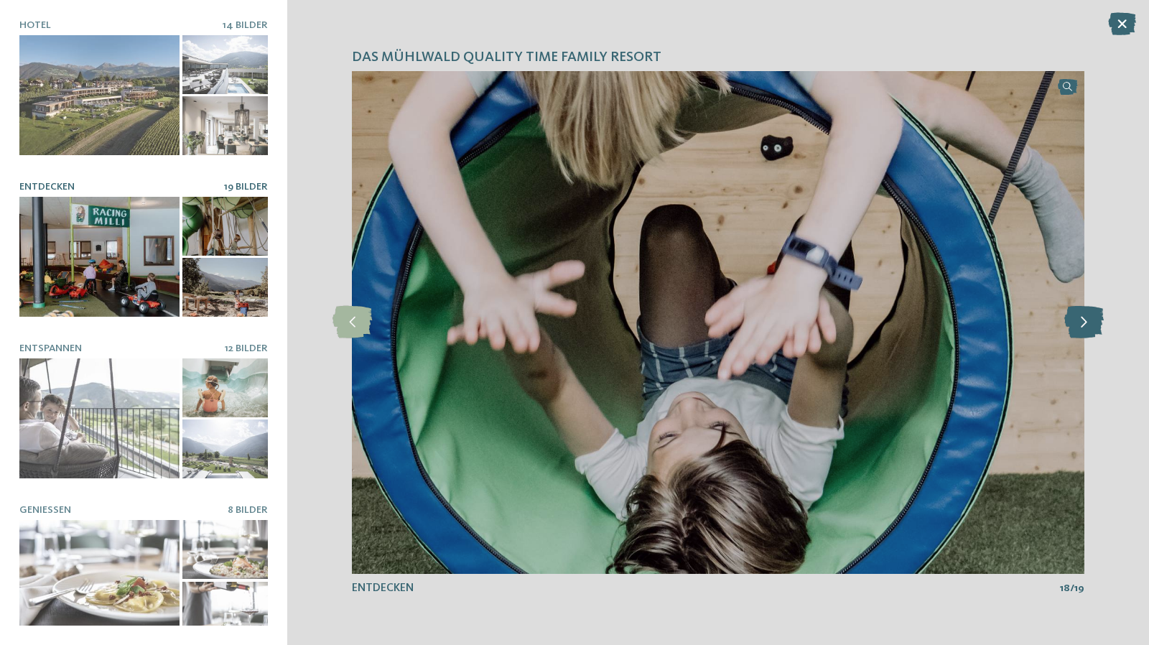
click at [1086, 328] on icon at bounding box center [1083, 322] width 39 height 32
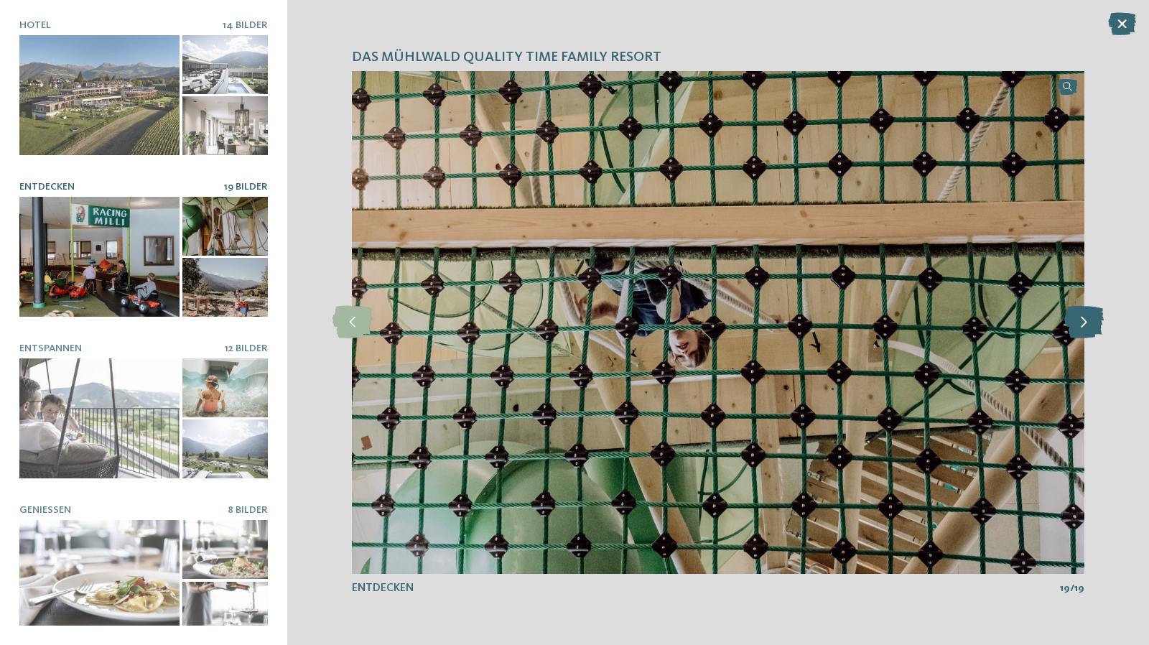
click at [1086, 328] on icon at bounding box center [1083, 322] width 39 height 32
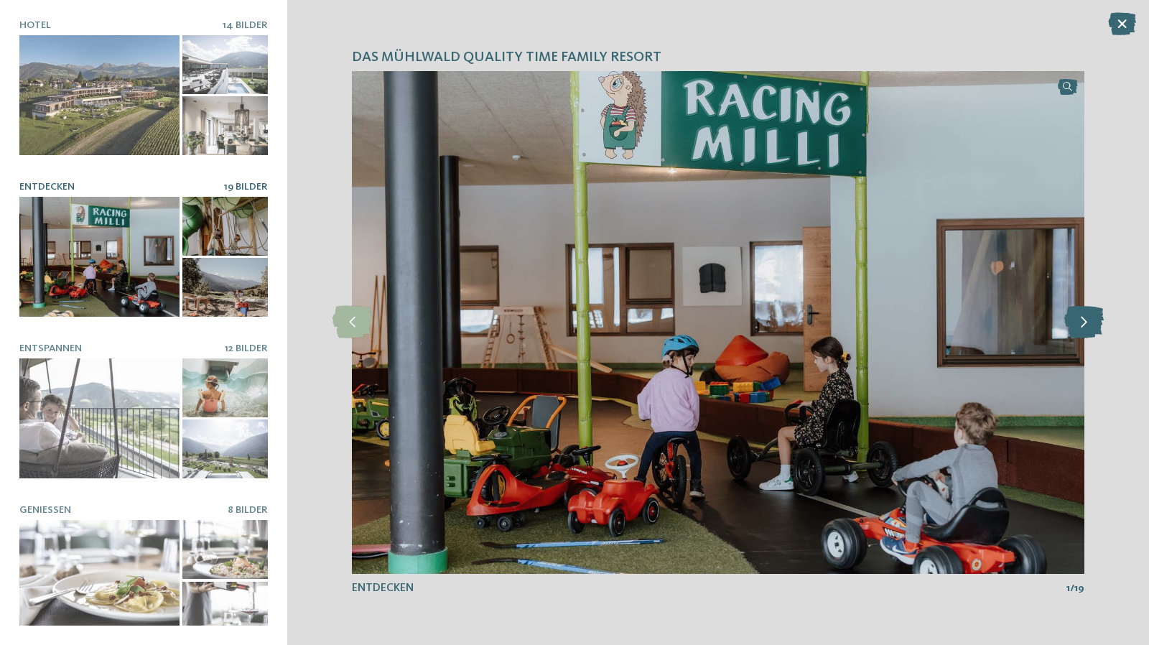
click at [1086, 328] on icon at bounding box center [1083, 322] width 39 height 32
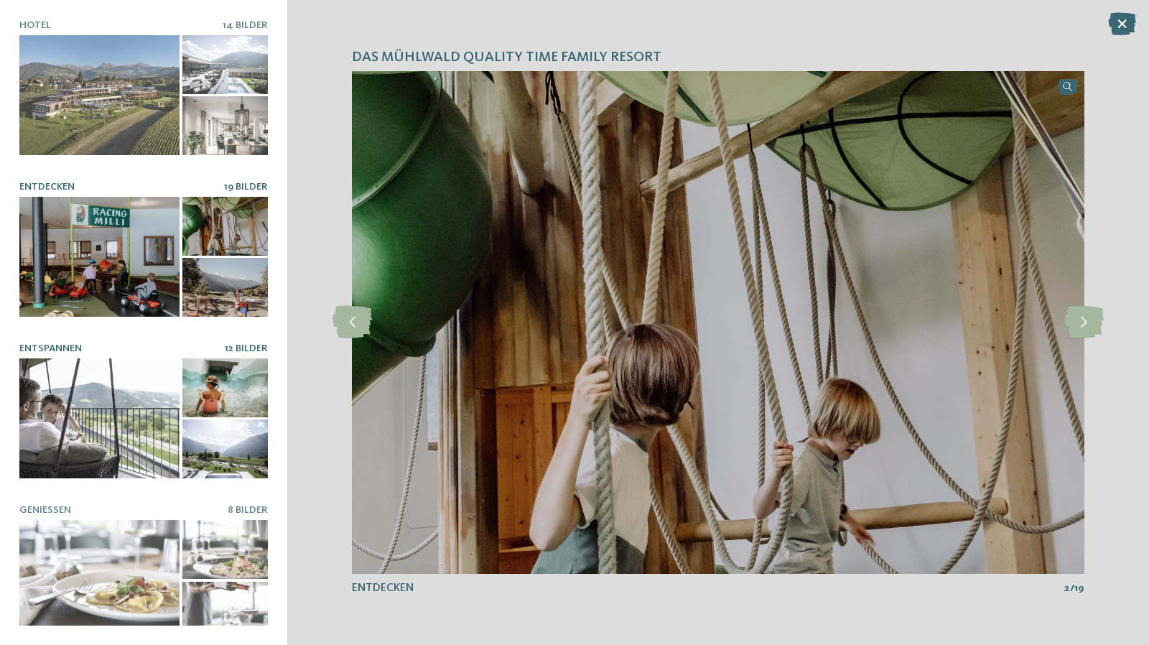
click at [139, 412] on div at bounding box center [99, 418] width 160 height 120
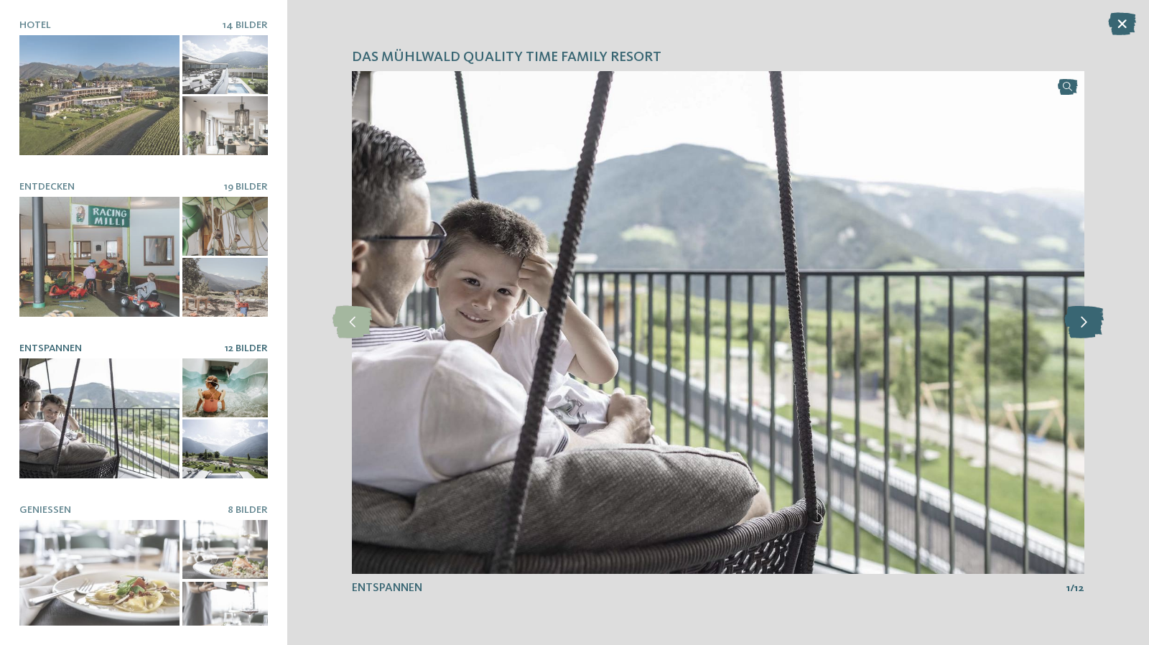
click at [1083, 318] on icon at bounding box center [1083, 322] width 39 height 32
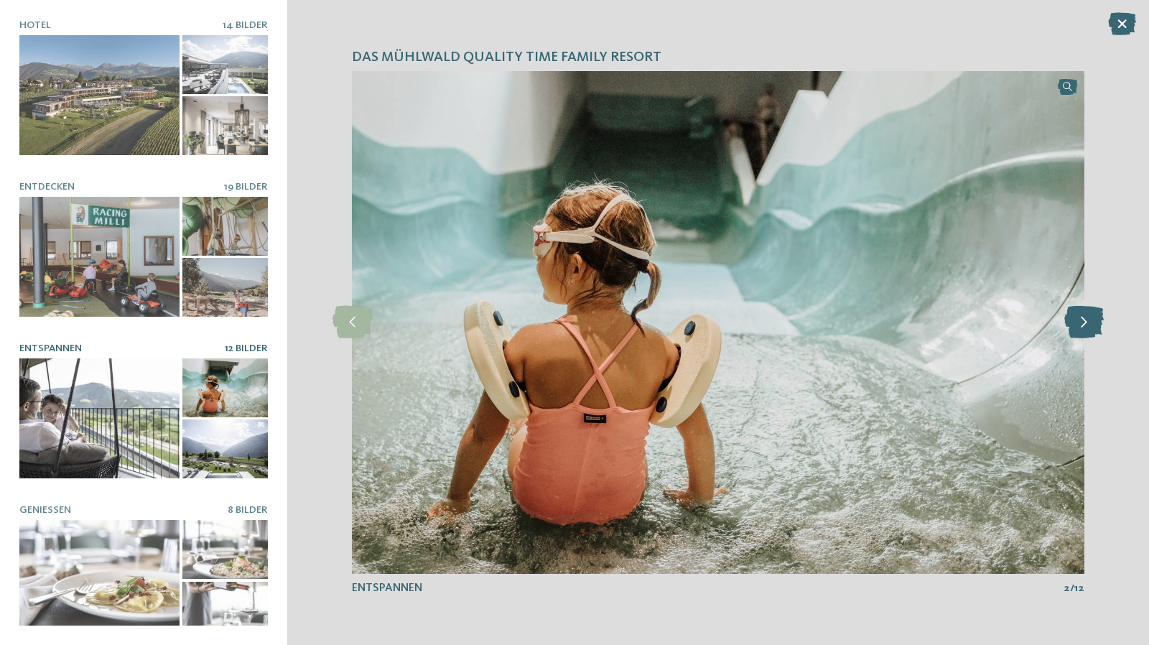
click at [1083, 318] on icon at bounding box center [1083, 322] width 39 height 32
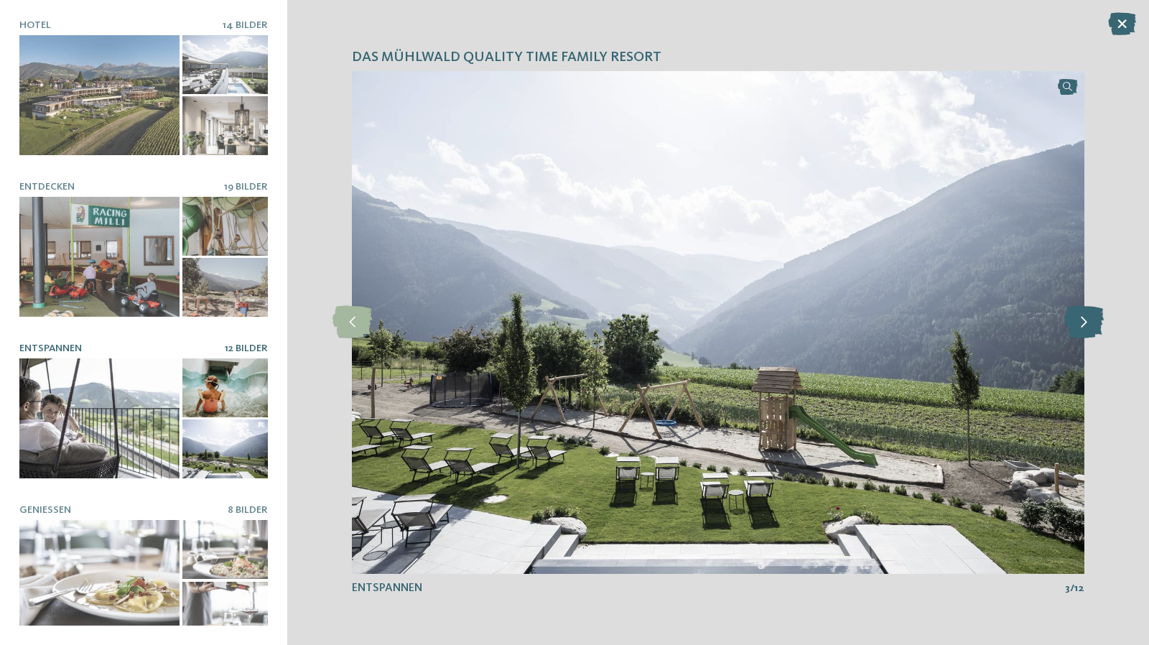
click at [1083, 318] on icon at bounding box center [1083, 322] width 39 height 32
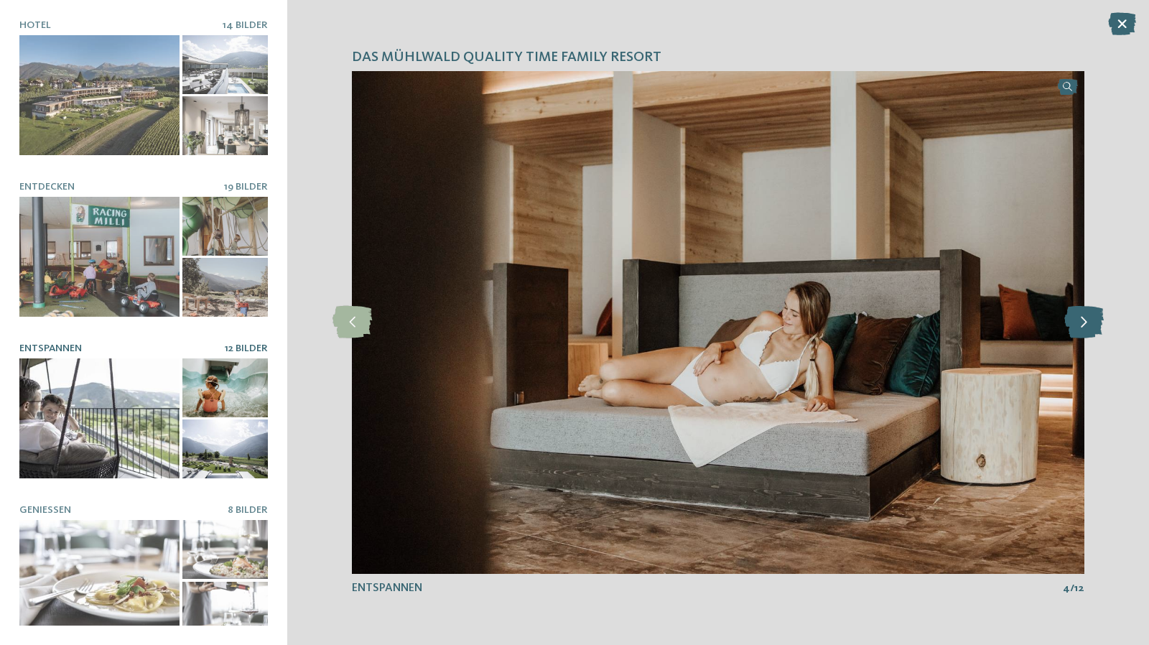
click at [1083, 318] on icon at bounding box center [1083, 322] width 39 height 32
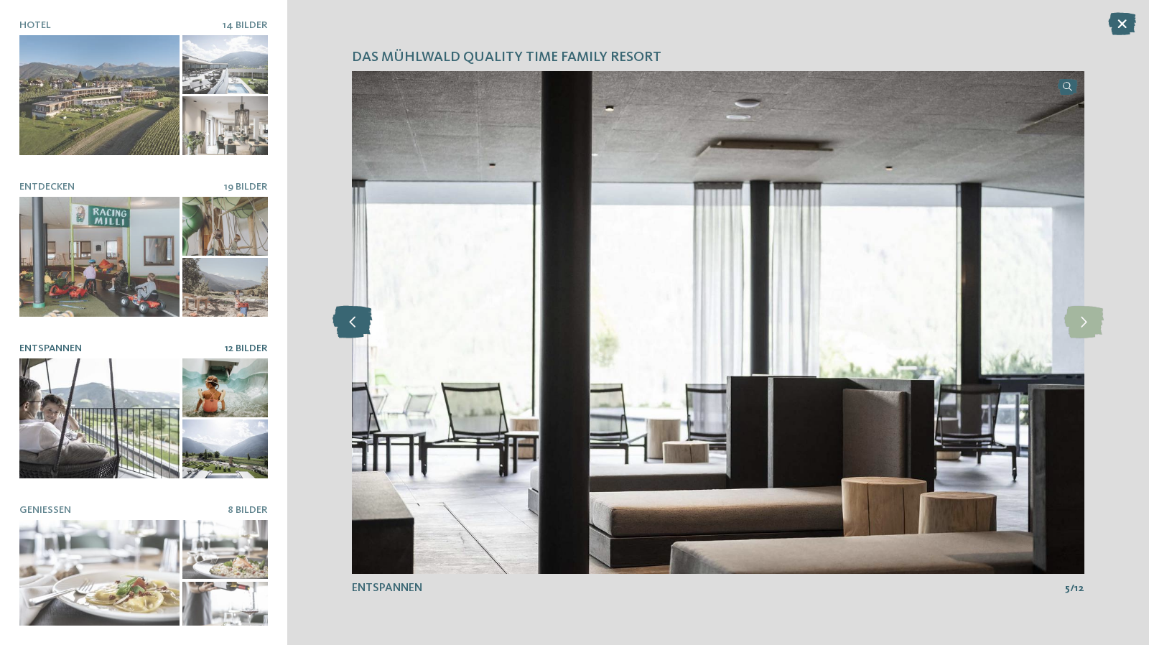
click at [345, 316] on icon at bounding box center [351, 322] width 39 height 32
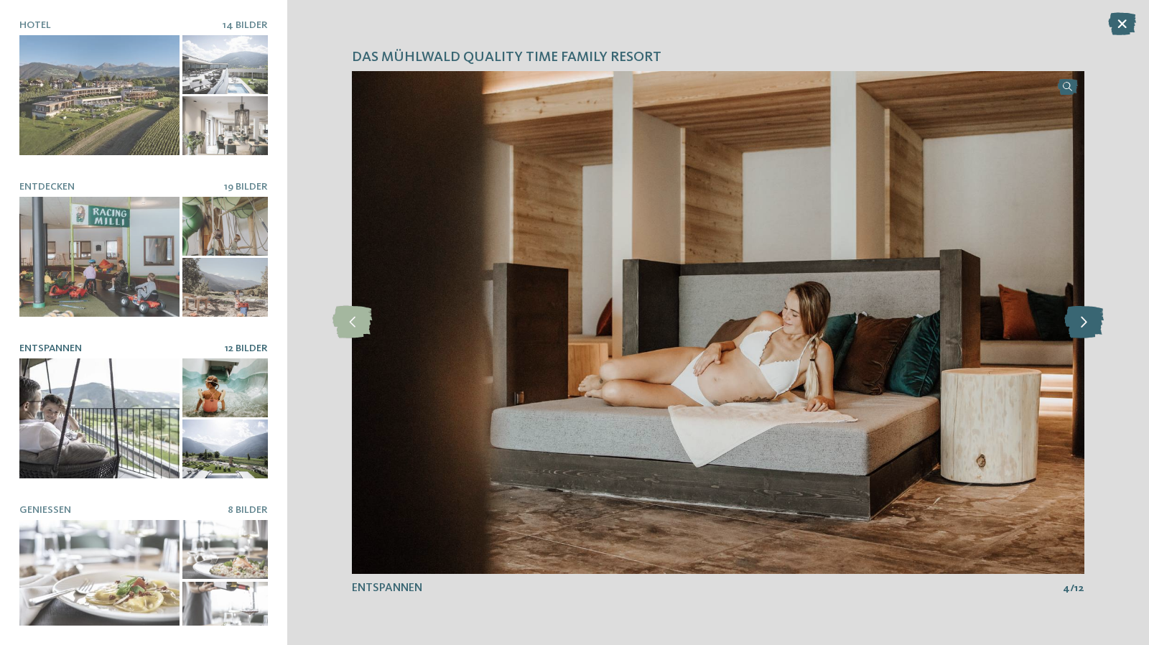
click at [1073, 335] on icon at bounding box center [1083, 322] width 39 height 32
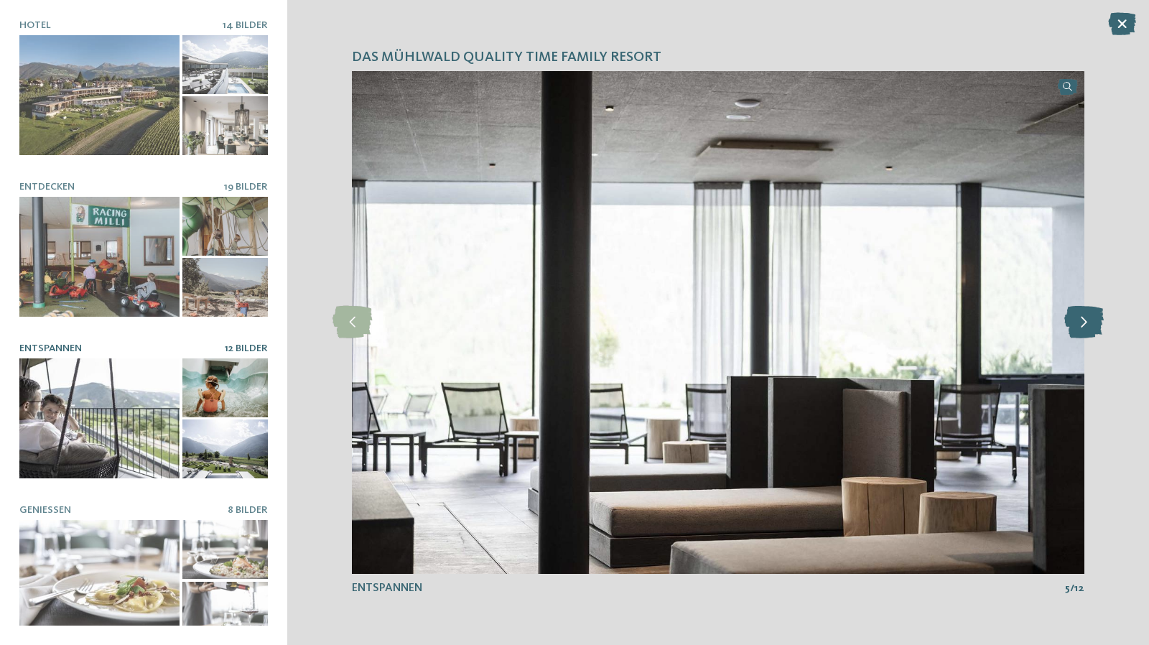
click at [1075, 333] on icon at bounding box center [1083, 322] width 39 height 32
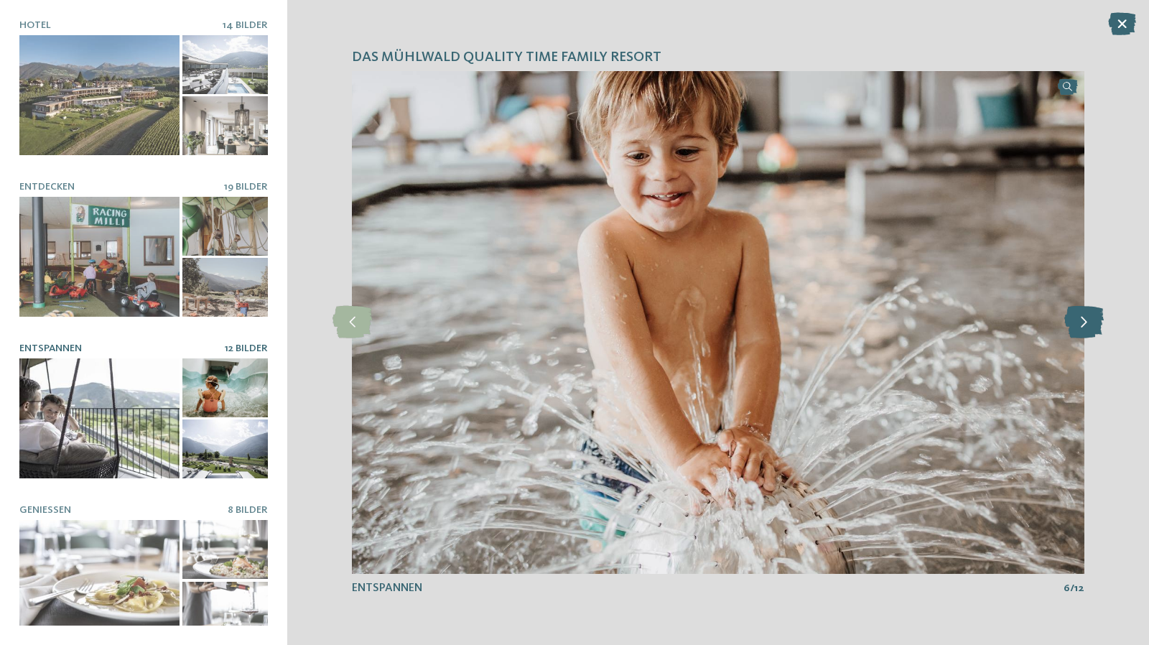
click at [1094, 318] on icon at bounding box center [1083, 322] width 39 height 32
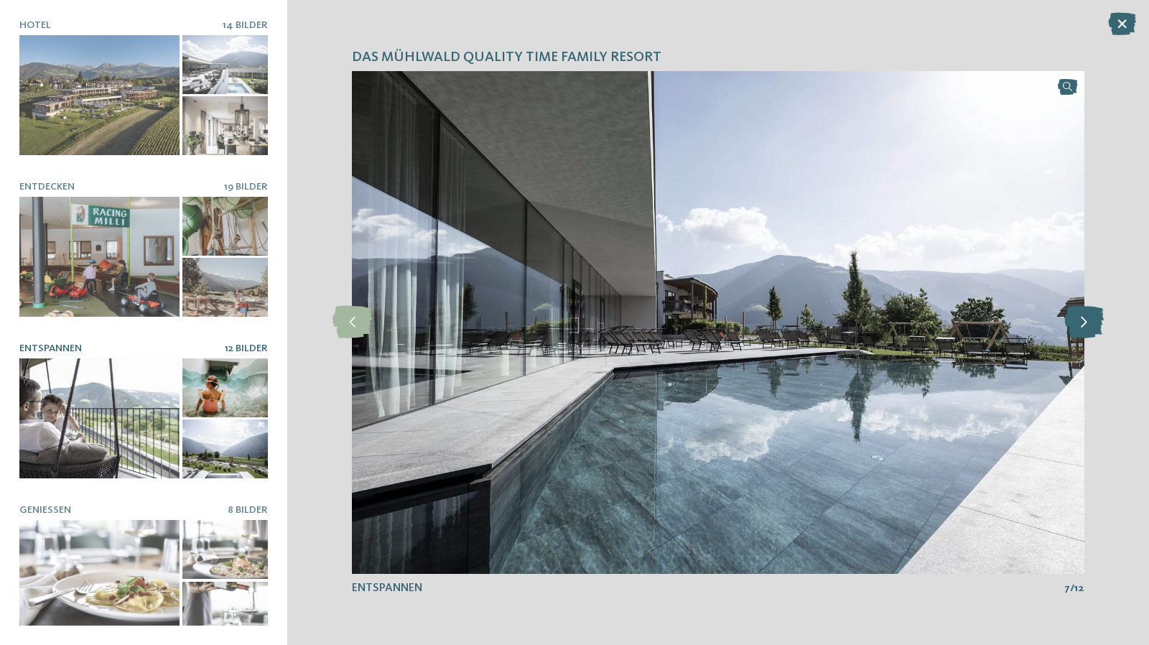
click at [1094, 318] on icon at bounding box center [1083, 322] width 39 height 32
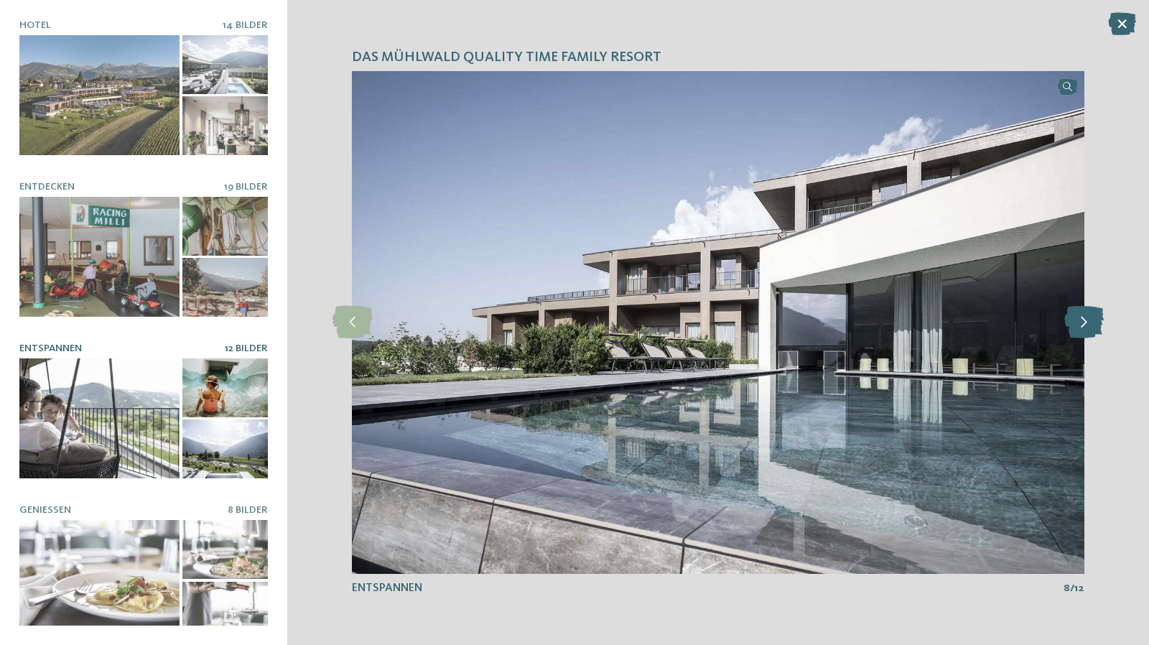
click at [1094, 318] on icon at bounding box center [1083, 322] width 39 height 32
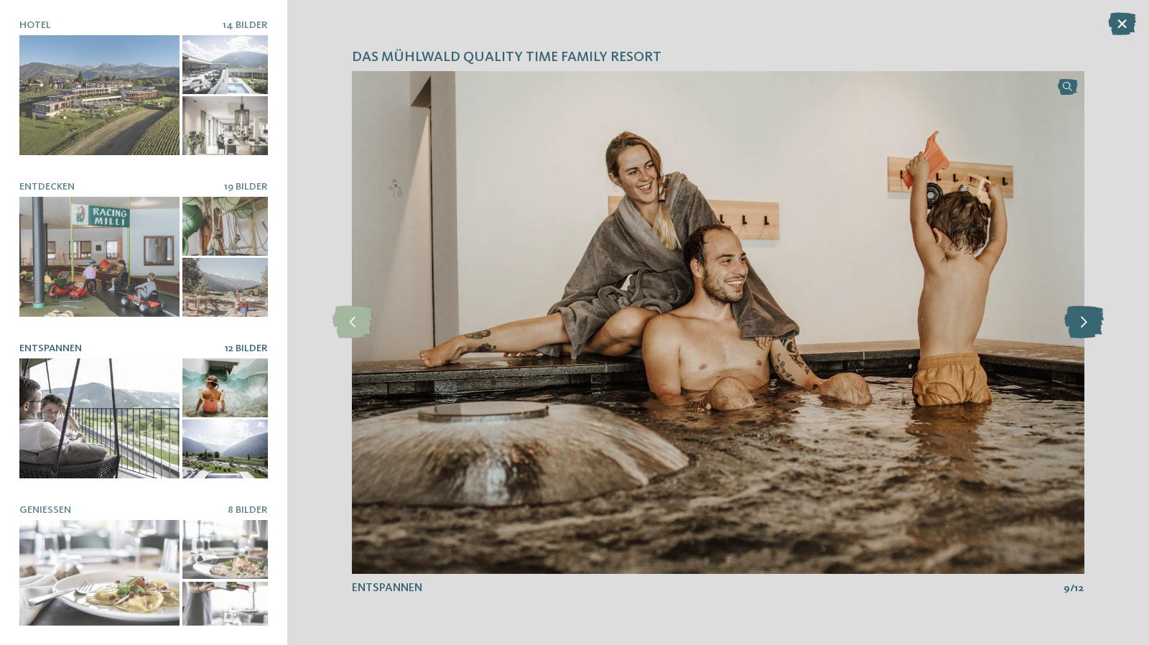
click at [1094, 318] on icon at bounding box center [1083, 322] width 39 height 32
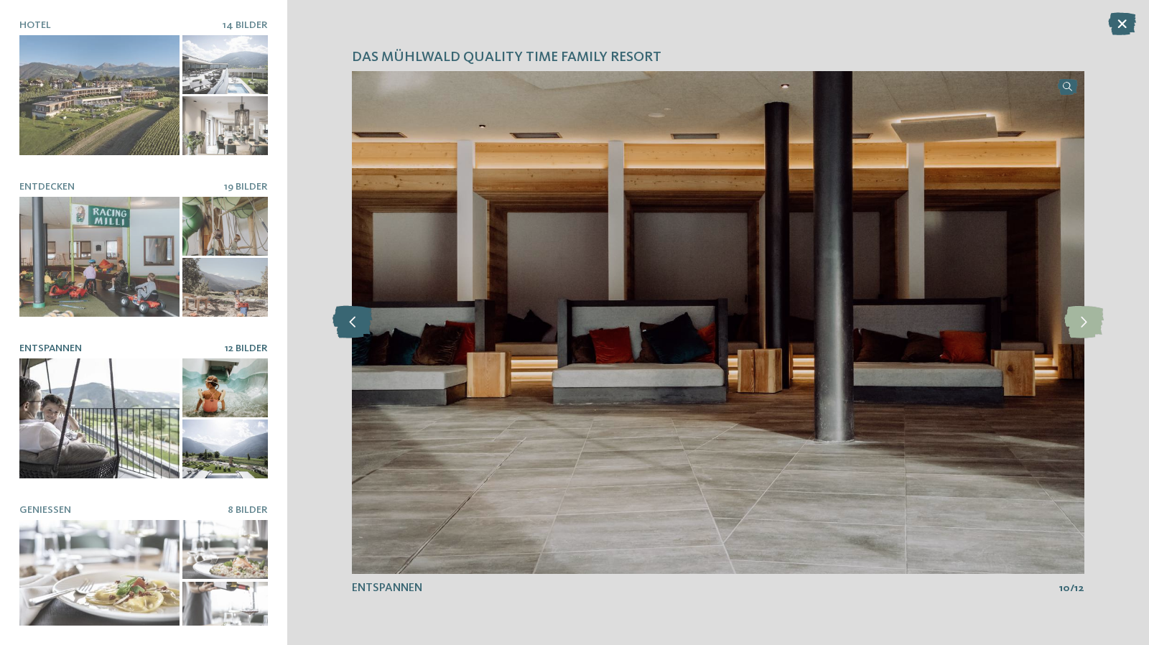
click at [359, 331] on icon at bounding box center [351, 322] width 39 height 32
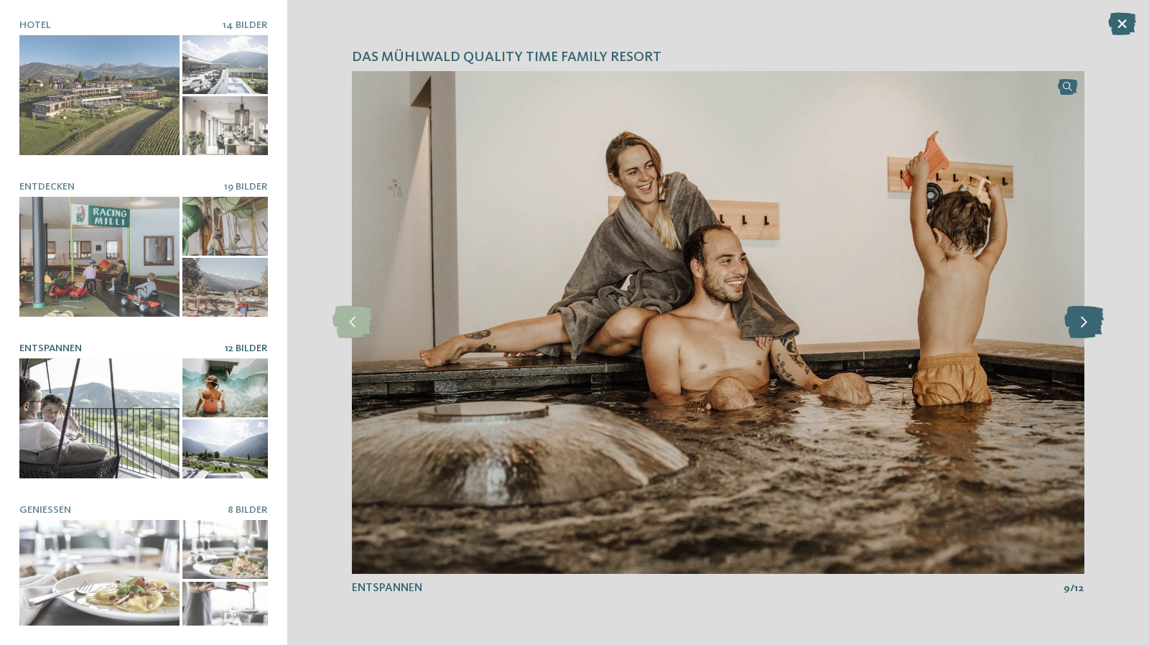
click at [1077, 336] on icon at bounding box center [1083, 322] width 39 height 32
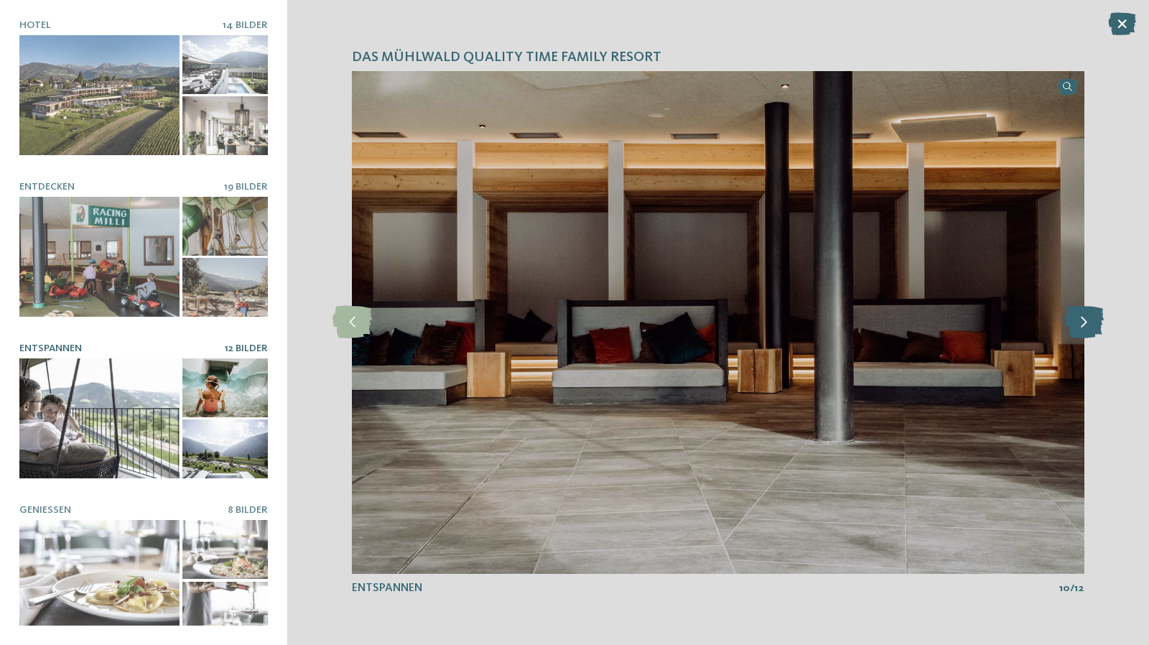
click at [1077, 336] on icon at bounding box center [1083, 322] width 39 height 32
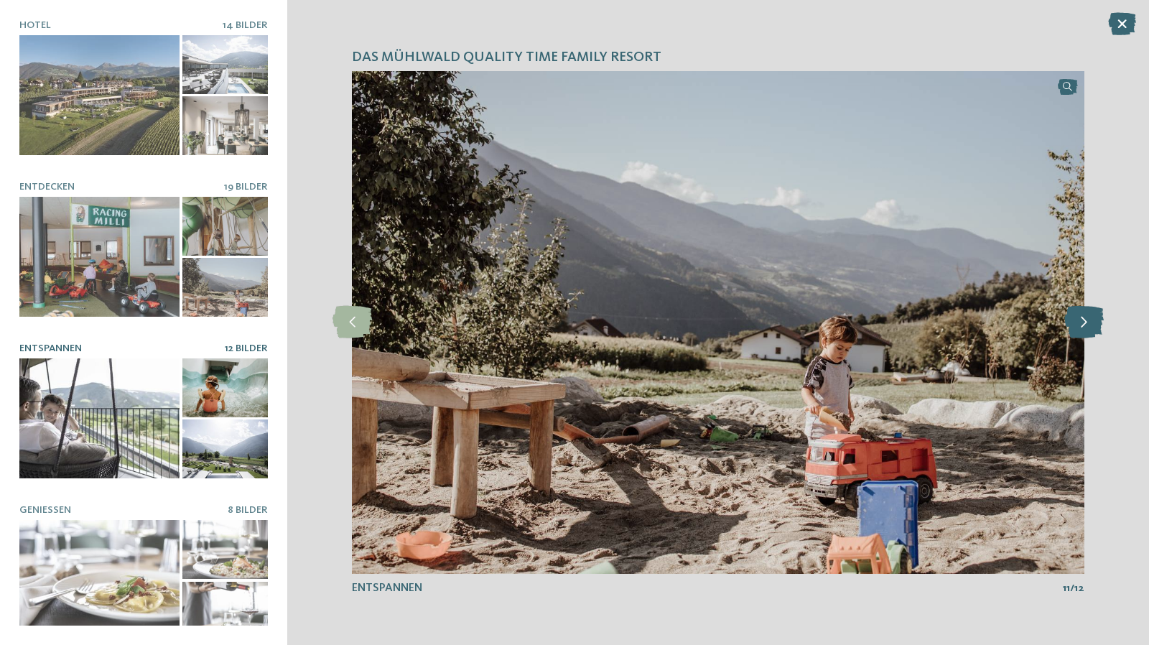
click at [1077, 336] on icon at bounding box center [1083, 322] width 39 height 32
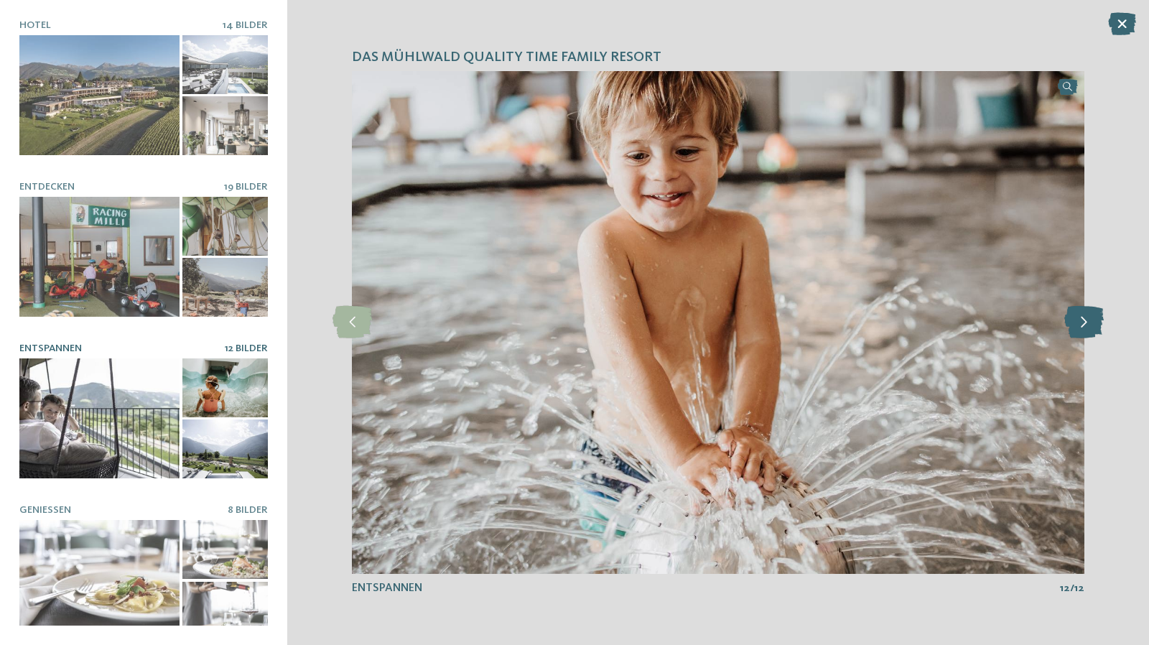
click at [1077, 336] on icon at bounding box center [1083, 322] width 39 height 32
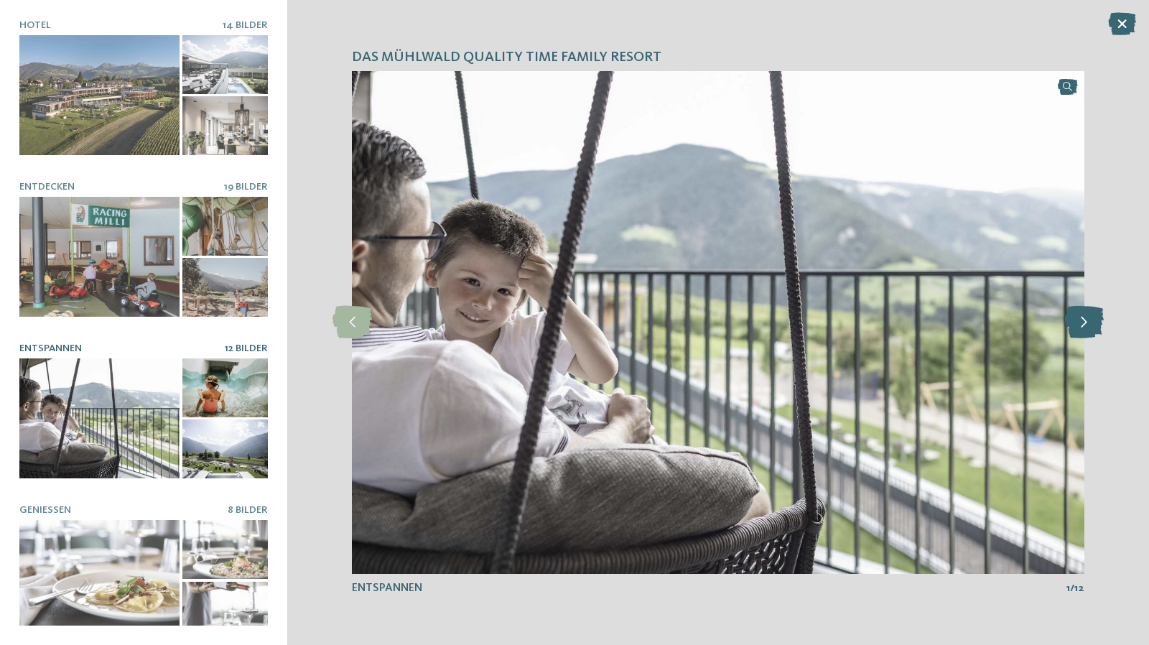
click at [1077, 336] on icon at bounding box center [1083, 322] width 39 height 32
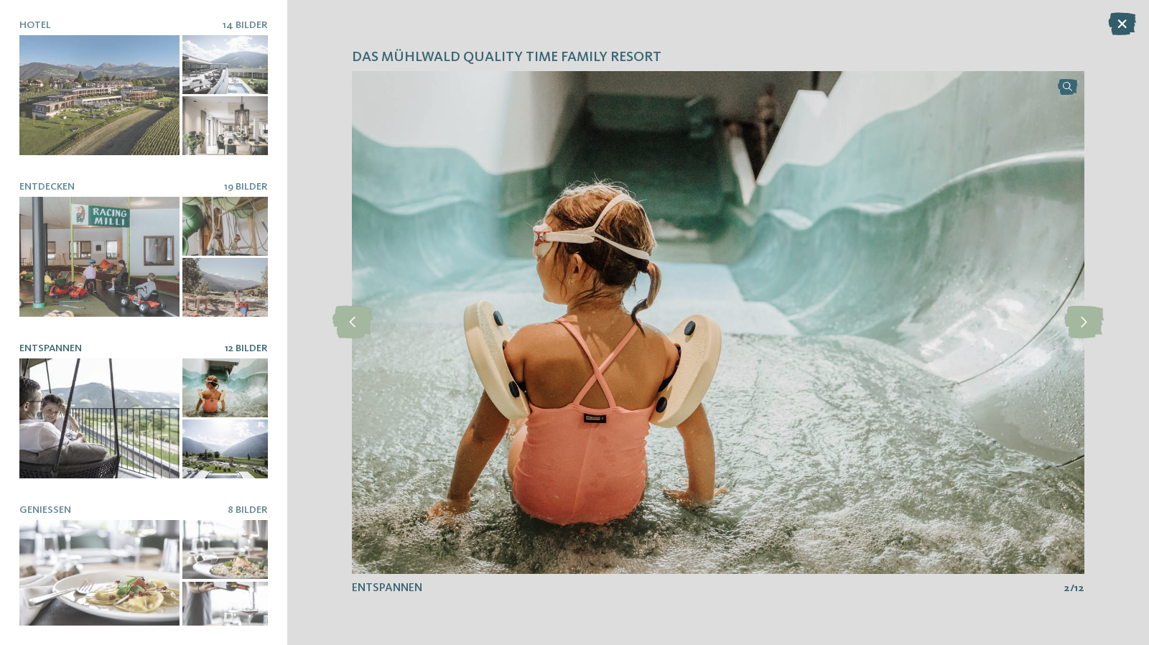
click at [1121, 32] on icon at bounding box center [1122, 23] width 28 height 23
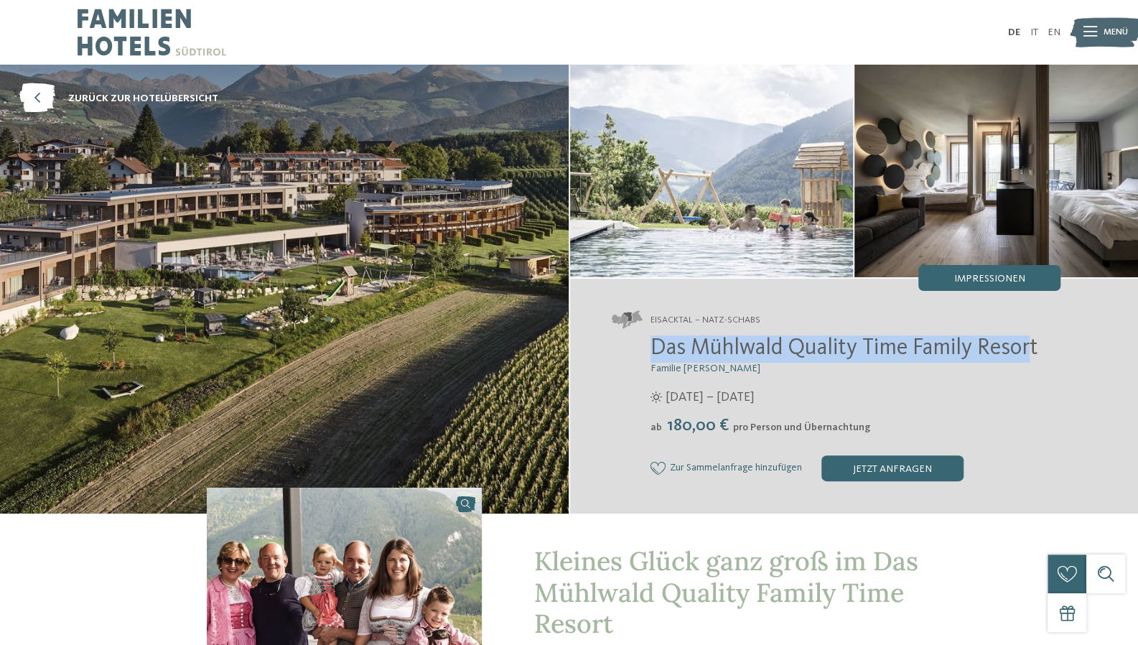
drag, startPoint x: 650, startPoint y: 344, endPoint x: 1035, endPoint y: 344, distance: 384.8
click at [1035, 344] on span "Das Mühlwald Quality Time Family Resort" at bounding box center [844, 348] width 388 height 23
drag, startPoint x: 1039, startPoint y: 348, endPoint x: 652, endPoint y: 345, distance: 387.7
click at [652, 345] on h2 "Das Mühlwald Quality Time Family Resort" at bounding box center [855, 348] width 410 height 27
copy span "Das Mühlwald Quality Time Family Resort"
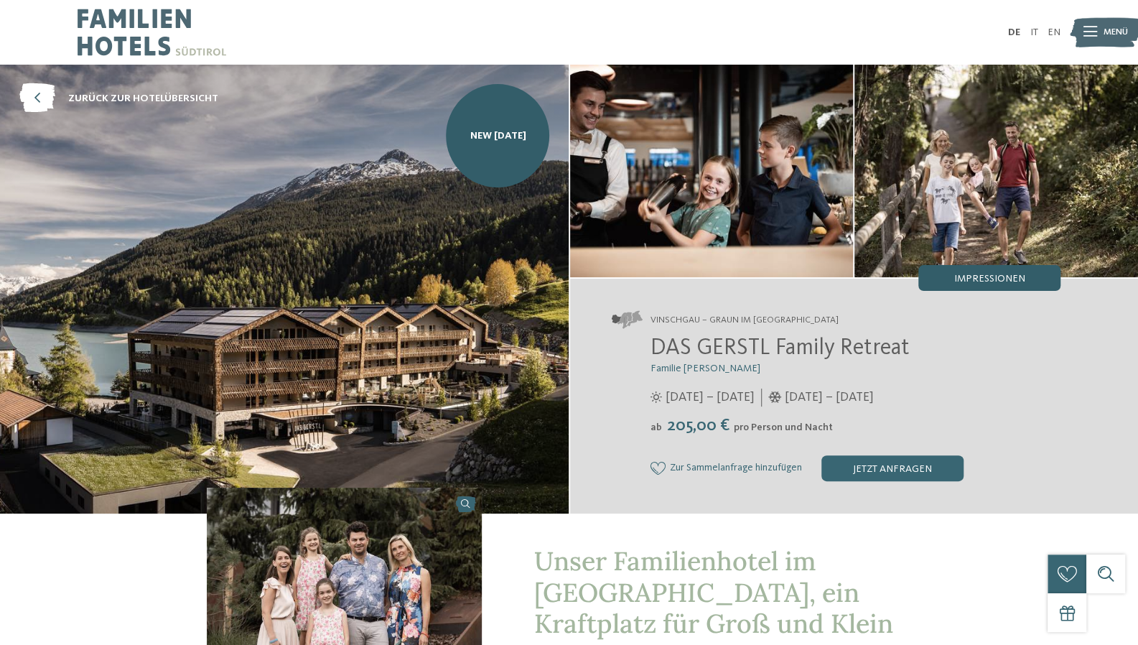
click at [937, 276] on div "Impressionen" at bounding box center [989, 278] width 142 height 26
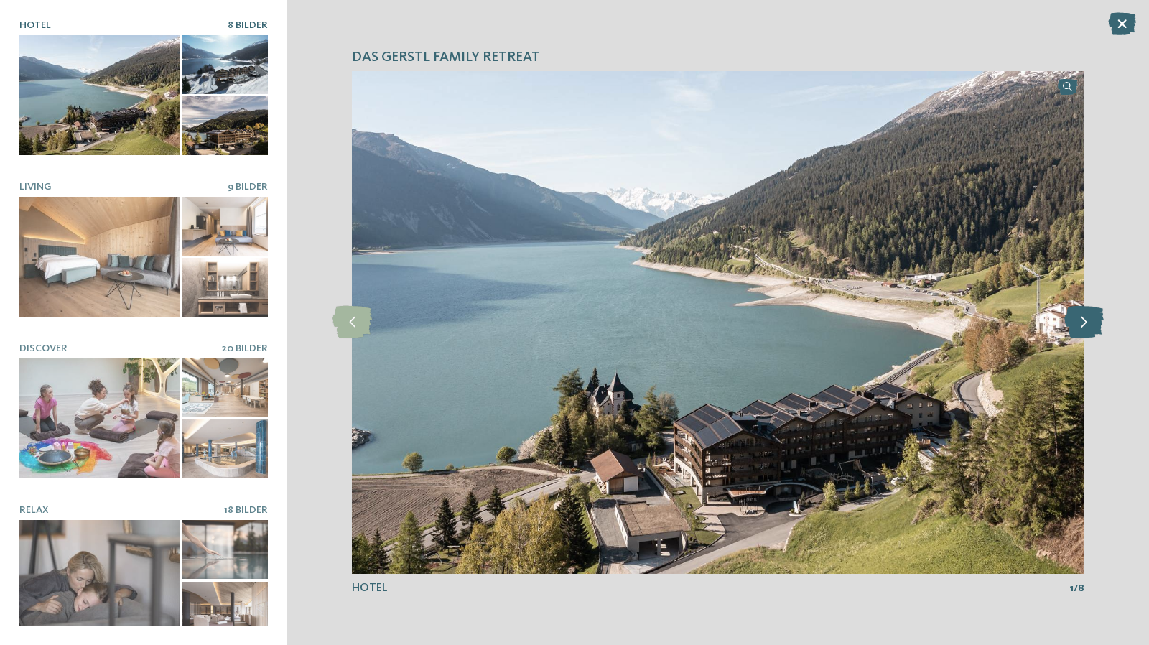
click at [1091, 333] on icon at bounding box center [1083, 322] width 39 height 32
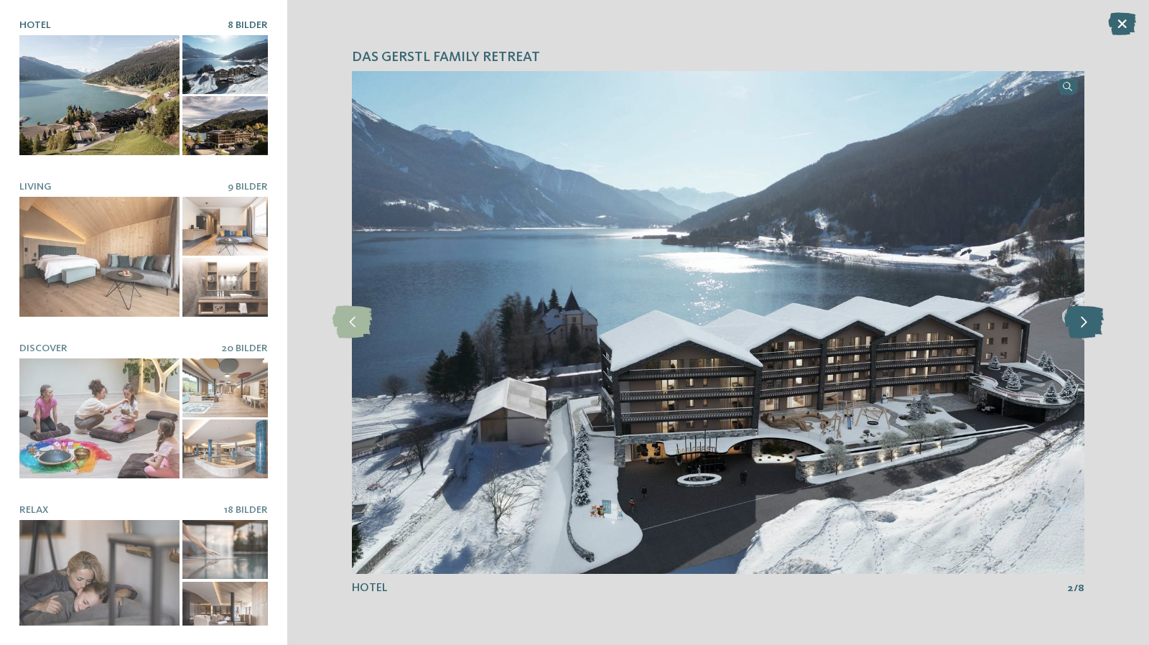
click at [1091, 332] on icon at bounding box center [1083, 322] width 39 height 32
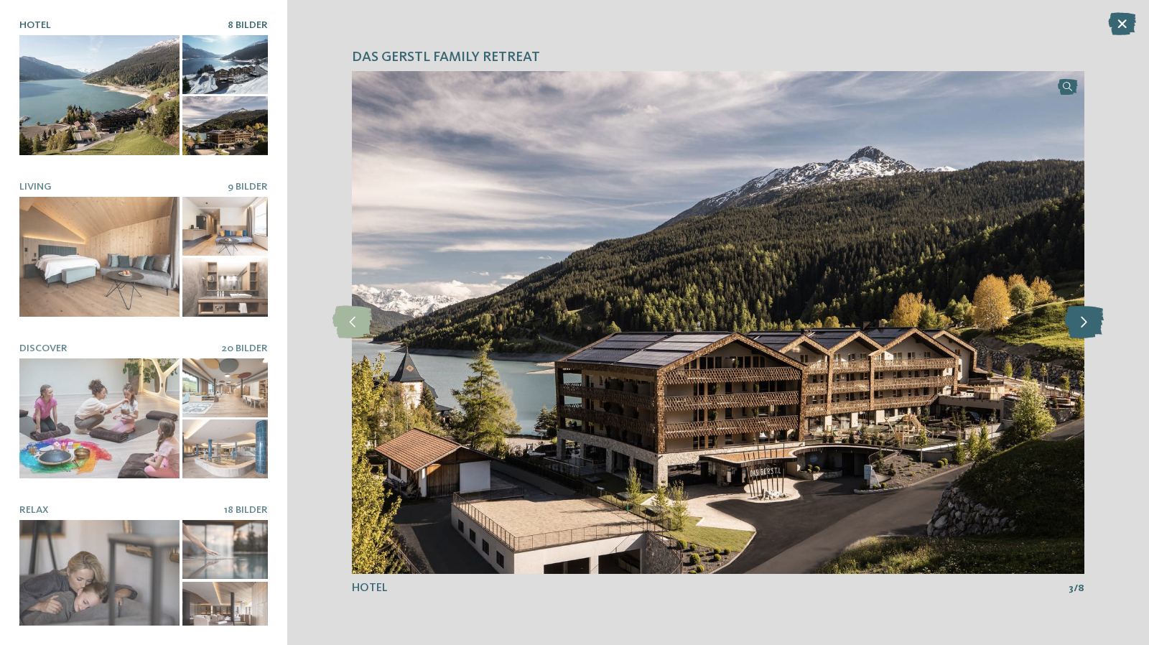
click at [1091, 332] on icon at bounding box center [1083, 322] width 39 height 32
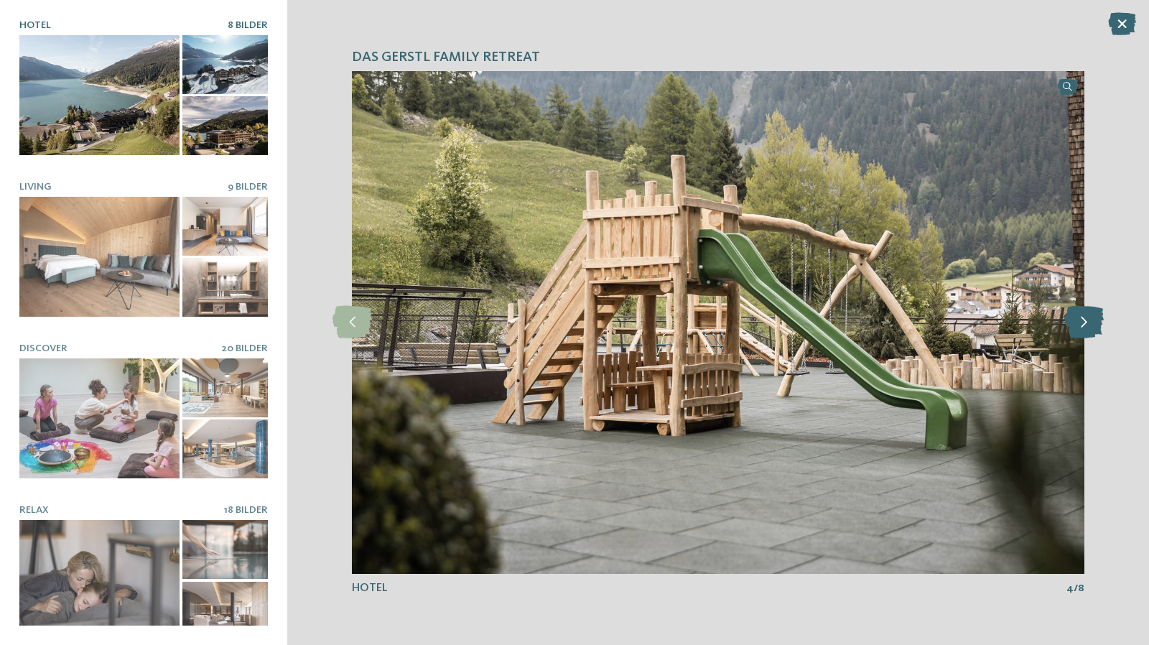
click at [1091, 332] on icon at bounding box center [1083, 322] width 39 height 32
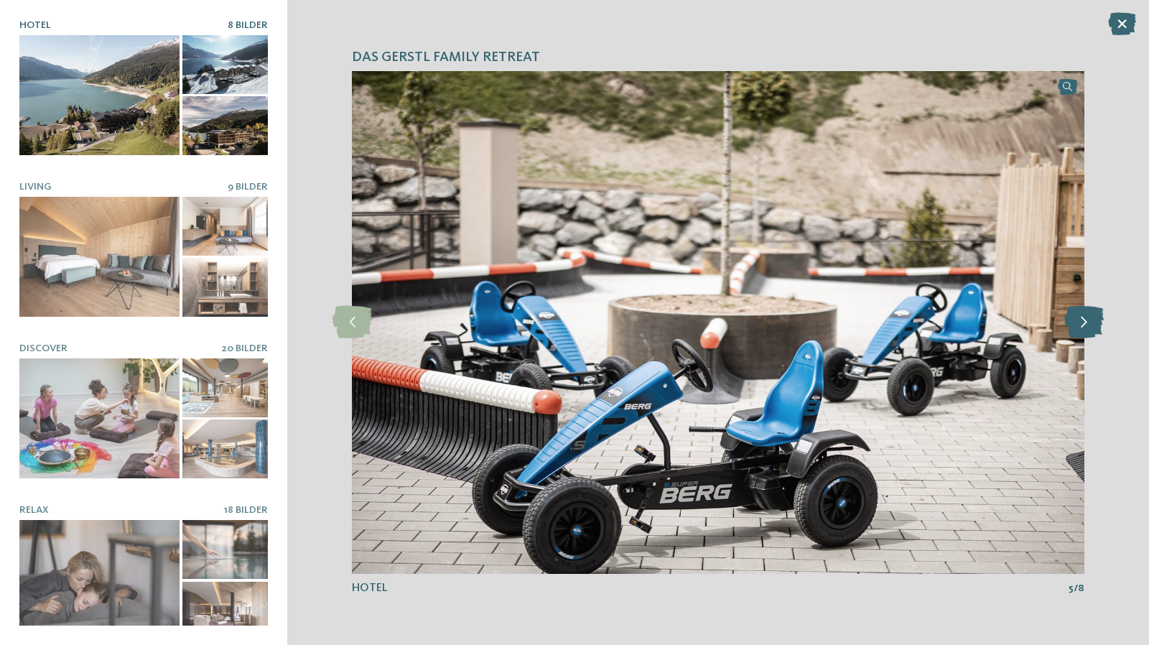
click at [1091, 332] on icon at bounding box center [1083, 322] width 39 height 32
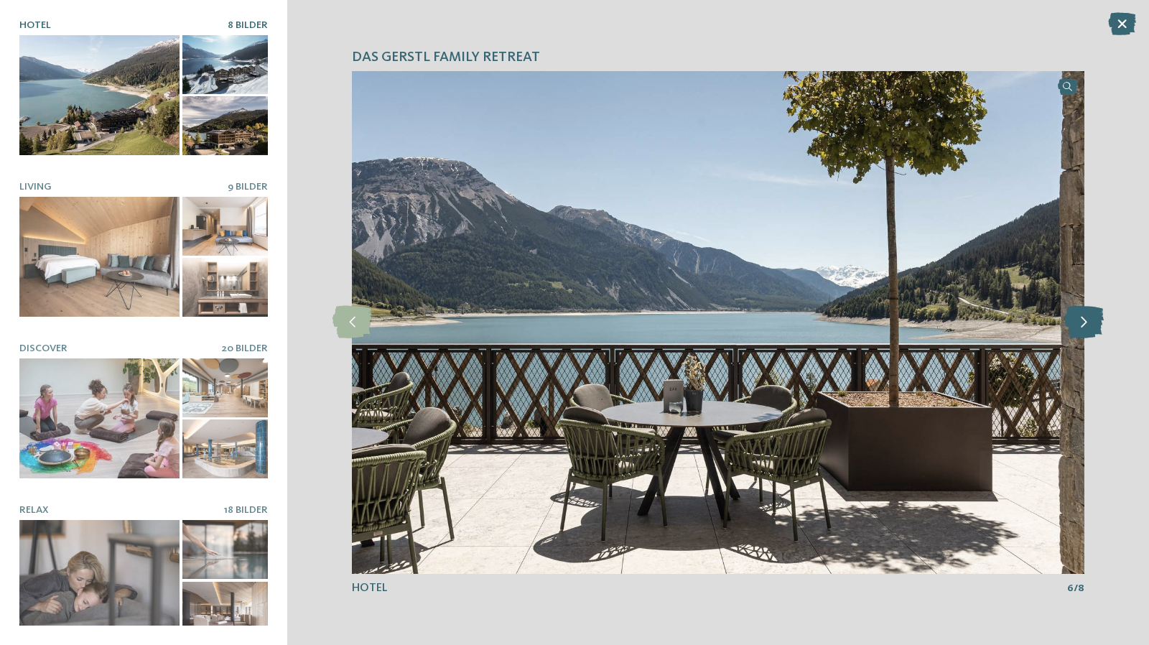
click at [1091, 332] on icon at bounding box center [1083, 322] width 39 height 32
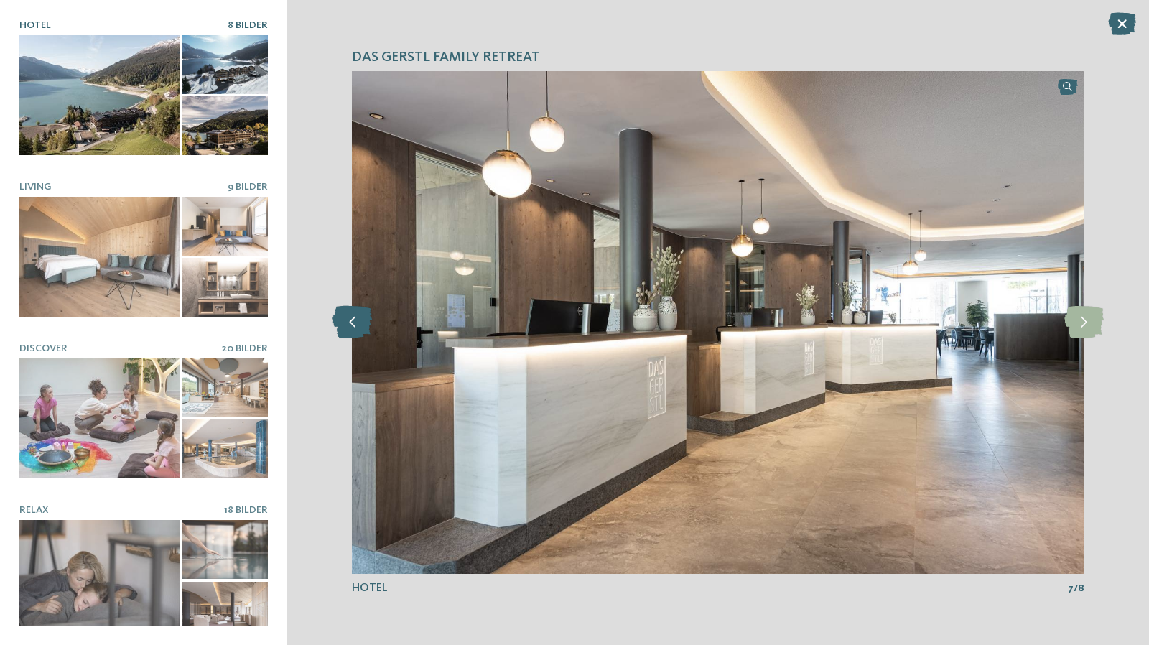
click at [367, 330] on icon at bounding box center [351, 322] width 39 height 32
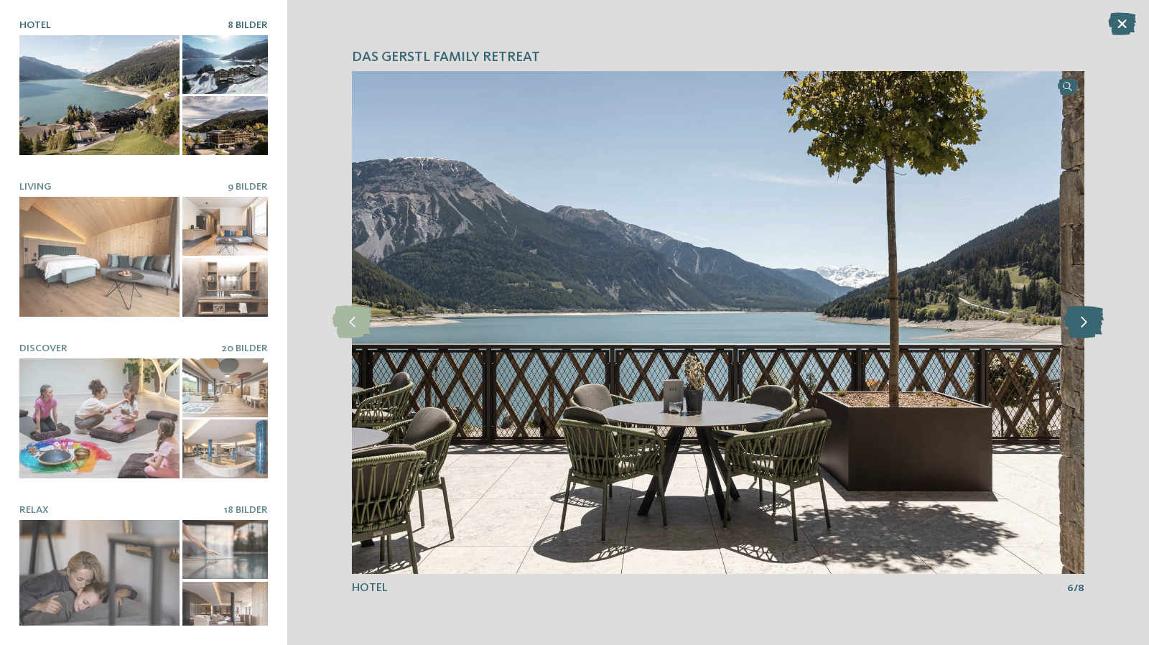
click at [1100, 322] on icon at bounding box center [1083, 322] width 39 height 32
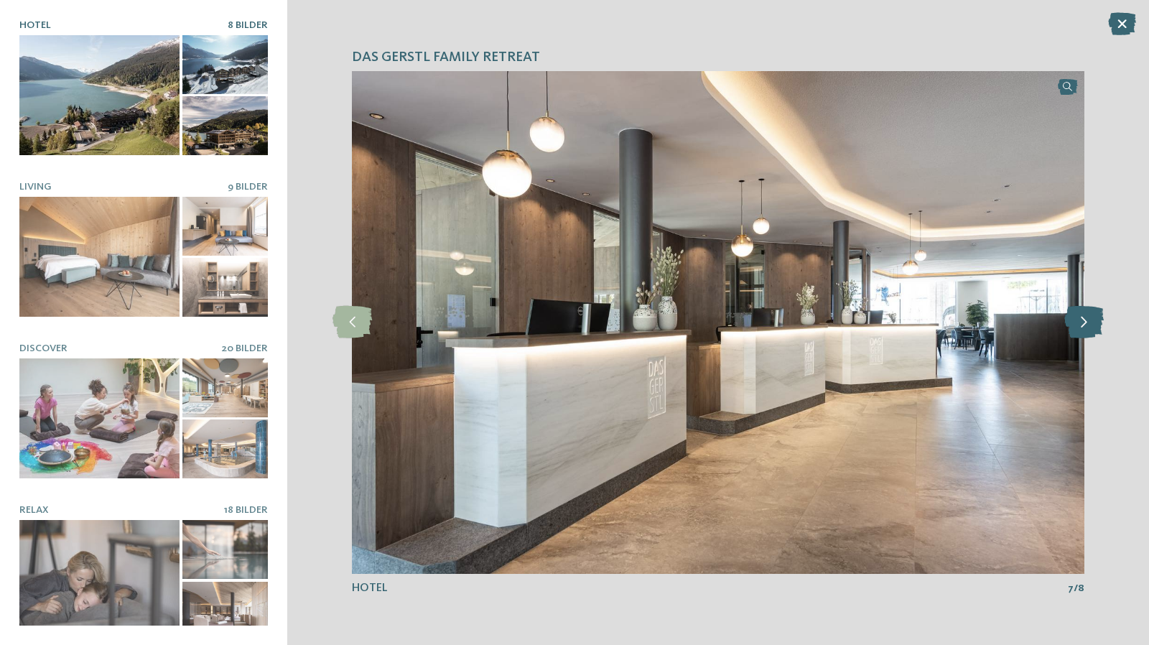
click at [1100, 322] on icon at bounding box center [1083, 322] width 39 height 32
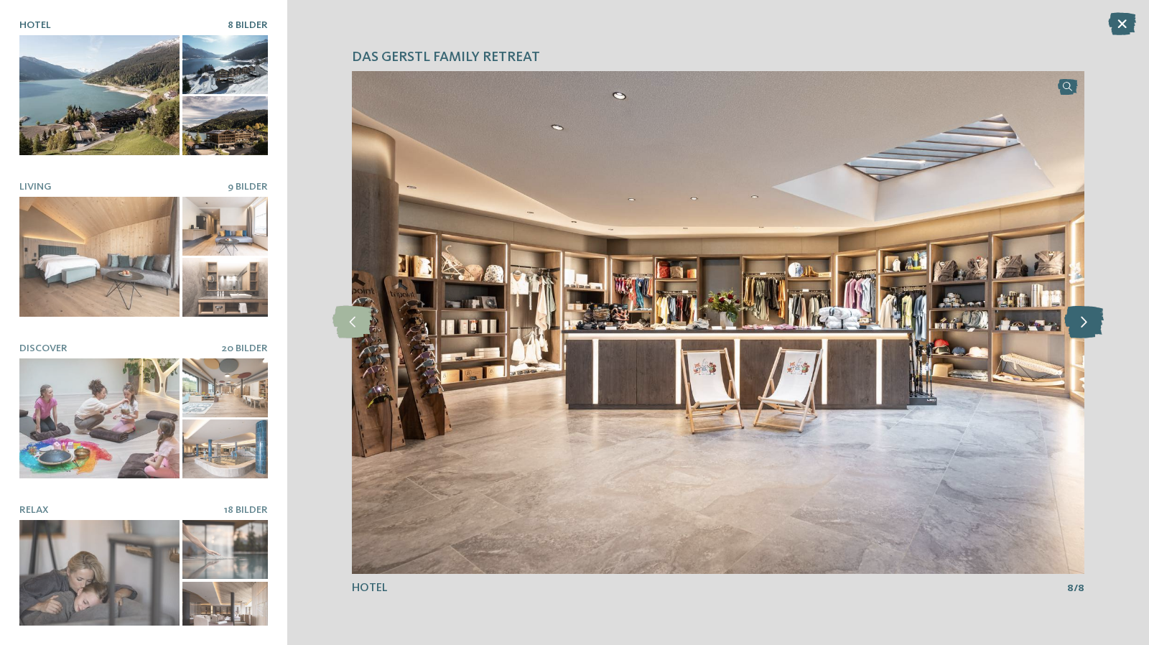
click at [1100, 322] on icon at bounding box center [1083, 322] width 39 height 32
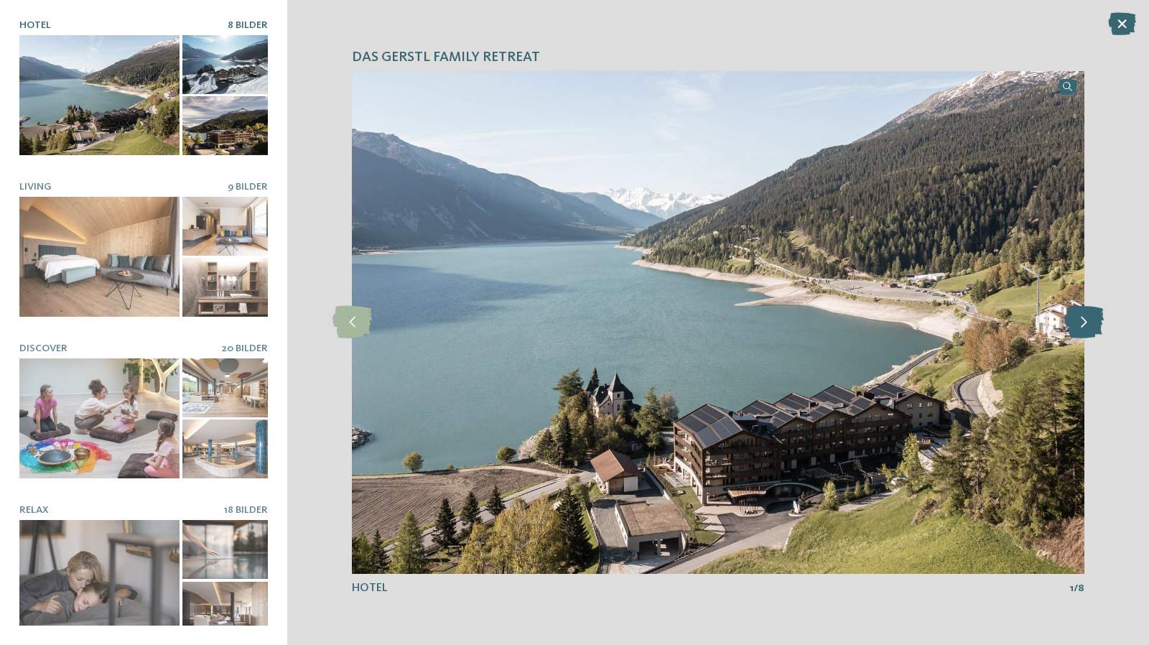
click at [1099, 322] on icon at bounding box center [1083, 322] width 39 height 32
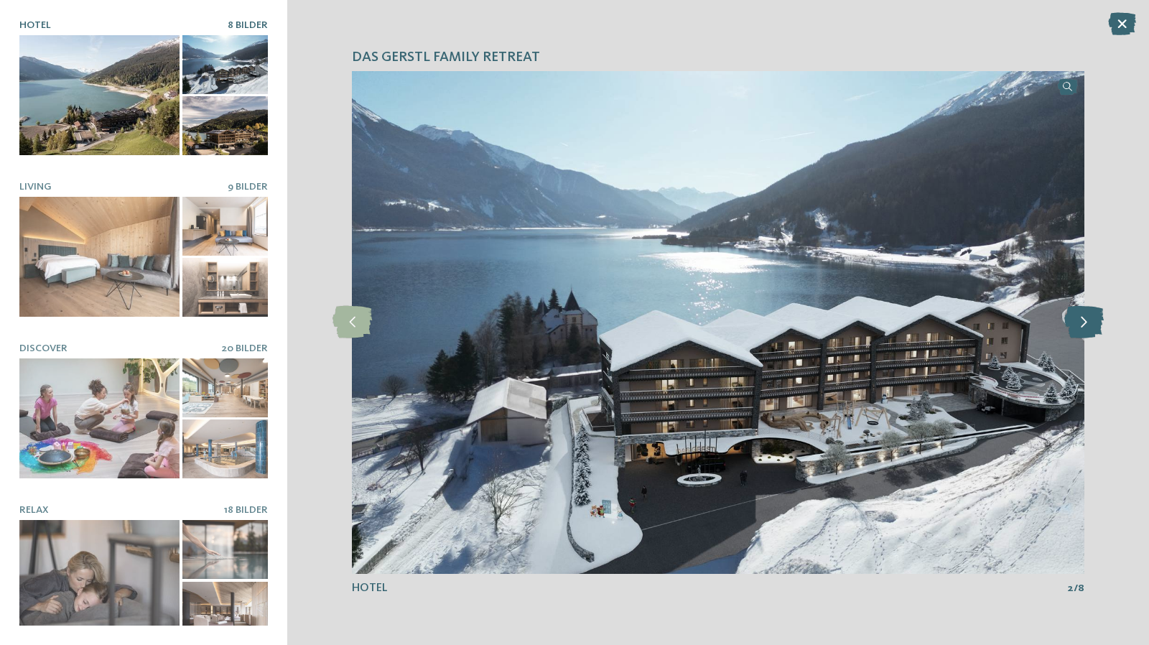
click at [1099, 322] on icon at bounding box center [1083, 322] width 39 height 32
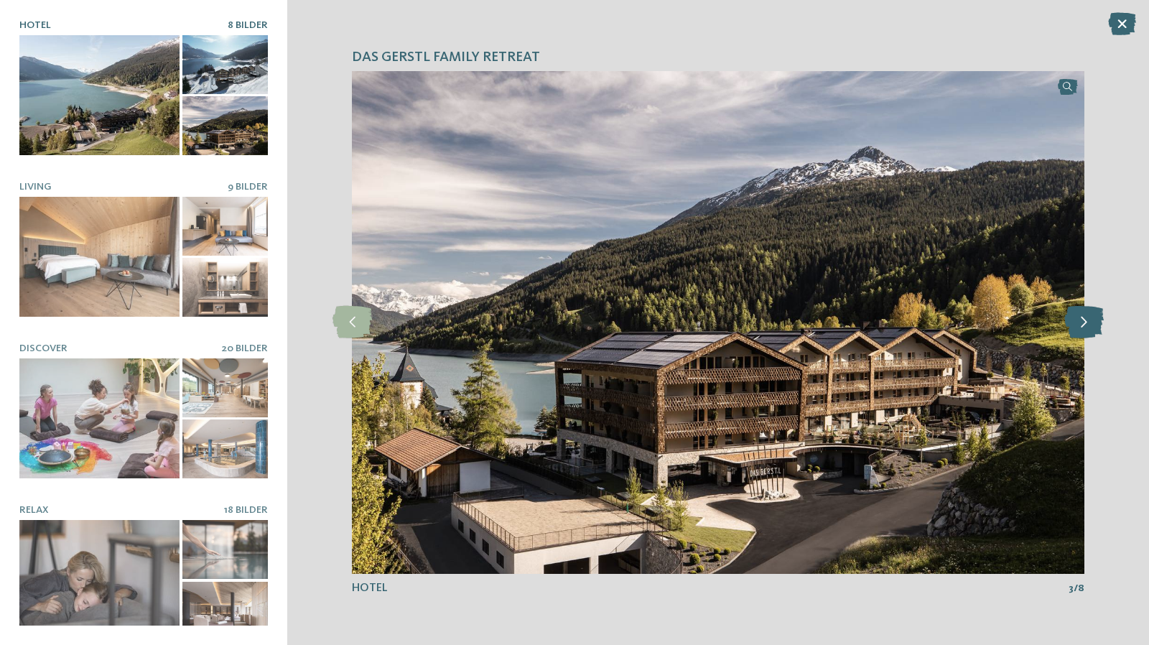
click at [1099, 322] on icon at bounding box center [1083, 322] width 39 height 32
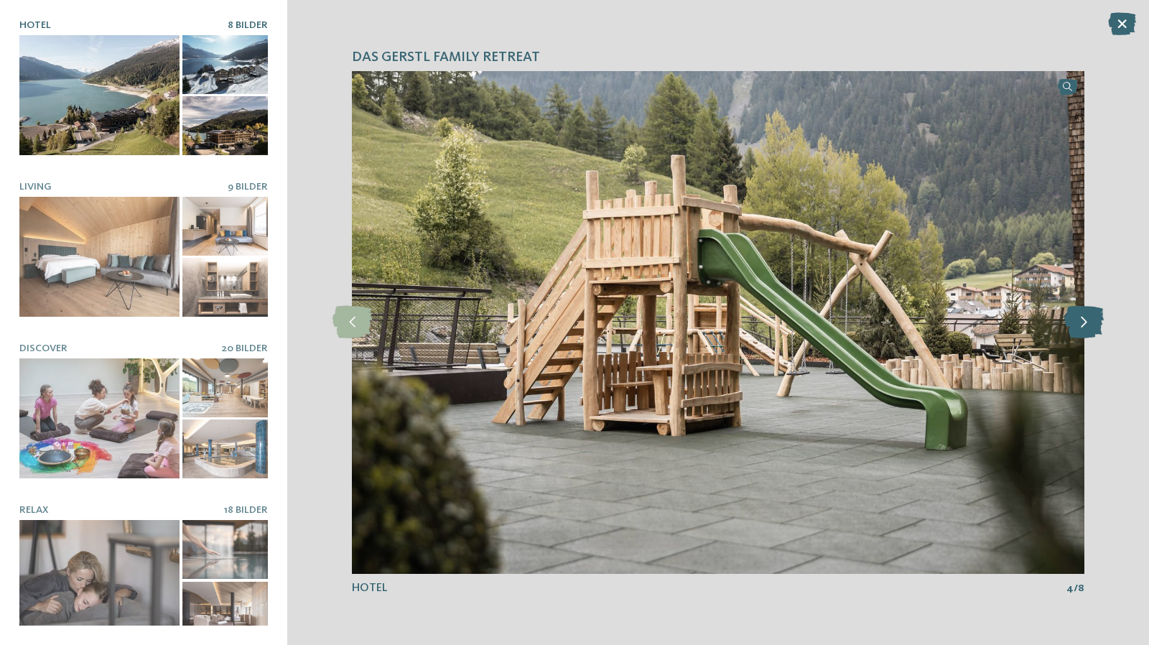
click at [1099, 322] on icon at bounding box center [1083, 322] width 39 height 32
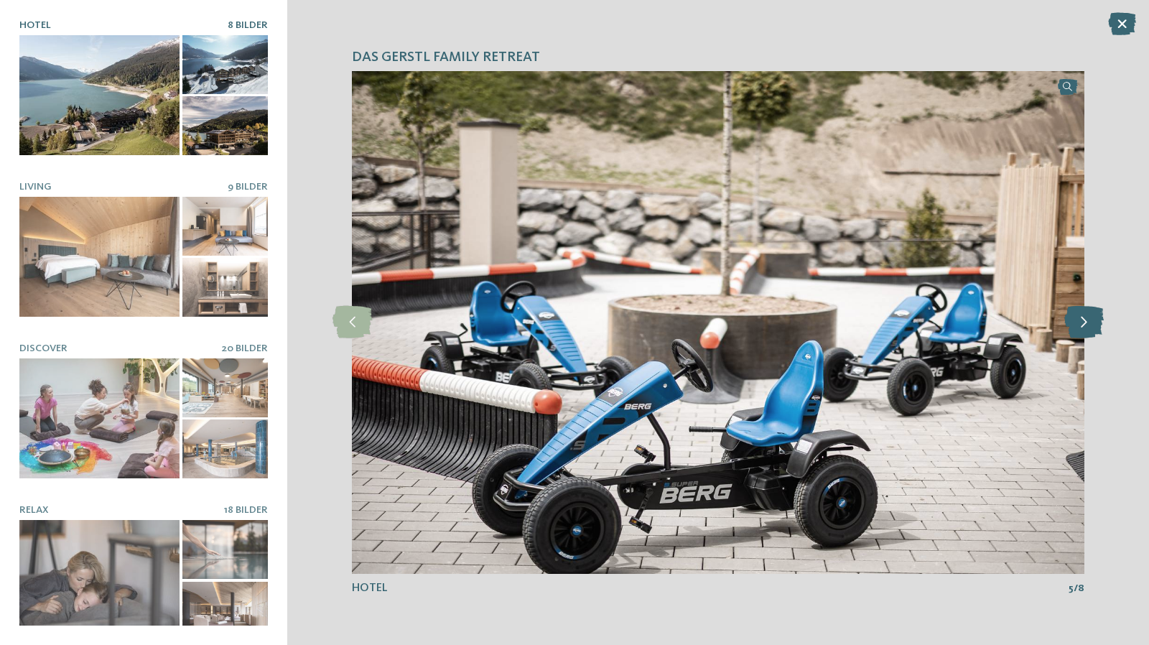
click at [1099, 322] on icon at bounding box center [1083, 322] width 39 height 32
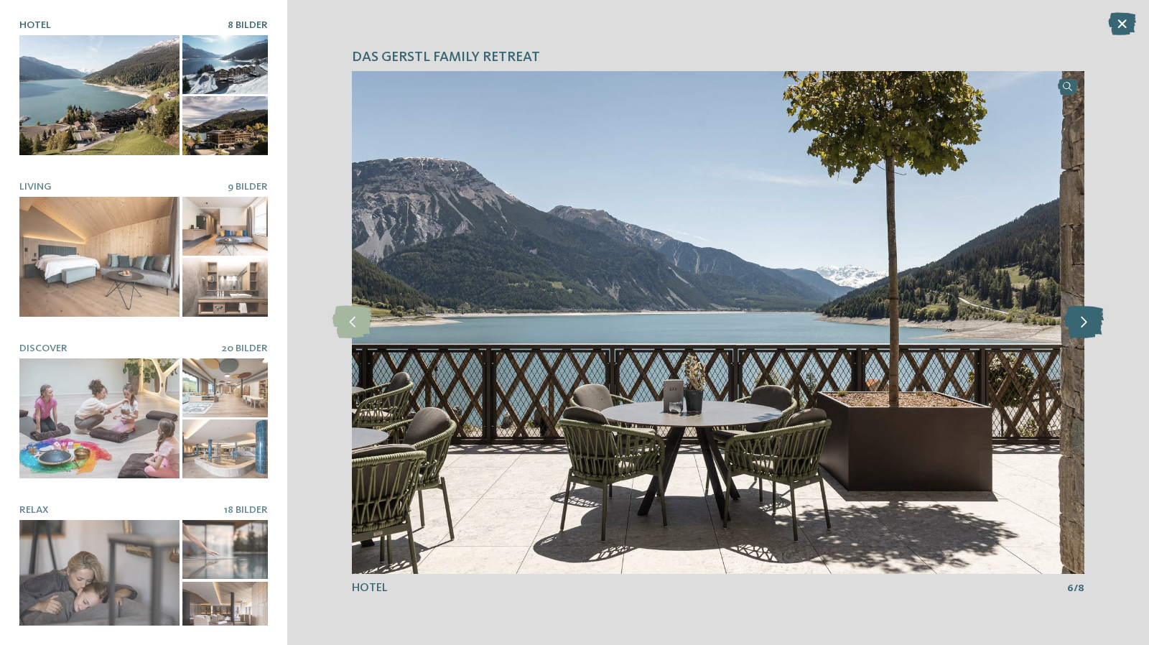
click at [1099, 322] on icon at bounding box center [1083, 322] width 39 height 32
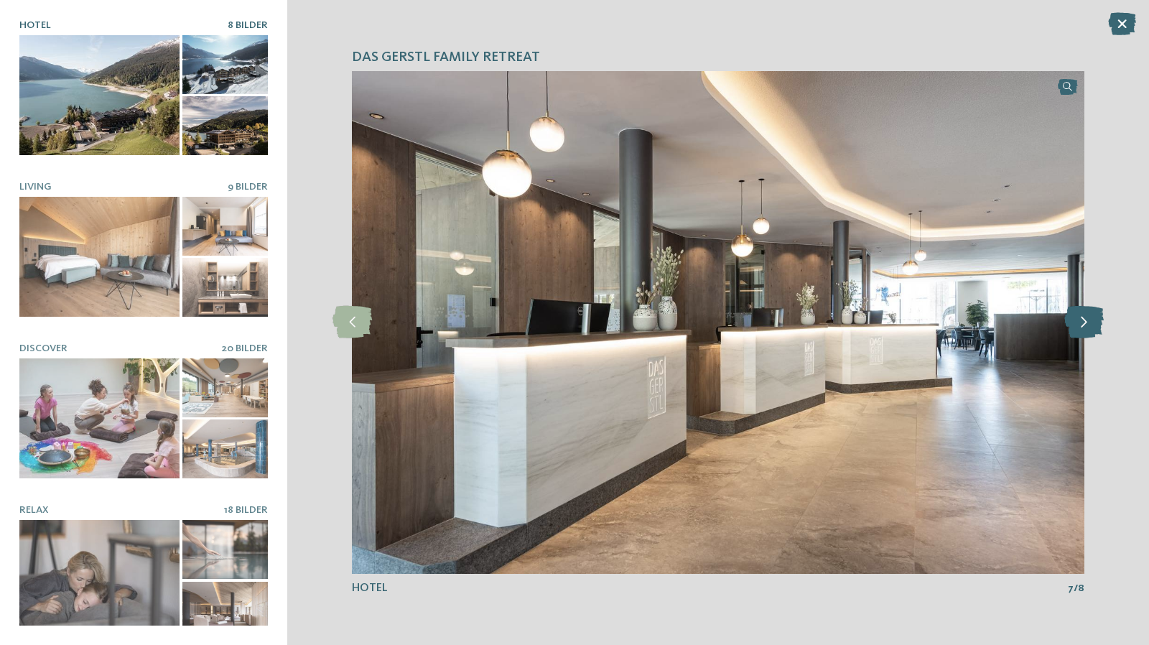
click at [1099, 322] on icon at bounding box center [1083, 322] width 39 height 32
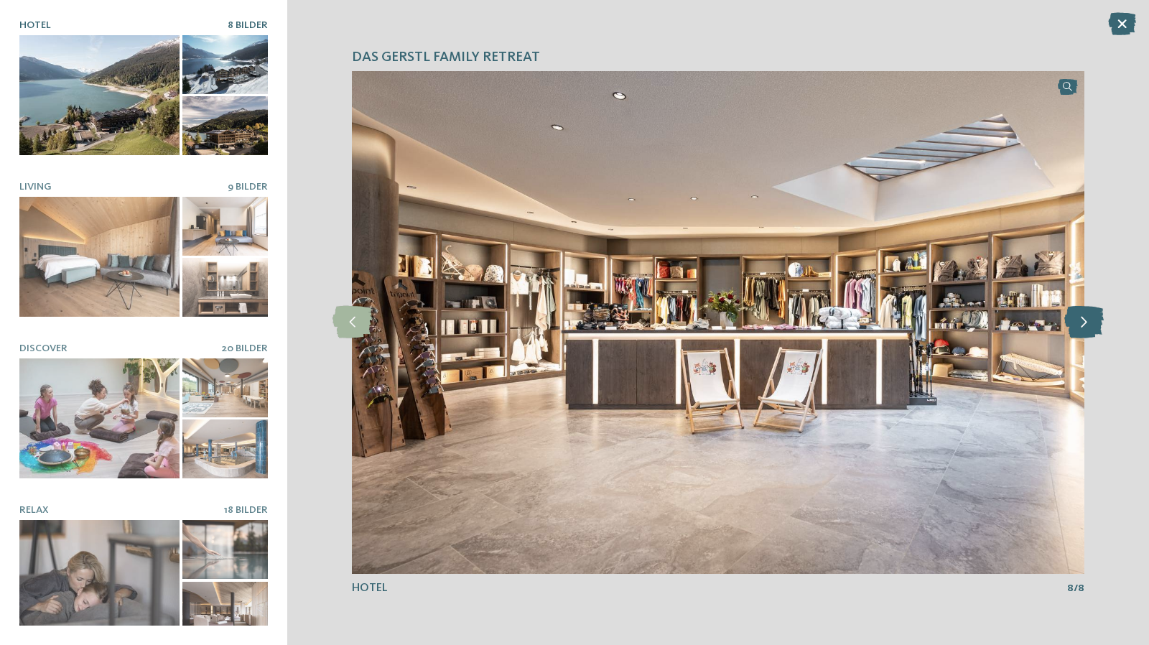
click at [1099, 322] on icon at bounding box center [1083, 322] width 39 height 32
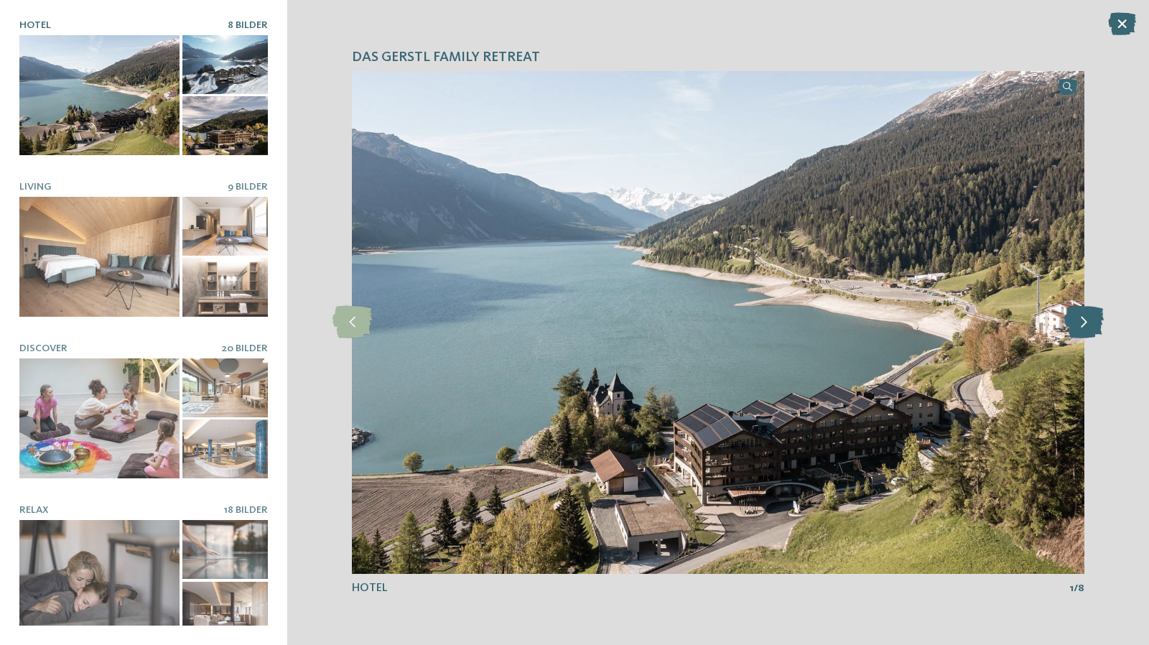
click at [1099, 322] on icon at bounding box center [1083, 322] width 39 height 32
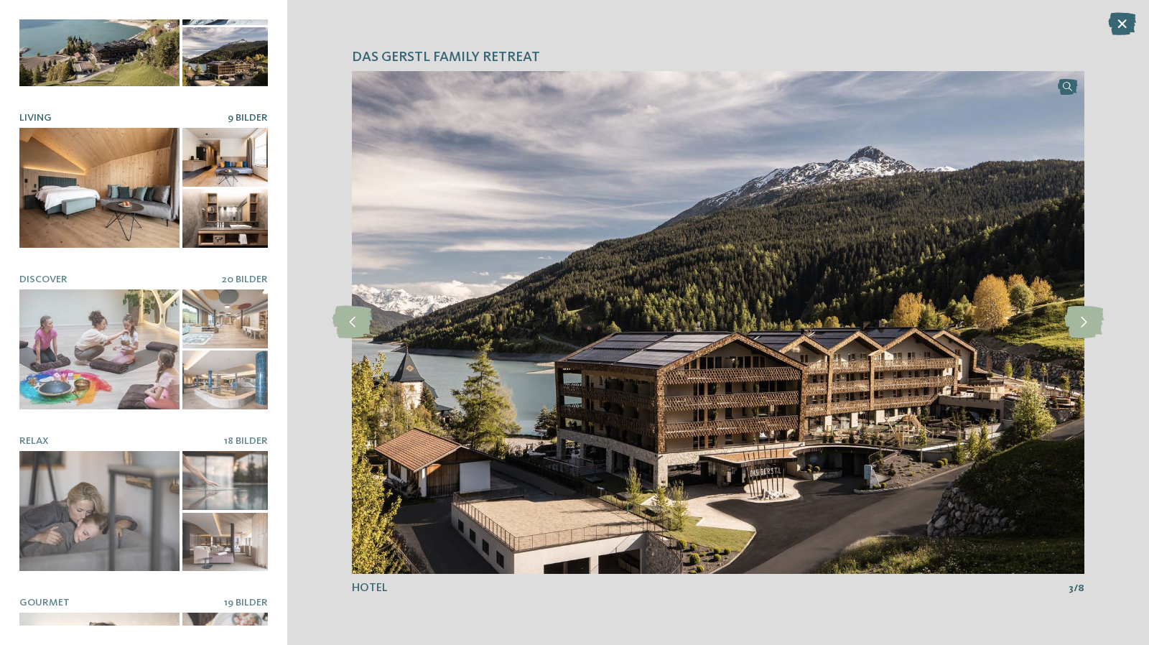
scroll to position [72, 0]
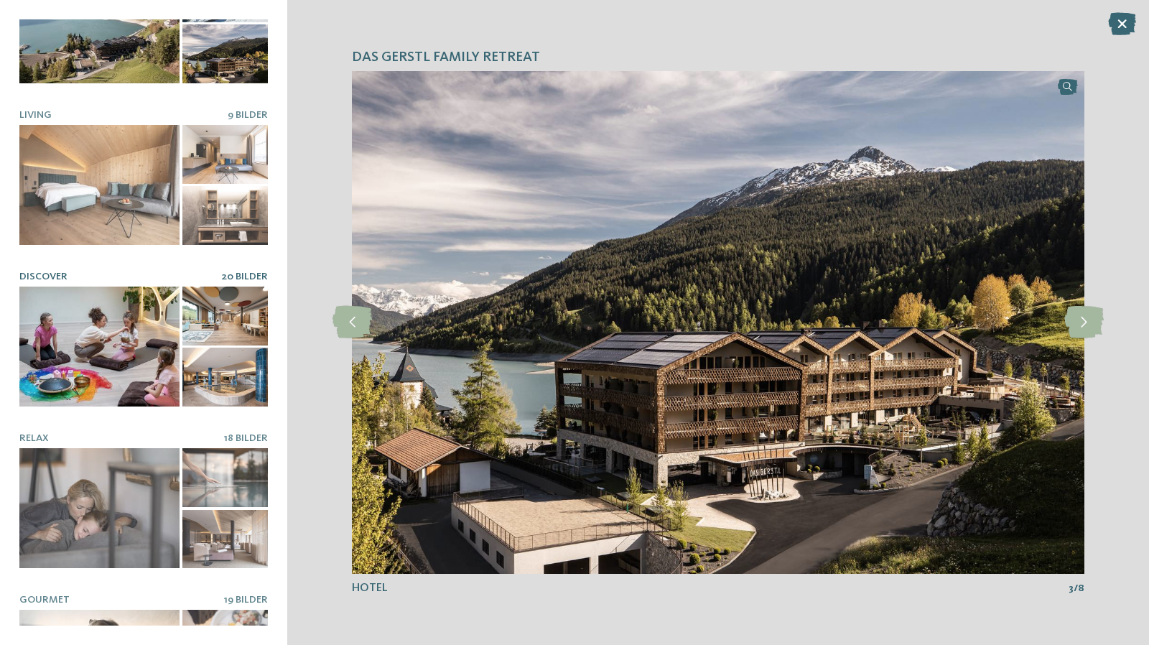
click at [130, 317] on div at bounding box center [99, 346] width 160 height 120
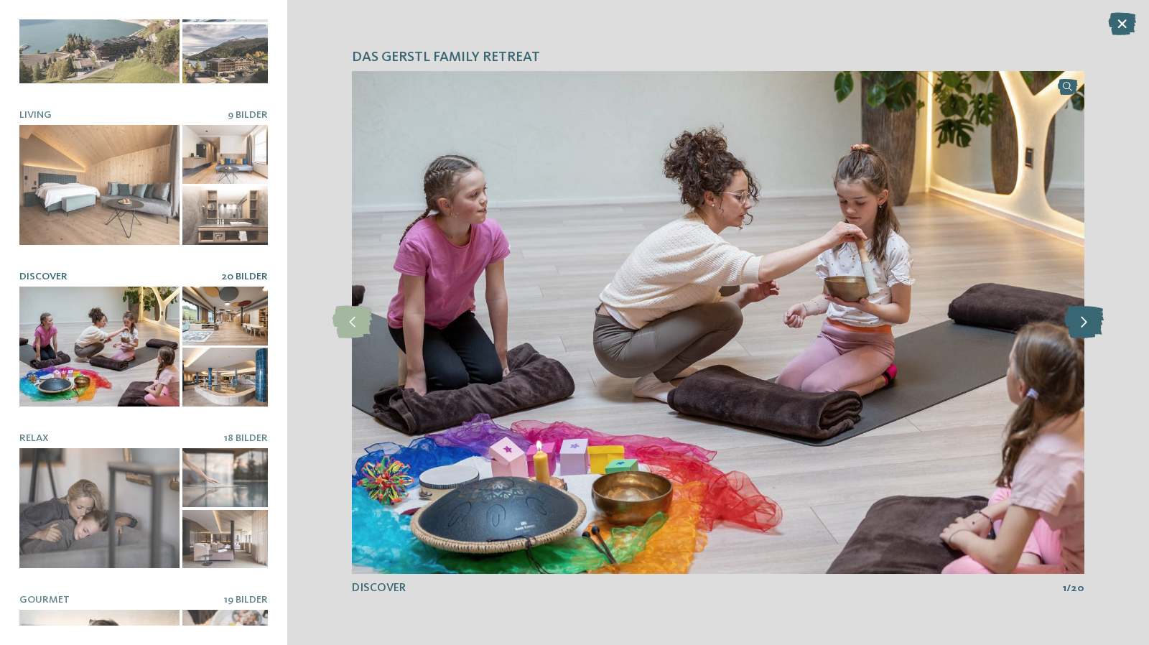
click at [1077, 331] on icon at bounding box center [1083, 322] width 39 height 32
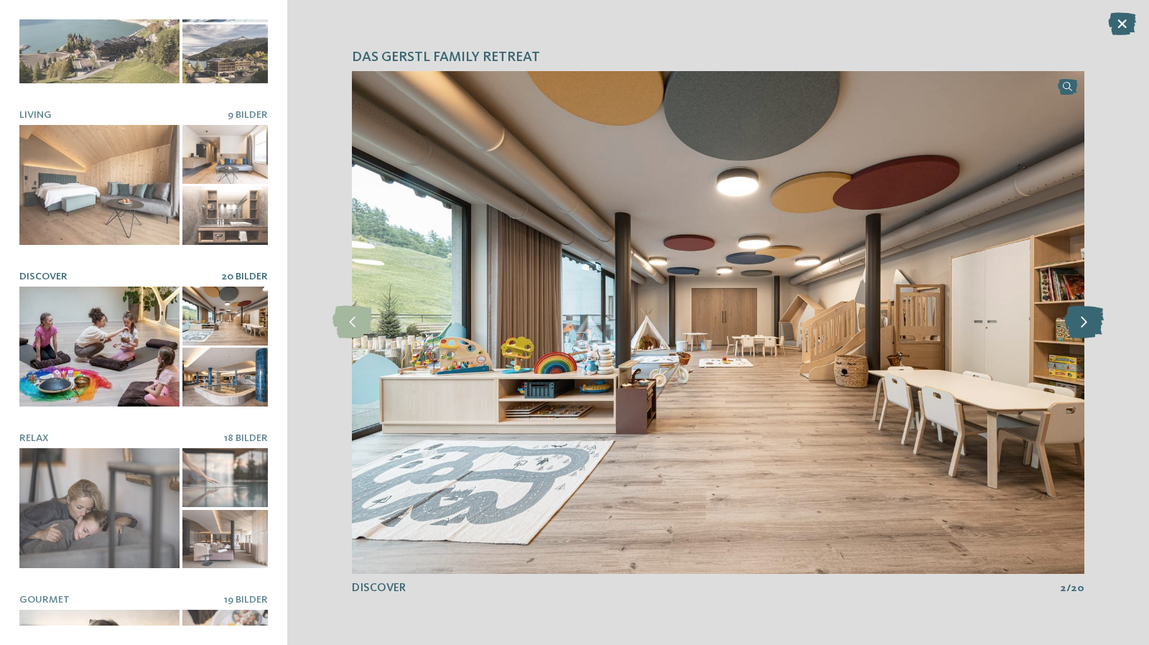
click at [1077, 331] on icon at bounding box center [1083, 322] width 39 height 32
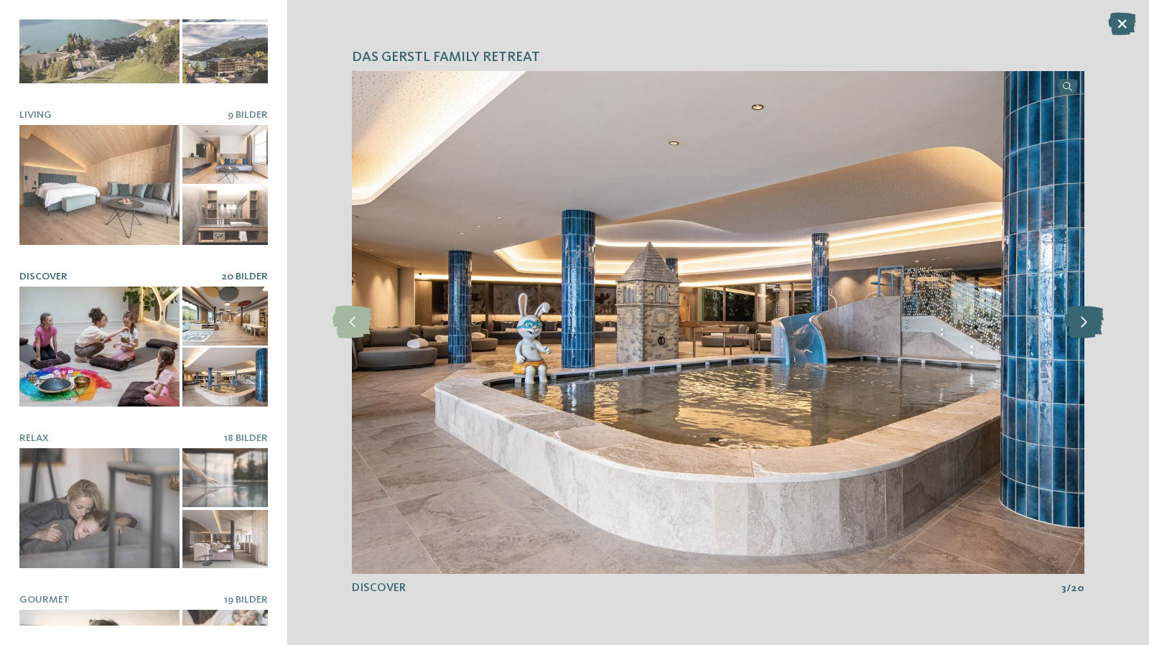
click at [1077, 331] on icon at bounding box center [1083, 322] width 39 height 32
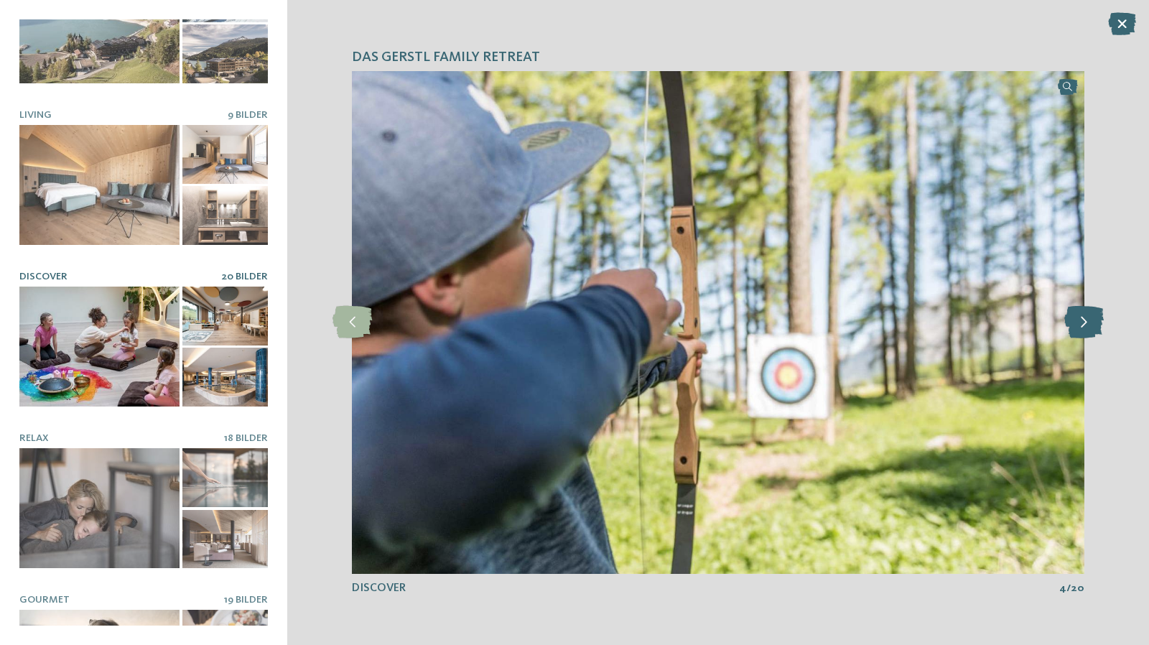
click at [1077, 331] on icon at bounding box center [1083, 322] width 39 height 32
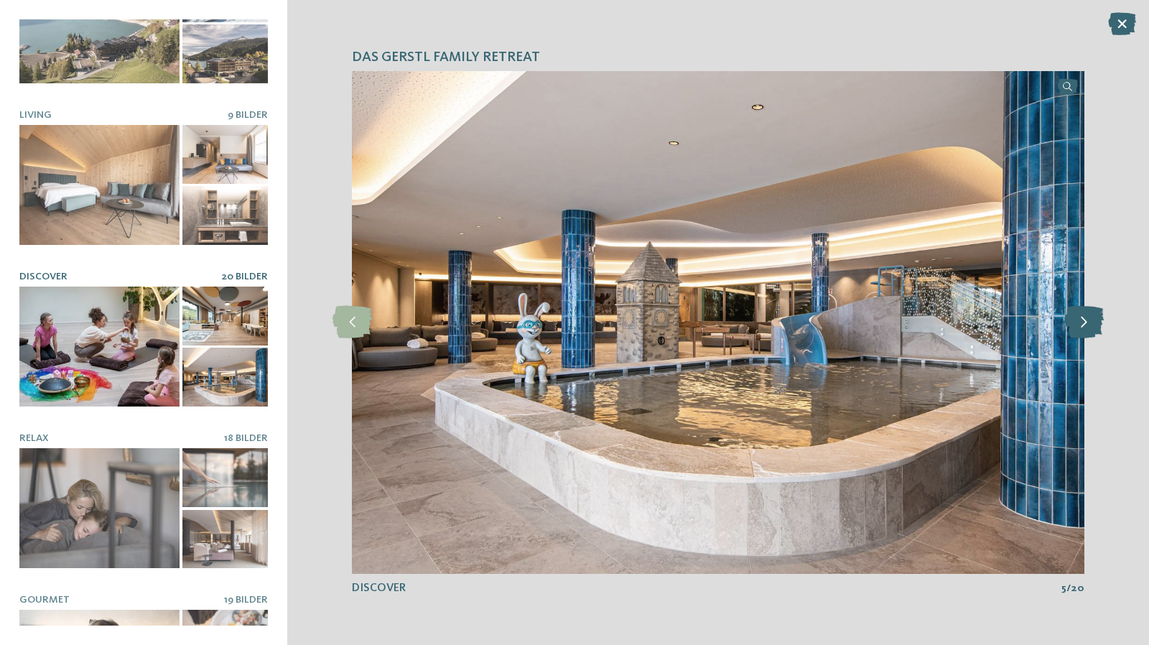
click at [1077, 331] on icon at bounding box center [1083, 322] width 39 height 32
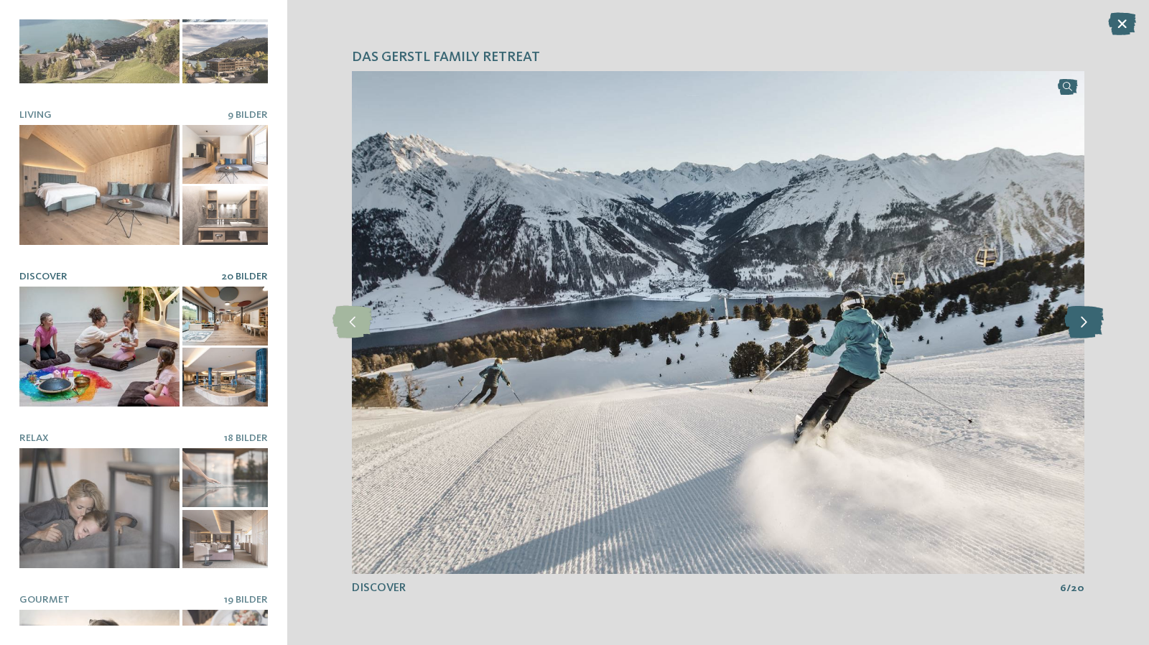
click at [1077, 331] on icon at bounding box center [1083, 322] width 39 height 32
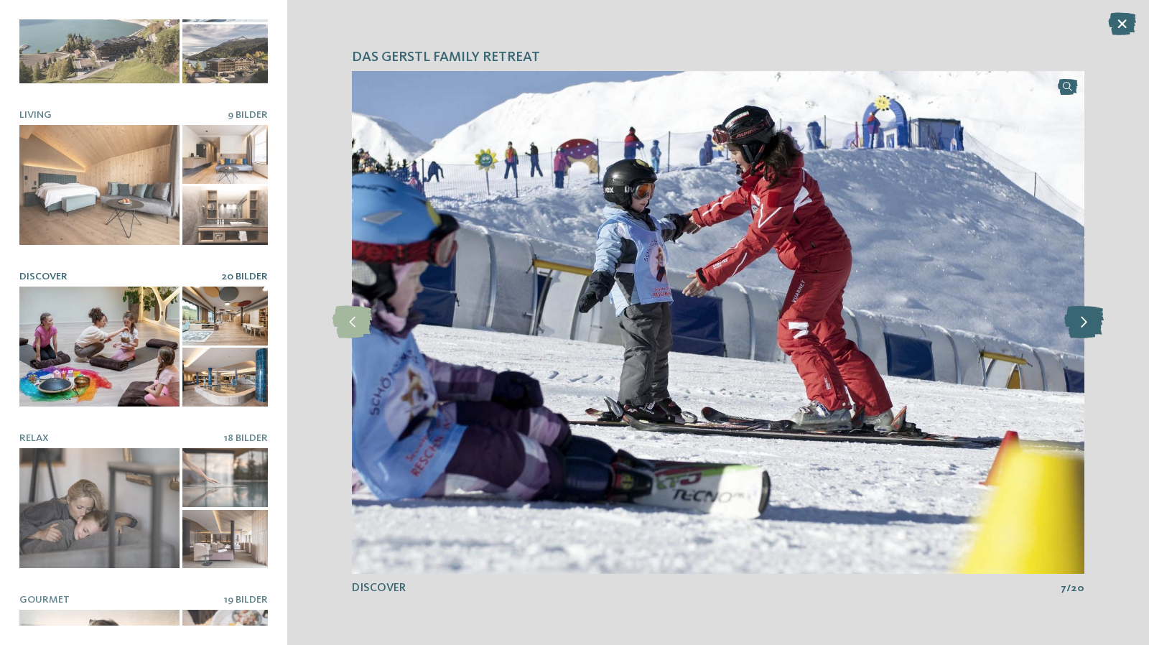
click at [1077, 331] on icon at bounding box center [1083, 322] width 39 height 32
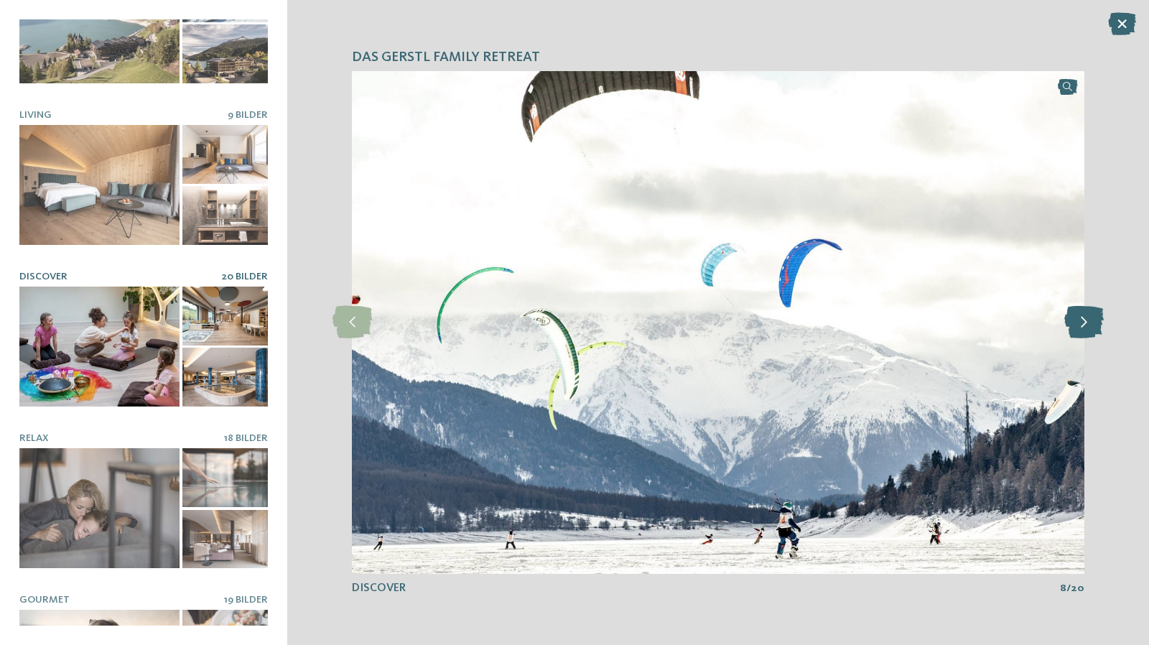
click at [1077, 331] on icon at bounding box center [1083, 322] width 39 height 32
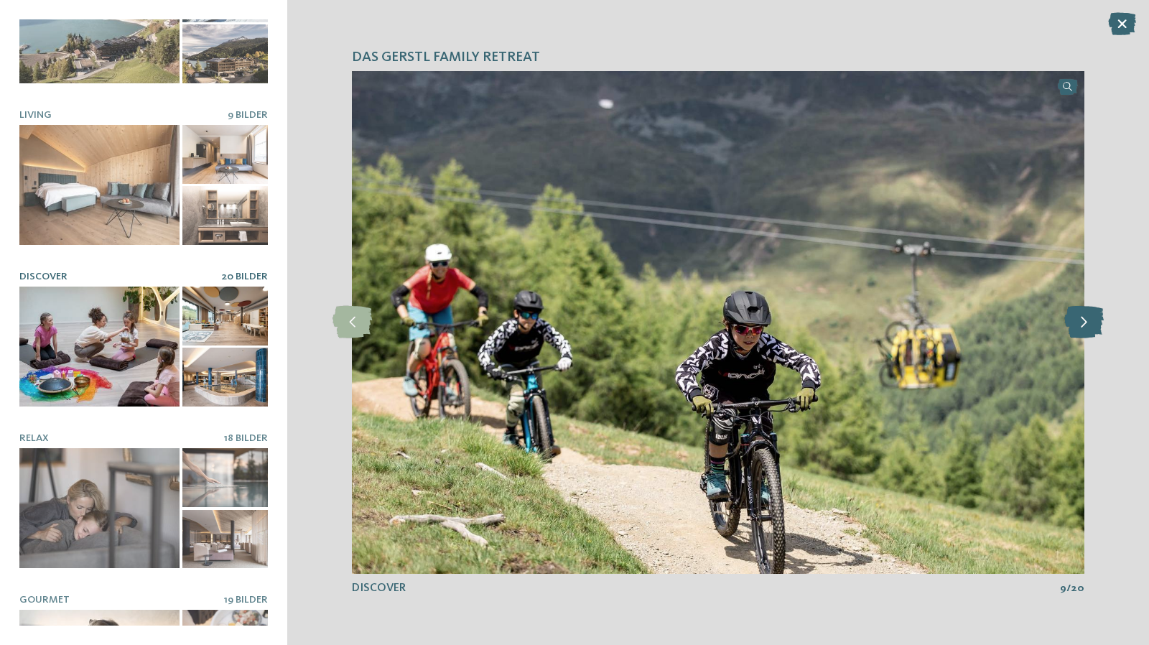
click at [1077, 331] on icon at bounding box center [1083, 322] width 39 height 32
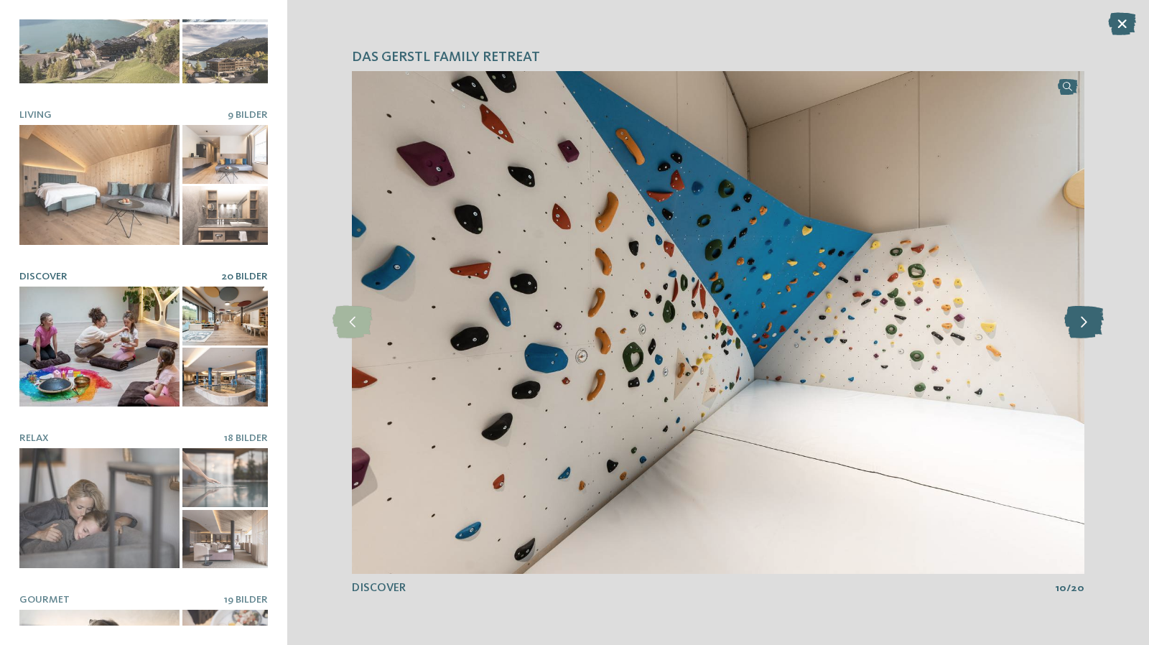
click at [1077, 331] on icon at bounding box center [1083, 322] width 39 height 32
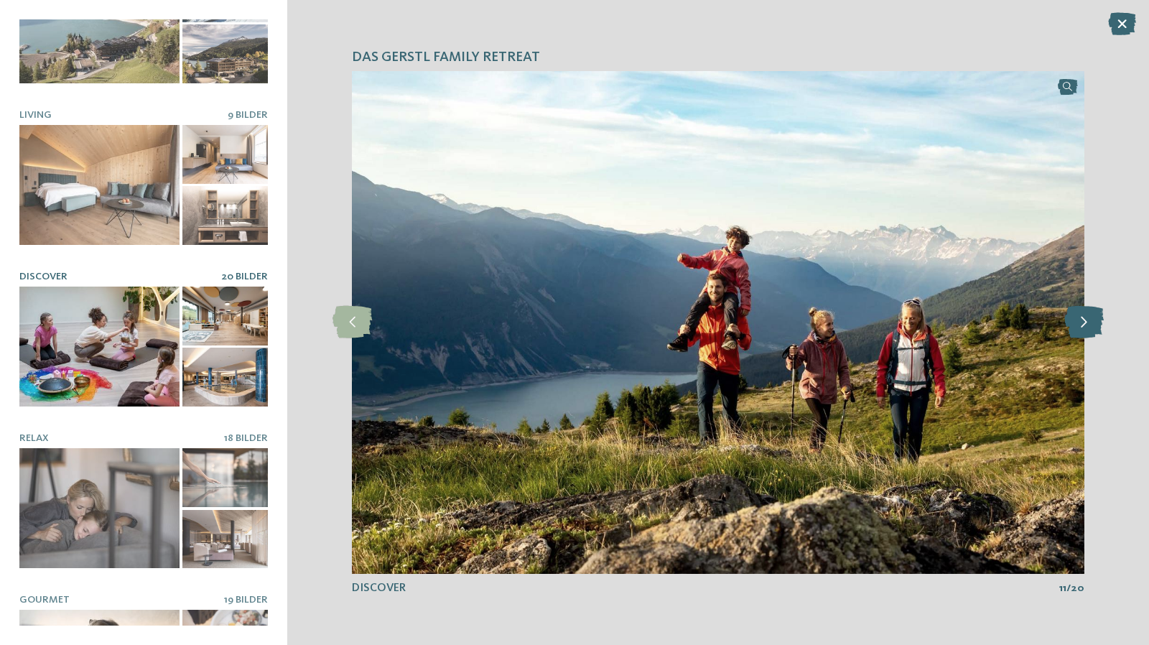
click at [1077, 331] on icon at bounding box center [1083, 322] width 39 height 32
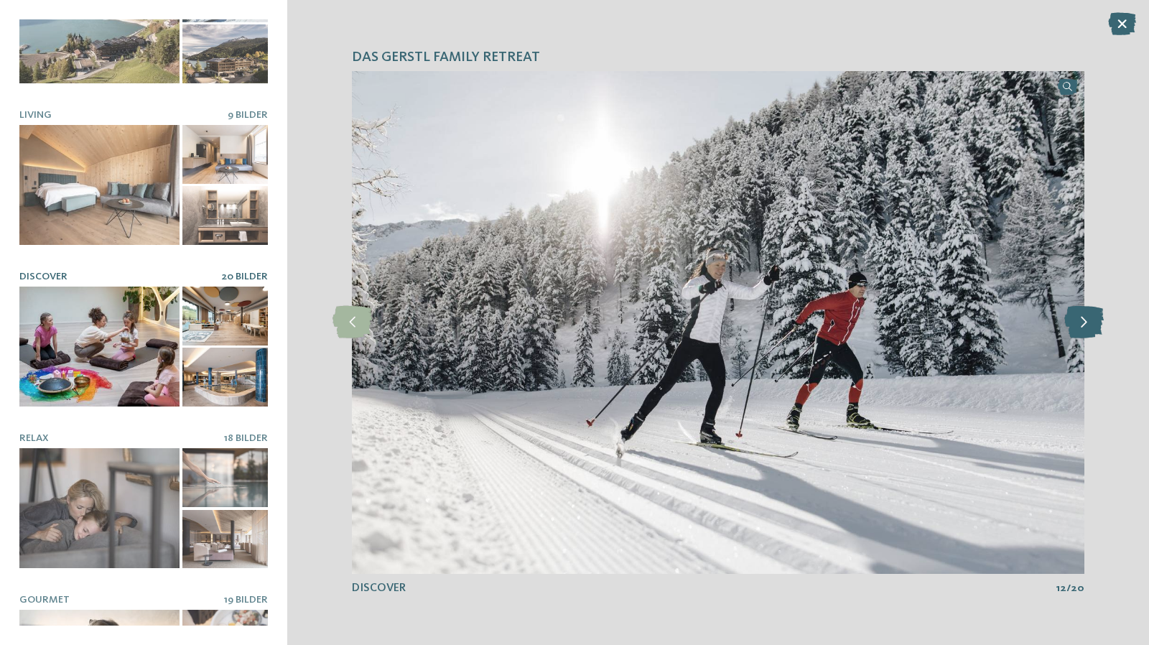
click at [1077, 331] on icon at bounding box center [1083, 322] width 39 height 32
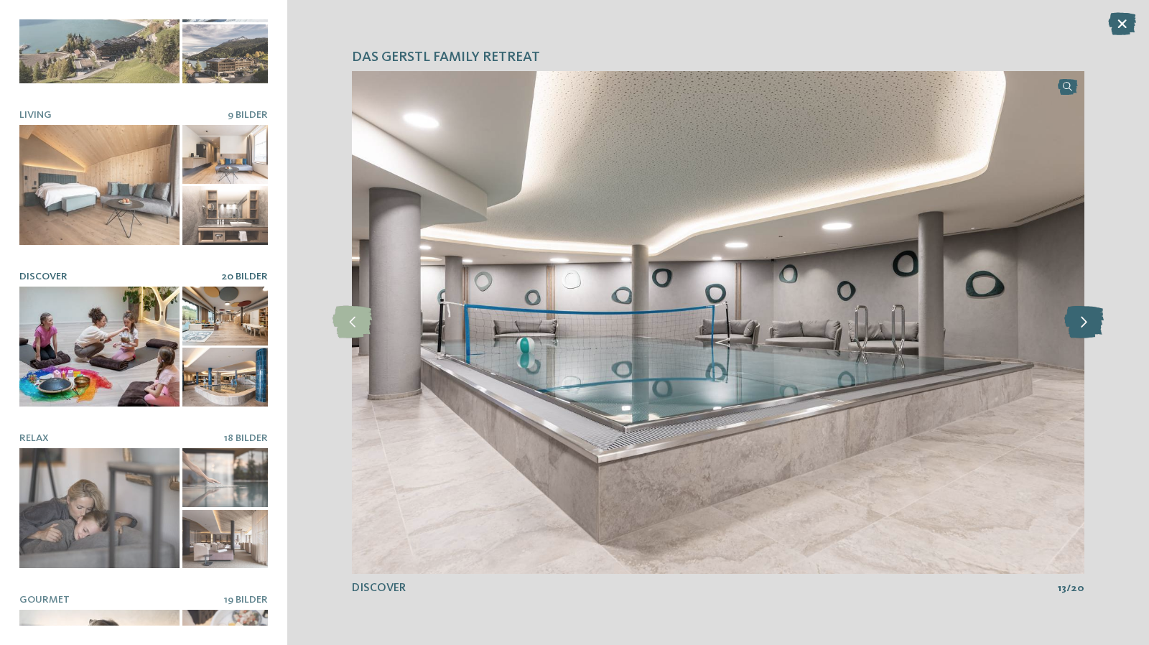
click at [1077, 331] on icon at bounding box center [1083, 322] width 39 height 32
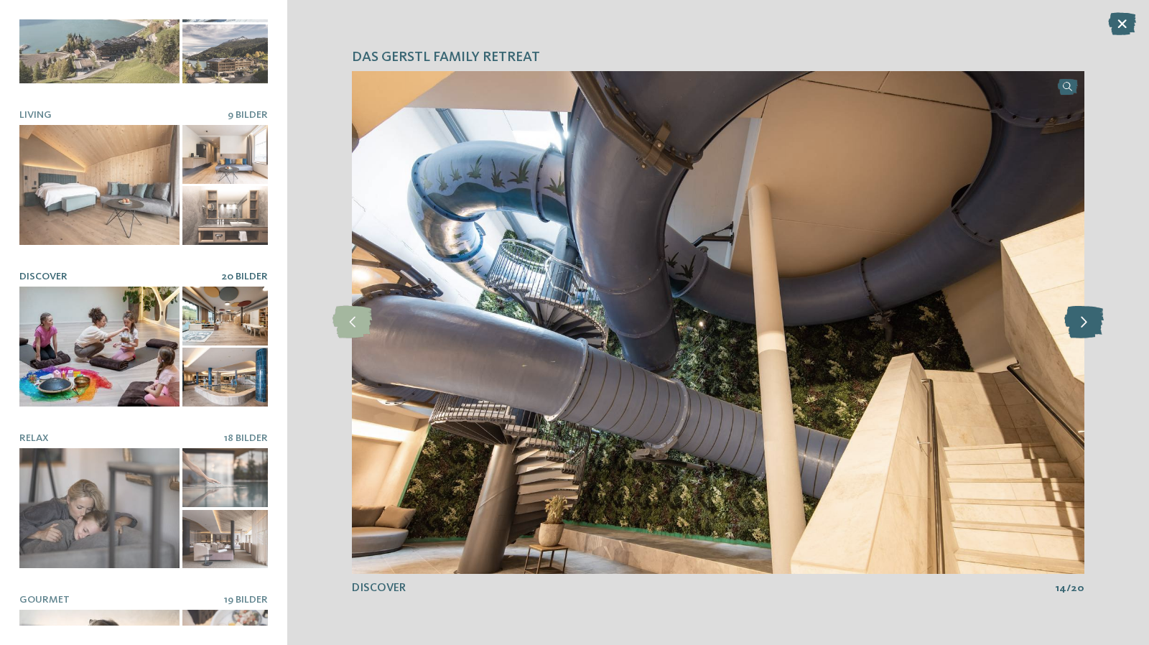
click at [1077, 331] on icon at bounding box center [1083, 322] width 39 height 32
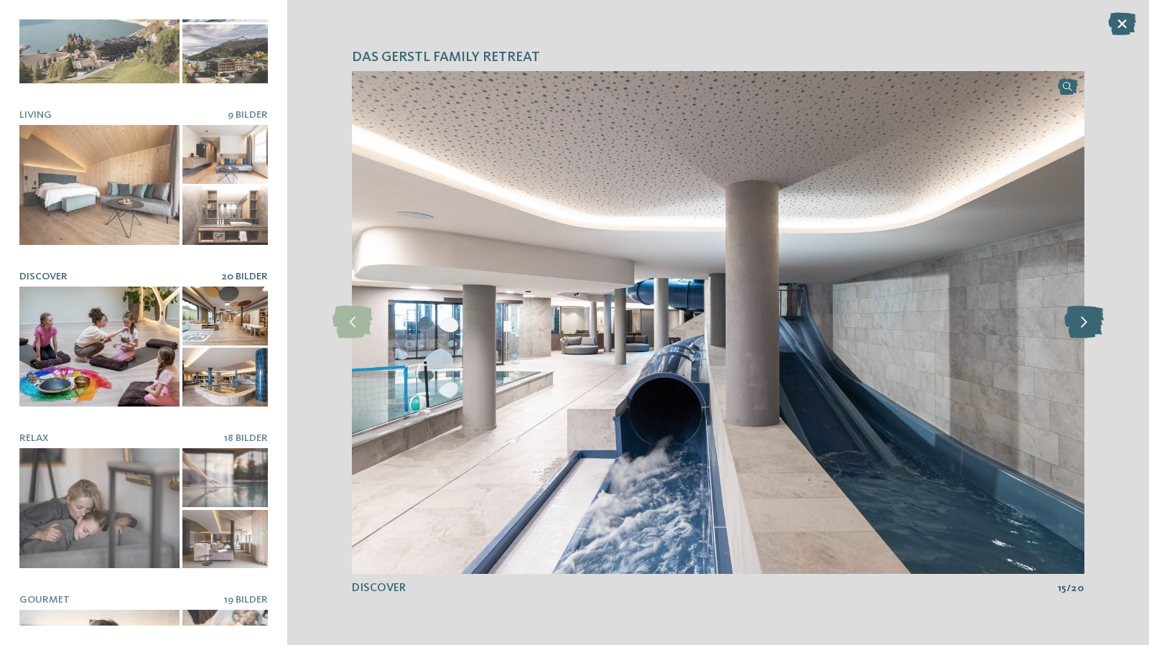
click at [1077, 331] on icon at bounding box center [1083, 322] width 39 height 32
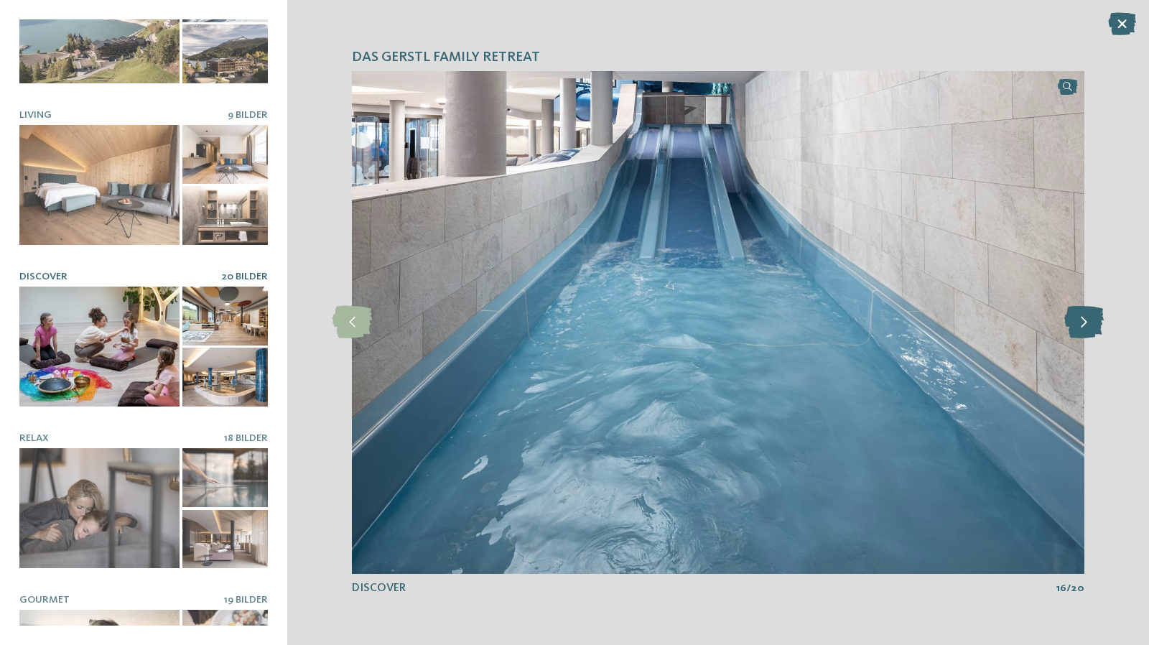
click at [1077, 331] on icon at bounding box center [1083, 322] width 39 height 32
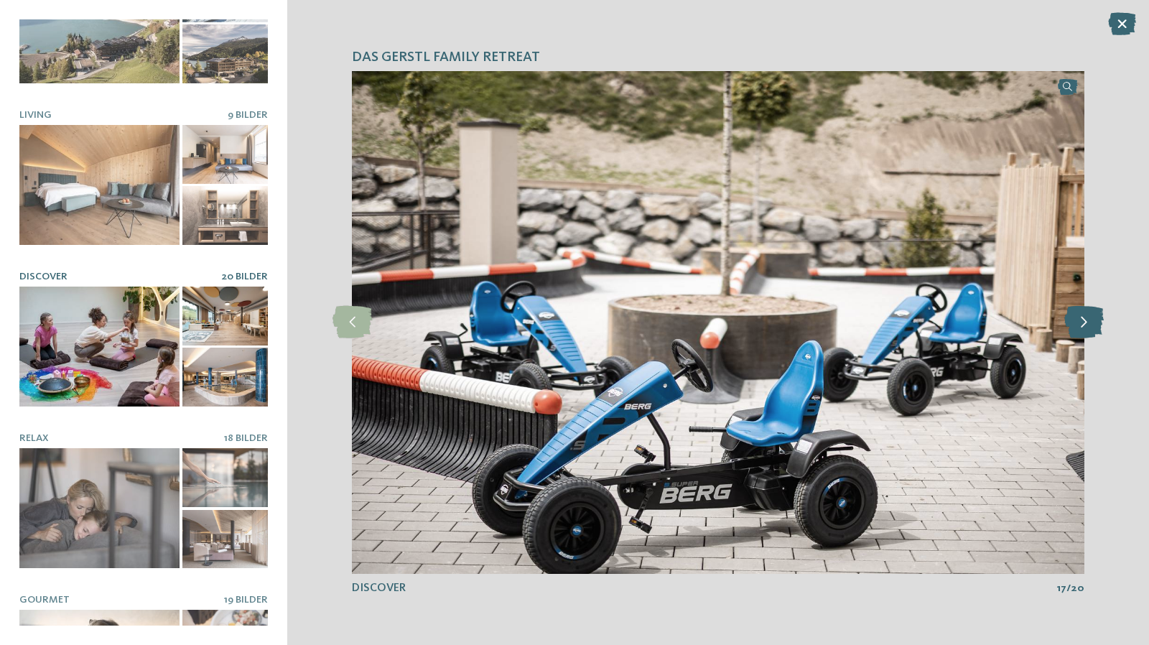
click at [1077, 331] on icon at bounding box center [1083, 322] width 39 height 32
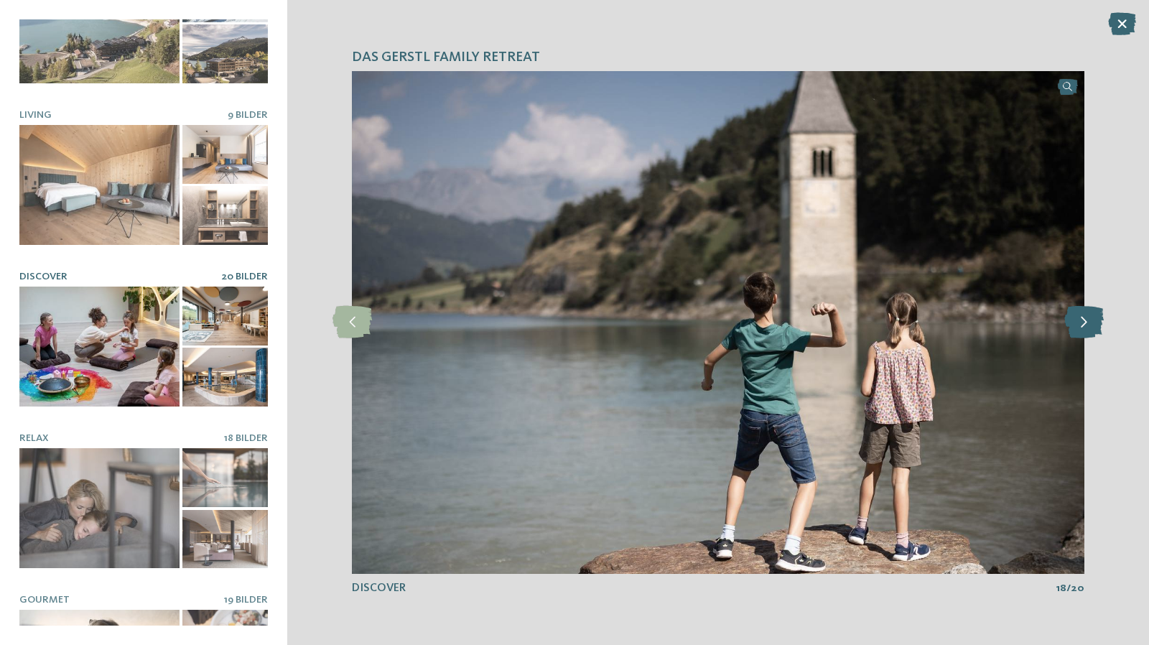
click at [1077, 331] on icon at bounding box center [1083, 322] width 39 height 32
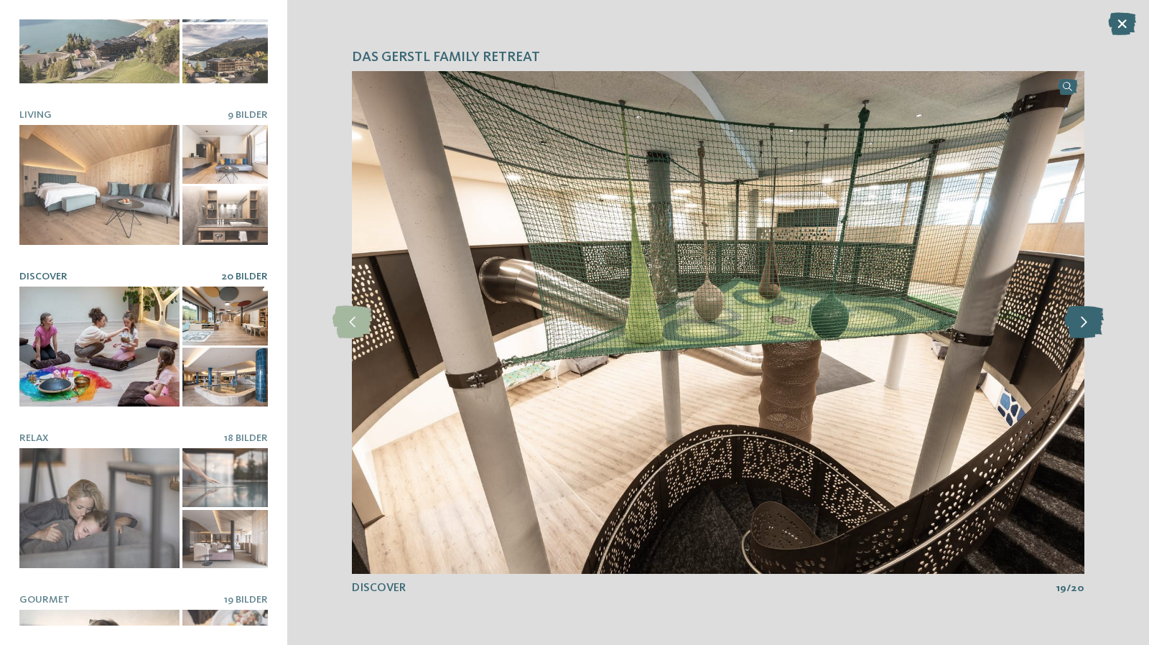
click at [1077, 331] on icon at bounding box center [1083, 322] width 39 height 32
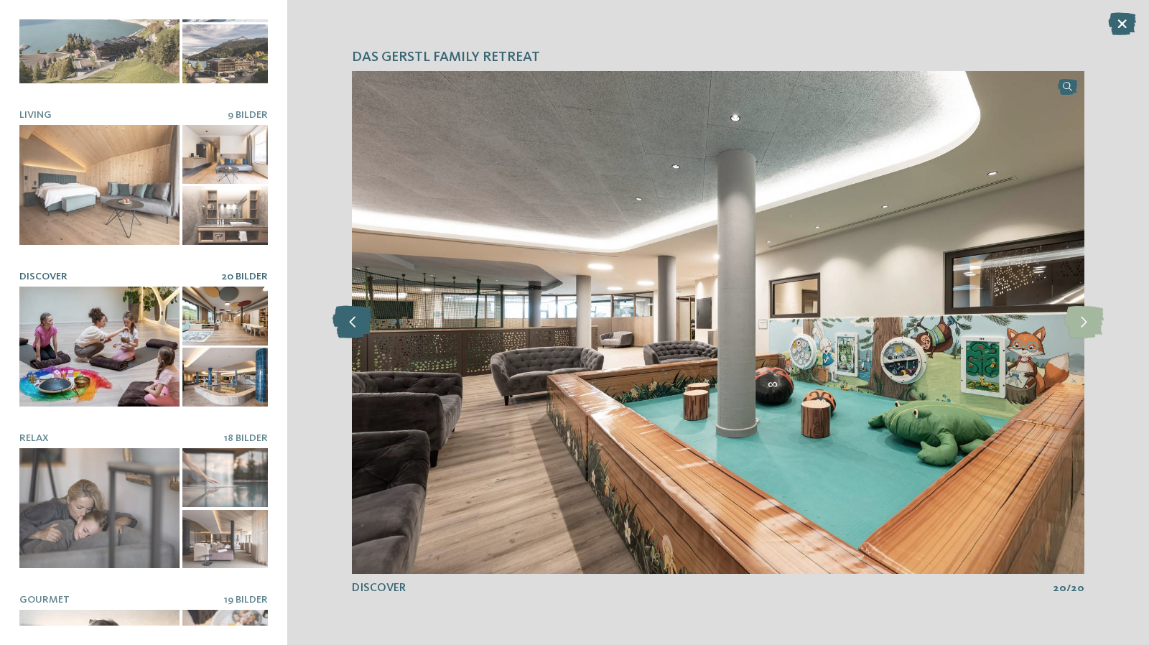
click at [363, 318] on icon at bounding box center [351, 322] width 39 height 32
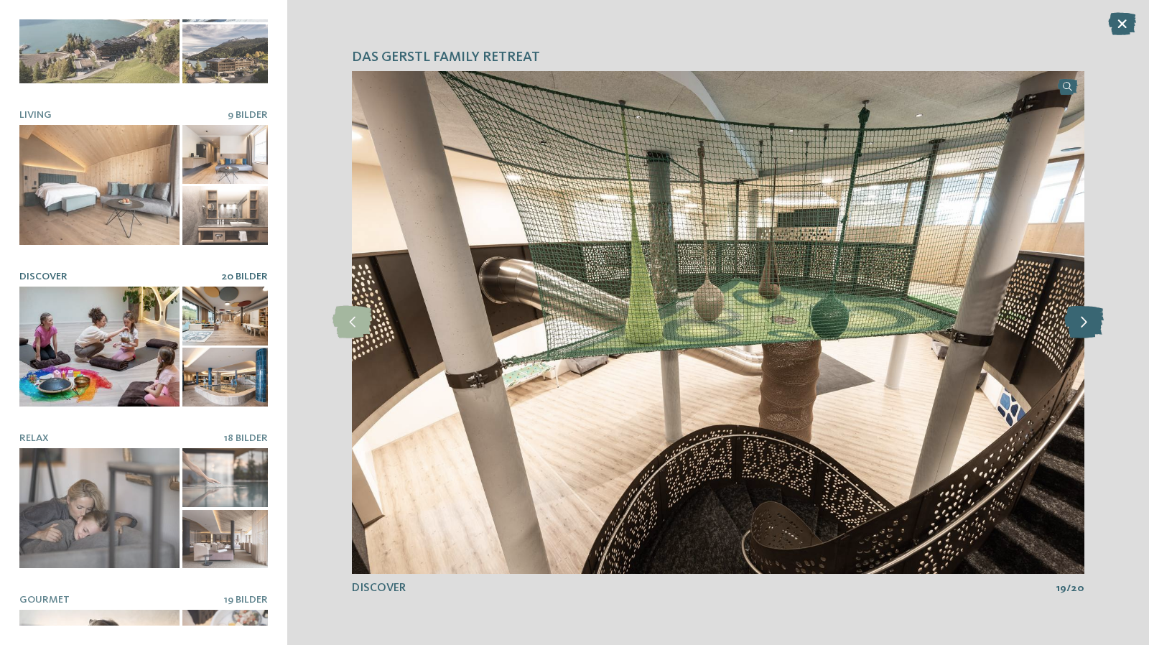
click at [1080, 335] on icon at bounding box center [1083, 322] width 39 height 32
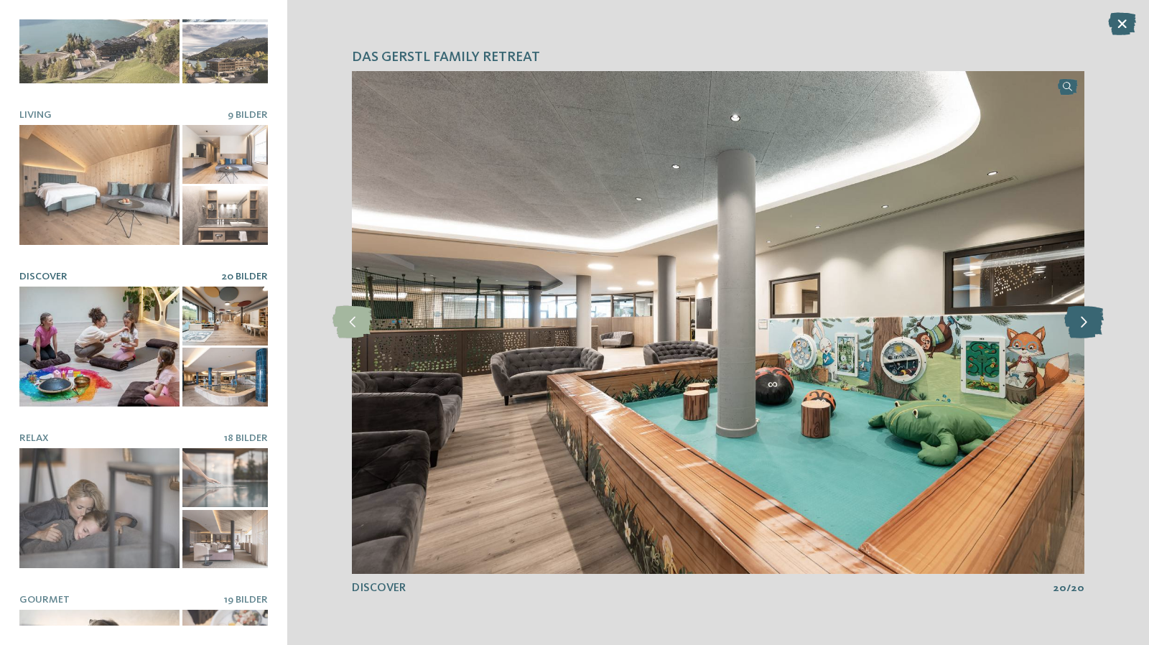
click at [1080, 335] on icon at bounding box center [1083, 322] width 39 height 32
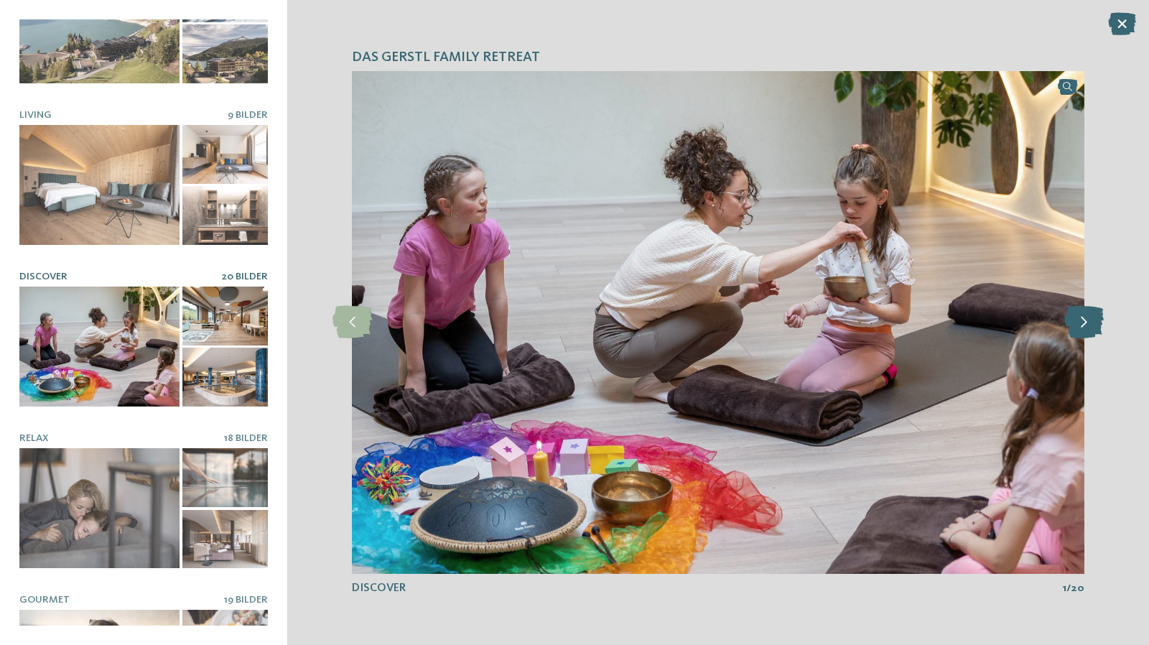
click at [1080, 335] on icon at bounding box center [1083, 322] width 39 height 32
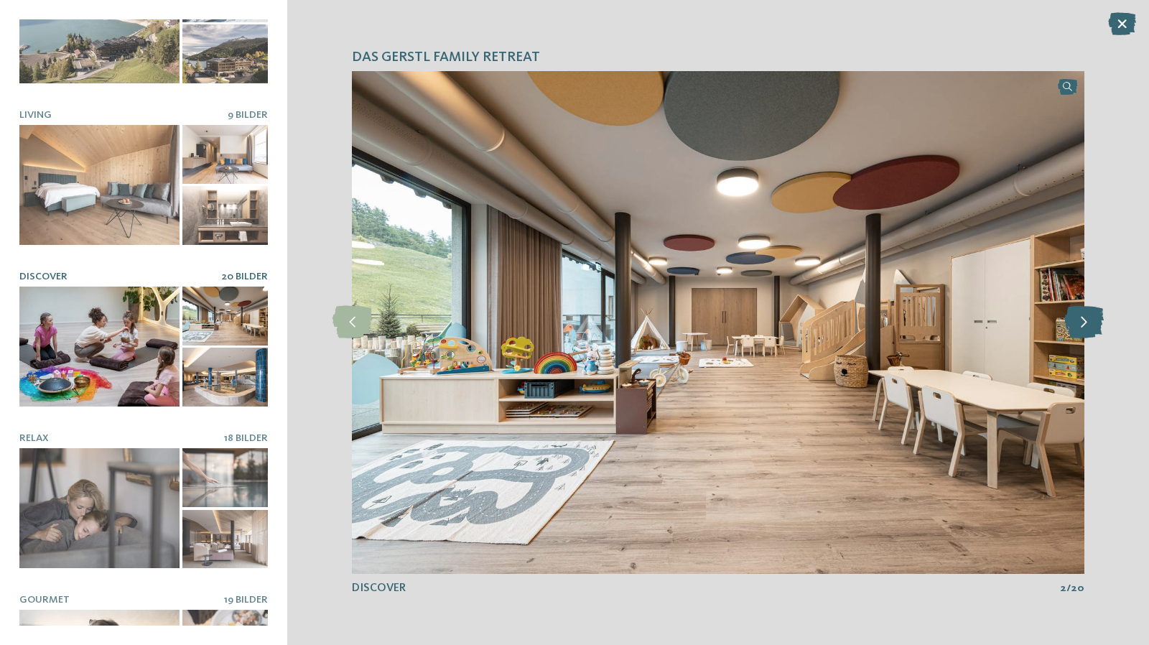
click at [1080, 334] on icon at bounding box center [1083, 322] width 39 height 32
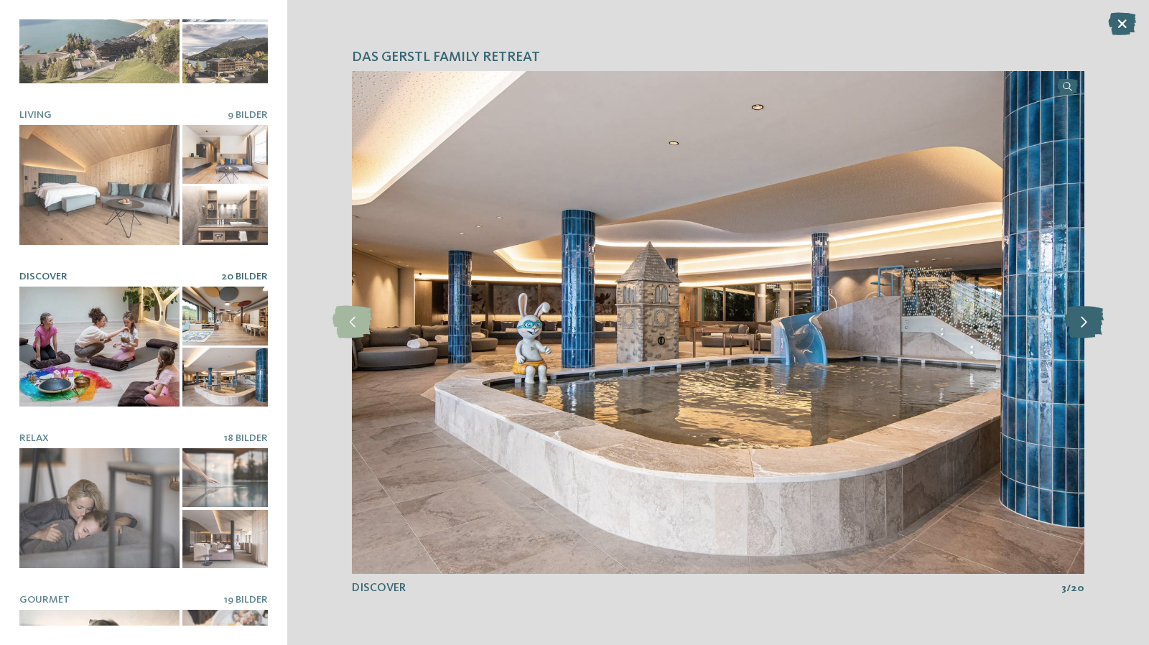
click at [1080, 334] on icon at bounding box center [1083, 322] width 39 height 32
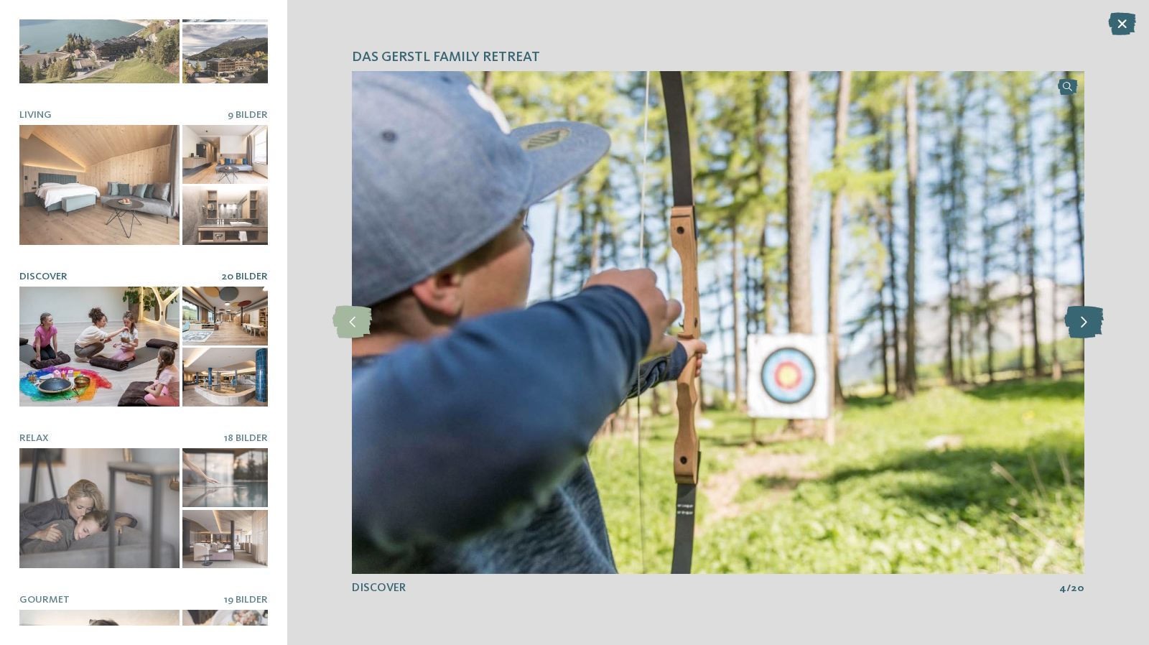
click at [1080, 334] on icon at bounding box center [1083, 322] width 39 height 32
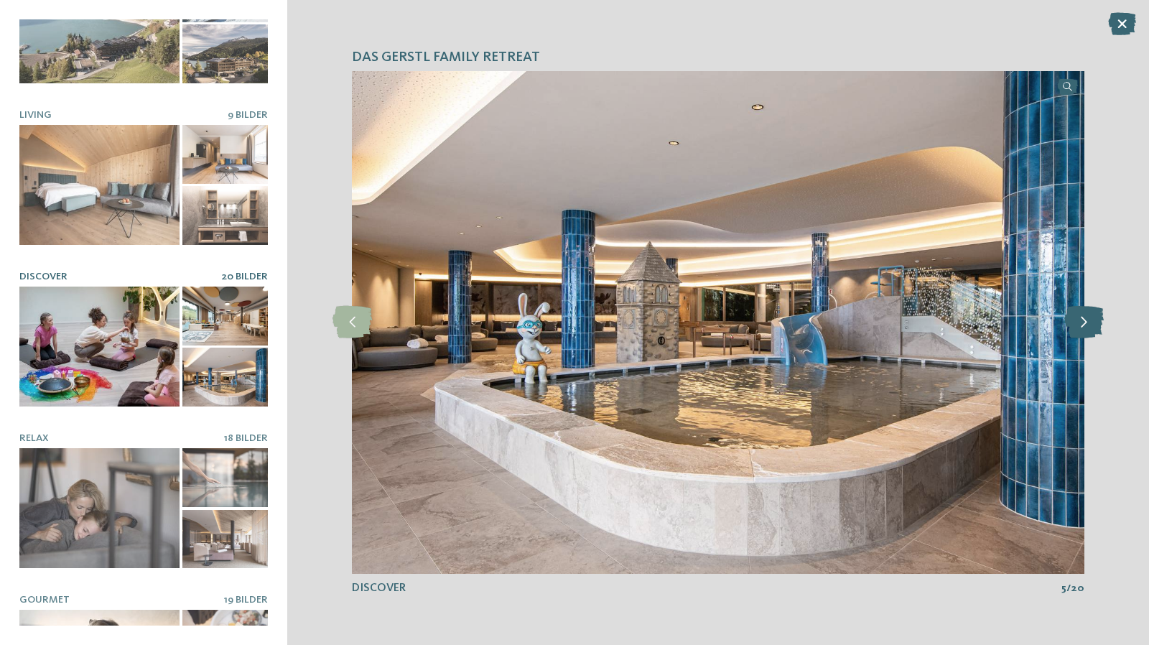
click at [1080, 334] on icon at bounding box center [1083, 322] width 39 height 32
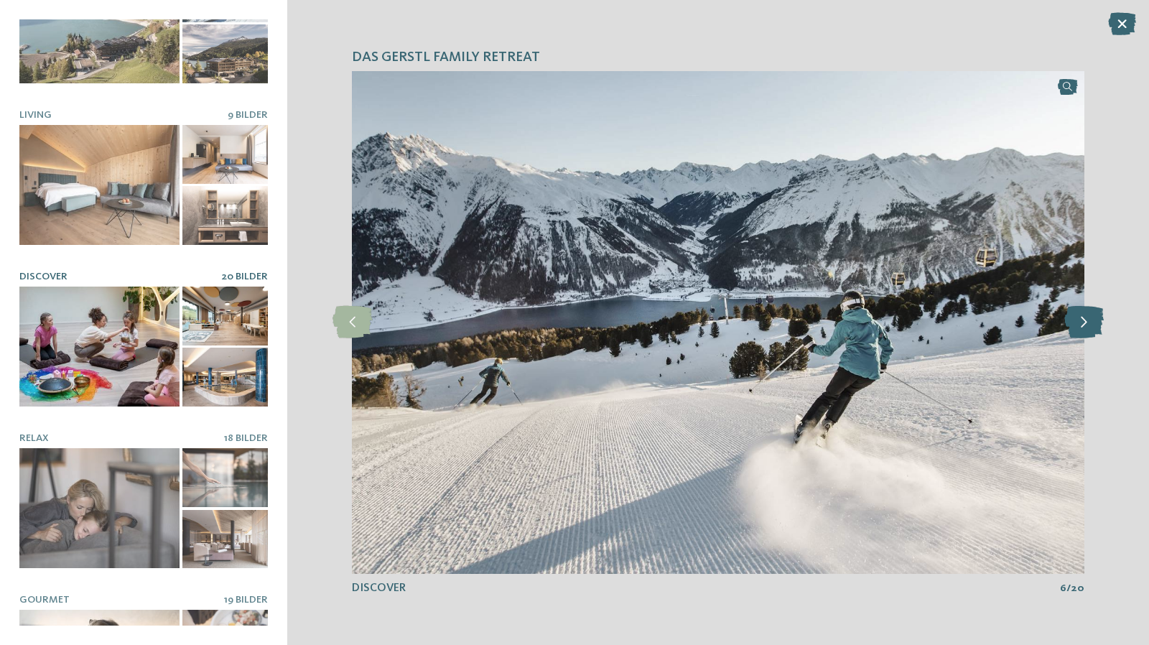
click at [1080, 334] on icon at bounding box center [1083, 322] width 39 height 32
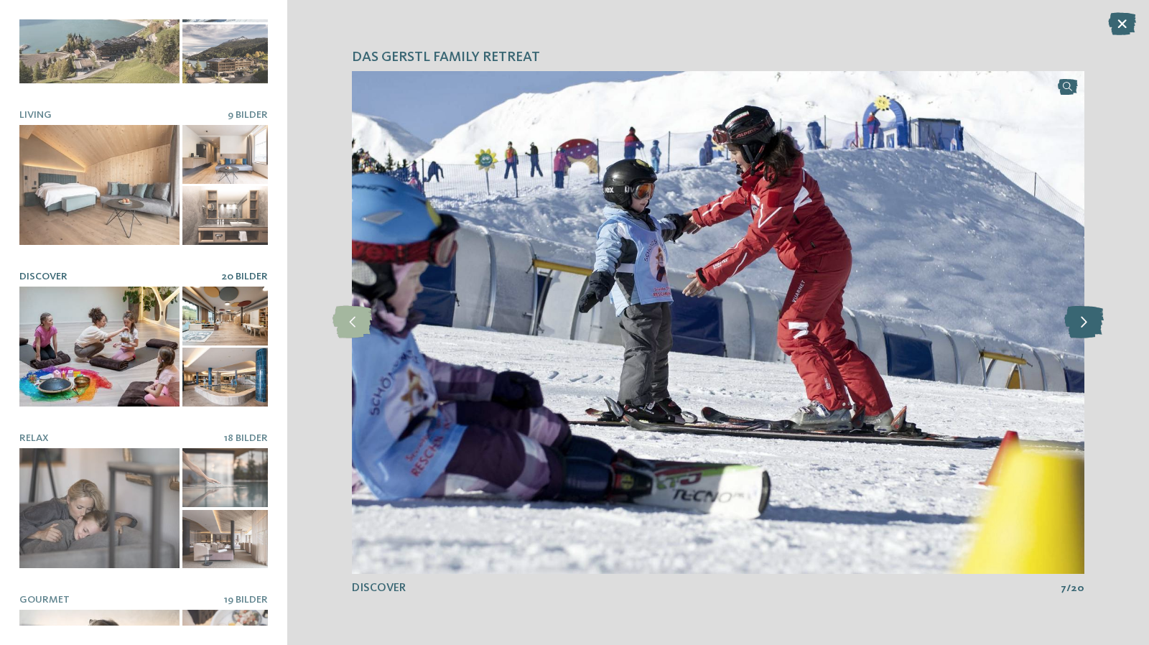
click at [1080, 334] on icon at bounding box center [1083, 322] width 39 height 32
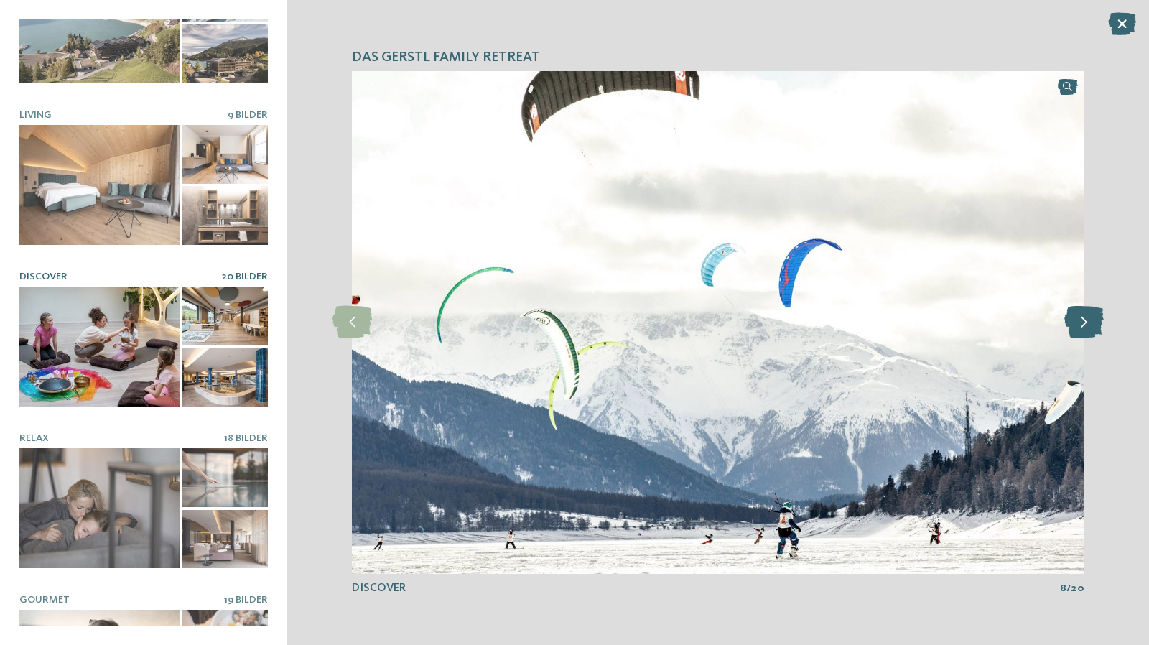
click at [1080, 334] on icon at bounding box center [1083, 322] width 39 height 32
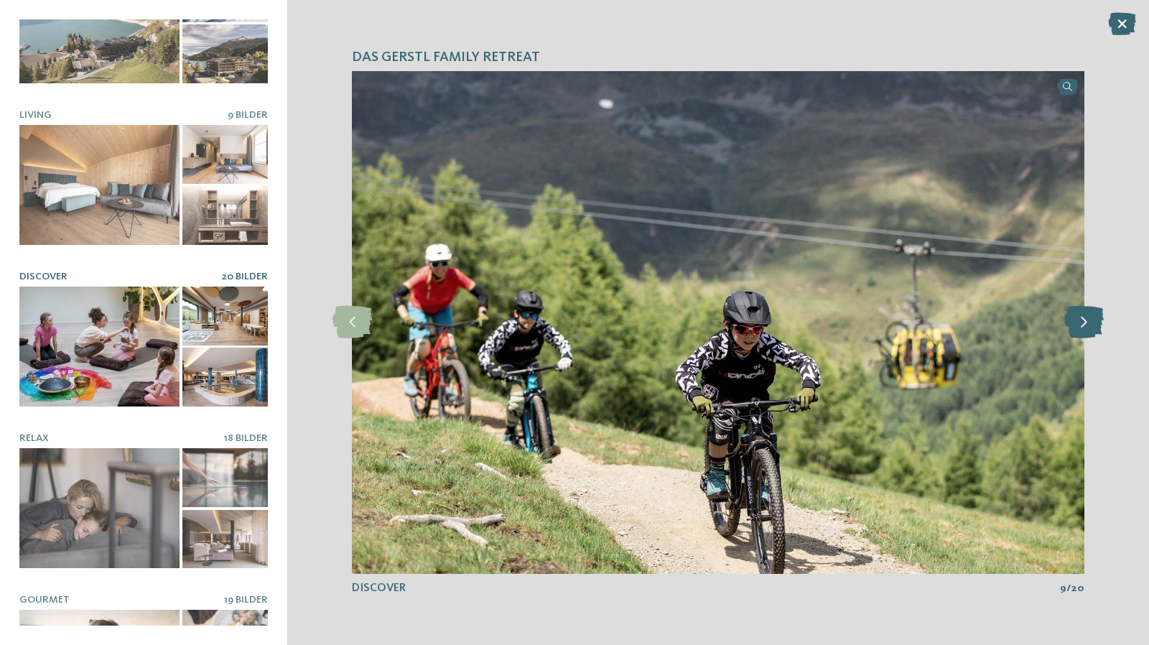
click at [1080, 334] on icon at bounding box center [1083, 322] width 39 height 32
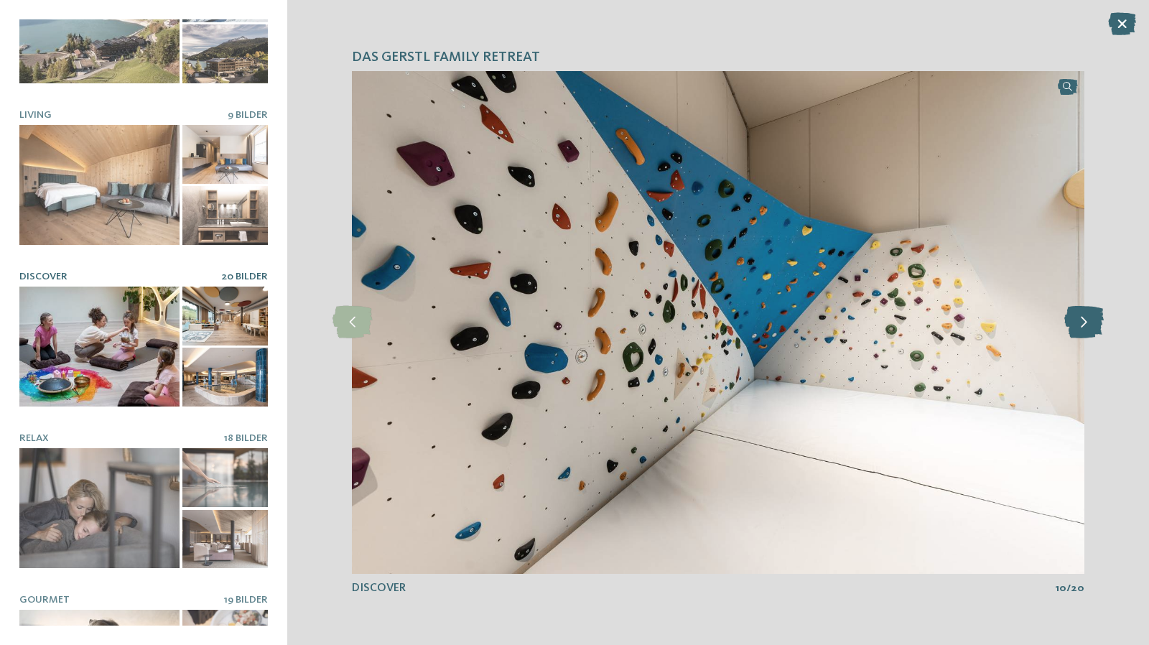
click at [1080, 334] on icon at bounding box center [1083, 322] width 39 height 32
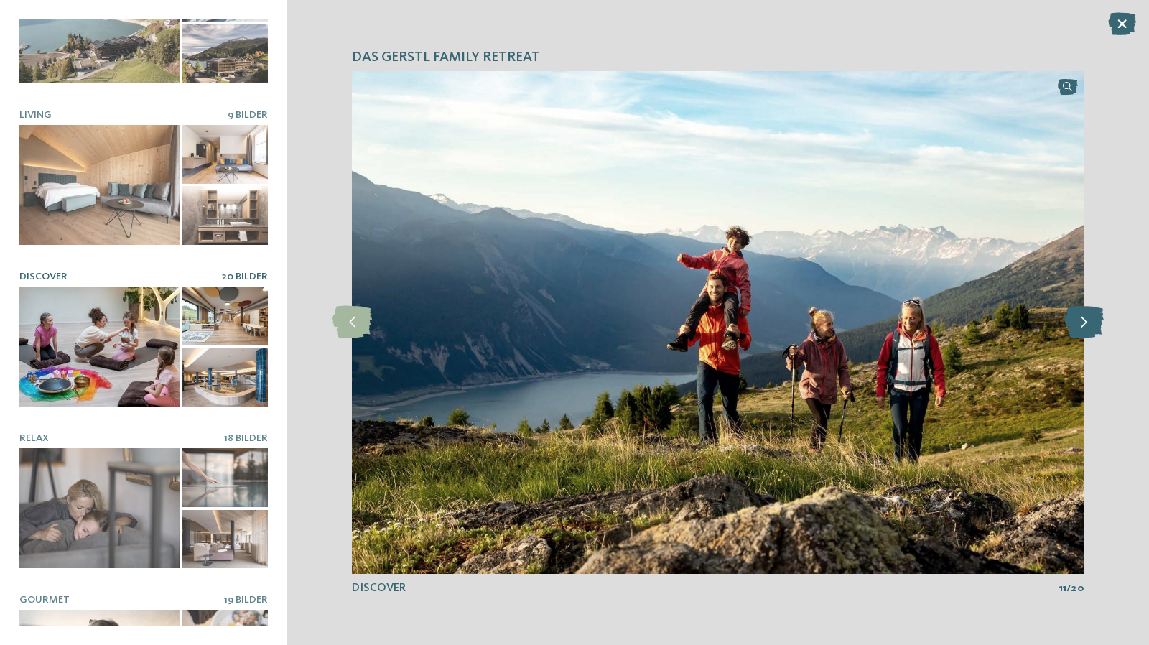
click at [1080, 334] on icon at bounding box center [1083, 322] width 39 height 32
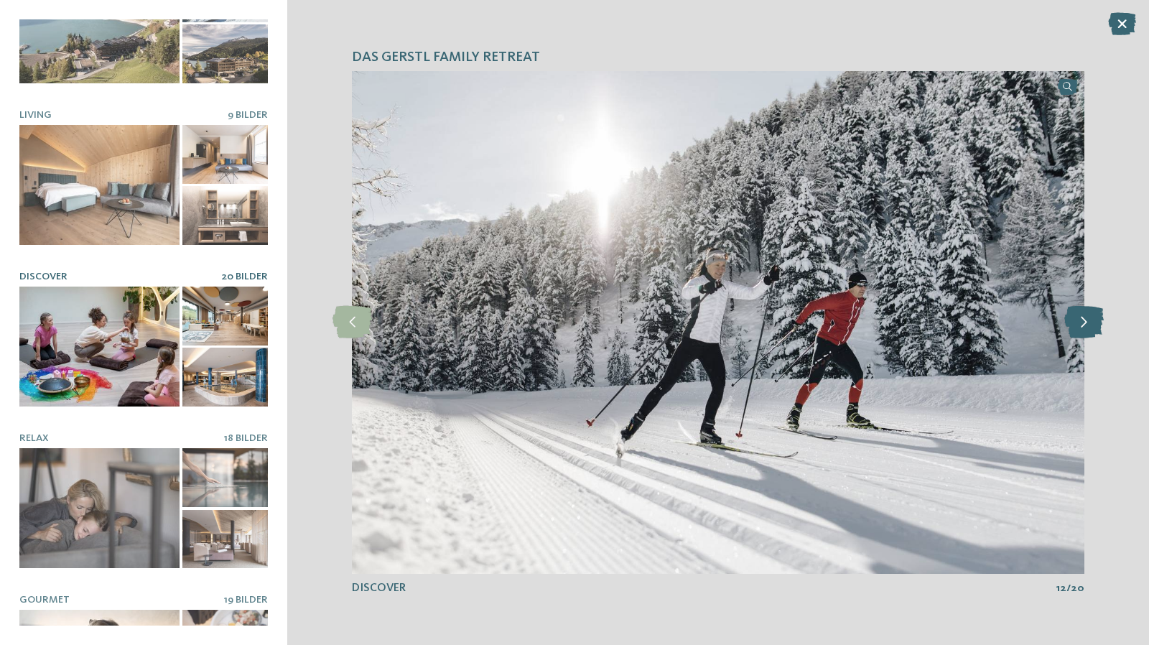
click at [1080, 334] on icon at bounding box center [1083, 322] width 39 height 32
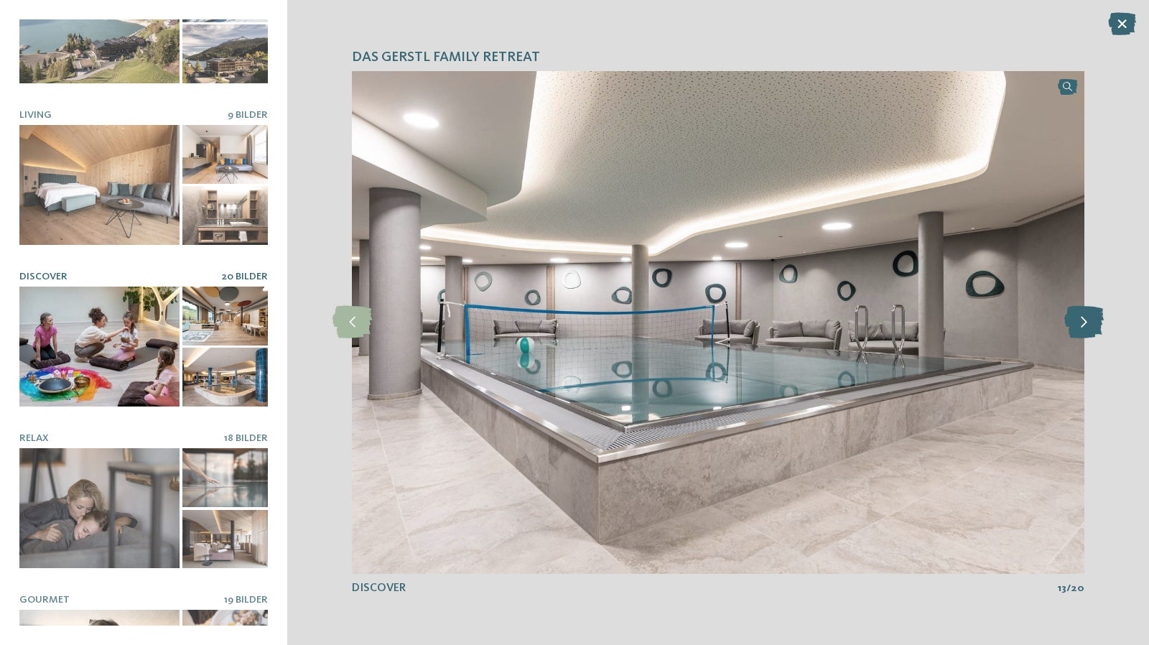
click at [1080, 334] on icon at bounding box center [1083, 322] width 39 height 32
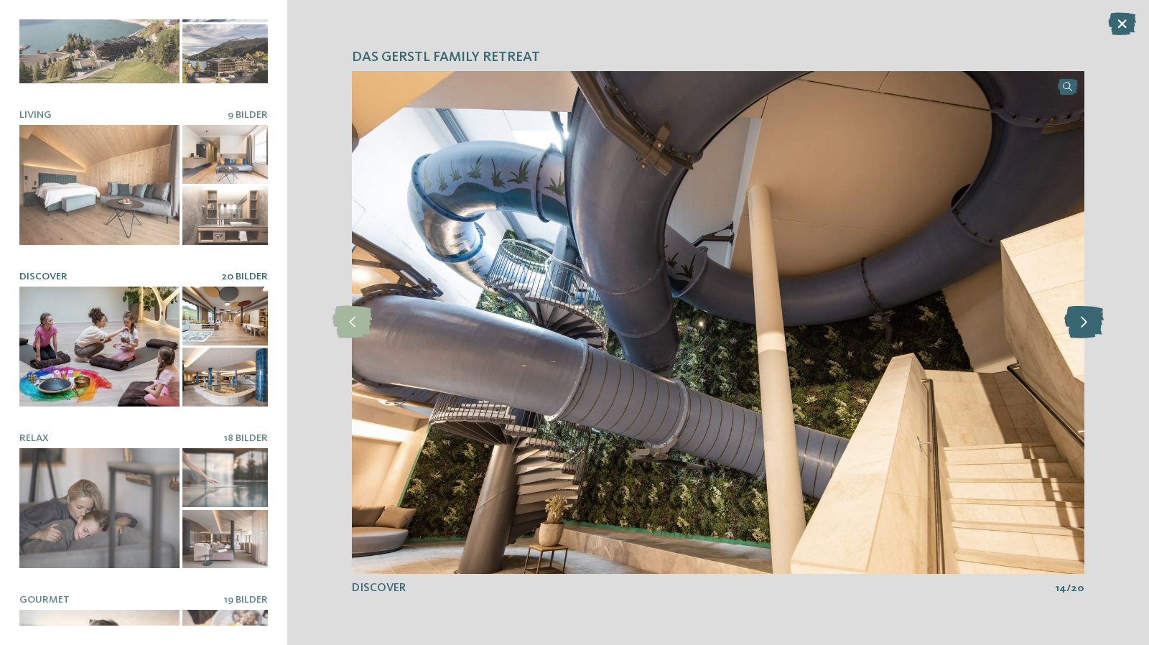
click at [1080, 334] on icon at bounding box center [1083, 322] width 39 height 32
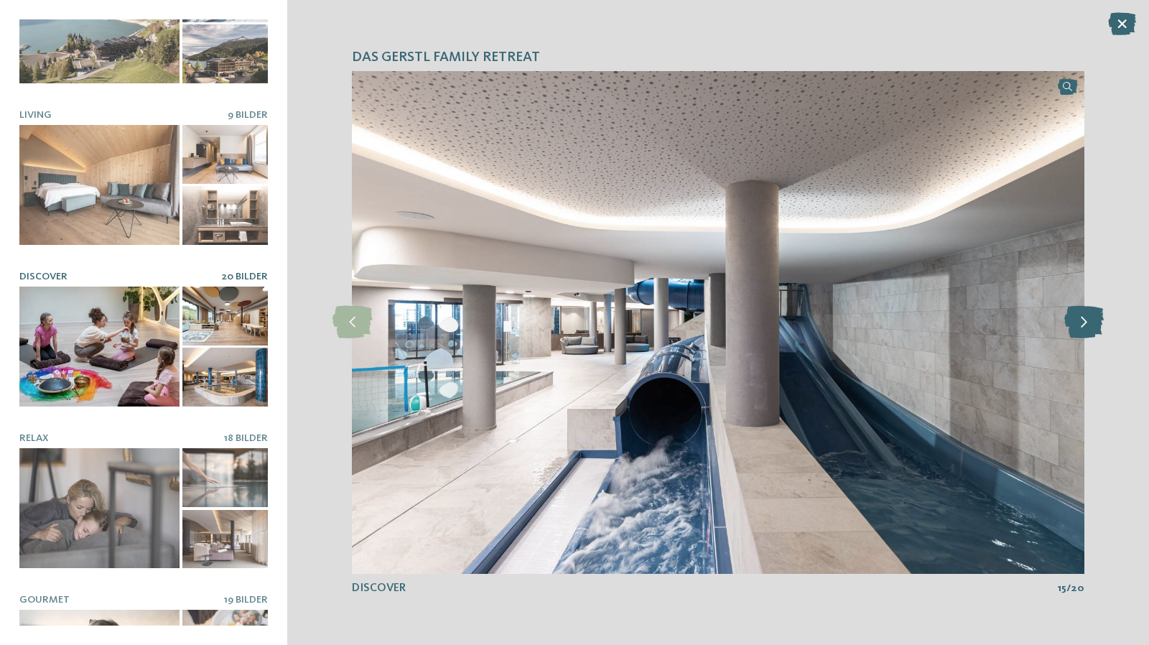
click at [1080, 334] on icon at bounding box center [1083, 322] width 39 height 32
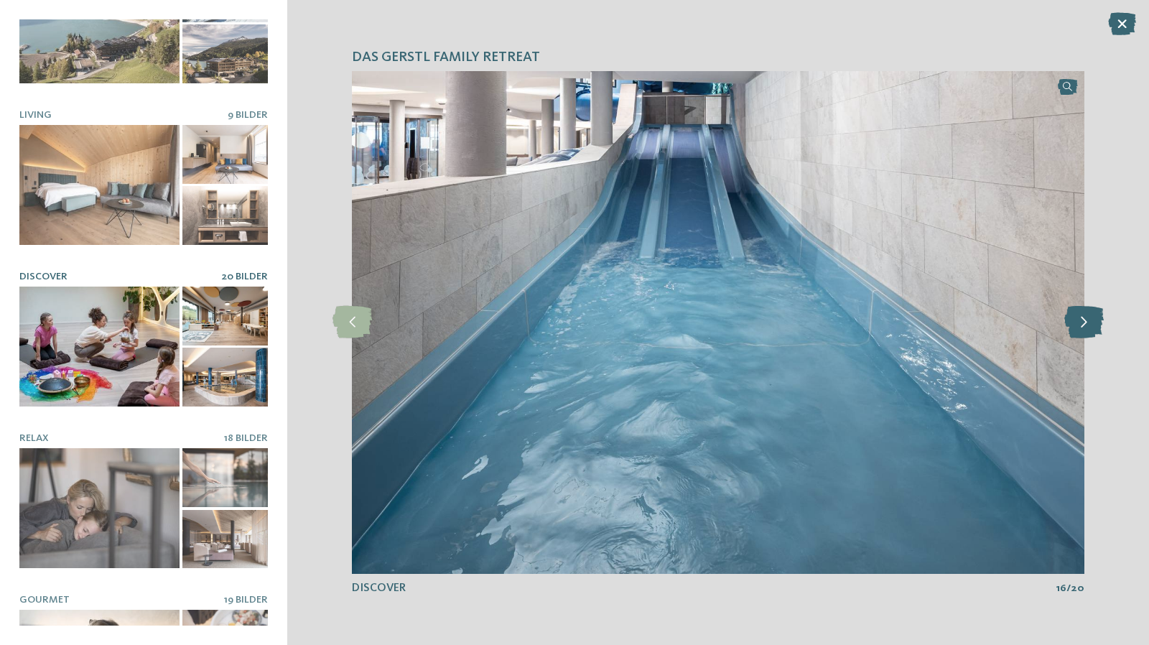
click at [1080, 334] on icon at bounding box center [1083, 322] width 39 height 32
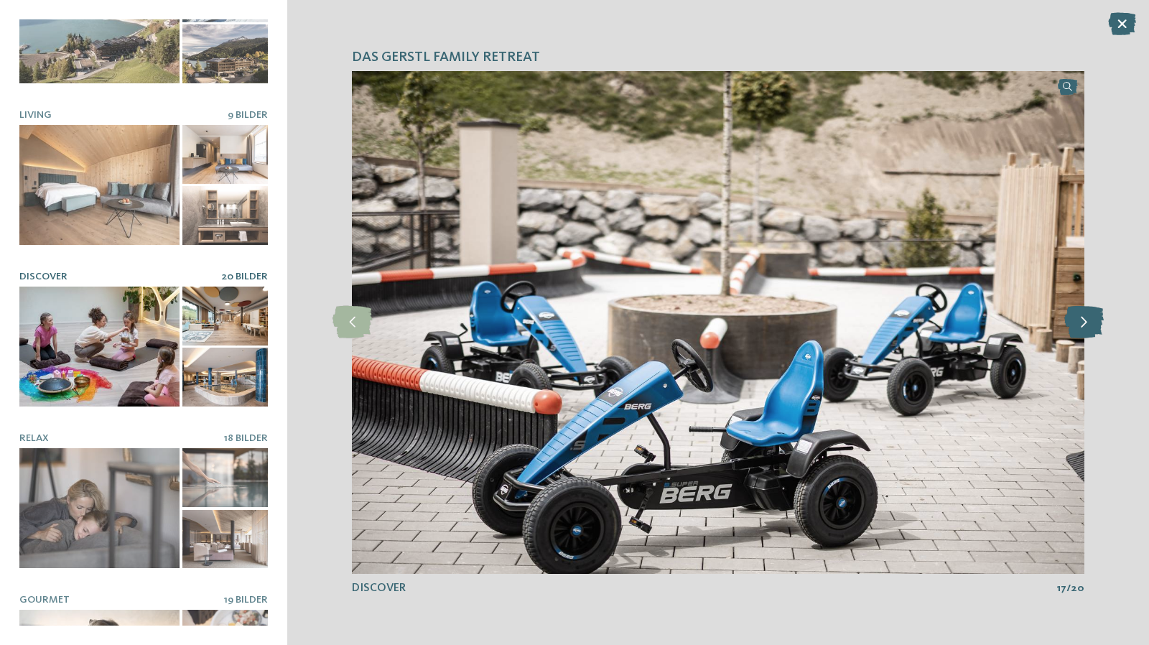
click at [1080, 334] on icon at bounding box center [1083, 322] width 39 height 32
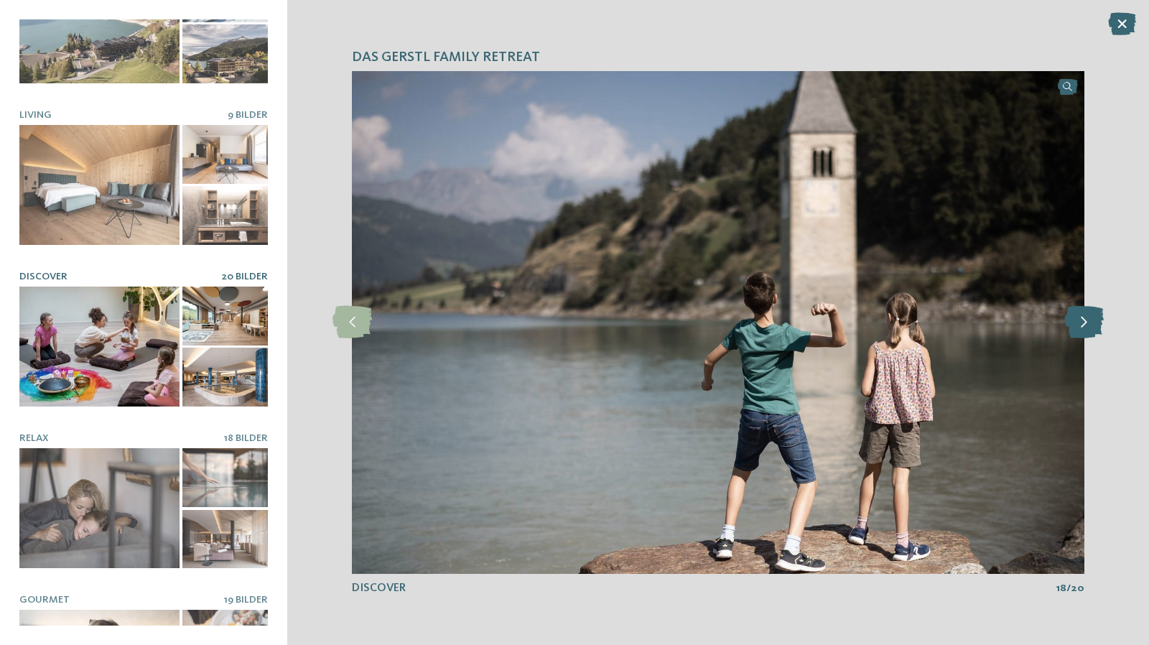
click at [1080, 334] on icon at bounding box center [1083, 322] width 39 height 32
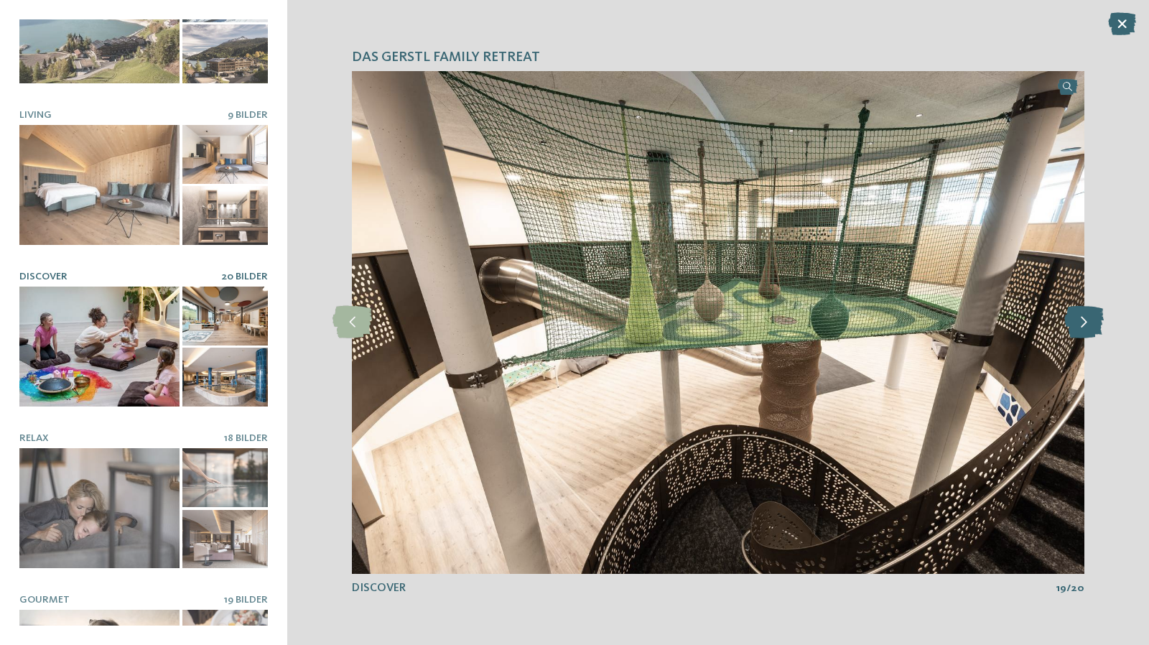
click at [1080, 334] on icon at bounding box center [1083, 322] width 39 height 32
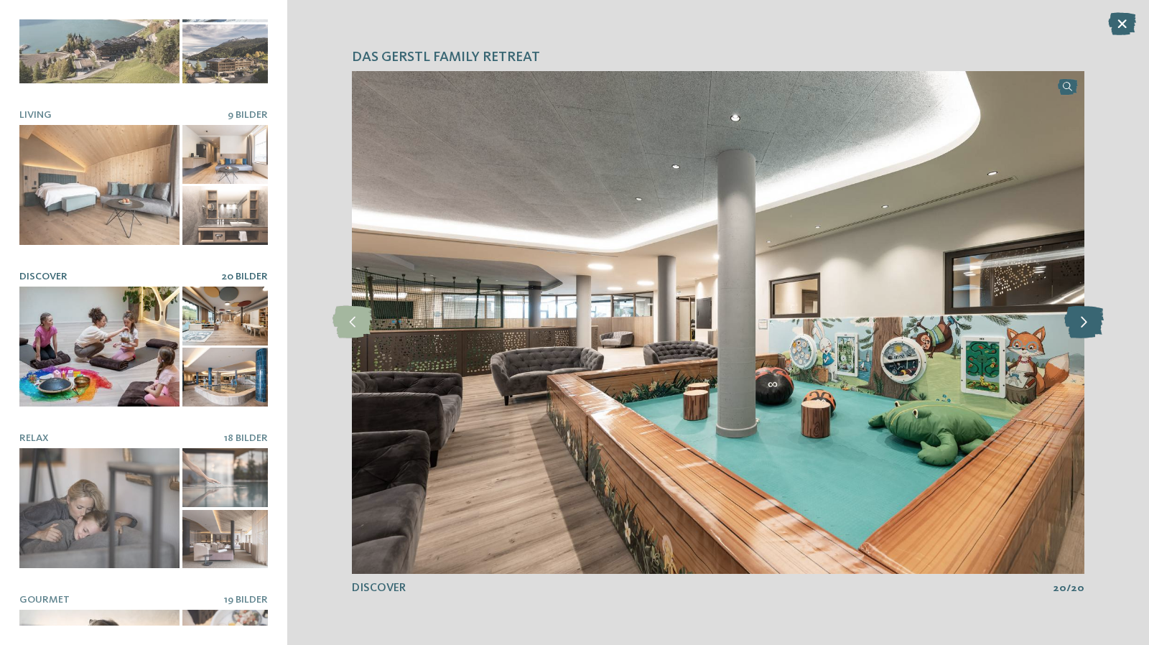
click at [1080, 334] on icon at bounding box center [1083, 322] width 39 height 32
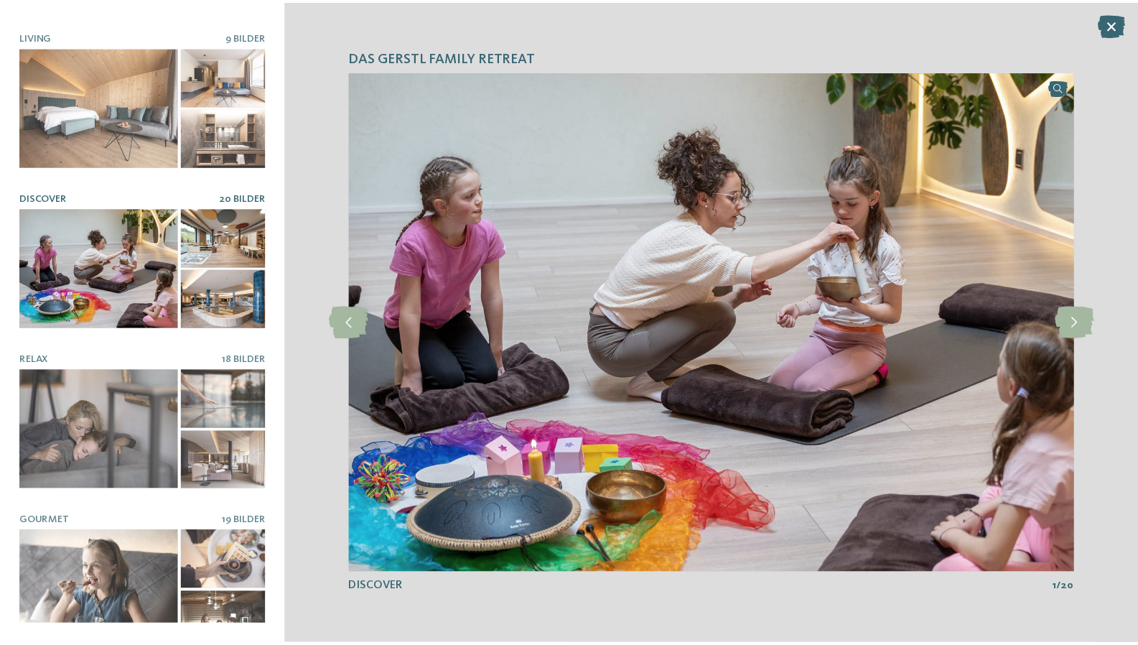
scroll to position [159, 0]
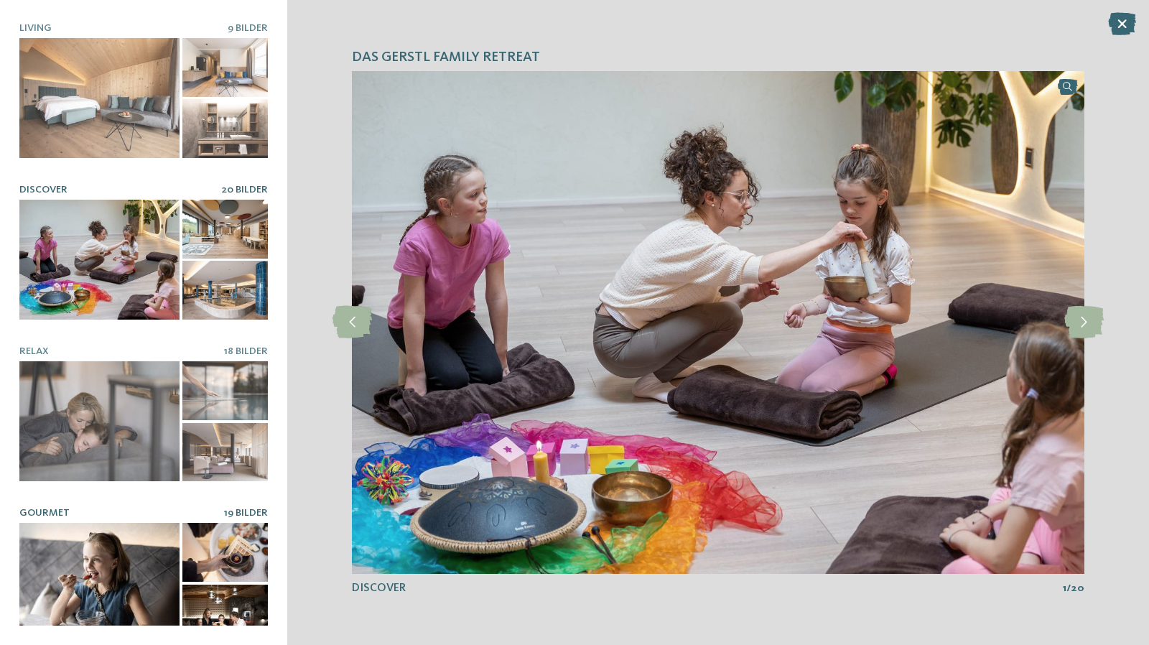
click at [118, 541] on div at bounding box center [99, 583] width 160 height 120
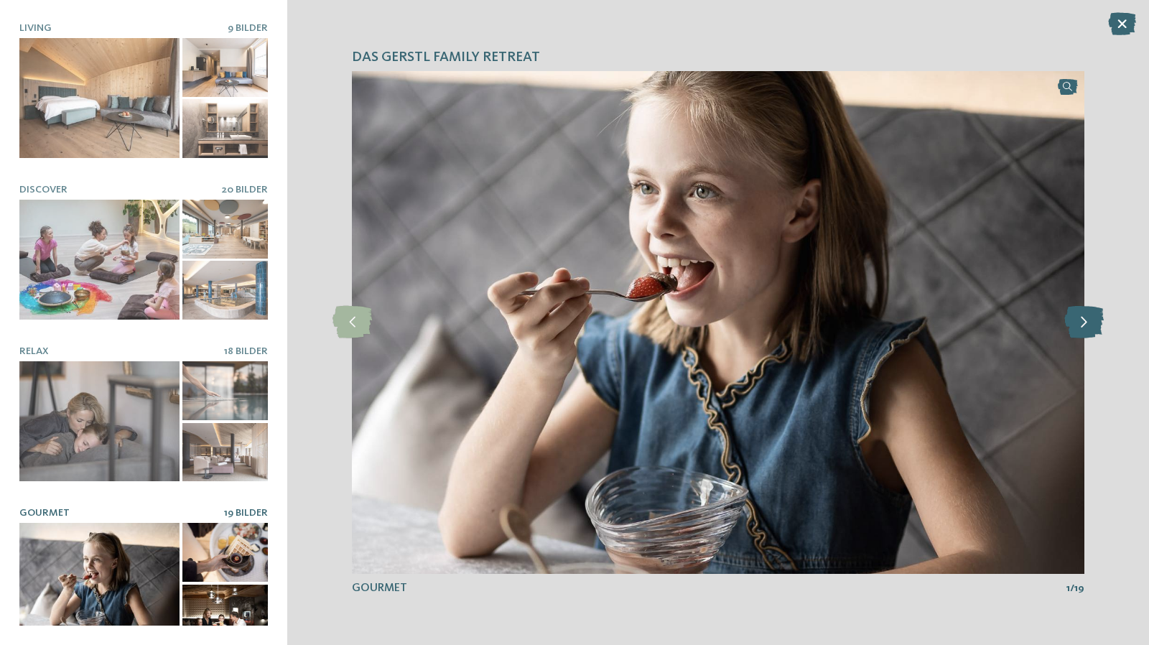
click at [1097, 322] on icon at bounding box center [1083, 322] width 39 height 32
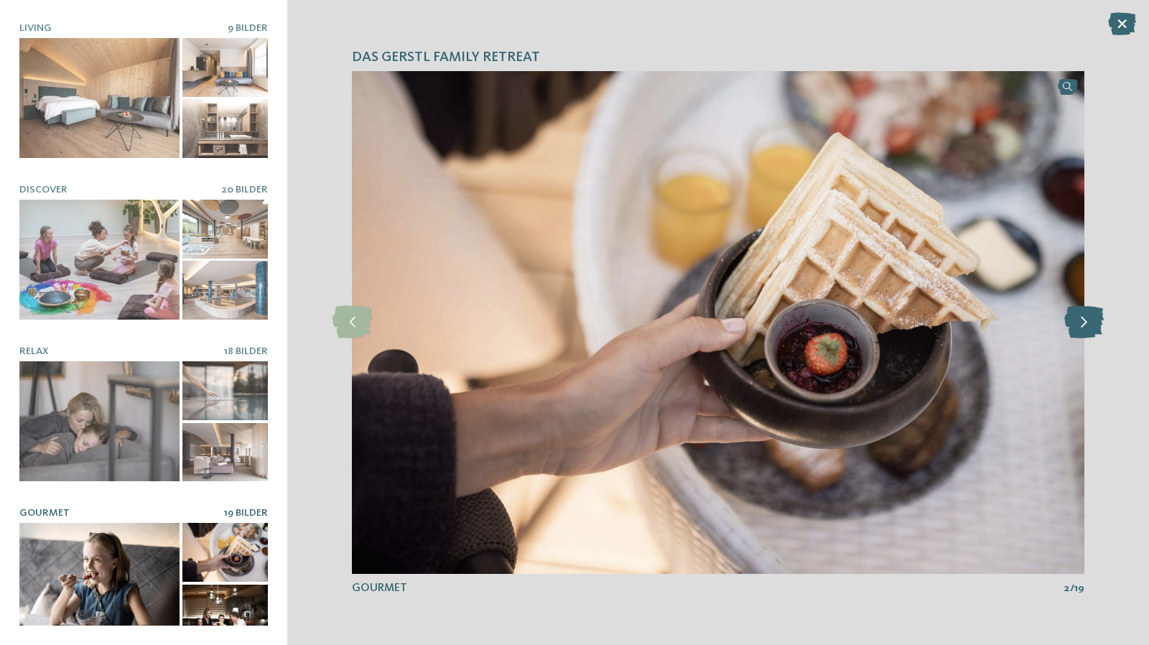
click at [1097, 322] on icon at bounding box center [1083, 322] width 39 height 32
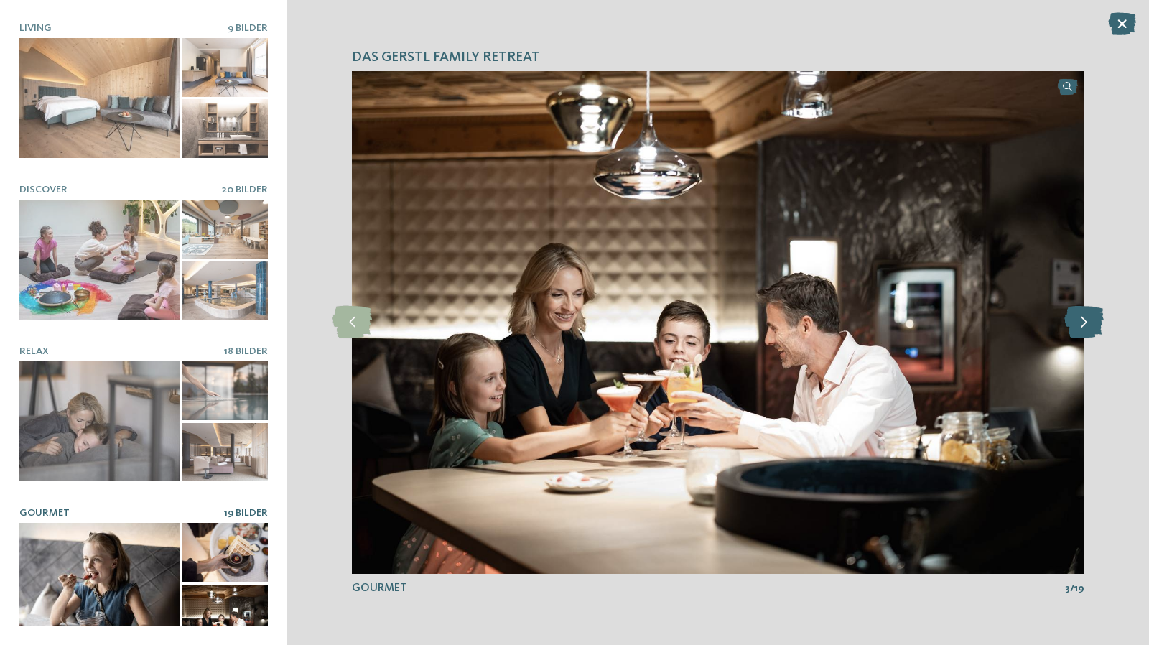
click at [1097, 322] on icon at bounding box center [1083, 322] width 39 height 32
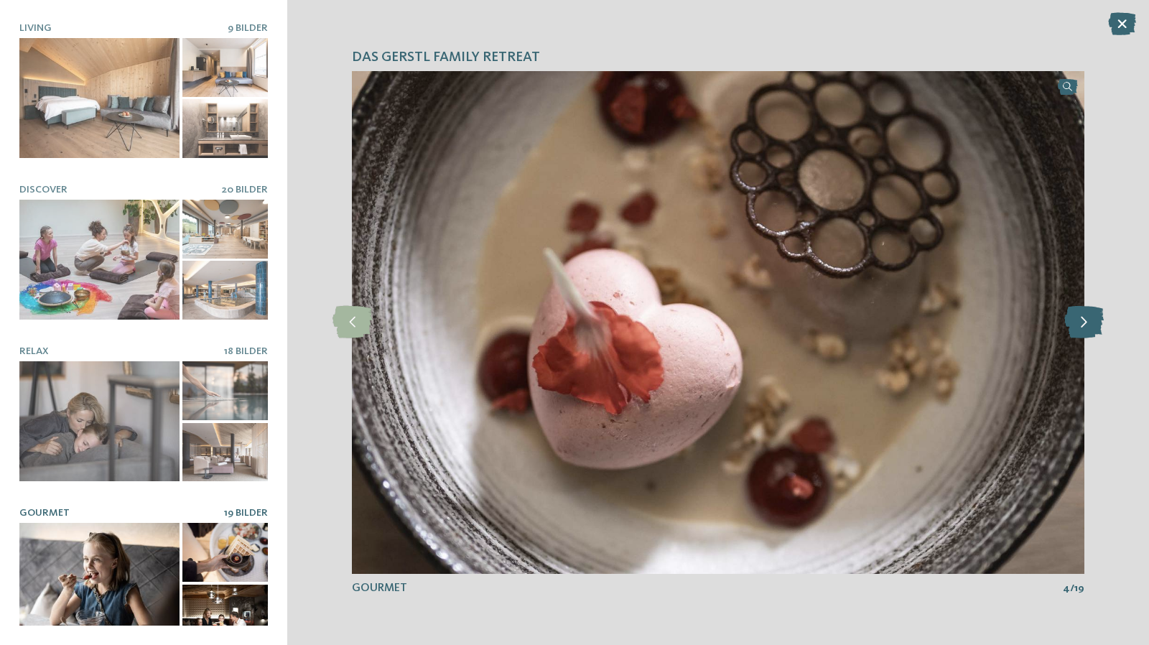
click at [1097, 322] on icon at bounding box center [1083, 322] width 39 height 32
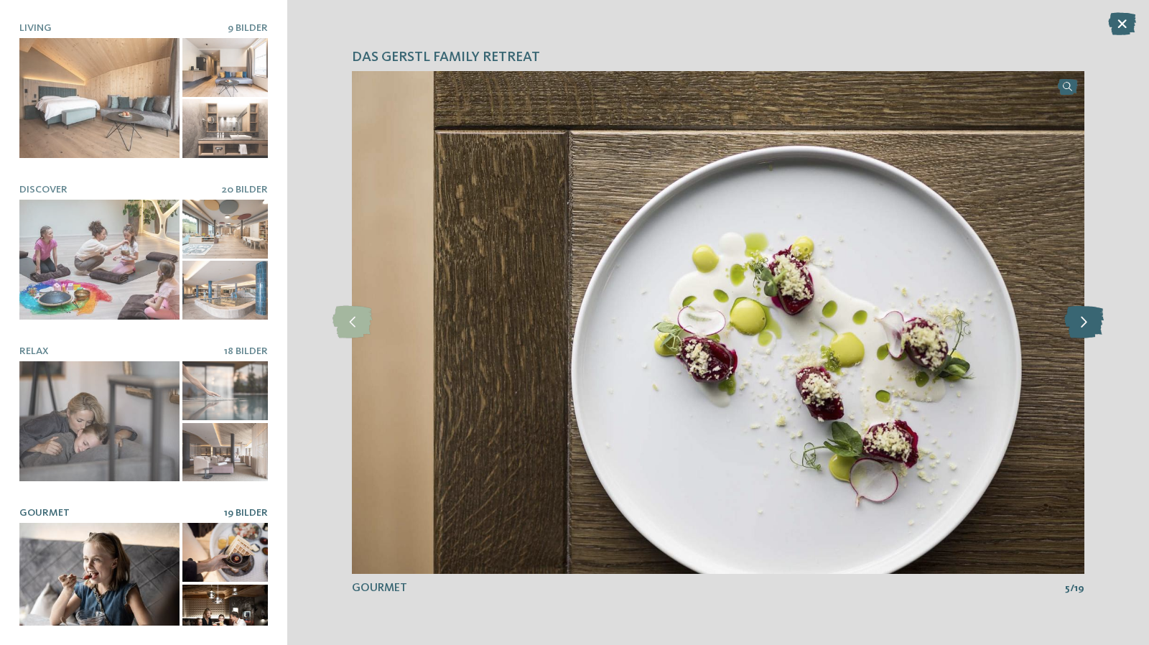
click at [1096, 322] on icon at bounding box center [1083, 322] width 39 height 32
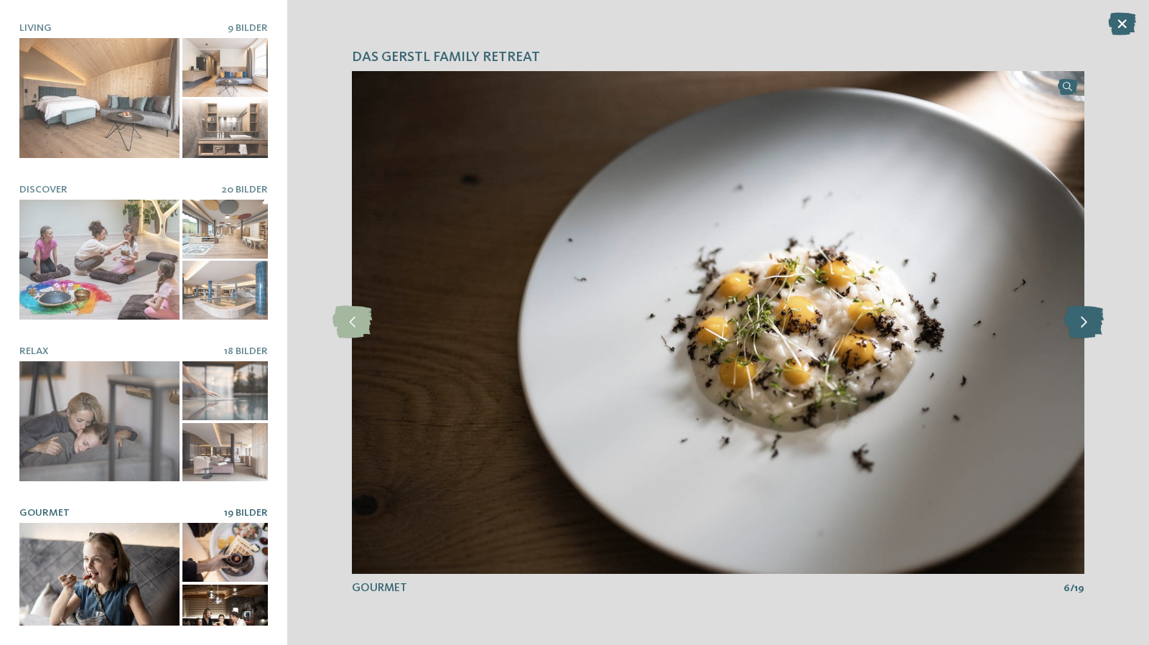
click at [1096, 322] on icon at bounding box center [1083, 322] width 39 height 32
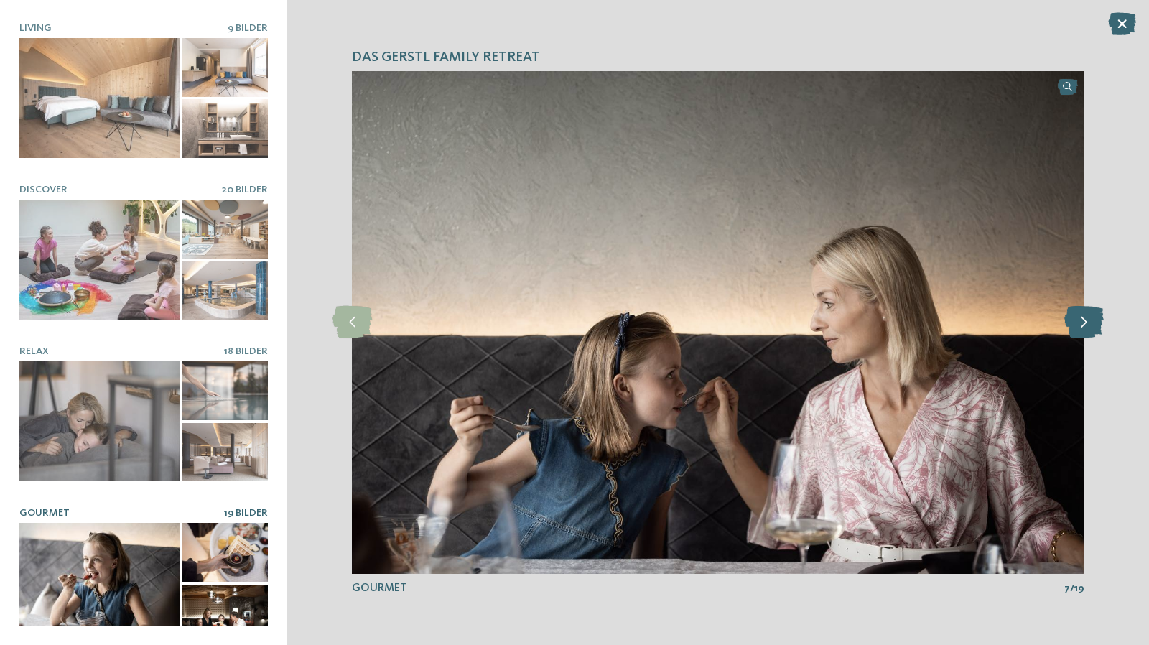
click at [1096, 322] on icon at bounding box center [1083, 322] width 39 height 32
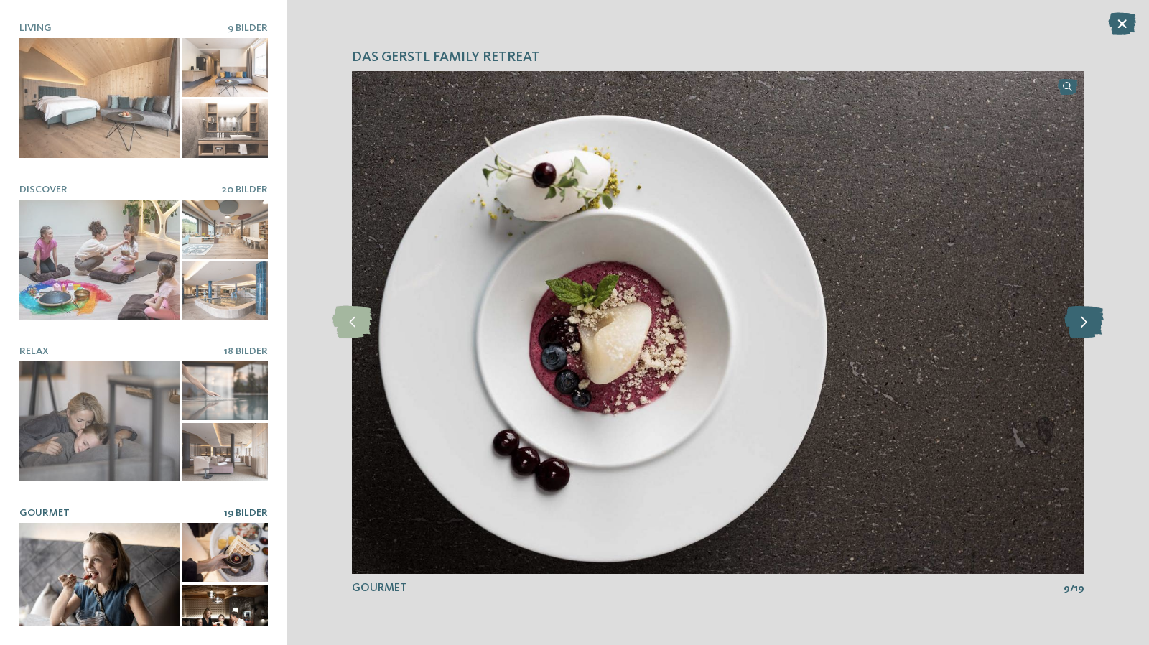
click at [1096, 322] on icon at bounding box center [1083, 322] width 39 height 32
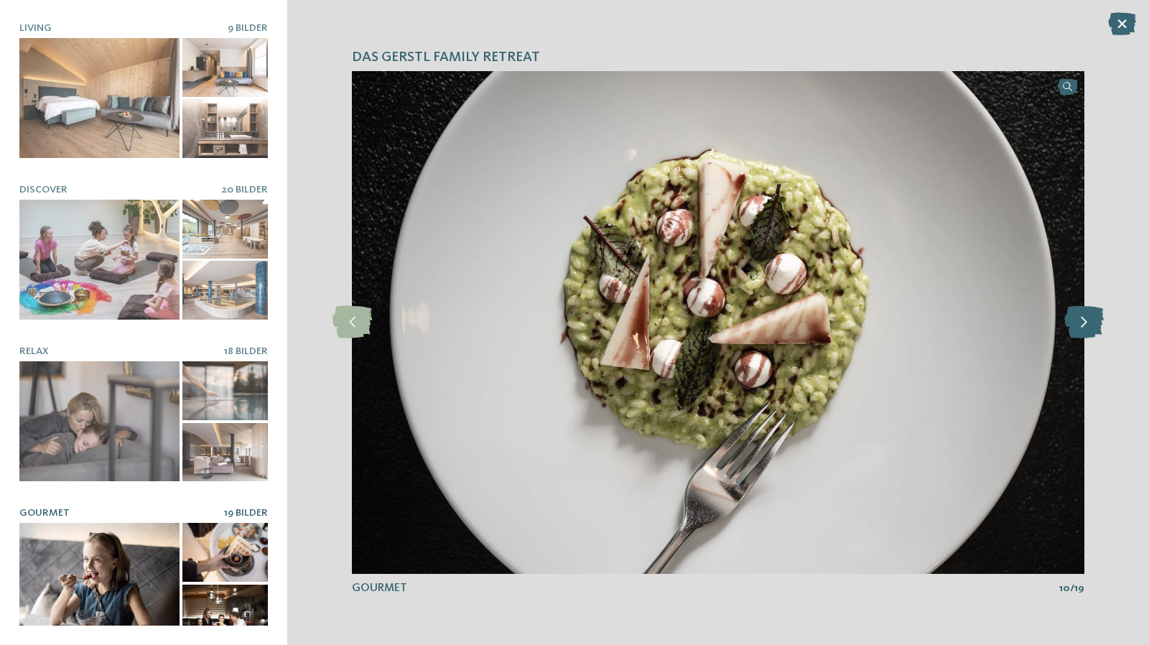
click at [1094, 321] on icon at bounding box center [1083, 322] width 39 height 32
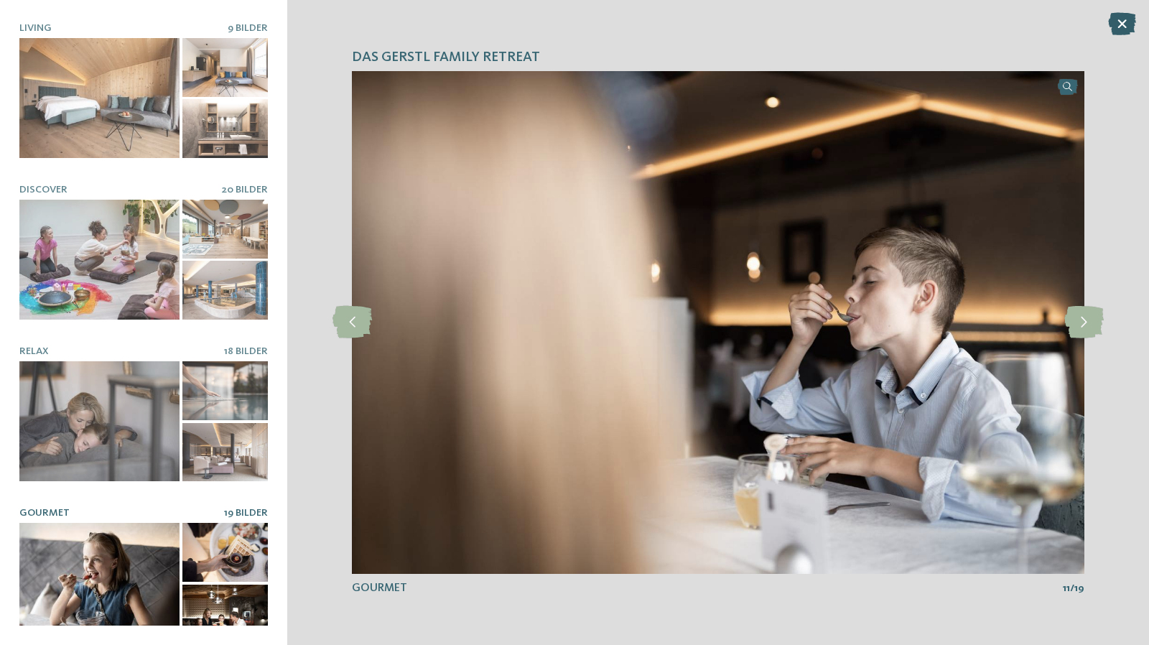
click at [1124, 32] on icon at bounding box center [1122, 23] width 28 height 23
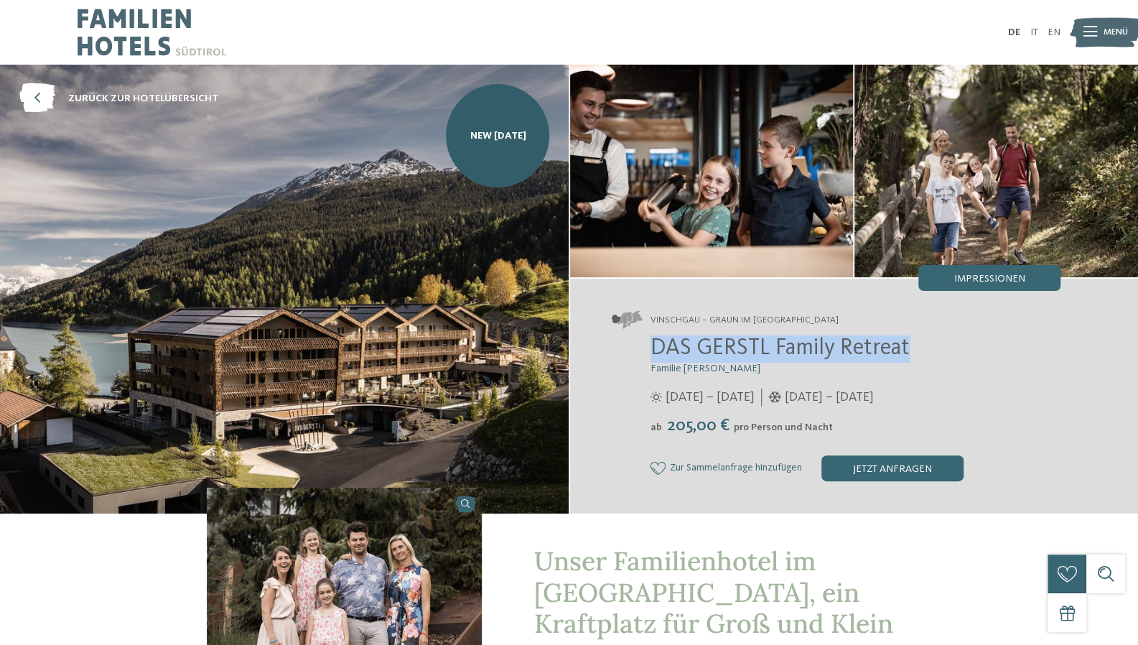
drag, startPoint x: 653, startPoint y: 351, endPoint x: 916, endPoint y: 344, distance: 262.8
click at [916, 344] on h2 "DAS GERSTL Family Retreat" at bounding box center [855, 348] width 410 height 27
copy span "DAS GERSTL Family Retreat"
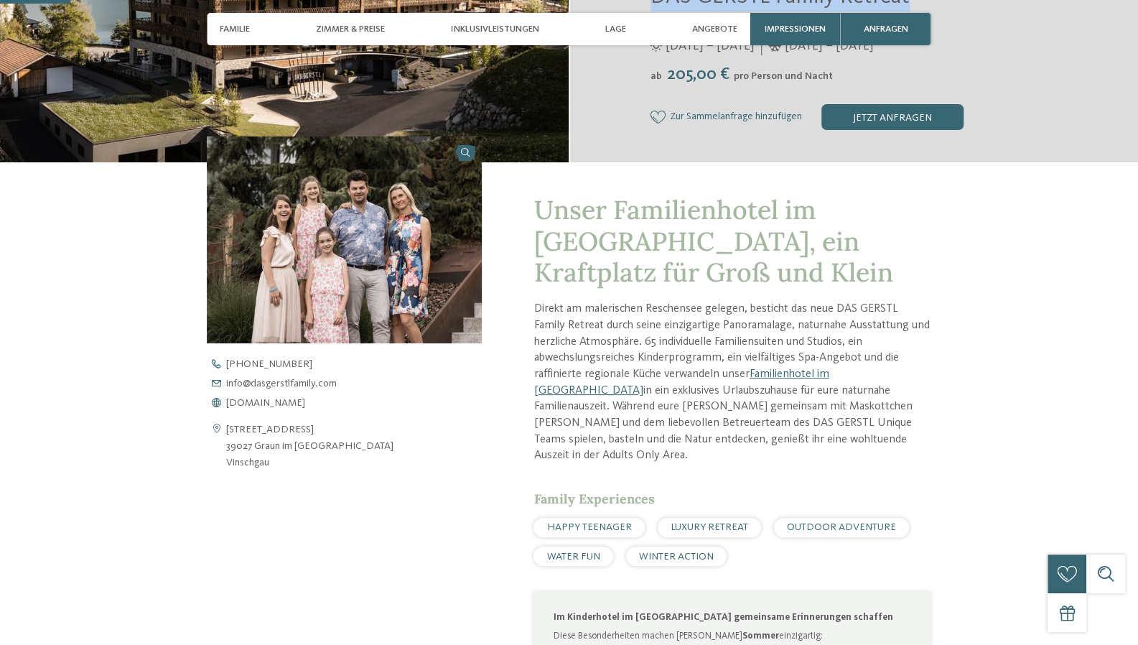
scroll to position [431, 0]
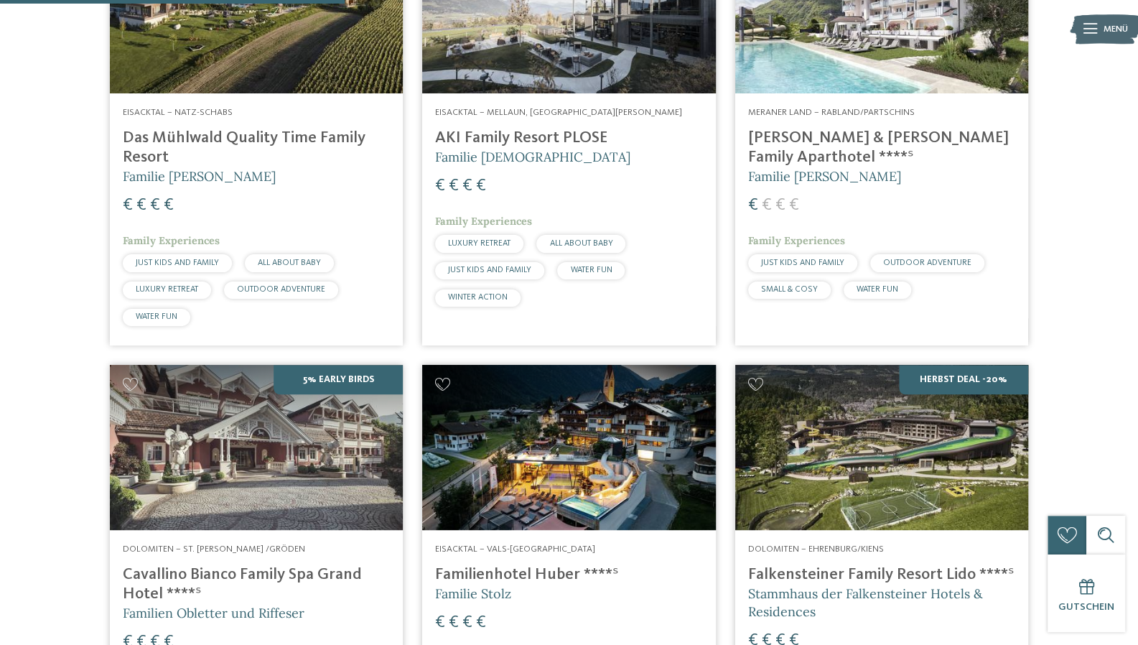
scroll to position [574, 0]
